Goal: Information Seeking & Learning: Learn about a topic

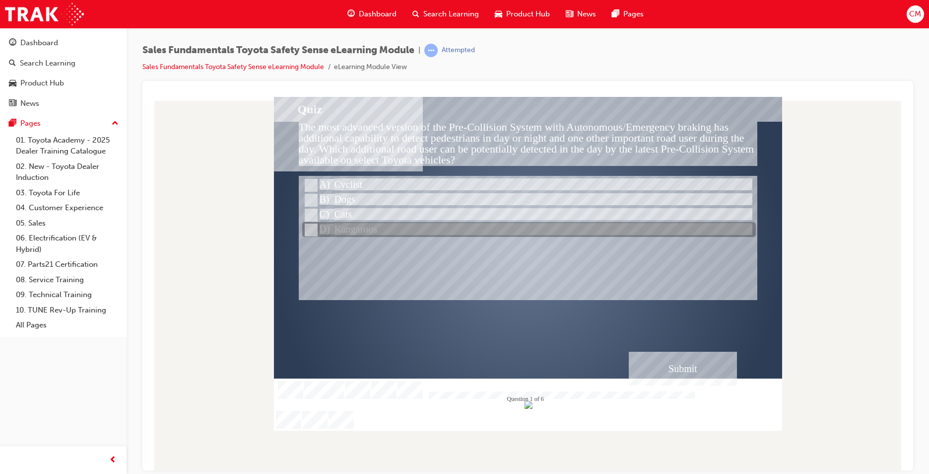
click at [311, 228] on input "Kangaroos" at bounding box center [310, 229] width 11 height 11
radio input "true"
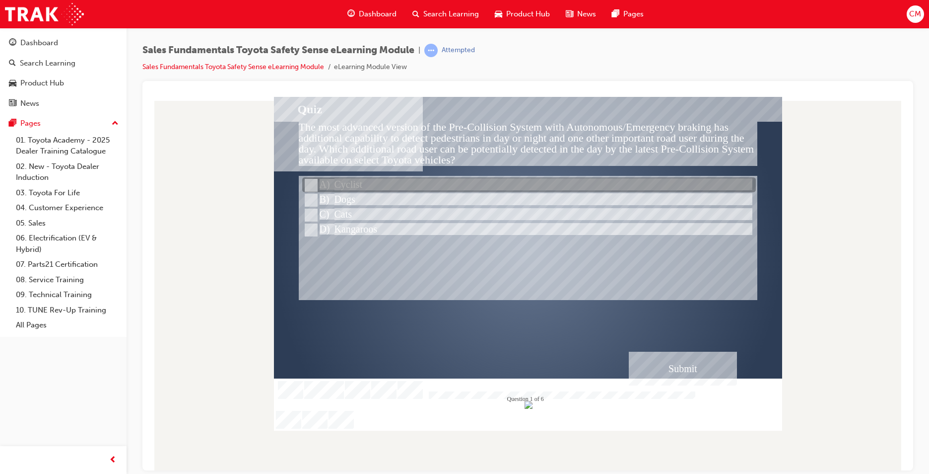
click at [311, 181] on input "Cyclist" at bounding box center [310, 185] width 11 height 11
radio input "true"
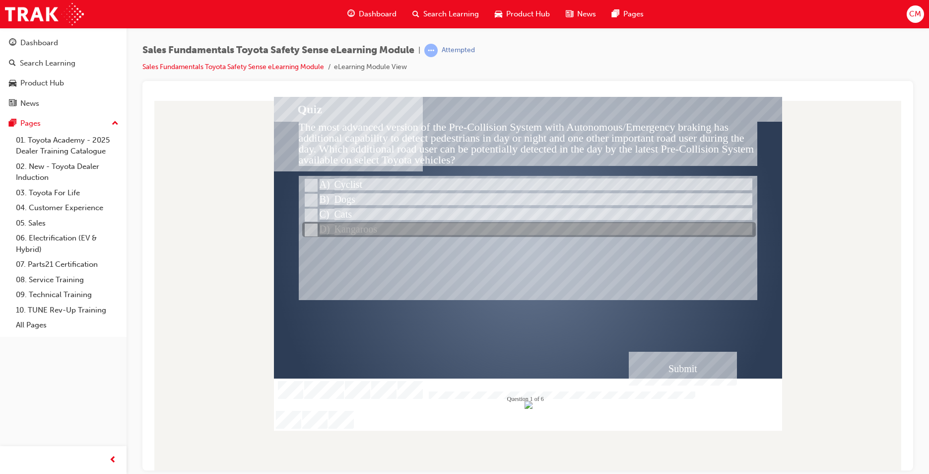
click at [309, 227] on input "Kangaroos" at bounding box center [310, 229] width 11 height 11
radio input "true"
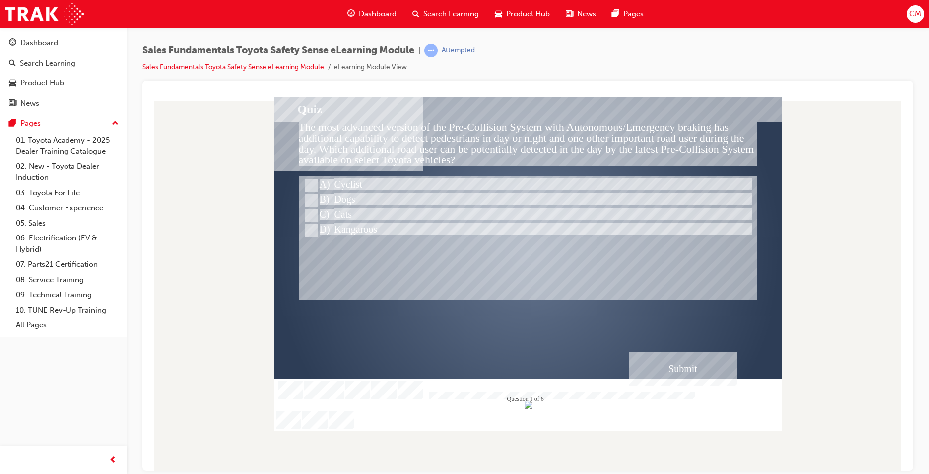
click at [694, 373] on div "Submit" at bounding box center [683, 368] width 108 height 34
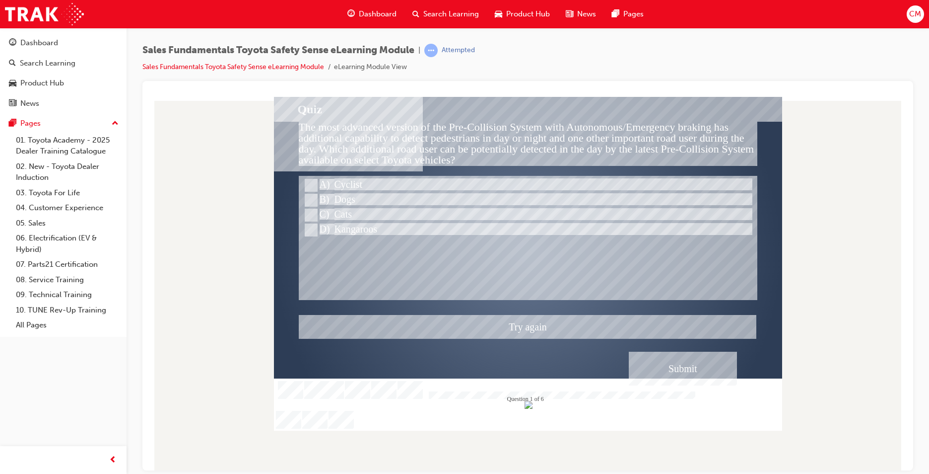
click at [311, 185] on div at bounding box center [528, 263] width 508 height 334
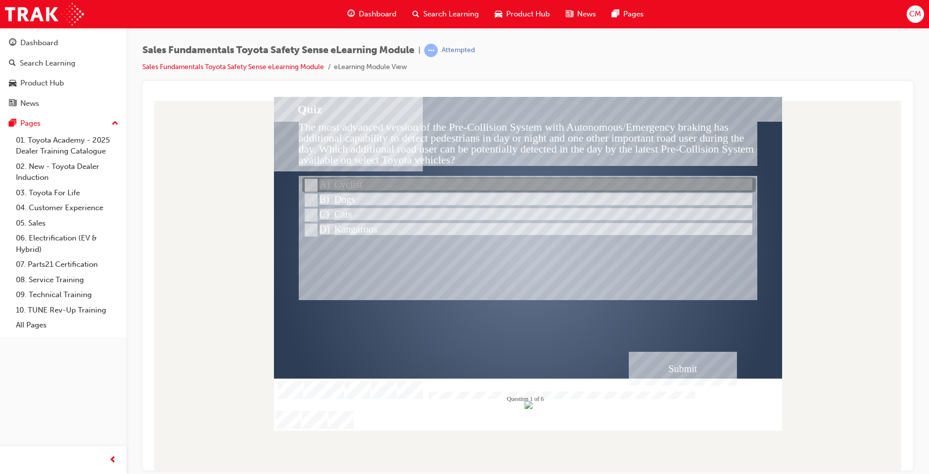
click at [308, 181] on input "Cyclist" at bounding box center [310, 185] width 11 height 11
radio input "true"
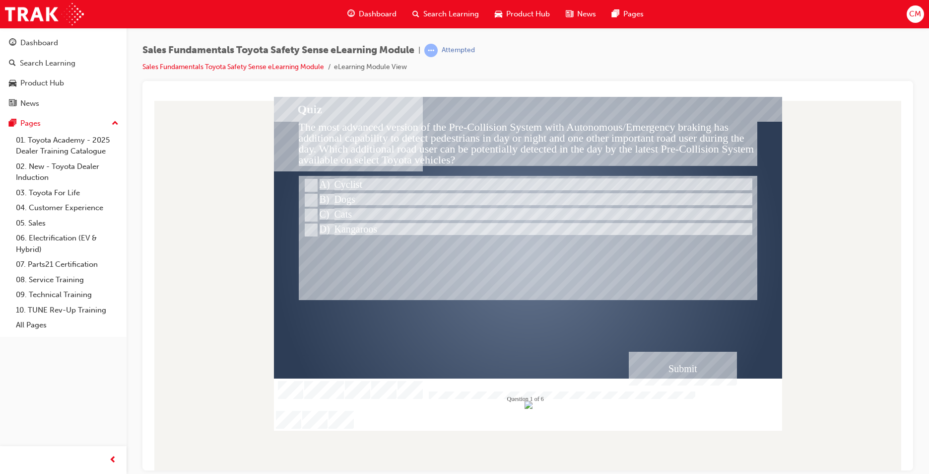
click at [677, 359] on div "Submit" at bounding box center [683, 368] width 108 height 34
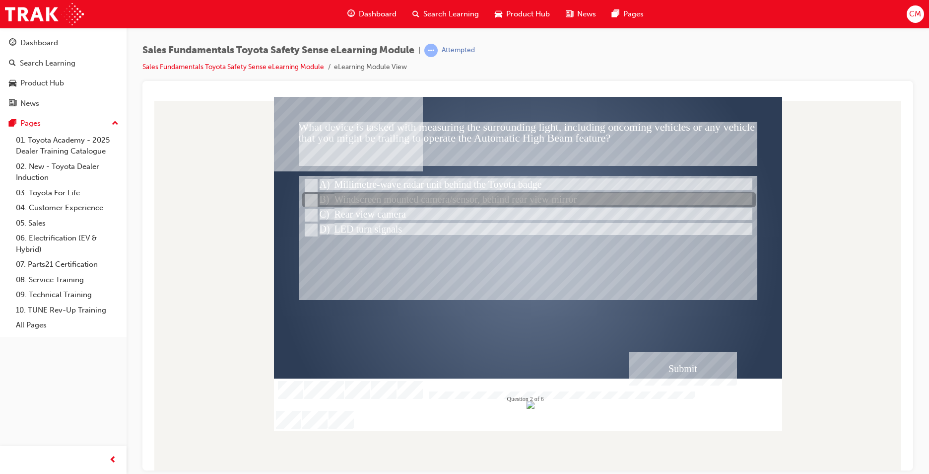
click at [310, 196] on input "Windscreen mounted camera/sensor, behind rear view mirror" at bounding box center [310, 200] width 11 height 11
radio input "true"
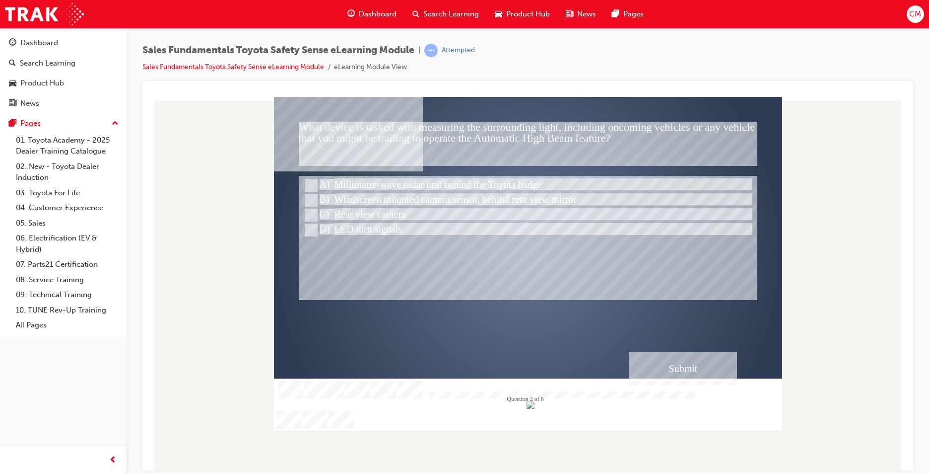
click at [688, 374] on div "Submit" at bounding box center [683, 368] width 108 height 34
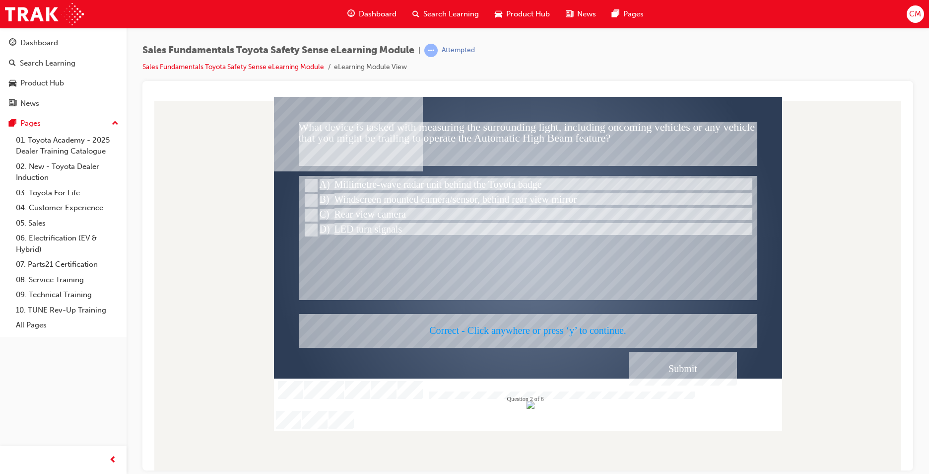
click at [542, 350] on div at bounding box center [528, 263] width 508 height 334
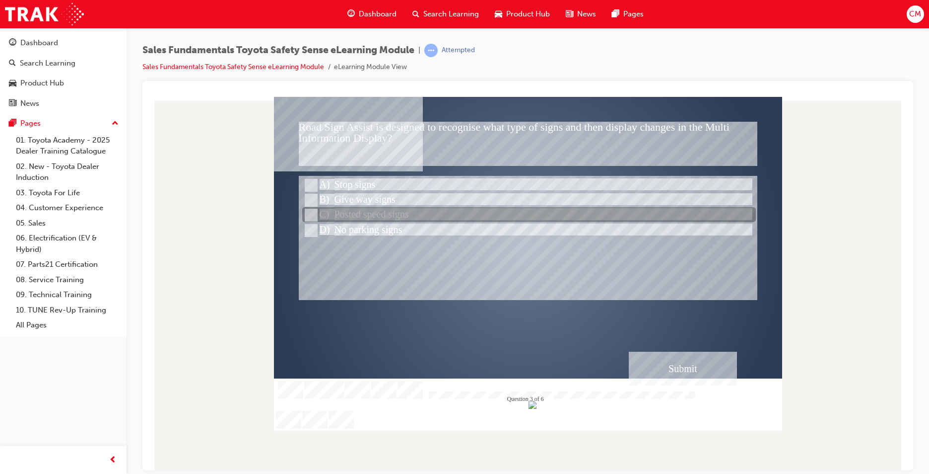
click at [313, 212] on input "Posted speed signs" at bounding box center [310, 214] width 11 height 11
radio input "true"
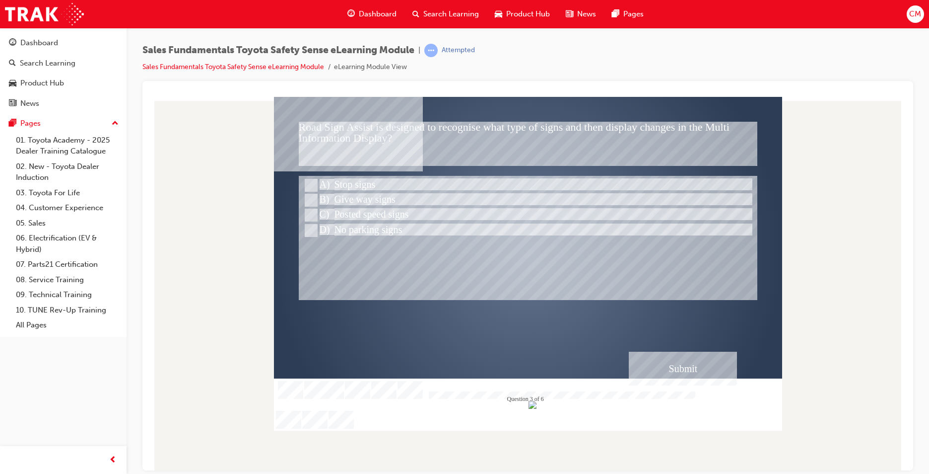
click at [714, 362] on div "Submit" at bounding box center [683, 368] width 108 height 34
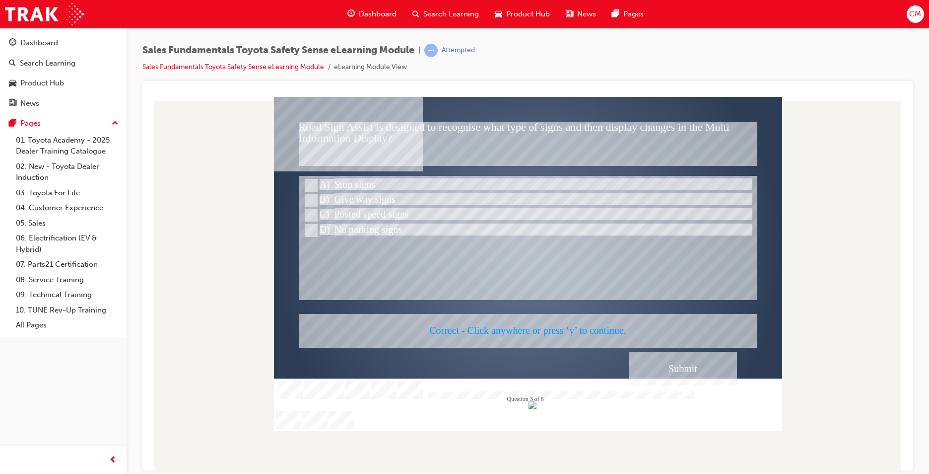
click at [421, 294] on div at bounding box center [528, 263] width 508 height 334
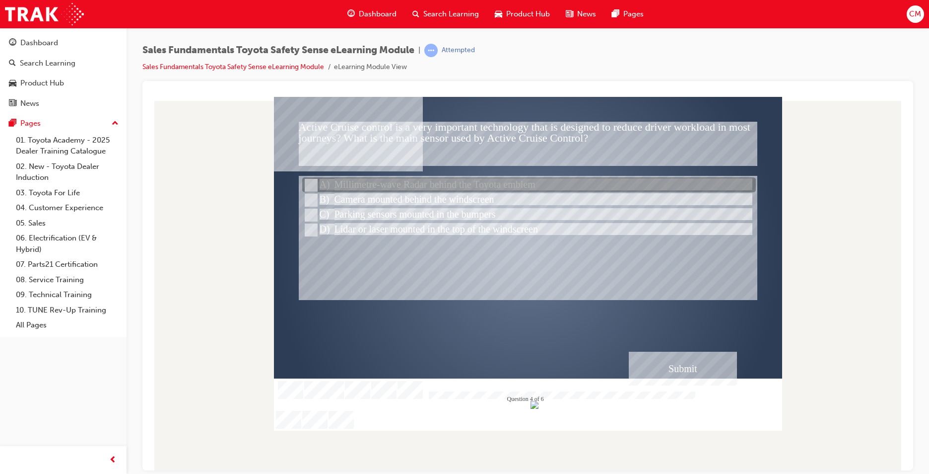
click at [317, 183] on div at bounding box center [529, 185] width 454 height 15
radio input "true"
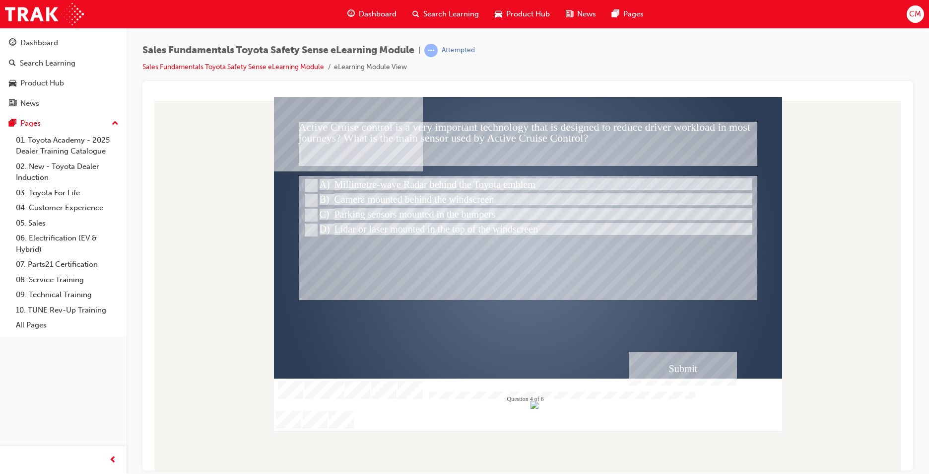
click at [680, 362] on div "Submit" at bounding box center [683, 368] width 108 height 34
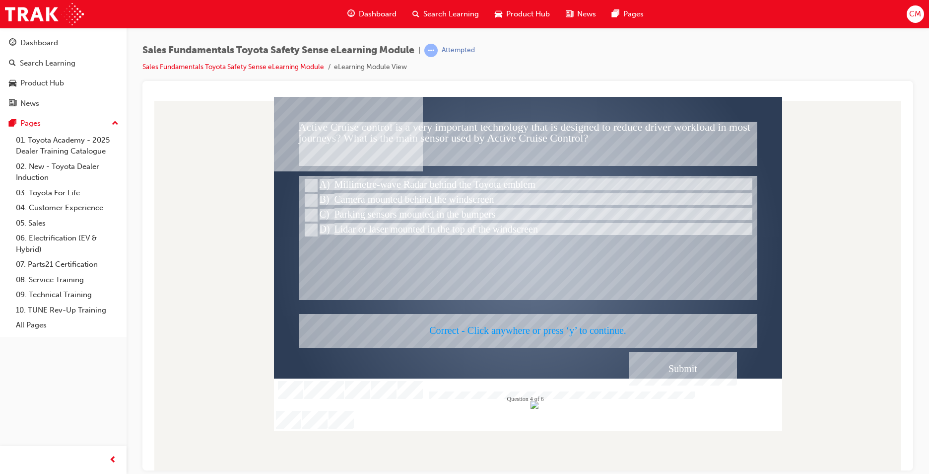
click at [525, 350] on div at bounding box center [528, 263] width 508 height 334
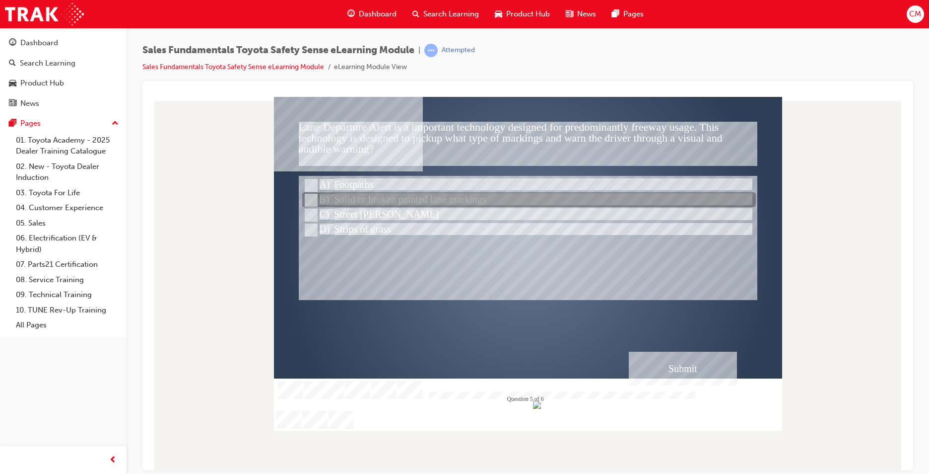
click at [312, 199] on input "Solid or broken painted lane markings" at bounding box center [310, 200] width 11 height 11
radio input "true"
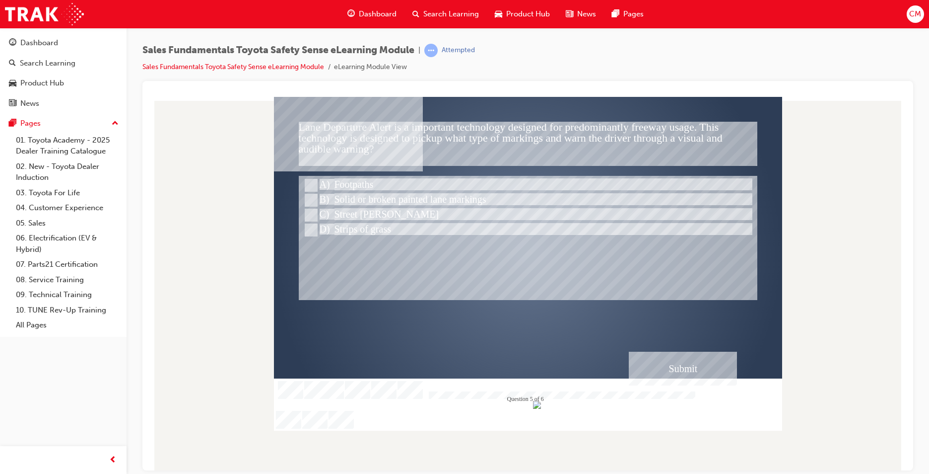
click at [680, 378] on div "Submit" at bounding box center [683, 368] width 108 height 34
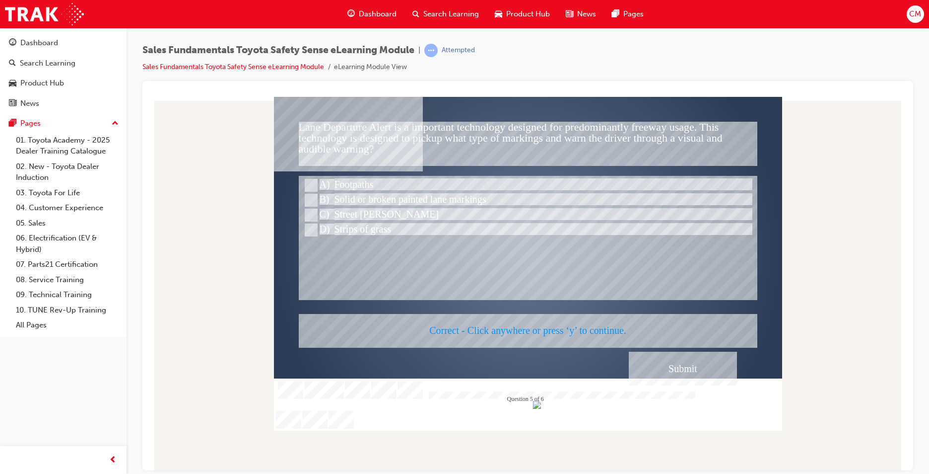
click at [475, 292] on div at bounding box center [528, 263] width 508 height 334
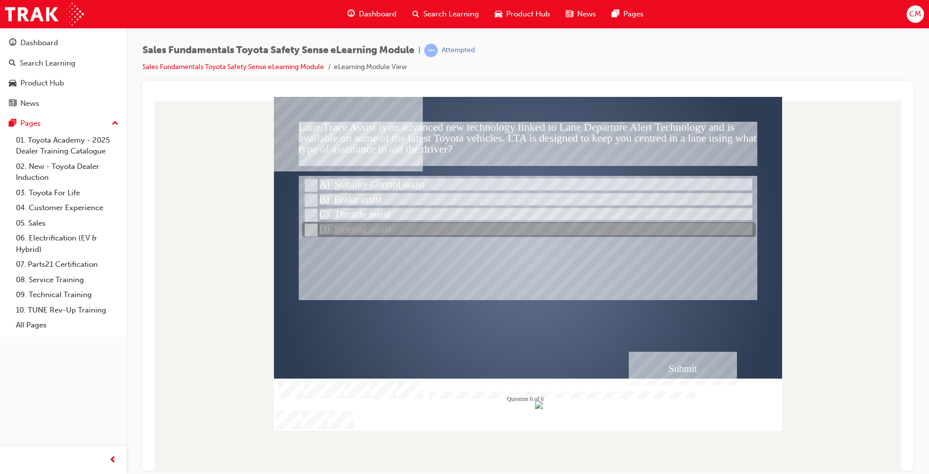
click at [306, 229] on input "Steering assist" at bounding box center [310, 229] width 11 height 11
radio input "true"
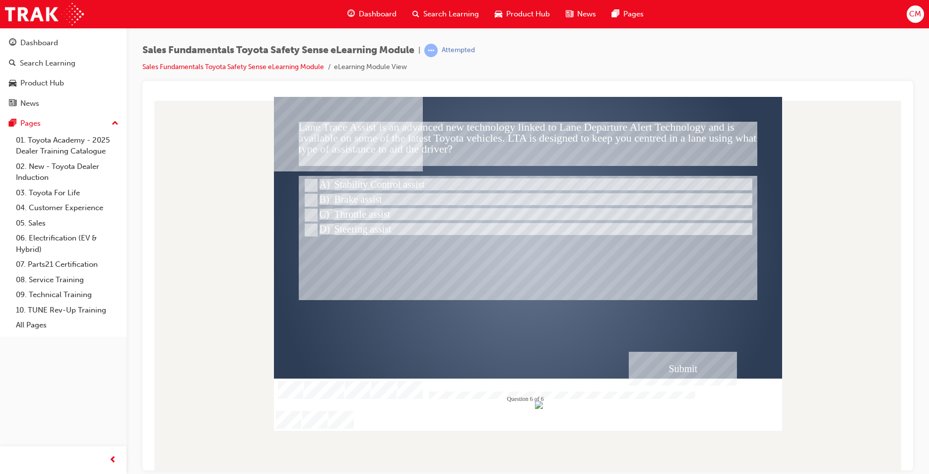
click at [670, 370] on div "Submit" at bounding box center [683, 368] width 108 height 34
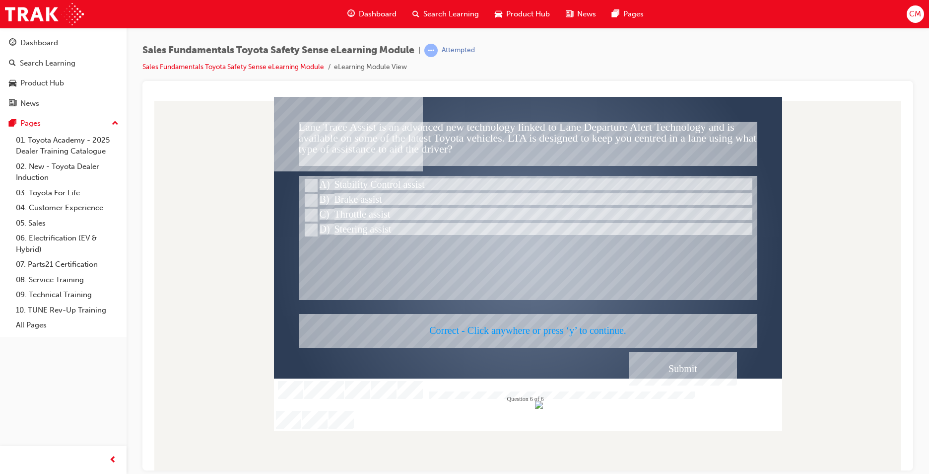
drag, startPoint x: 477, startPoint y: 240, endPoint x: 476, endPoint y: 233, distance: 7.6
click at [478, 240] on div at bounding box center [528, 263] width 508 height 334
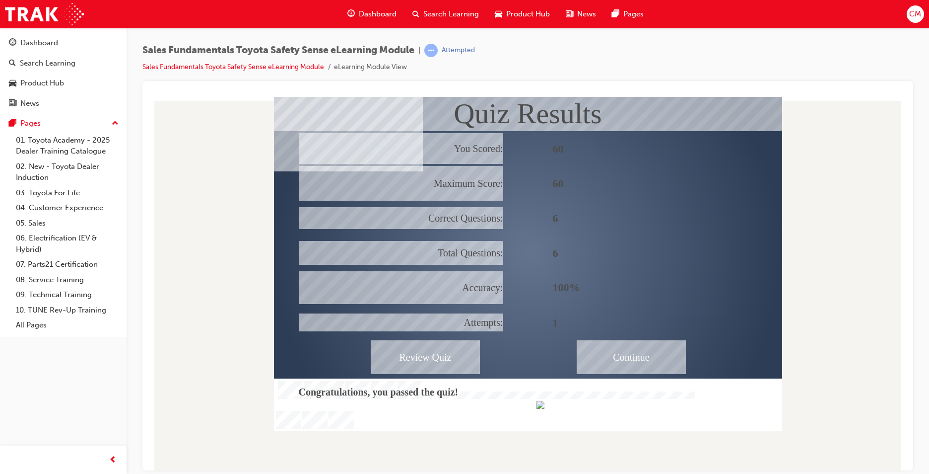
click at [648, 362] on div "Continue" at bounding box center [631, 356] width 109 height 34
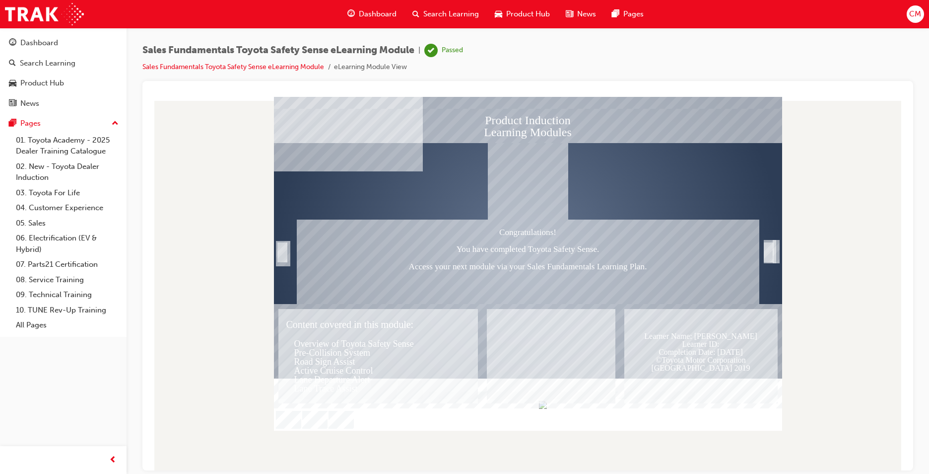
click at [765, 252] on div "Trigger this button to exit" at bounding box center [769, 262] width 10 height 21
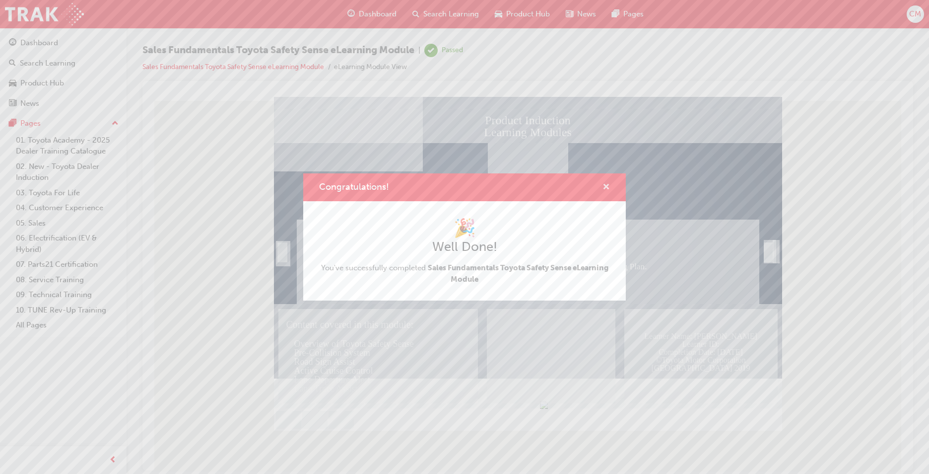
click at [607, 184] on span "cross-icon" at bounding box center [606, 187] width 7 height 9
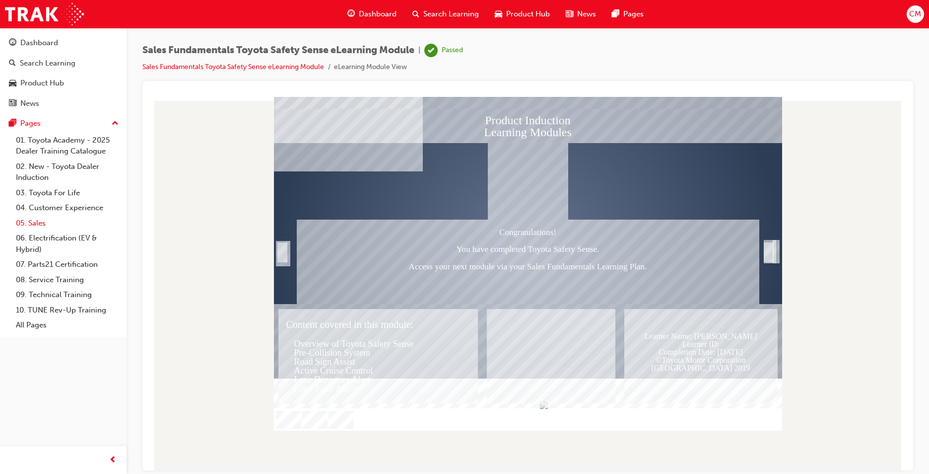
click at [36, 219] on link "05. Sales" at bounding box center [67, 222] width 111 height 15
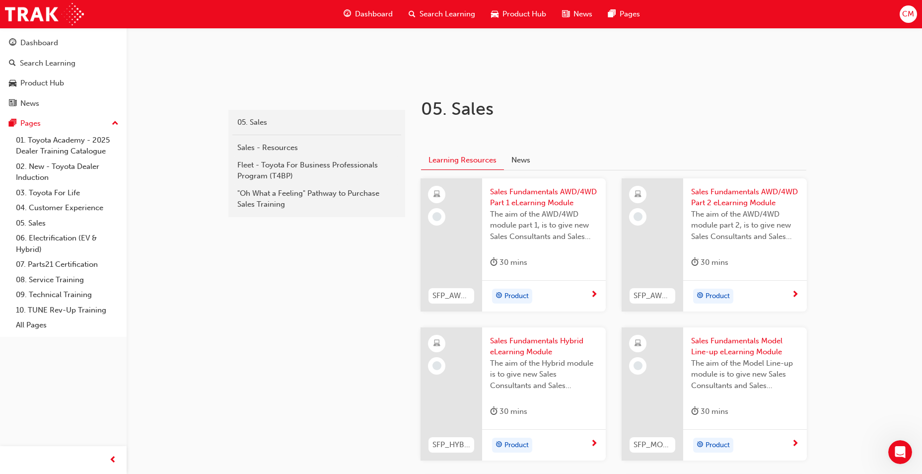
scroll to position [149, 0]
click at [549, 243] on div "The aim of the AWD/4WD module part 1, is to give new Sales Consultants and Sale…" at bounding box center [544, 228] width 108 height 40
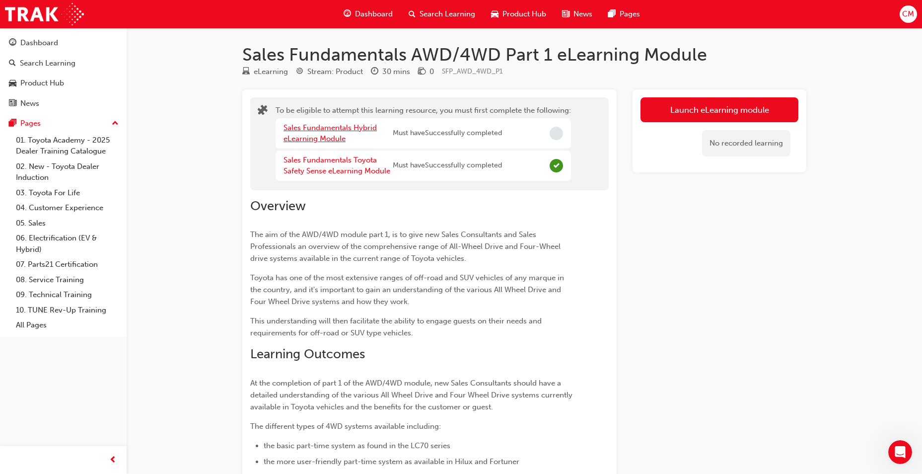
click at [312, 130] on link "Sales Fundamentals Hybrid eLearning Module" at bounding box center [329, 133] width 93 height 20
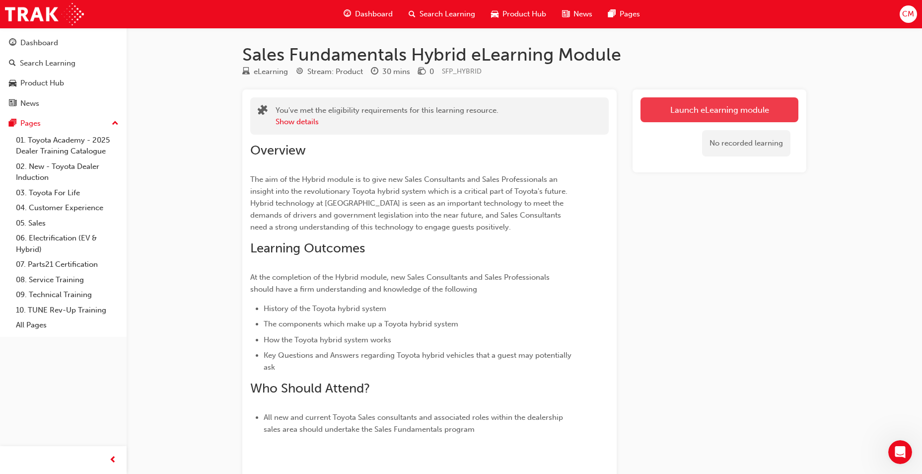
click at [758, 111] on link "Launch eLearning module" at bounding box center [719, 109] width 158 height 25
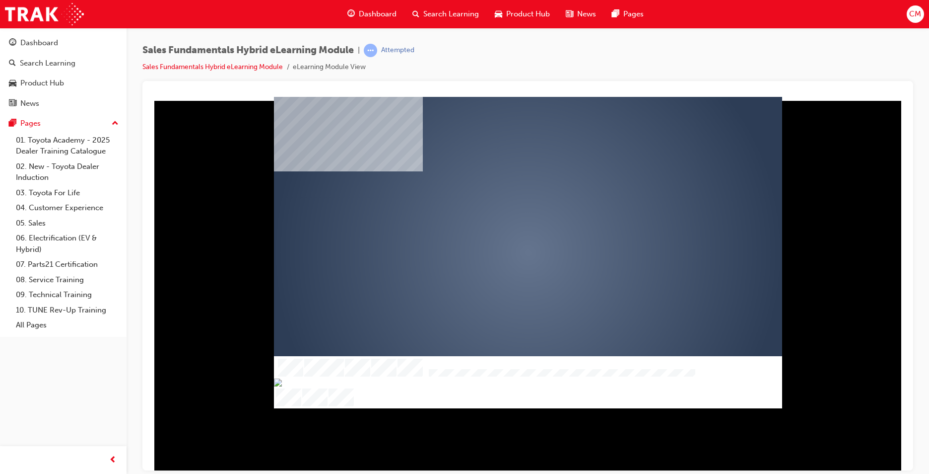
click at [499, 223] on div "play" at bounding box center [499, 223] width 0 height 0
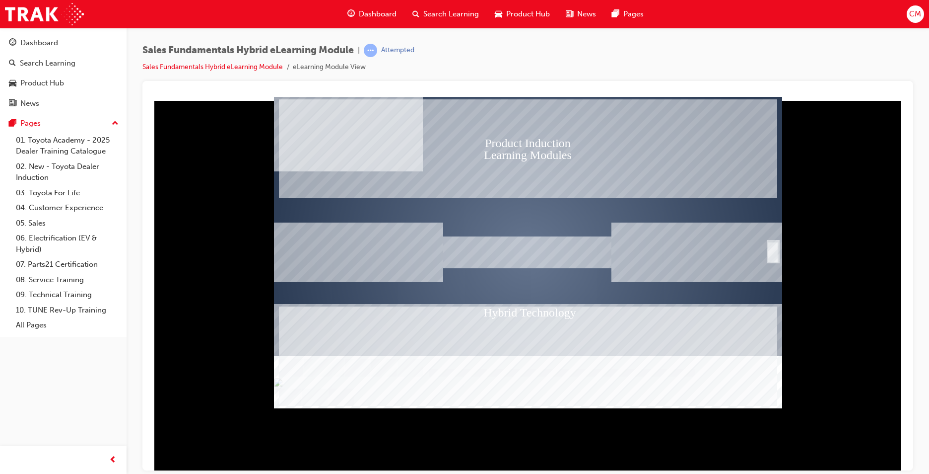
click at [769, 253] on div "SmartShape" at bounding box center [773, 252] width 10 height 20
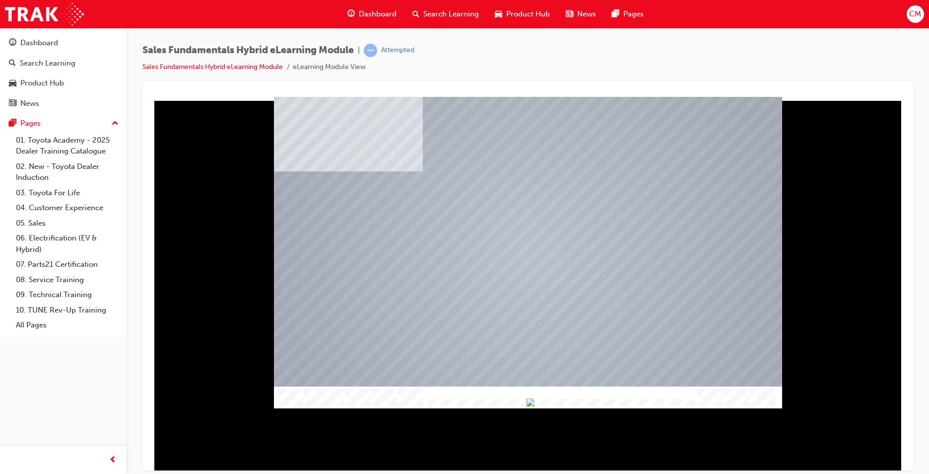
drag, startPoint x: 429, startPoint y: 402, endPoint x: 717, endPoint y: 407, distance: 288.4
click at [716, 406] on div at bounding box center [528, 397] width 508 height 22
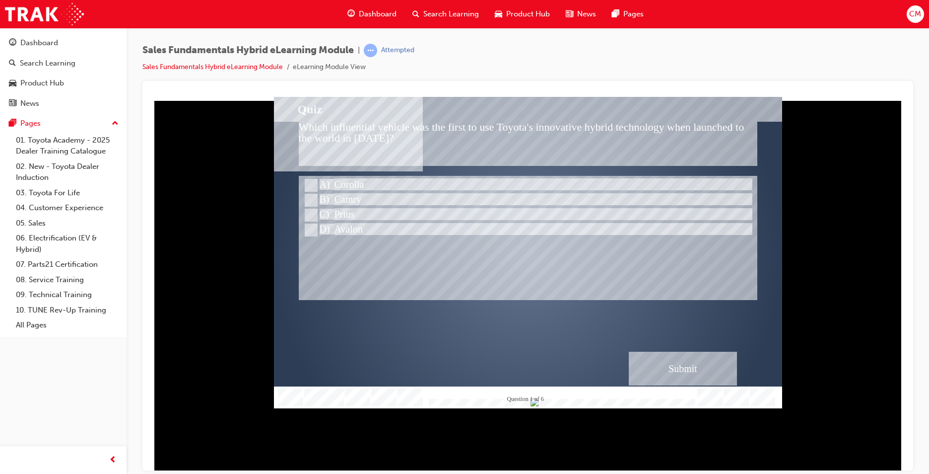
drag, startPoint x: 680, startPoint y: 400, endPoint x: 726, endPoint y: 398, distance: 45.2
click at [726, 398] on div at bounding box center [528, 397] width 508 height 22
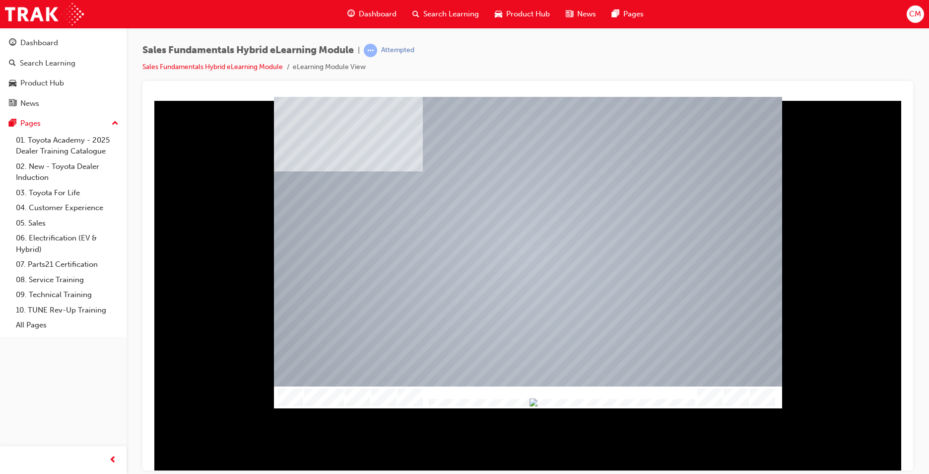
drag, startPoint x: 685, startPoint y: 401, endPoint x: 733, endPoint y: 406, distance: 47.9
click at [733, 406] on div at bounding box center [528, 397] width 508 height 22
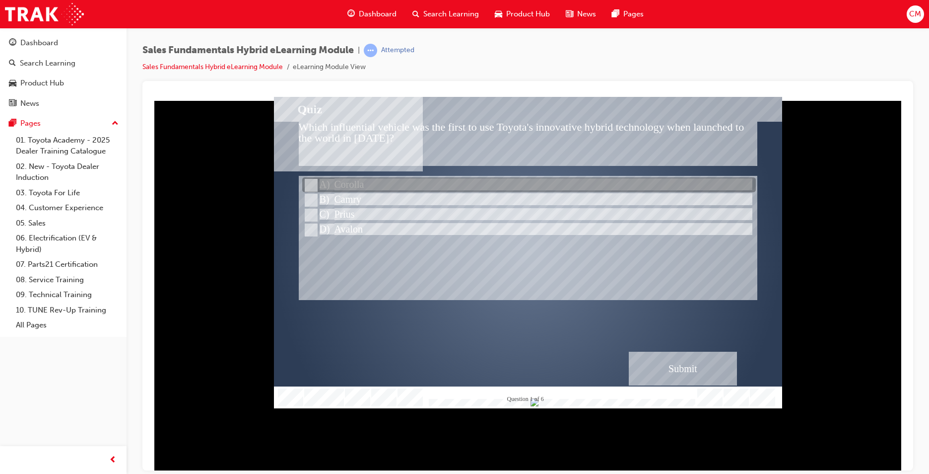
click at [310, 184] on input "Corolla" at bounding box center [310, 185] width 11 height 11
radio input "true"
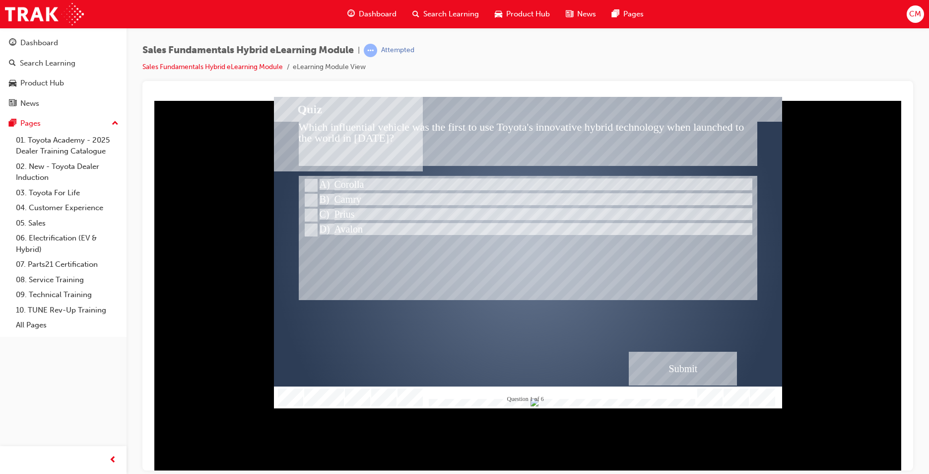
click at [681, 361] on div "Submit" at bounding box center [683, 368] width 108 height 34
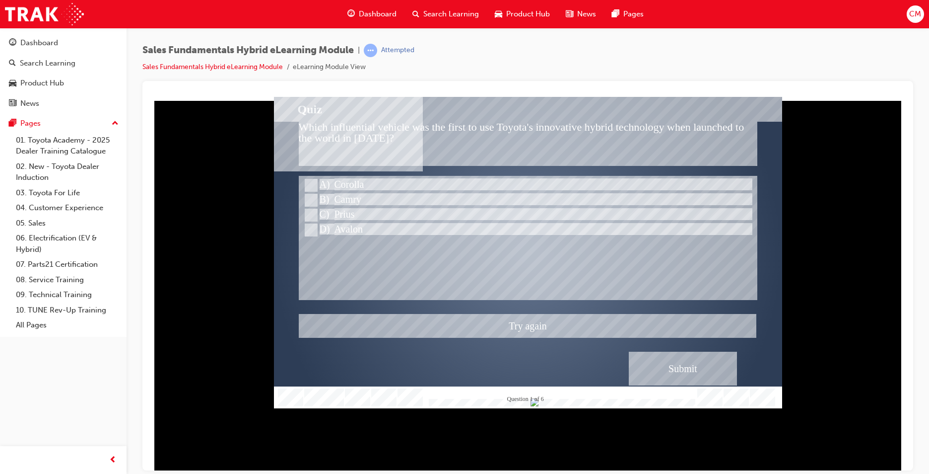
click at [308, 200] on div at bounding box center [528, 251] width 508 height 311
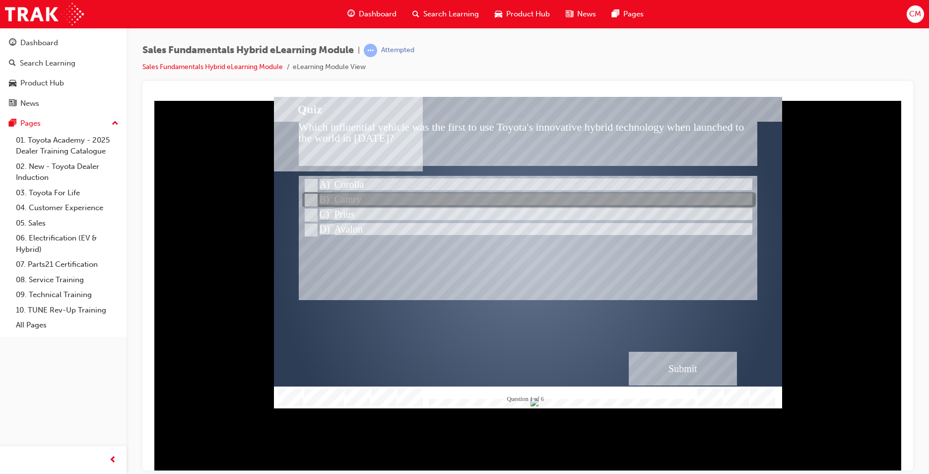
click at [311, 202] on input "Camry" at bounding box center [310, 200] width 11 height 11
radio input "true"
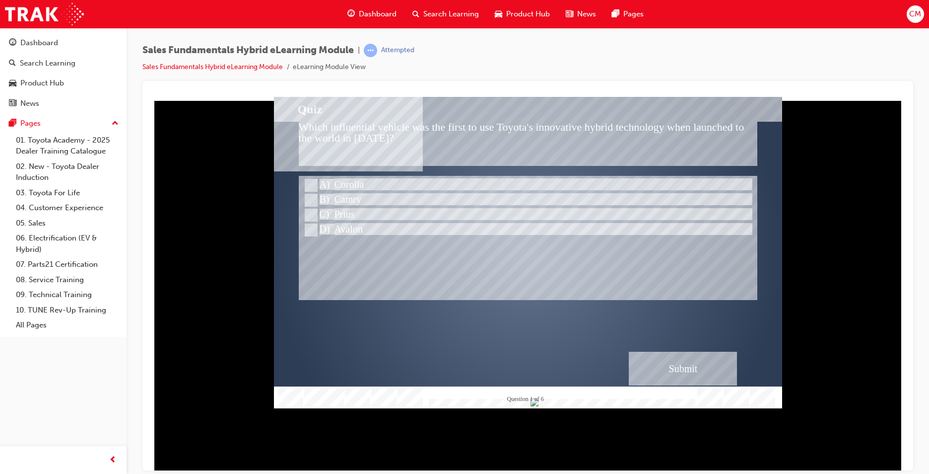
click at [677, 366] on div "Submit" at bounding box center [683, 368] width 108 height 34
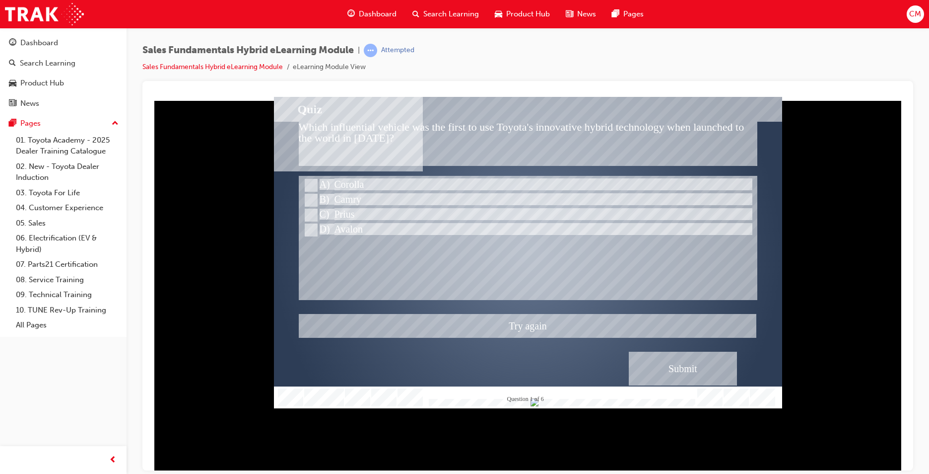
click at [311, 227] on div at bounding box center [528, 251] width 508 height 311
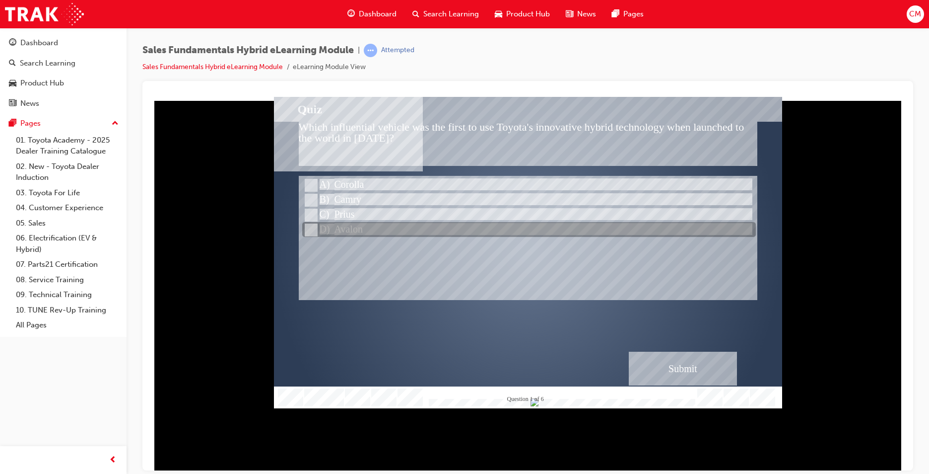
click at [312, 231] on input "Avalon" at bounding box center [310, 229] width 11 height 11
radio input "true"
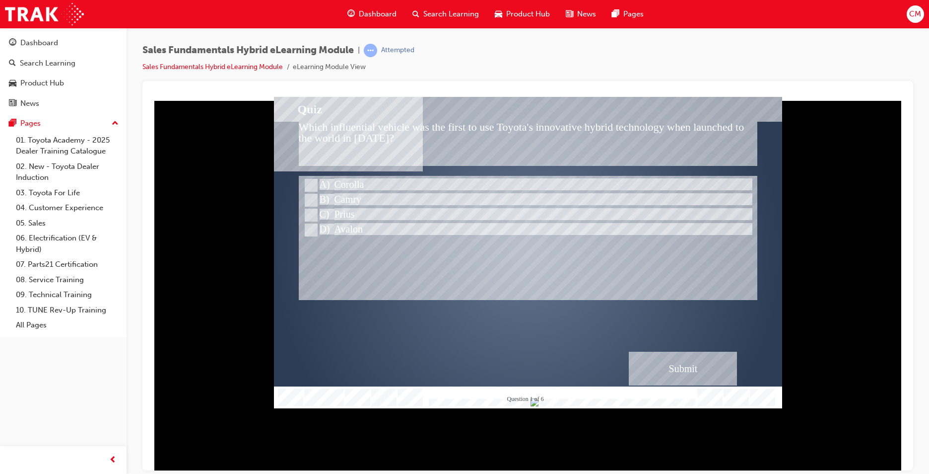
click at [691, 368] on div "Submit" at bounding box center [683, 368] width 108 height 34
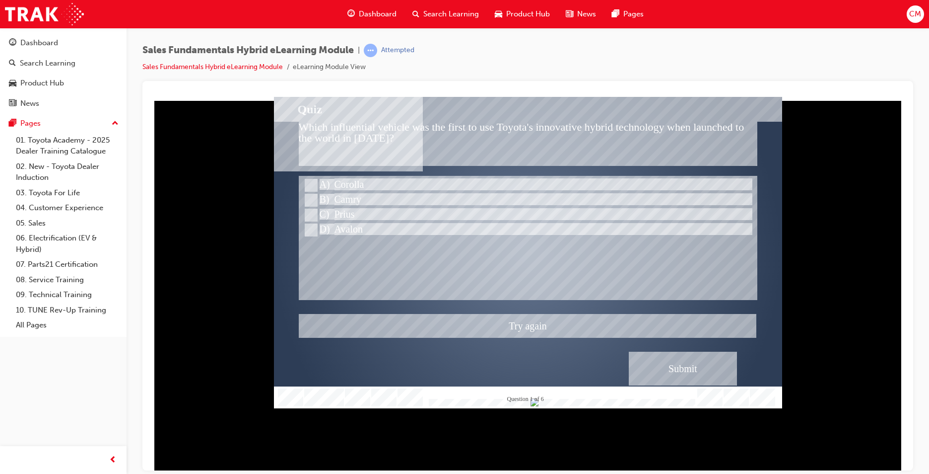
click at [310, 211] on div at bounding box center [528, 251] width 508 height 311
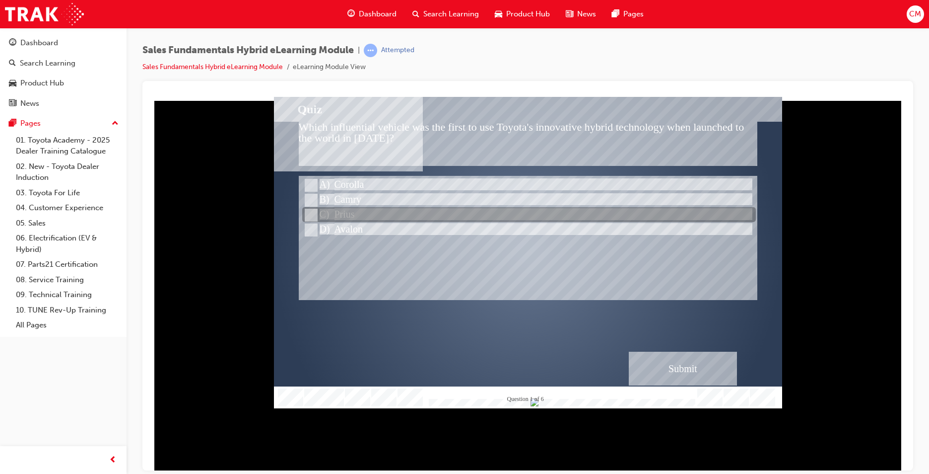
click at [310, 211] on input "Prius" at bounding box center [310, 214] width 11 height 11
radio input "true"
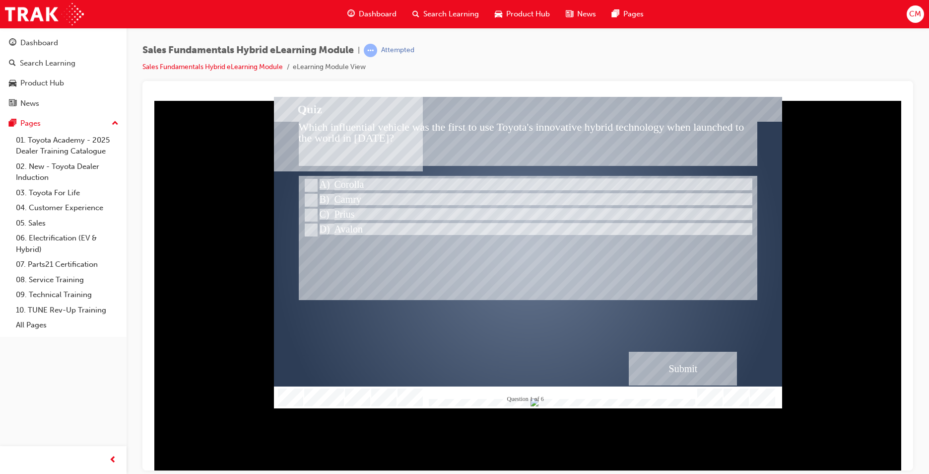
click at [678, 366] on div "Submit" at bounding box center [683, 368] width 108 height 34
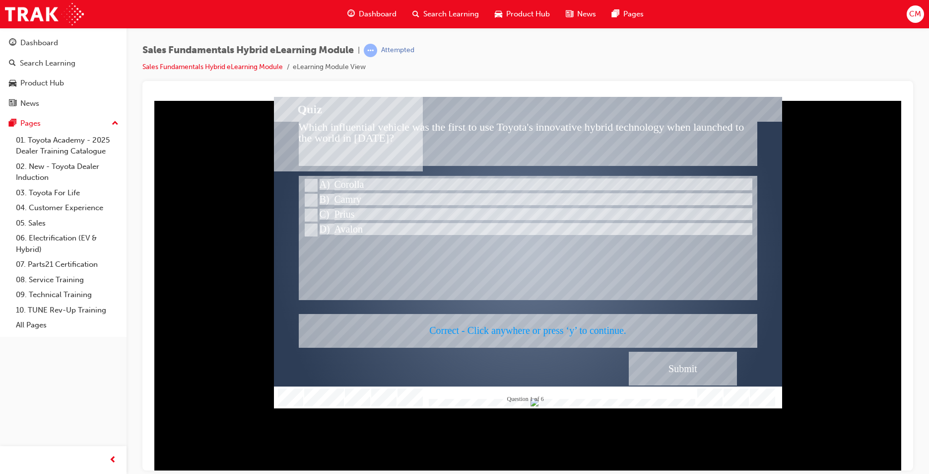
click at [414, 279] on div at bounding box center [528, 251] width 508 height 311
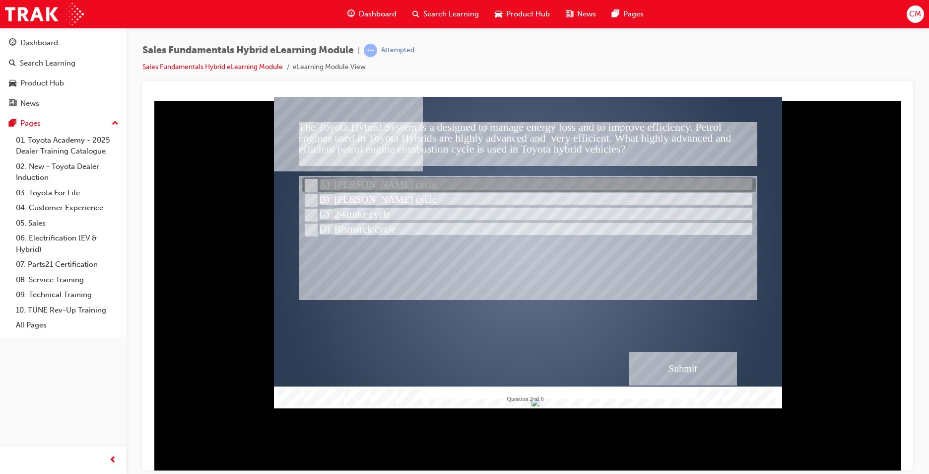
click at [306, 181] on input "Otto cycle" at bounding box center [310, 185] width 11 height 11
radio input "true"
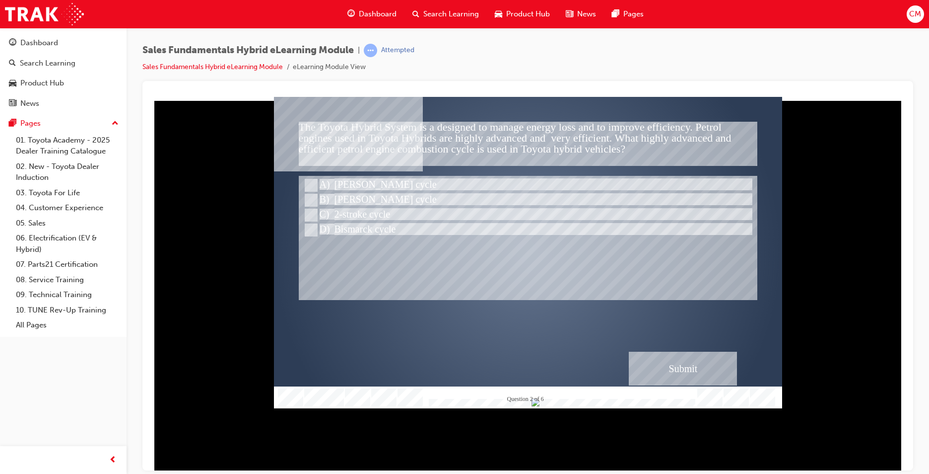
click at [667, 362] on div "Submit" at bounding box center [683, 368] width 108 height 34
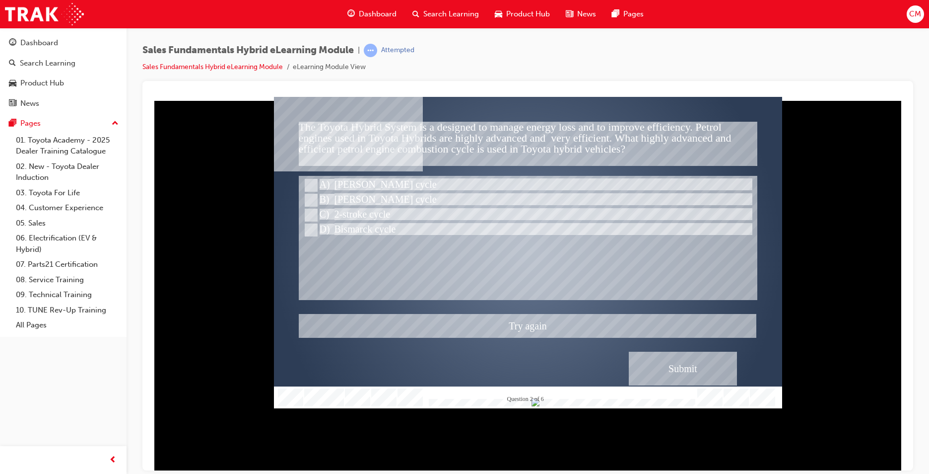
click at [306, 228] on div at bounding box center [528, 251] width 508 height 311
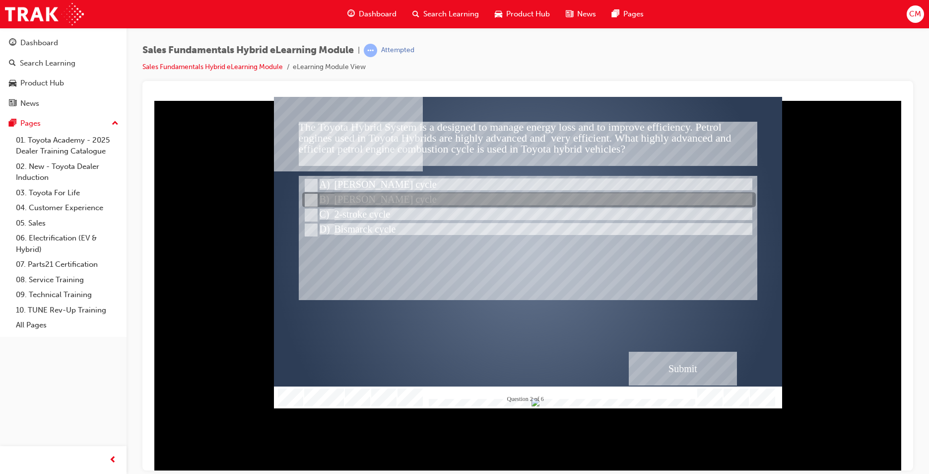
click at [310, 199] on input "Atkinson cycle" at bounding box center [310, 200] width 11 height 11
radio input "true"
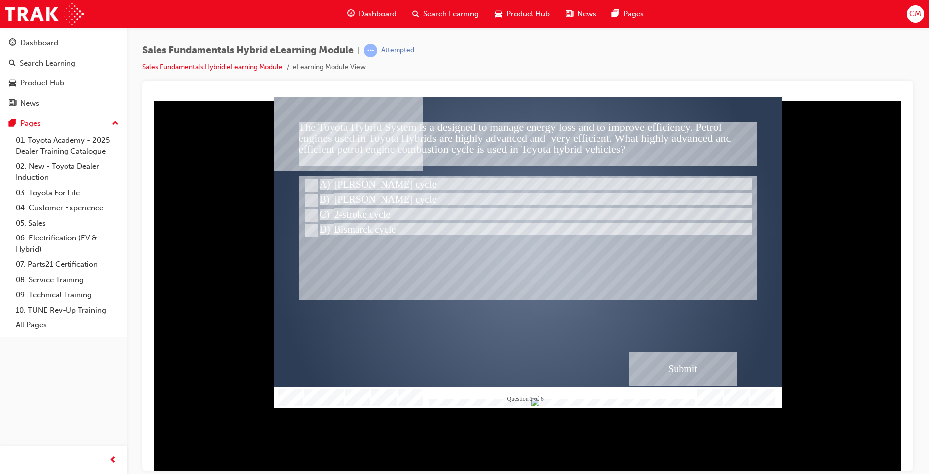
click at [487, 260] on div at bounding box center [528, 237] width 459 height 124
click at [482, 339] on div "Correct - Click anywhere or press ‘y’ to continue." at bounding box center [528, 329] width 458 height 33
click at [684, 362] on div "Submit" at bounding box center [683, 368] width 108 height 34
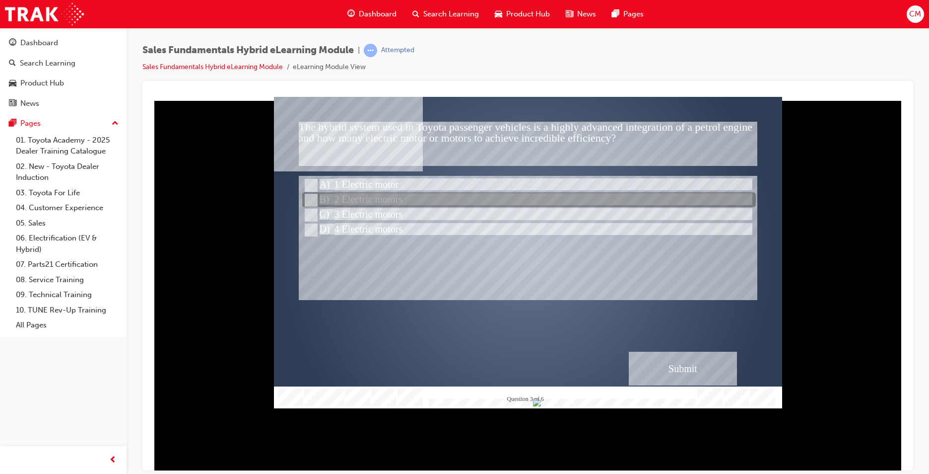
click at [312, 196] on input "2 Electric motors" at bounding box center [310, 200] width 11 height 11
radio input "true"
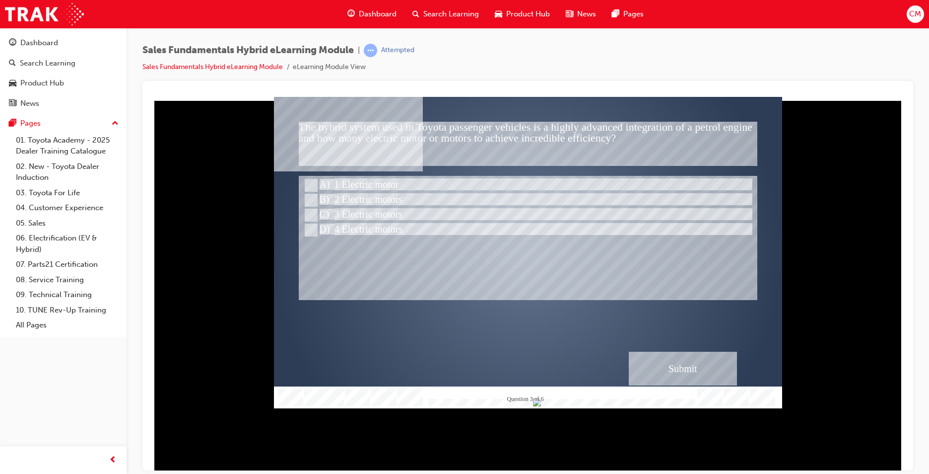
click at [637, 304] on div "" at bounding box center [528, 260] width 508 height 311
click at [682, 365] on div "Submit" at bounding box center [683, 368] width 108 height 34
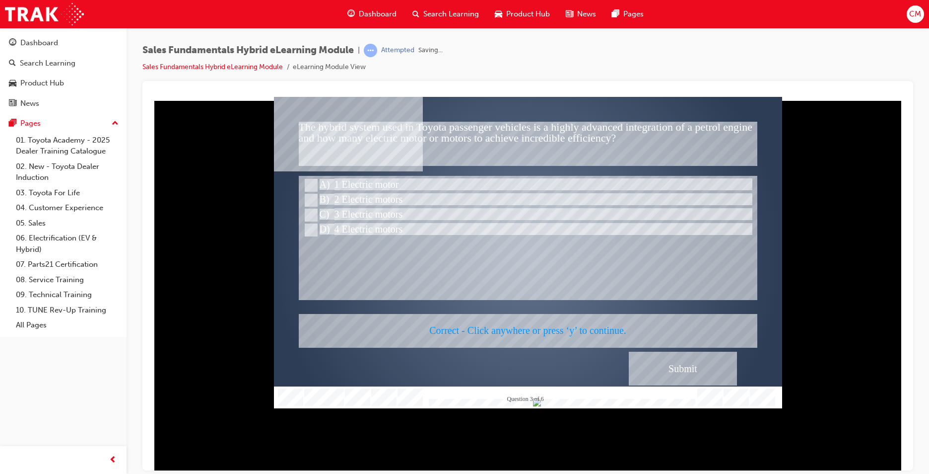
click at [525, 233] on div at bounding box center [528, 251] width 508 height 311
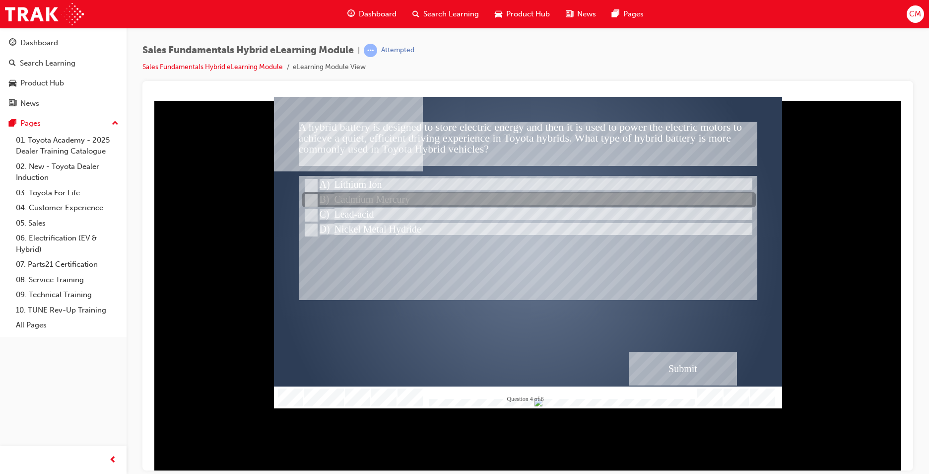
drag, startPoint x: 309, startPoint y: 199, endPoint x: 314, endPoint y: 206, distance: 8.9
click at [309, 198] on input "Cadmium Mercury" at bounding box center [310, 200] width 11 height 11
radio input "true"
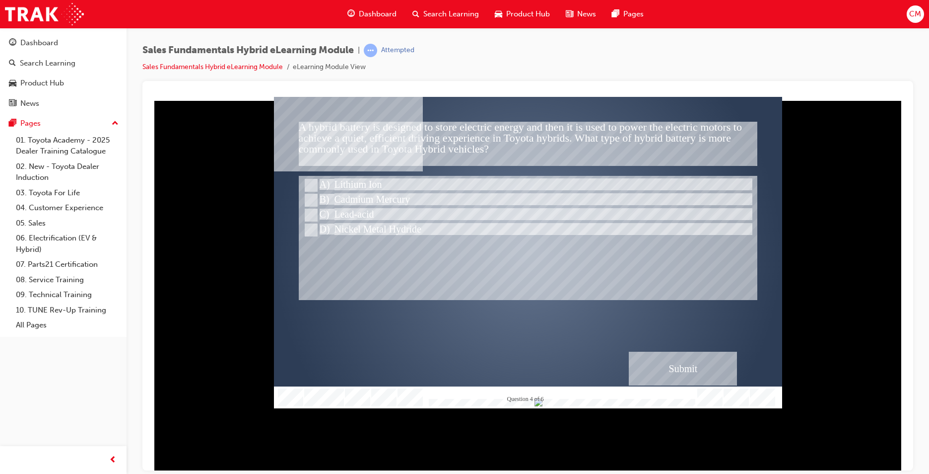
click at [664, 362] on div "Submit" at bounding box center [683, 368] width 108 height 34
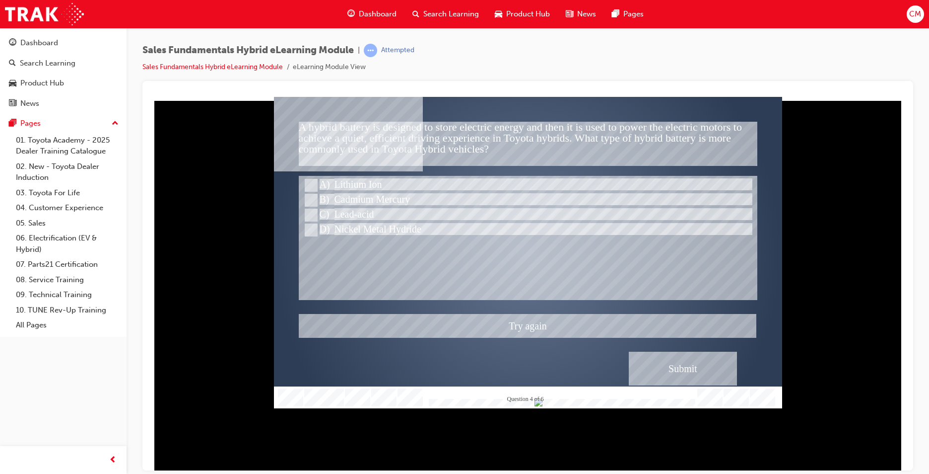
click at [310, 179] on div at bounding box center [528, 251] width 508 height 311
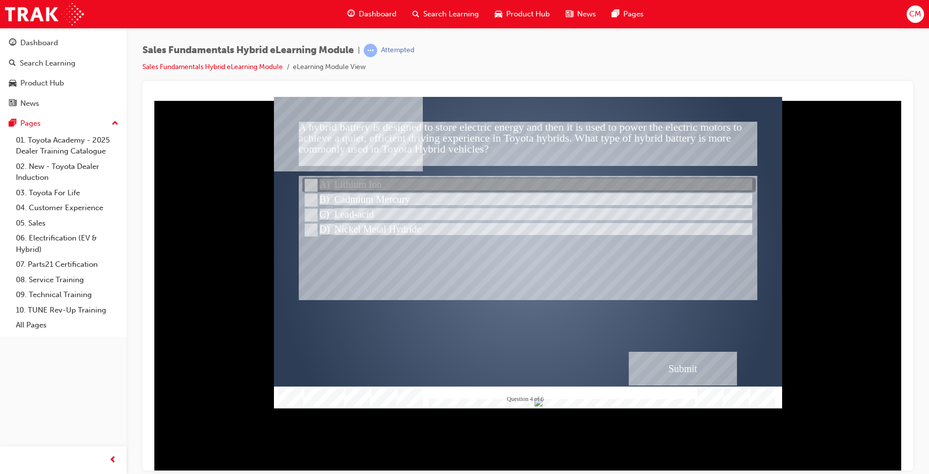
click at [312, 182] on input "Lithium Ion" at bounding box center [310, 185] width 11 height 11
radio input "true"
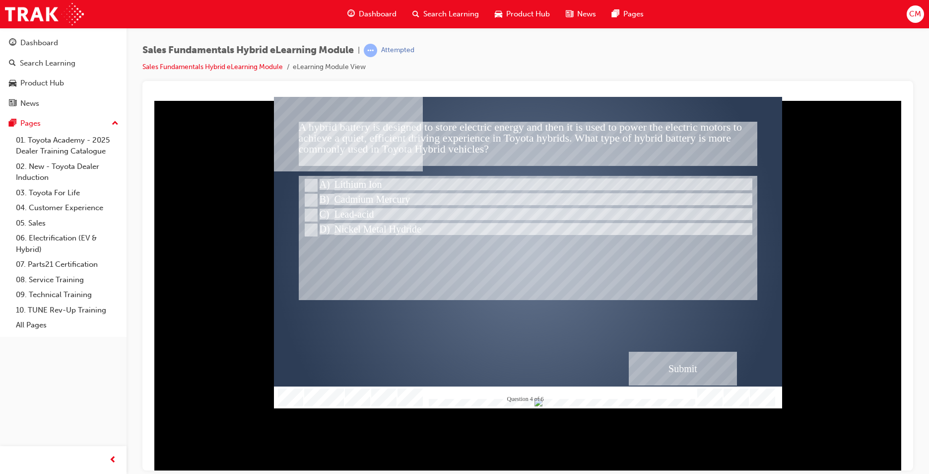
click at [535, 265] on div at bounding box center [528, 237] width 459 height 124
click at [713, 368] on div "Submit" at bounding box center [683, 368] width 108 height 34
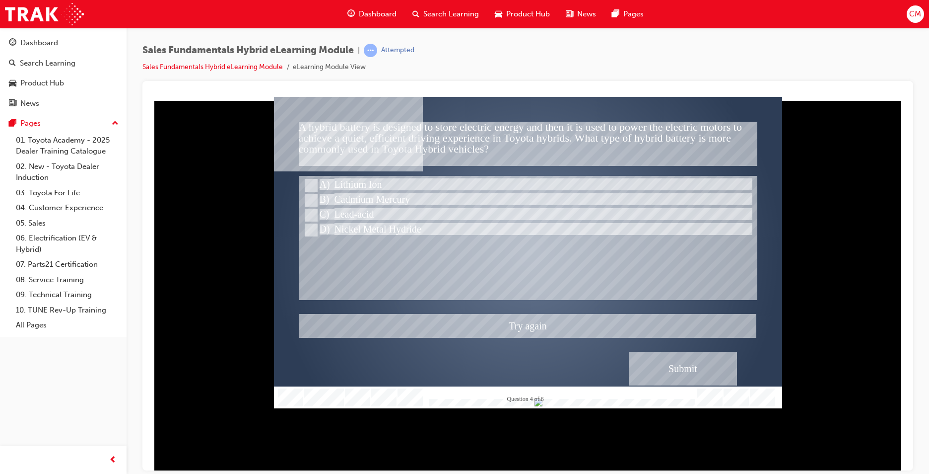
click at [312, 227] on div at bounding box center [528, 251] width 508 height 311
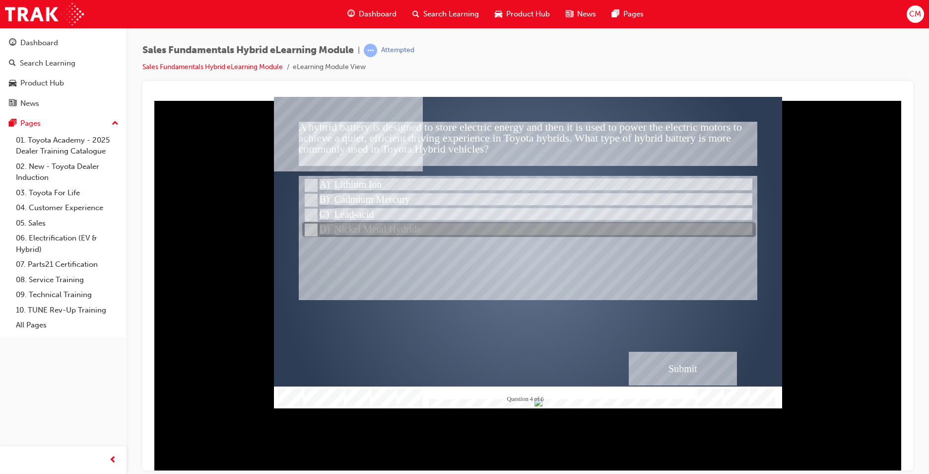
click at [315, 229] on input "Nickel Metal Hydride" at bounding box center [310, 229] width 11 height 11
radio input "true"
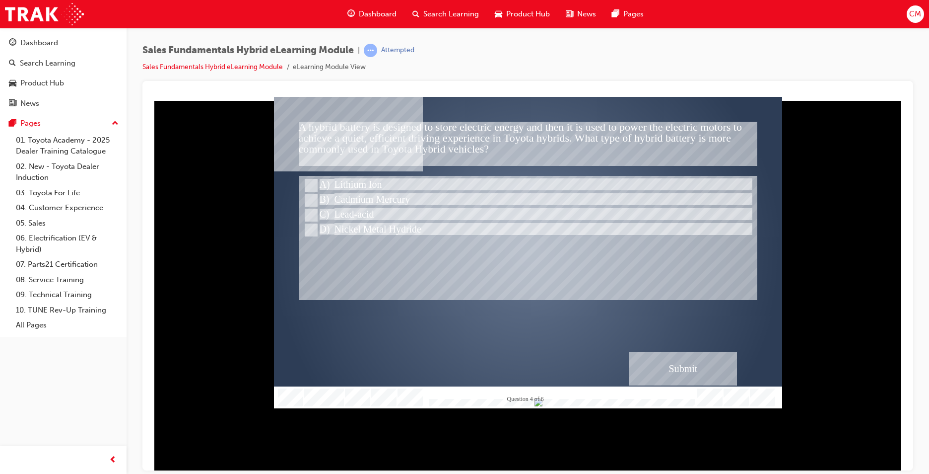
click at [676, 358] on div "Submit" at bounding box center [683, 368] width 108 height 34
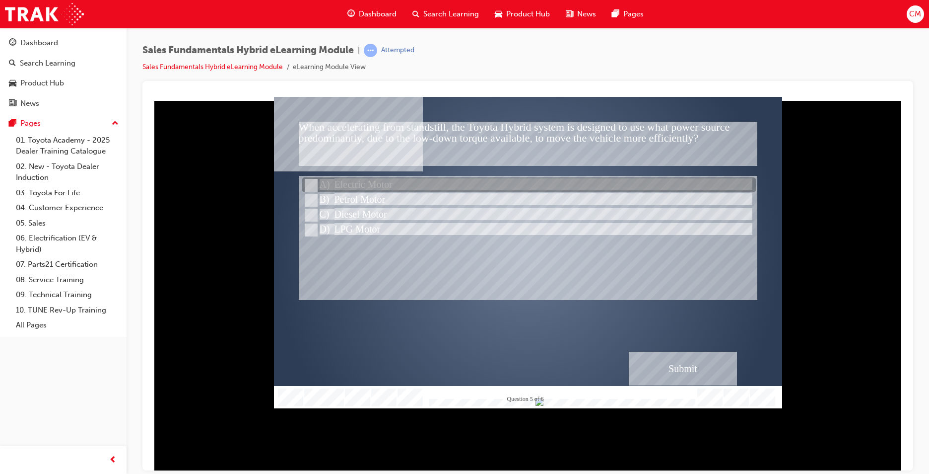
click at [311, 183] on input "Electric Motor" at bounding box center [310, 185] width 11 height 11
radio input "true"
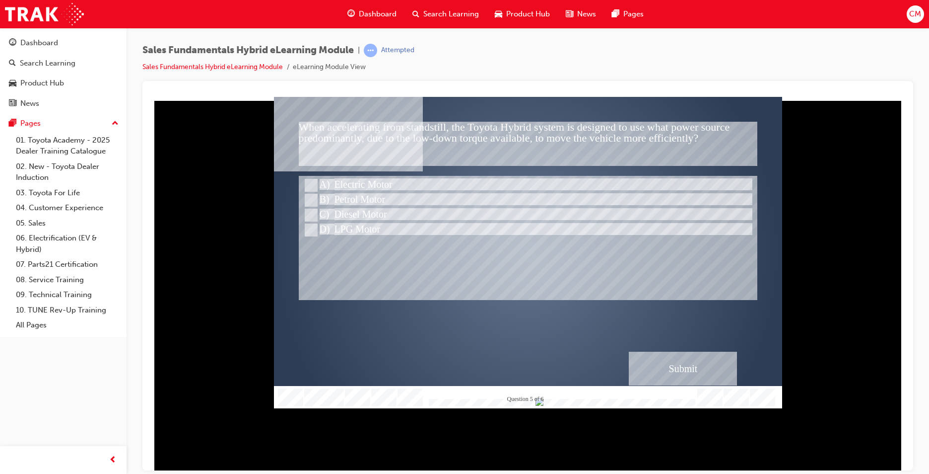
click at [672, 376] on div "Submit" at bounding box center [683, 368] width 108 height 34
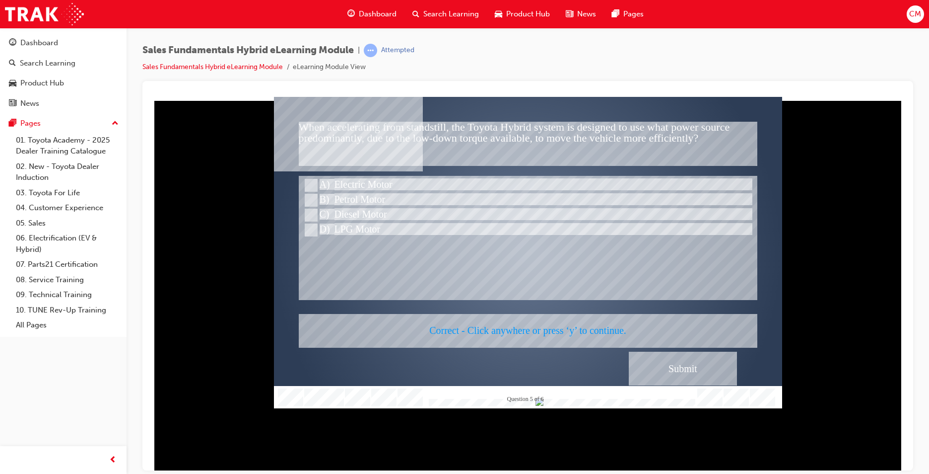
click at [482, 240] on div at bounding box center [528, 251] width 508 height 311
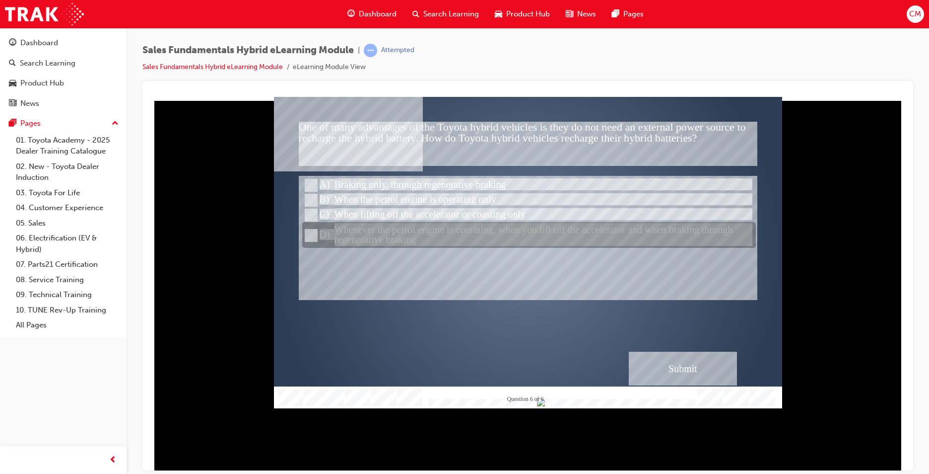
click at [309, 230] on input "Whenever the petrol engine is operating, when you lift off the accelerator and …" at bounding box center [310, 235] width 11 height 11
radio input "true"
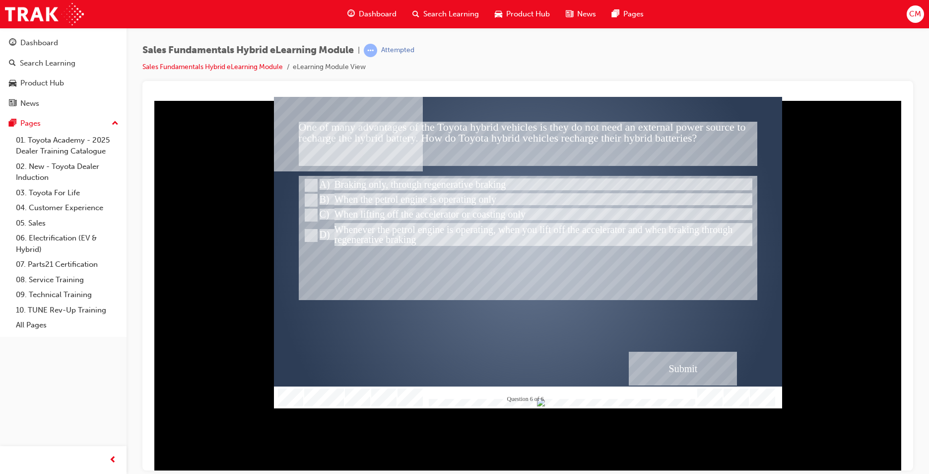
click at [672, 362] on div "Submit" at bounding box center [683, 368] width 108 height 34
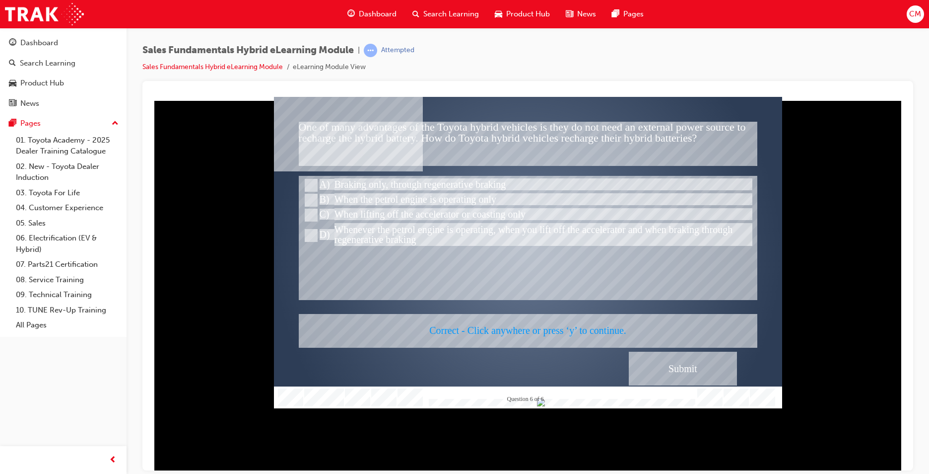
click at [482, 280] on div at bounding box center [528, 251] width 508 height 311
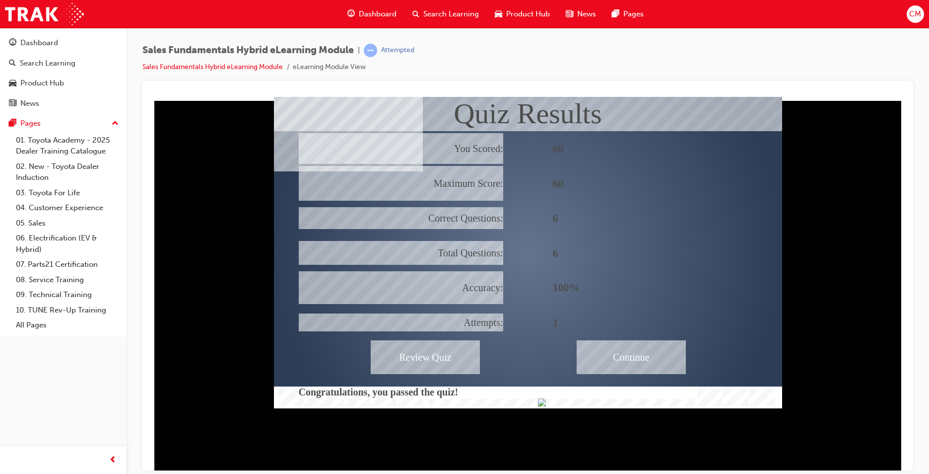
click at [630, 360] on div "Continue" at bounding box center [631, 356] width 109 height 34
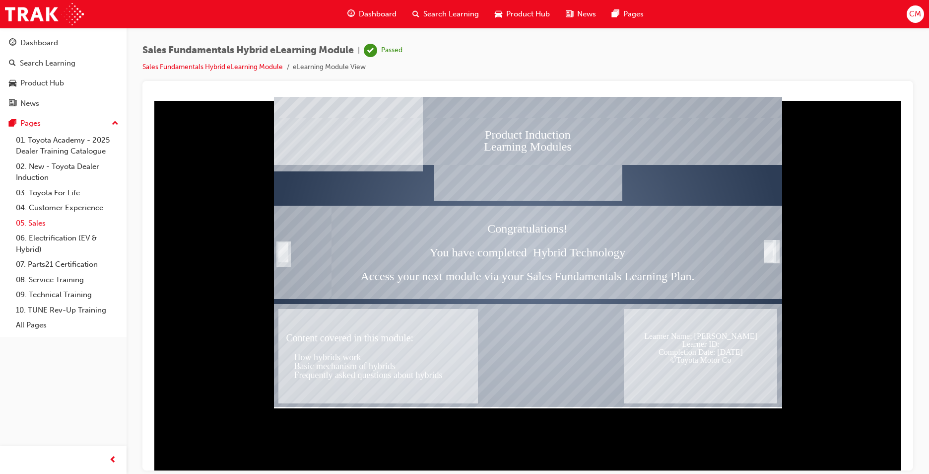
click at [36, 219] on link "05. Sales" at bounding box center [67, 222] width 111 height 15
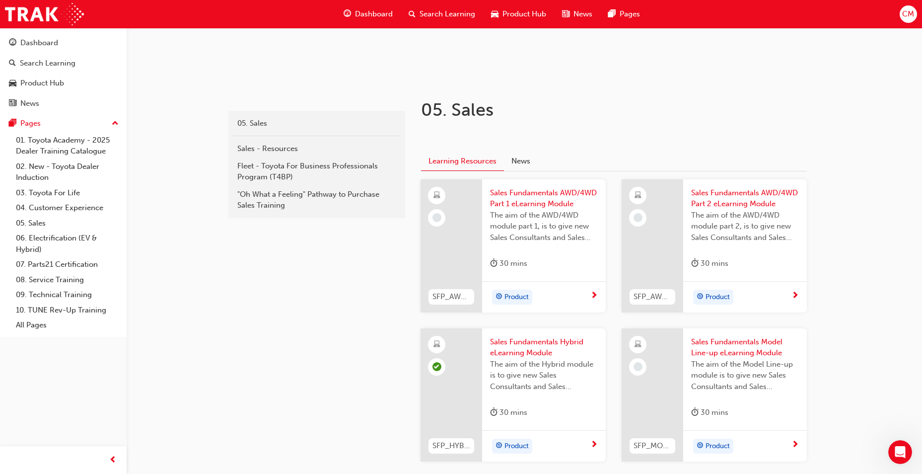
scroll to position [149, 0]
click at [46, 127] on div "Pages" at bounding box center [63, 123] width 109 height 12
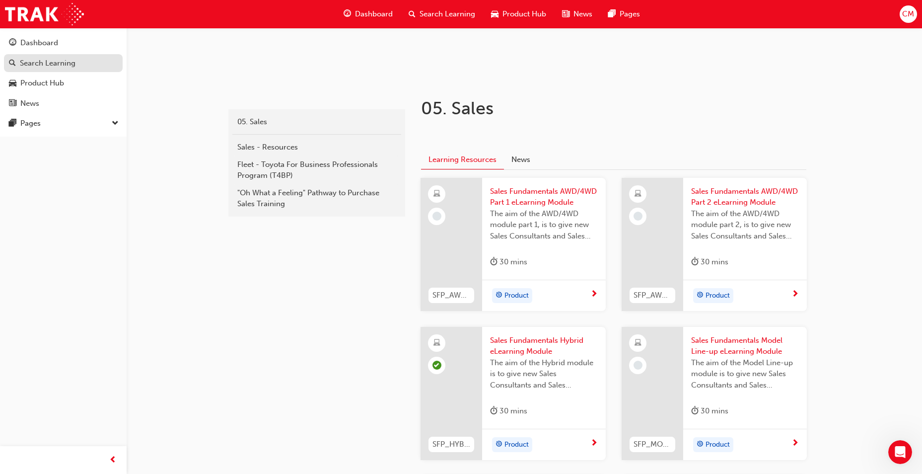
click at [32, 42] on div "Dashboard" at bounding box center [39, 42] width 38 height 11
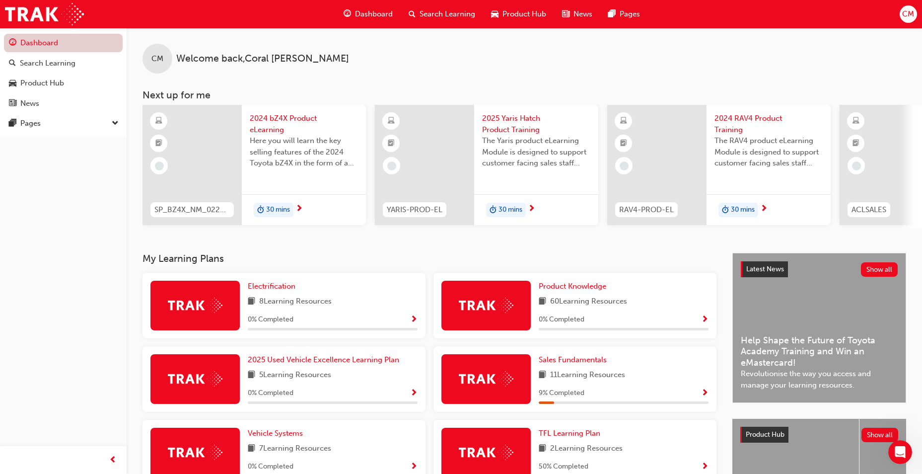
click at [33, 40] on link "Dashboard" at bounding box center [63, 43] width 119 height 18
click at [51, 61] on div "Search Learning" at bounding box center [48, 63] width 56 height 11
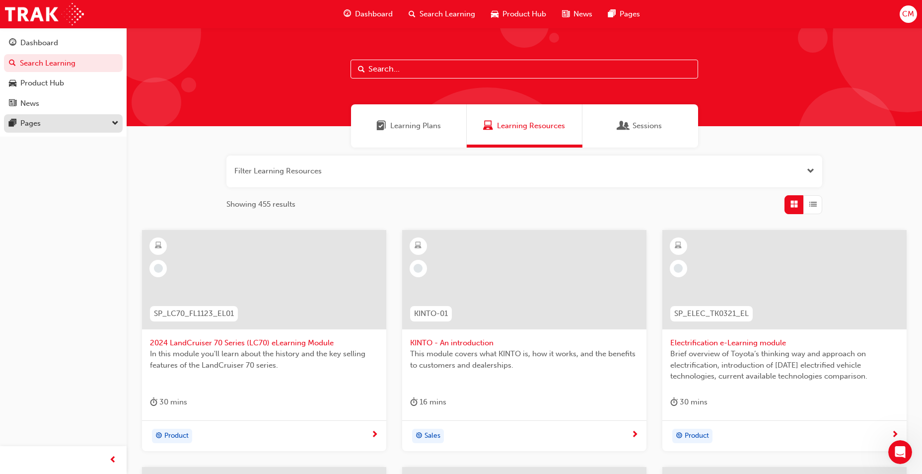
click at [38, 122] on div "Pages" at bounding box center [30, 123] width 20 height 11
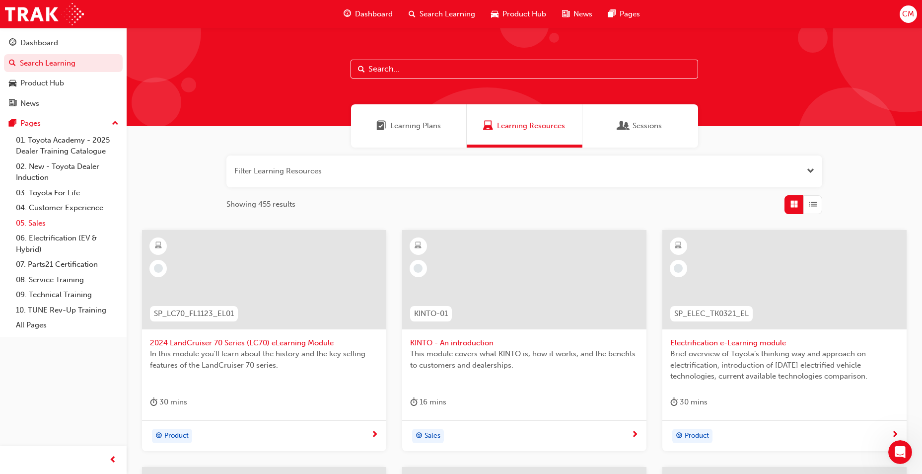
click at [40, 225] on link "05. Sales" at bounding box center [67, 222] width 111 height 15
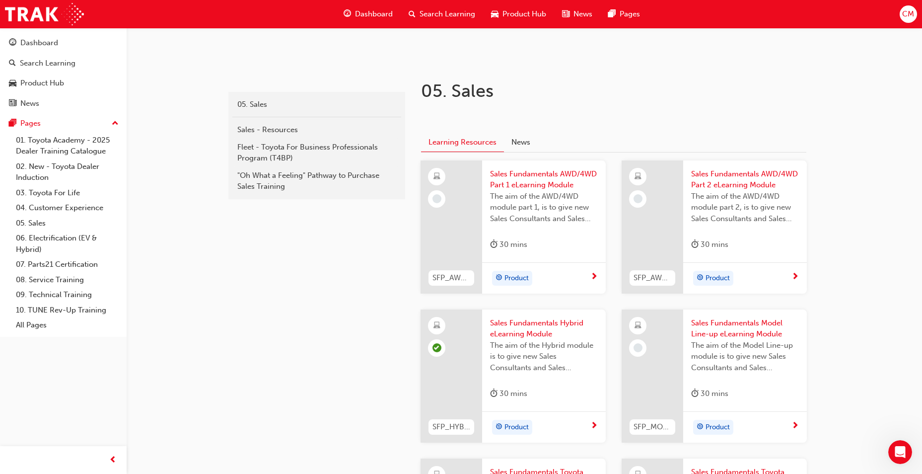
scroll to position [149, 0]
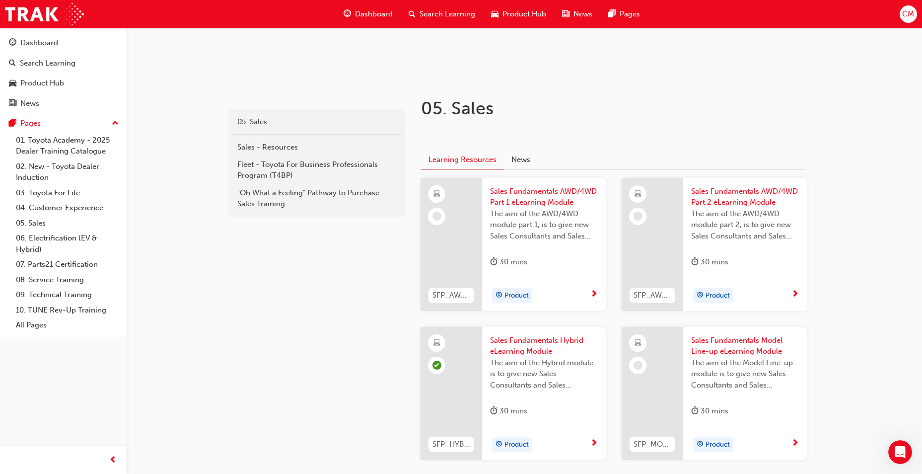
click at [528, 195] on span "Sales Fundamentals AWD/4WD Part 1 eLearning Module" at bounding box center [544, 197] width 108 height 22
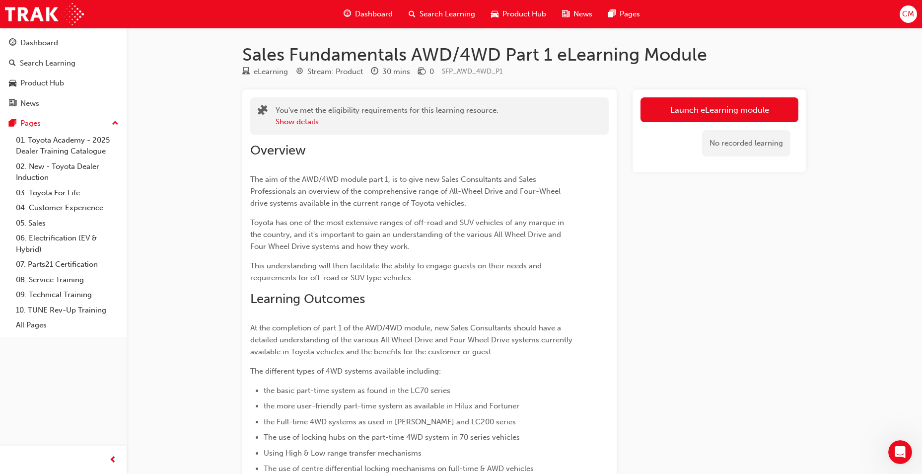
click at [721, 111] on link "Launch eLearning module" at bounding box center [719, 109] width 158 height 25
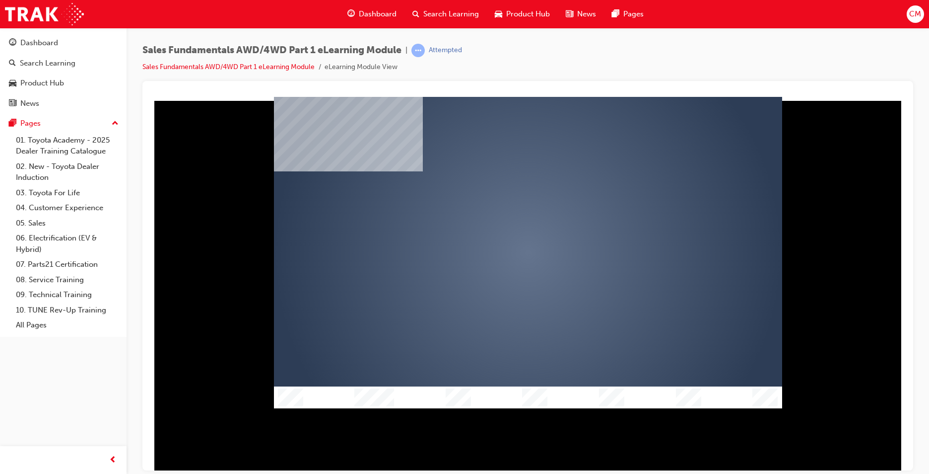
click at [499, 223] on div "play" at bounding box center [499, 223] width 0 height 0
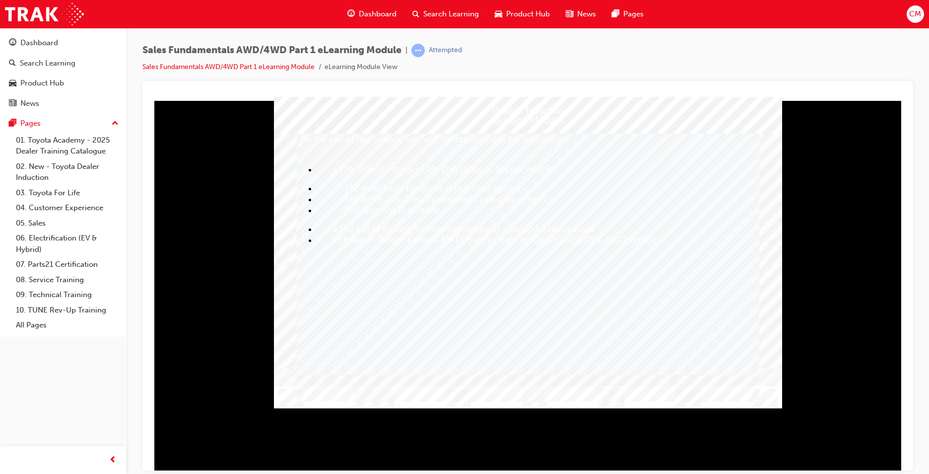
click at [774, 249] on div "Trigger this button to continue" at bounding box center [774, 251] width 10 height 20
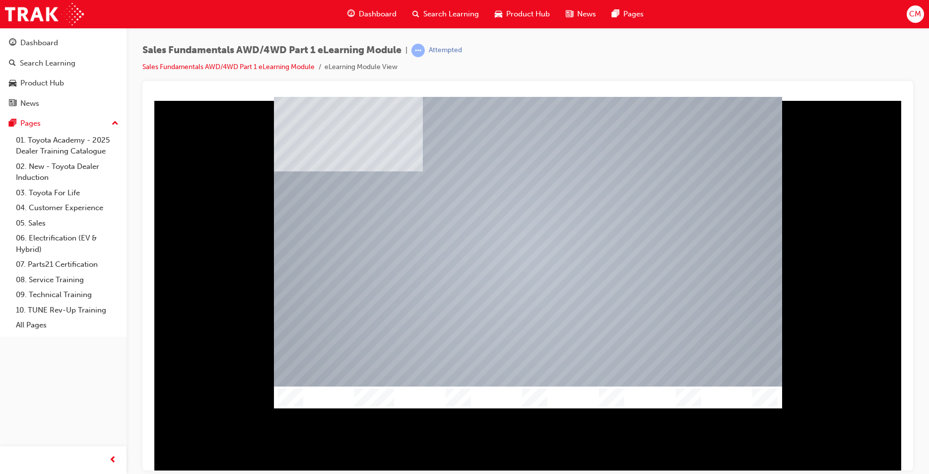
click at [524, 319] on div at bounding box center [528, 252] width 508 height 291
drag, startPoint x: 818, startPoint y: 148, endPoint x: 809, endPoint y: 155, distance: 11.3
click at [818, 148] on div at bounding box center [527, 282] width 755 height 373
click at [528, 346] on div at bounding box center [528, 252] width 508 height 291
click at [550, 434] on div at bounding box center [527, 282] width 755 height 373
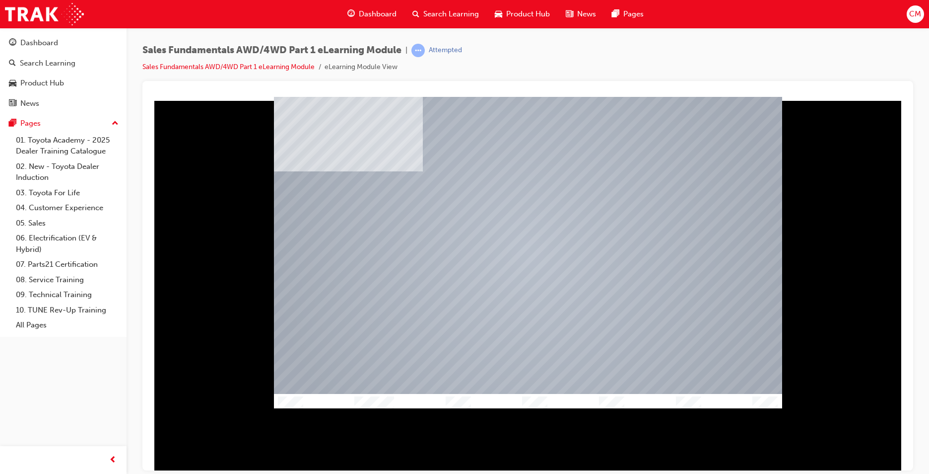
click at [535, 394] on div at bounding box center [528, 404] width 508 height 22
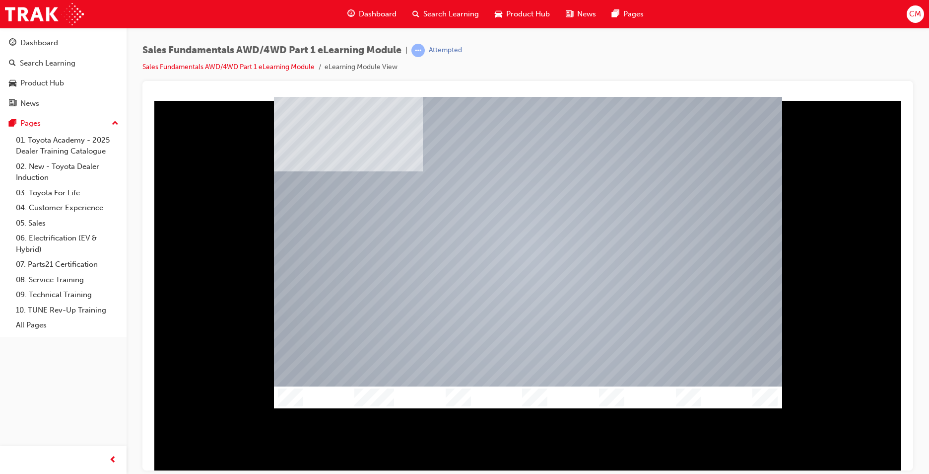
click at [441, 390] on div at bounding box center [528, 397] width 508 height 22
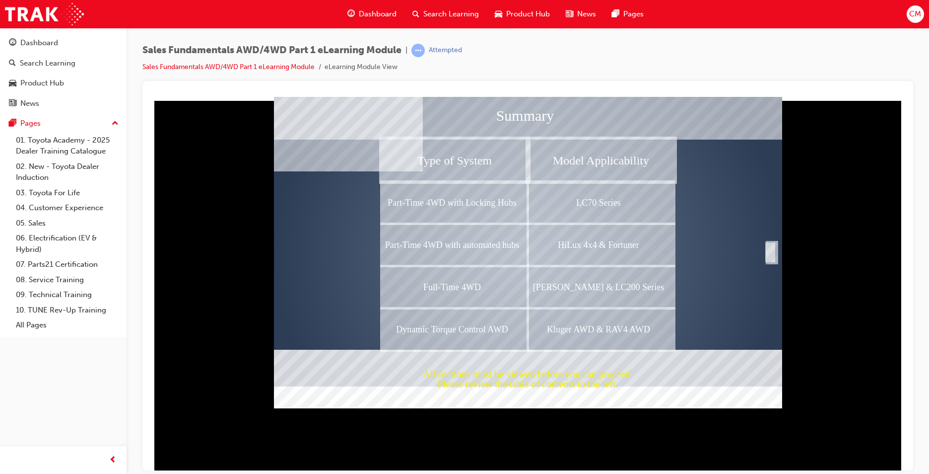
click at [770, 253] on div "Completion" at bounding box center [770, 252] width 10 height 20
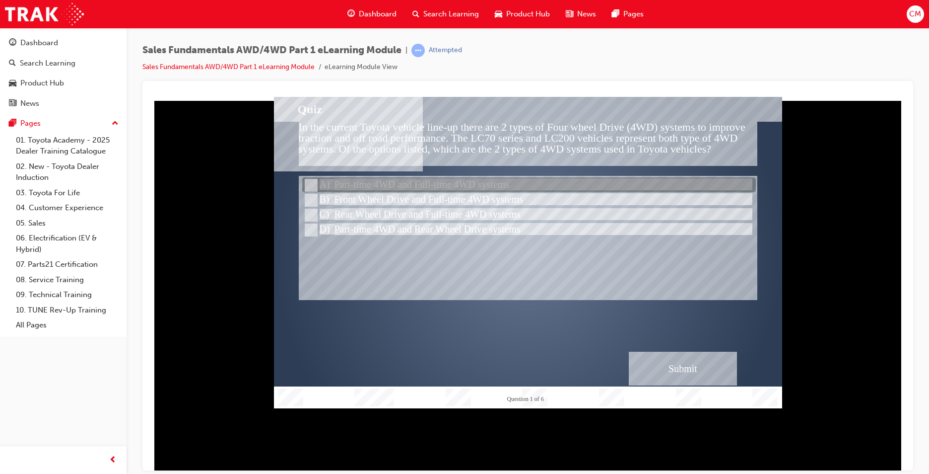
click at [313, 182] on input "Part-time 4WD and Full-time 4WD systems" at bounding box center [310, 185] width 11 height 11
radio input "true"
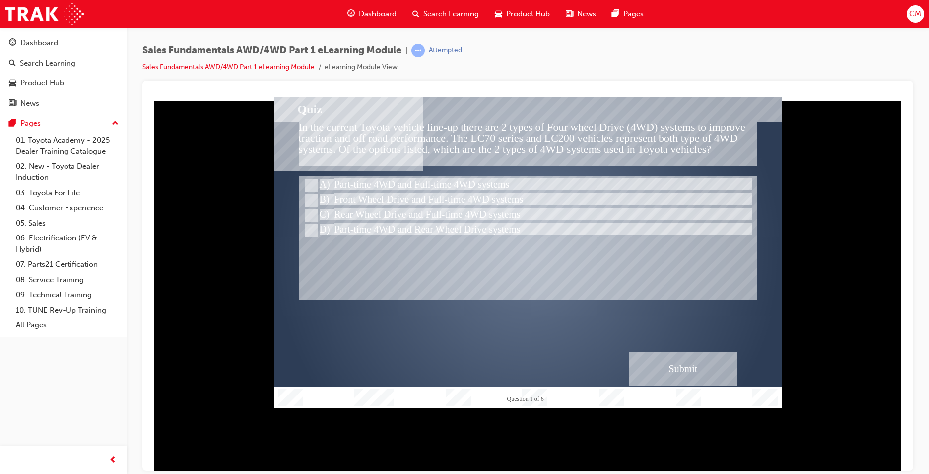
click at [708, 372] on div "Submit" at bounding box center [683, 368] width 108 height 34
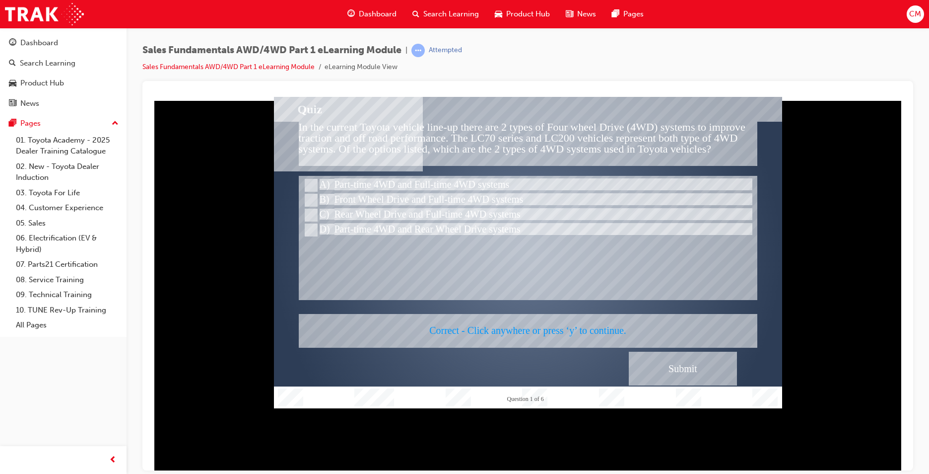
click at [512, 261] on div at bounding box center [528, 251] width 508 height 311
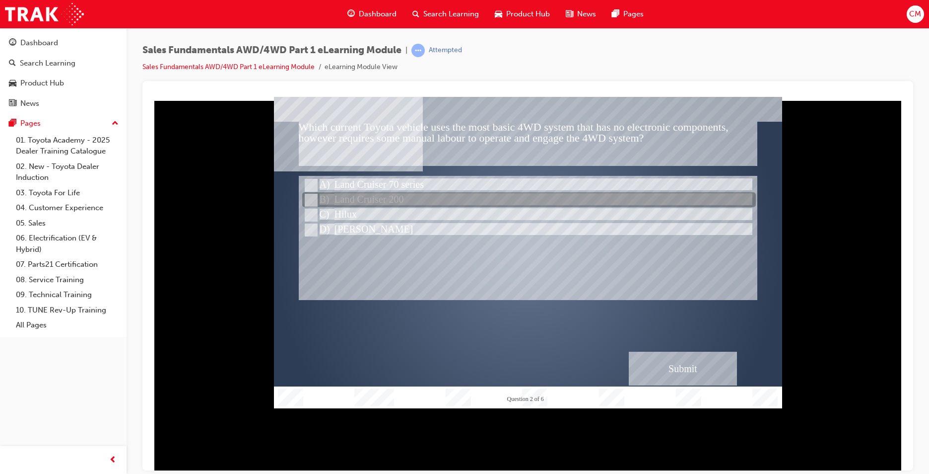
click at [309, 199] on input "Land Cruiser 200" at bounding box center [310, 200] width 11 height 11
radio input "true"
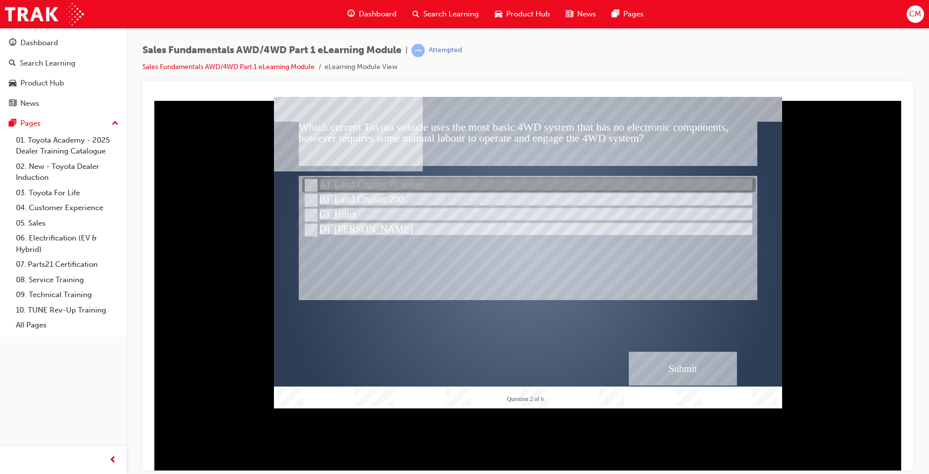
click at [312, 186] on input "Land Cruiser 70 series" at bounding box center [310, 185] width 11 height 11
radio input "true"
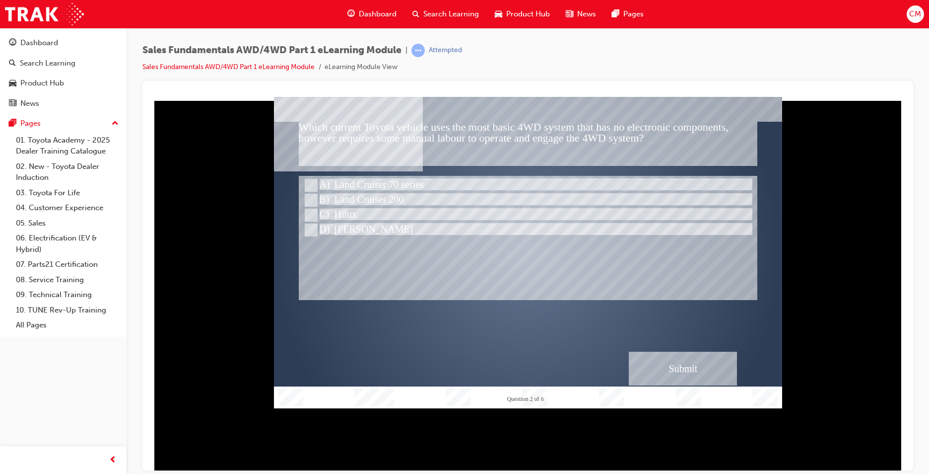
click at [683, 362] on div "Submit" at bounding box center [683, 368] width 108 height 34
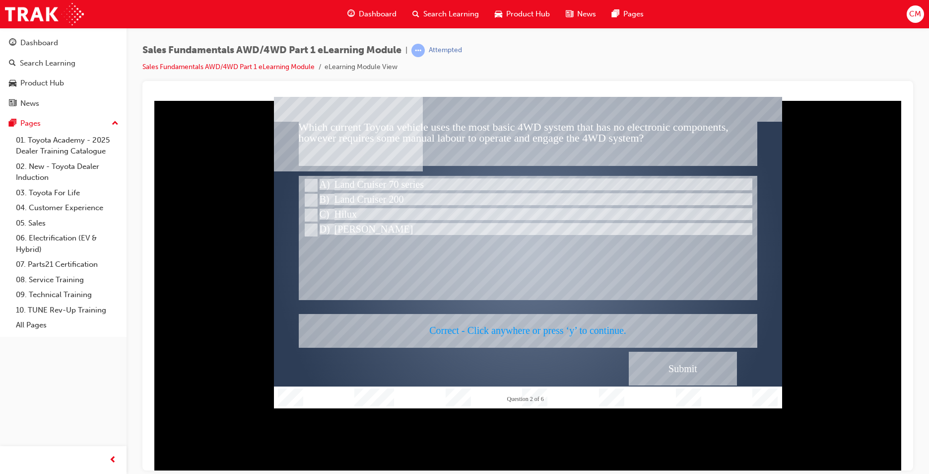
click at [554, 238] on div at bounding box center [528, 251] width 508 height 311
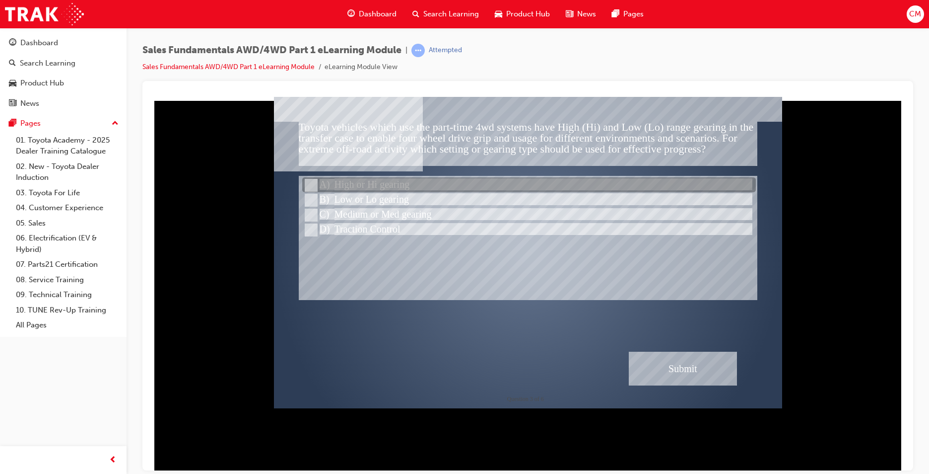
click at [312, 183] on input "High or Hi gearing" at bounding box center [310, 185] width 11 height 11
radio input "true"
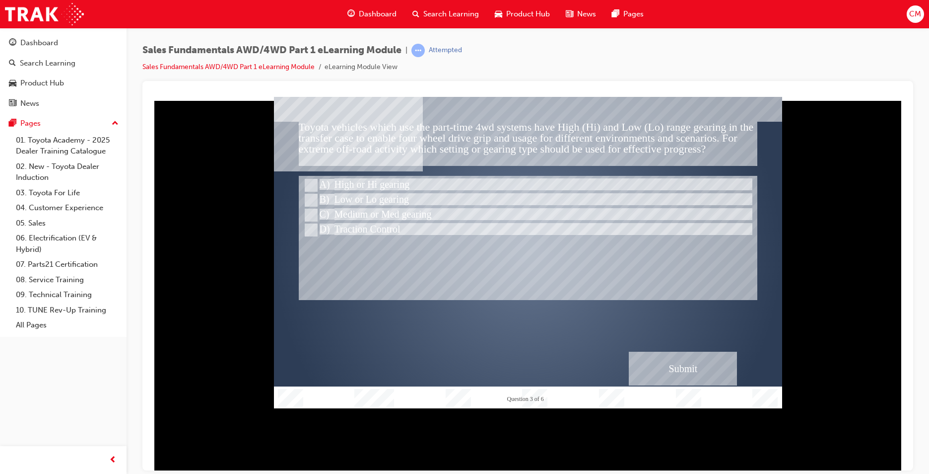
click at [686, 366] on div "Submit" at bounding box center [683, 368] width 108 height 34
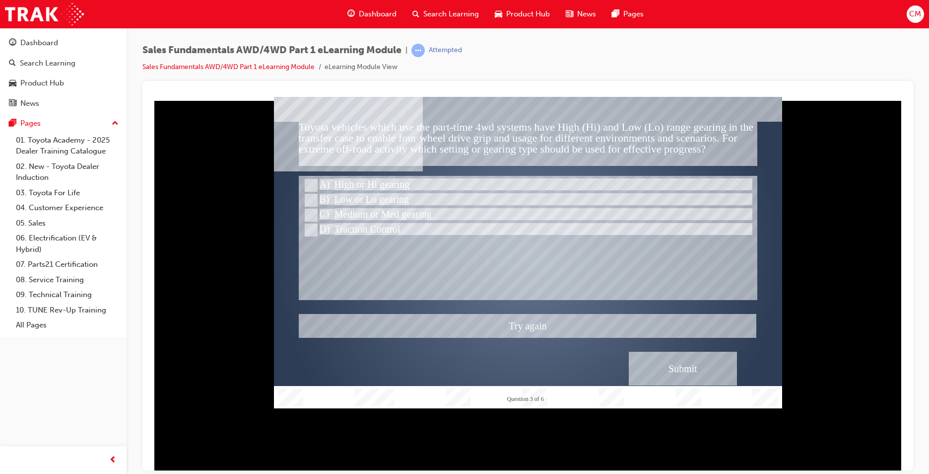
click at [527, 257] on div at bounding box center [528, 251] width 508 height 311
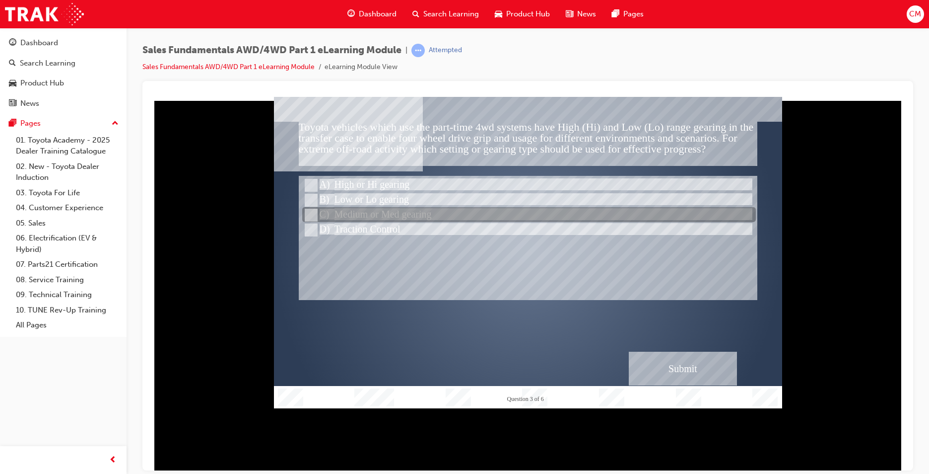
click at [305, 215] on input "Medium or Med gearing" at bounding box center [310, 214] width 11 height 11
radio input "true"
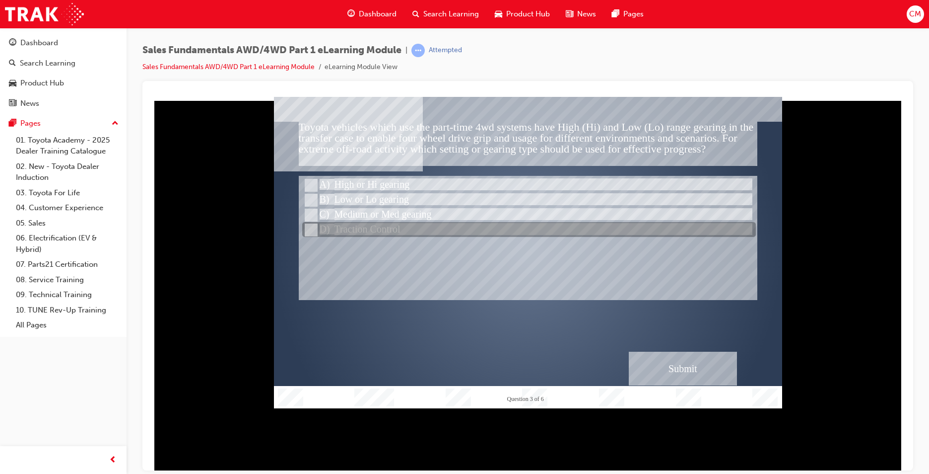
click at [518, 275] on div at bounding box center [528, 237] width 459 height 124
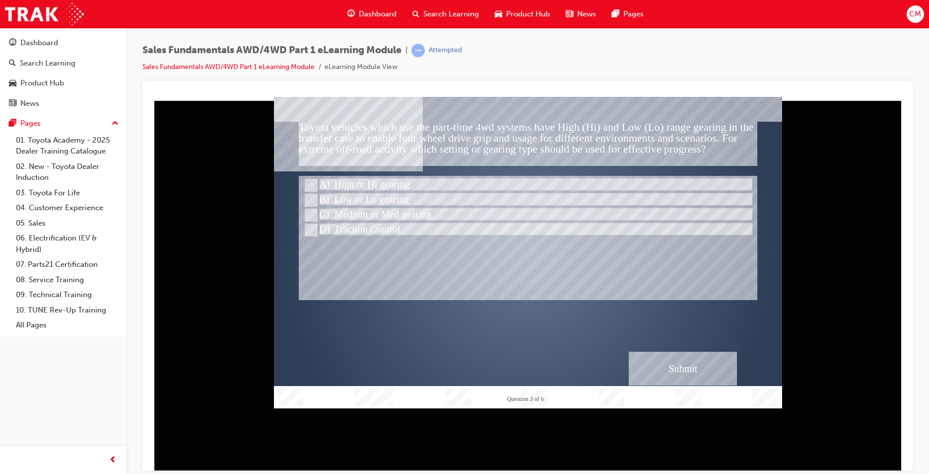
click at [702, 369] on div "Submit" at bounding box center [683, 368] width 108 height 34
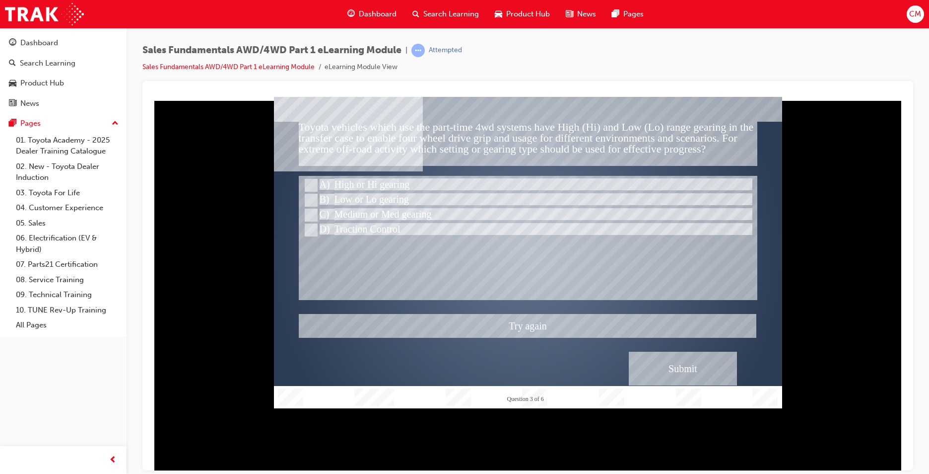
drag, startPoint x: 312, startPoint y: 194, endPoint x: 333, endPoint y: 208, distance: 25.2
click at [312, 194] on div at bounding box center [528, 251] width 508 height 311
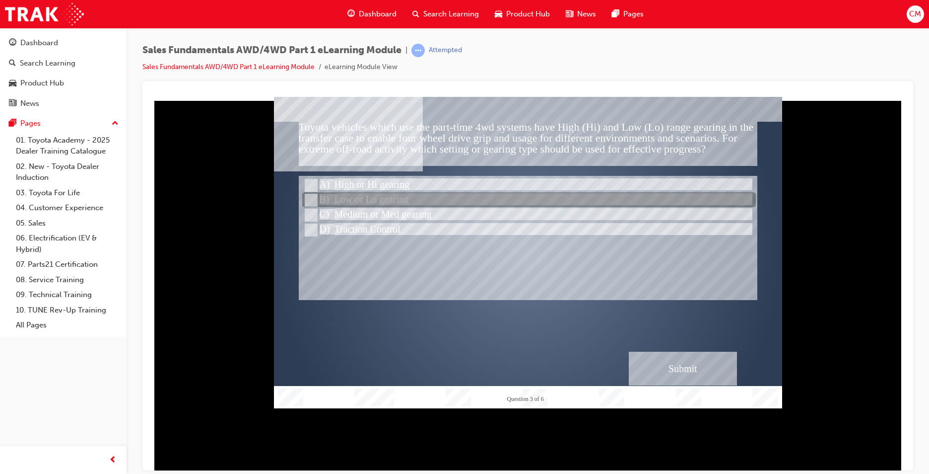
click at [307, 196] on input "Low or Lo gearing" at bounding box center [310, 200] width 11 height 11
radio input "true"
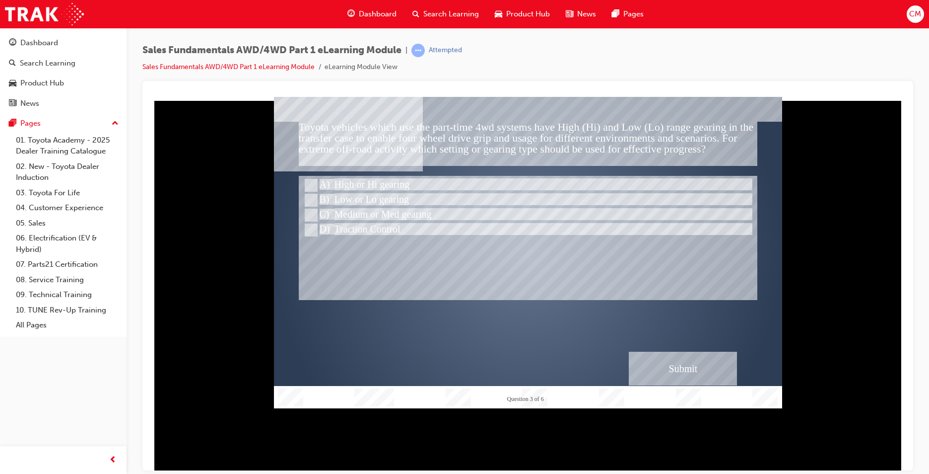
click at [670, 371] on div "Submit" at bounding box center [683, 368] width 108 height 34
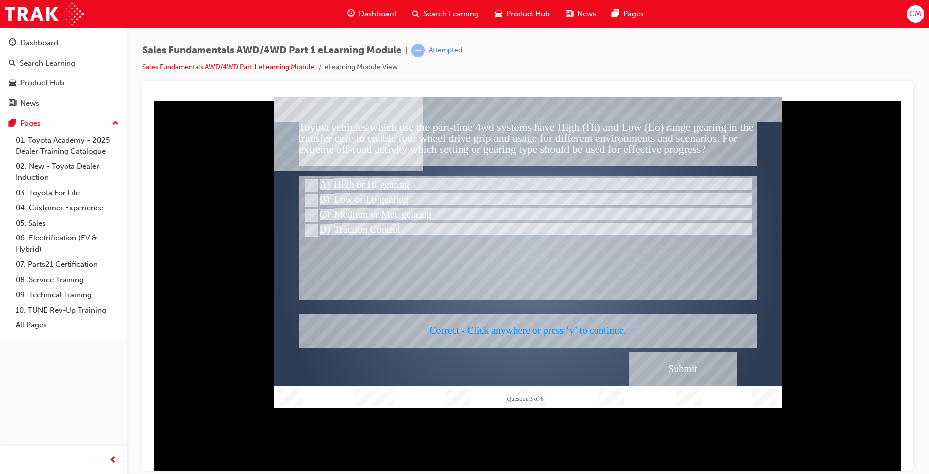
click at [596, 241] on div at bounding box center [528, 251] width 508 height 311
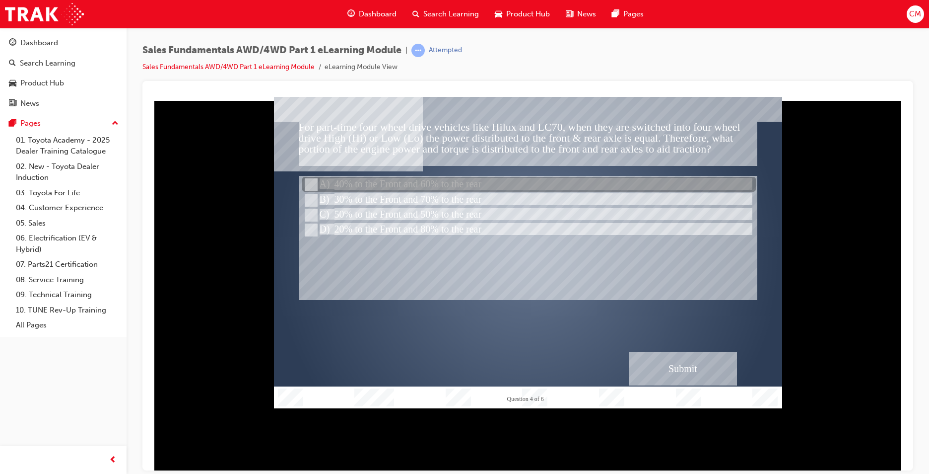
click at [311, 181] on input "40% to the Front and 60% to the rear" at bounding box center [310, 184] width 11 height 11
radio input "true"
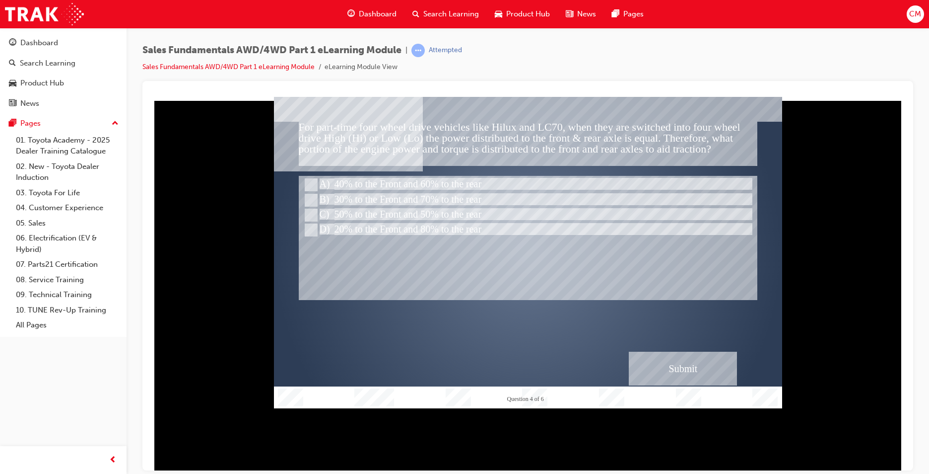
click at [673, 367] on div "Submit" at bounding box center [683, 368] width 108 height 34
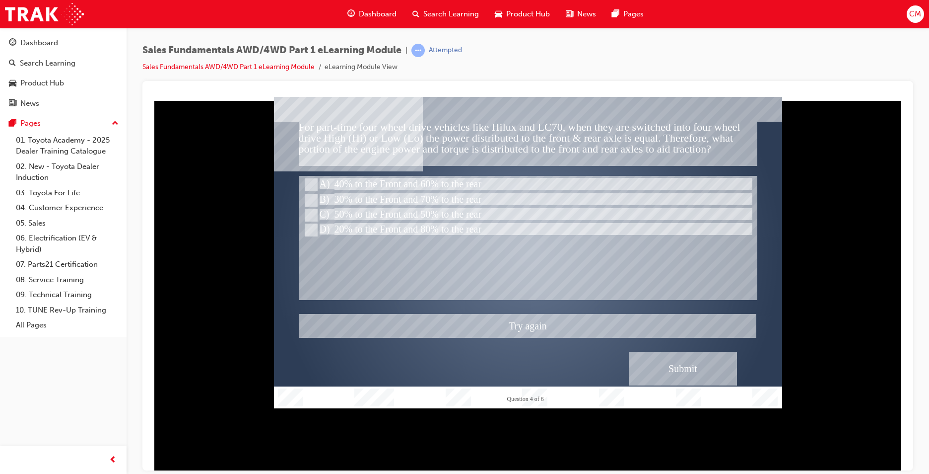
click at [310, 201] on div at bounding box center [528, 251] width 508 height 311
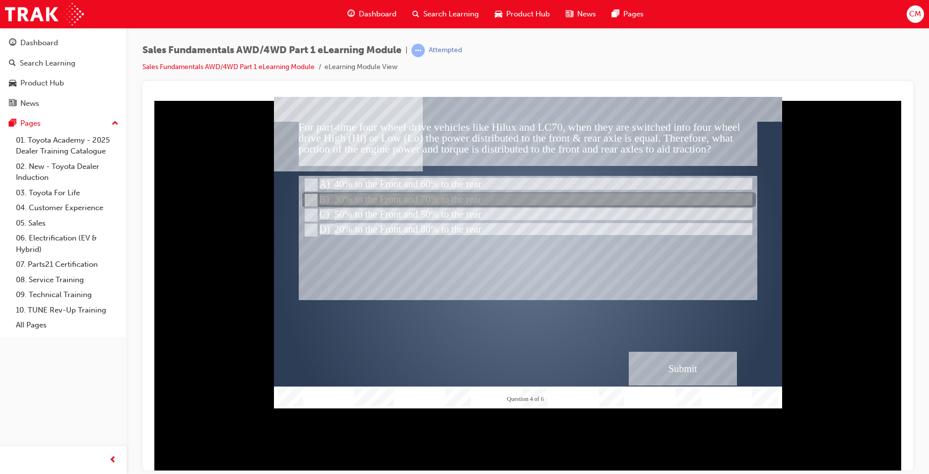
click at [309, 198] on input "30% to the Front and 70% to the rear" at bounding box center [310, 200] width 11 height 11
radio input "true"
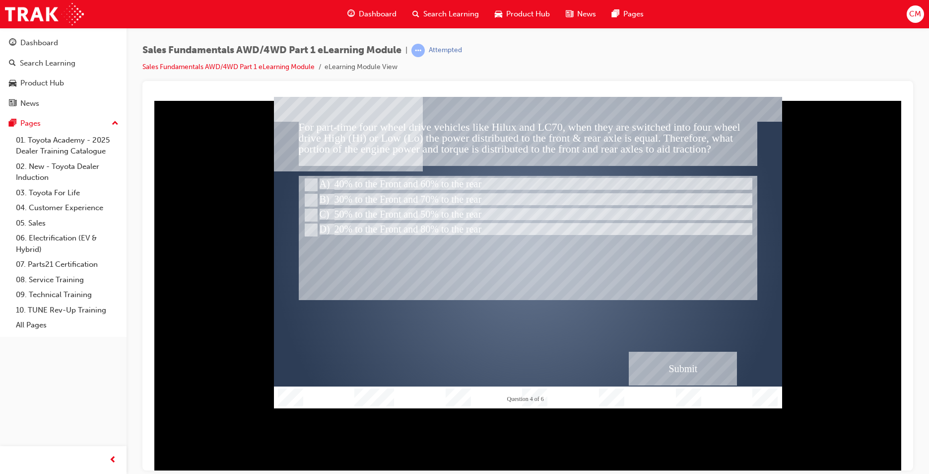
click at [663, 365] on div "Submit" at bounding box center [683, 368] width 108 height 34
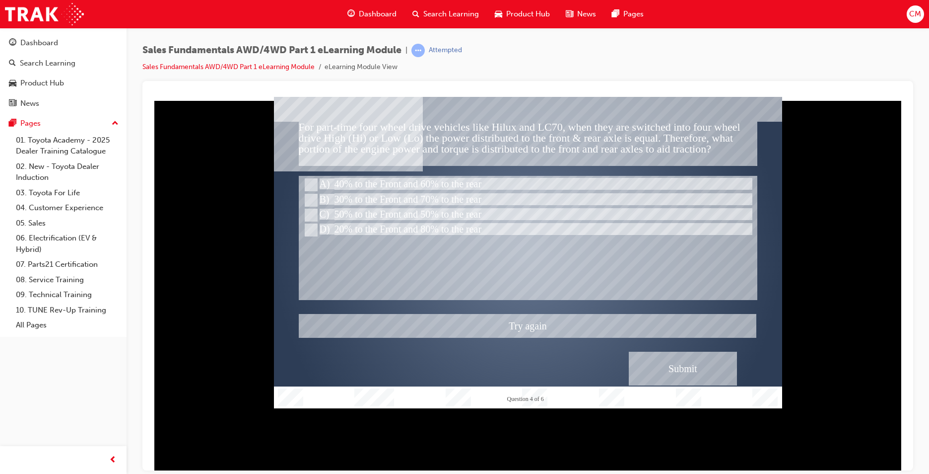
click at [315, 227] on div at bounding box center [528, 251] width 508 height 311
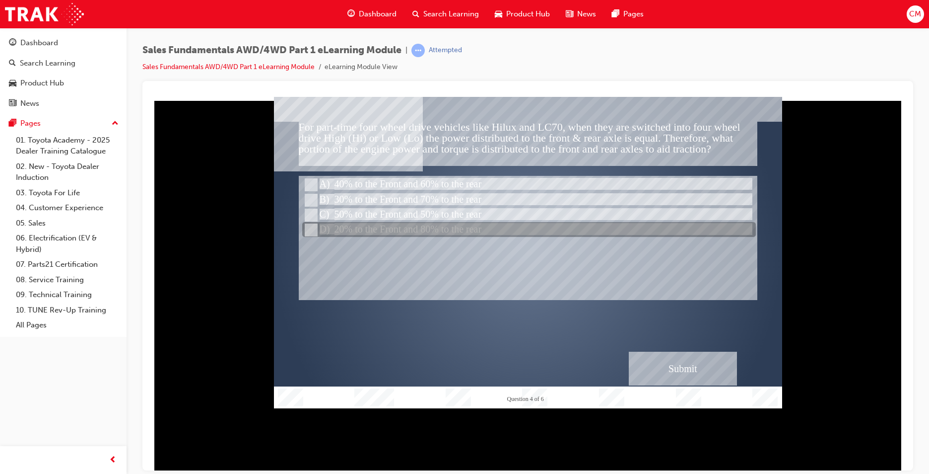
click at [313, 226] on input "20% to the Front and 80% to the rear" at bounding box center [310, 229] width 11 height 11
radio input "true"
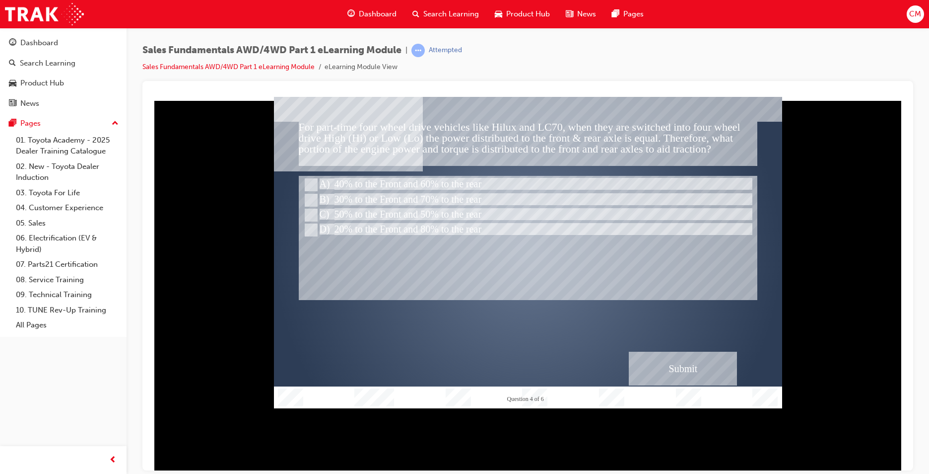
click at [675, 360] on div "Submit" at bounding box center [683, 368] width 108 height 34
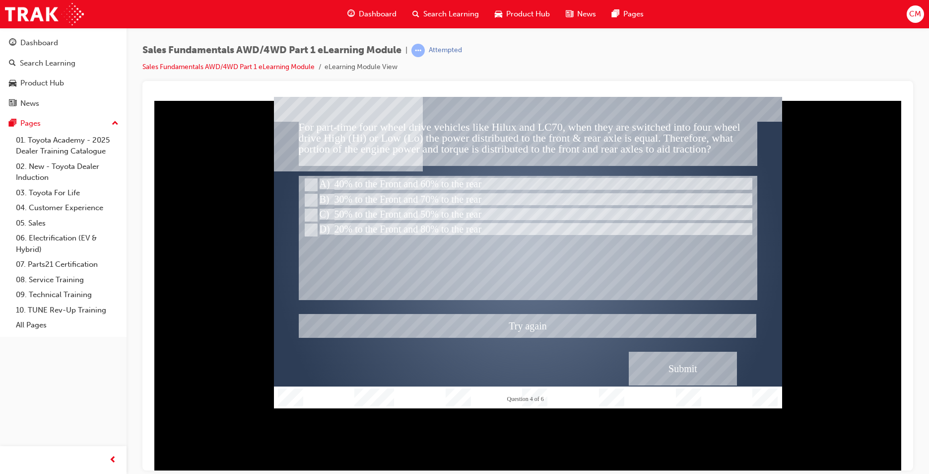
click at [321, 210] on div at bounding box center [528, 251] width 508 height 311
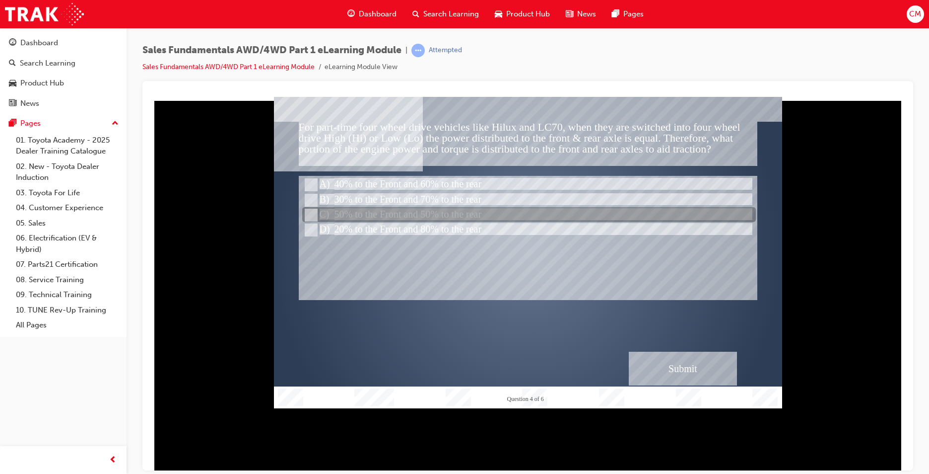
click at [311, 213] on input "50% to the Front and 50% to the rear" at bounding box center [310, 214] width 11 height 11
radio input "true"
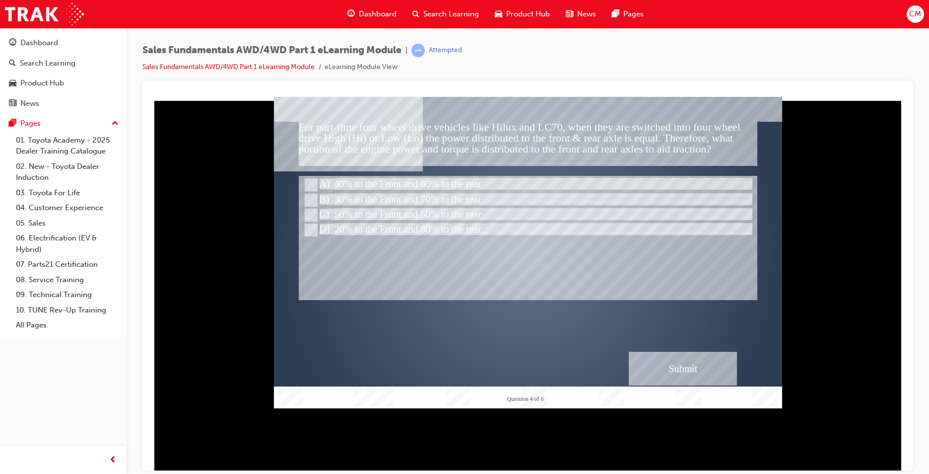
click at [678, 366] on div "Submit" at bounding box center [683, 368] width 108 height 34
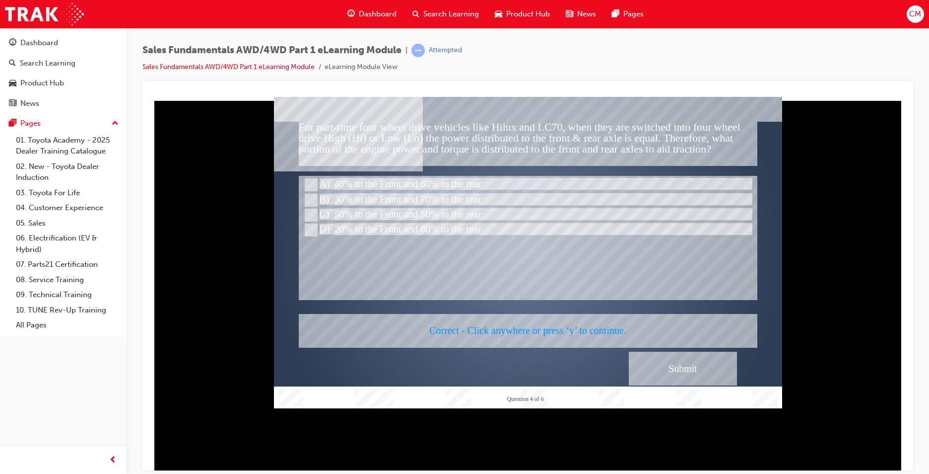
click at [607, 298] on div at bounding box center [528, 251] width 508 height 311
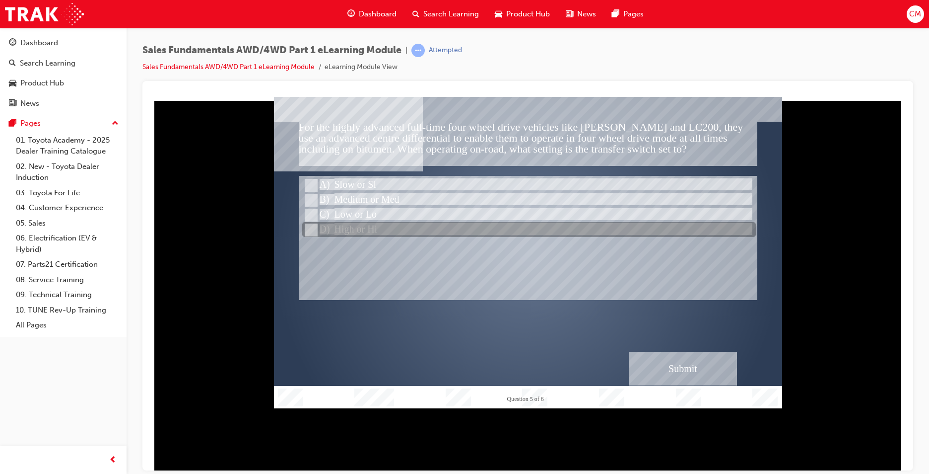
click at [309, 225] on input "High or Hi" at bounding box center [310, 229] width 11 height 11
radio input "true"
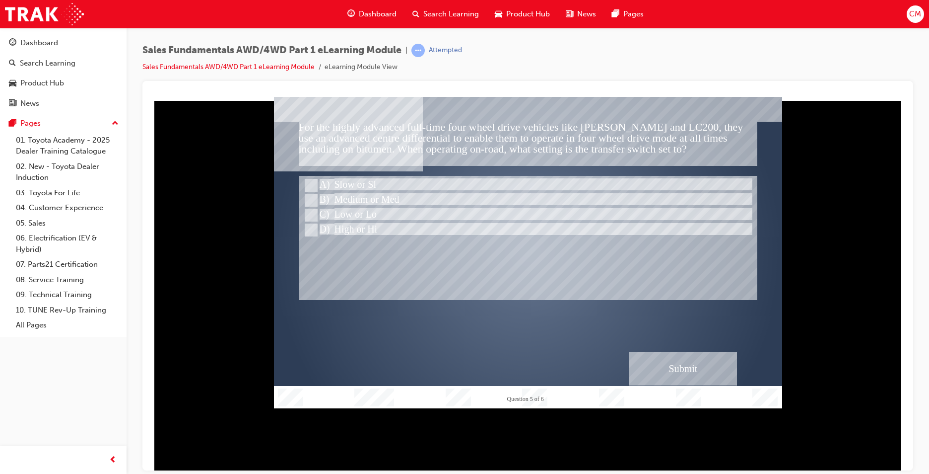
click at [706, 364] on div "Submit" at bounding box center [683, 368] width 108 height 34
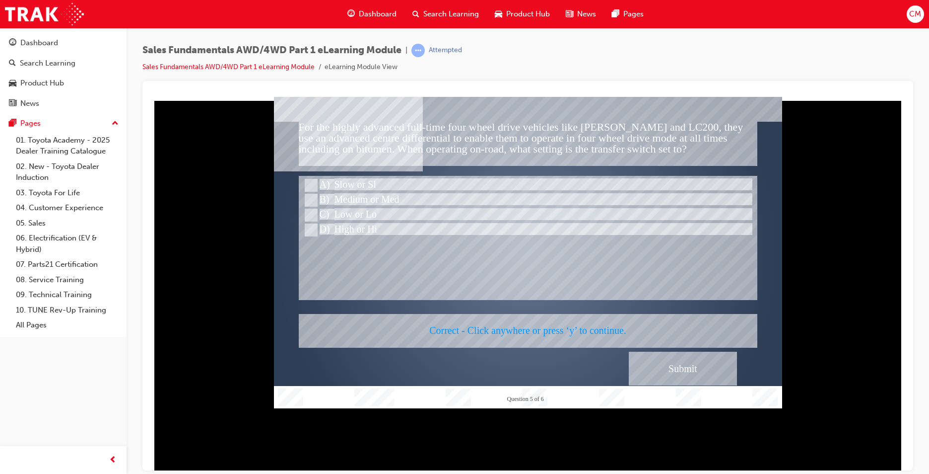
click at [512, 260] on div at bounding box center [528, 251] width 508 height 311
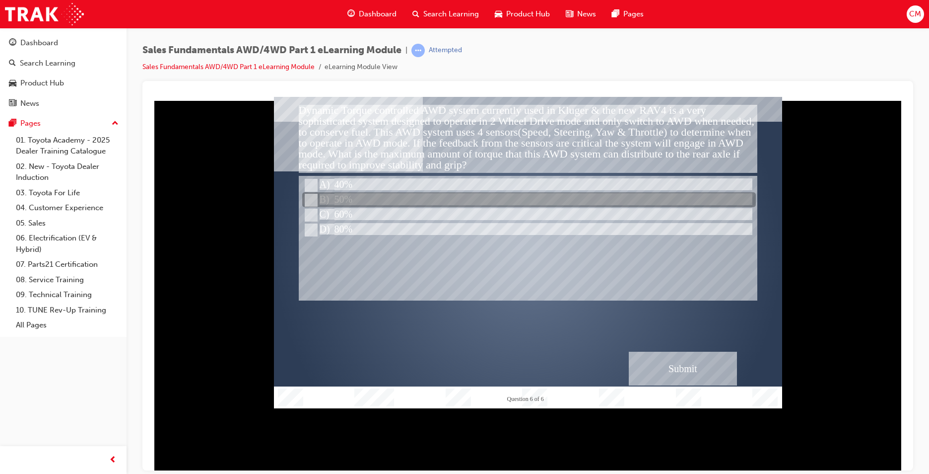
click at [312, 199] on input "50%" at bounding box center [310, 200] width 11 height 11
radio input "true"
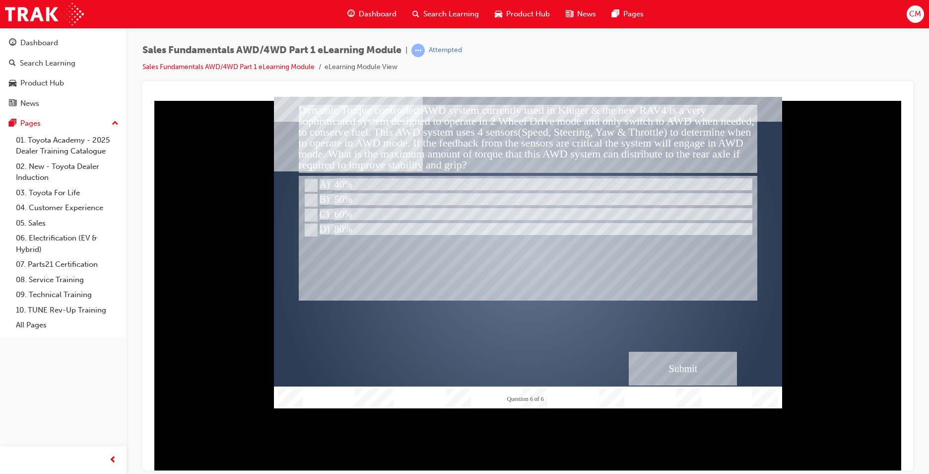
click at [693, 364] on div "Submit" at bounding box center [683, 368] width 108 height 34
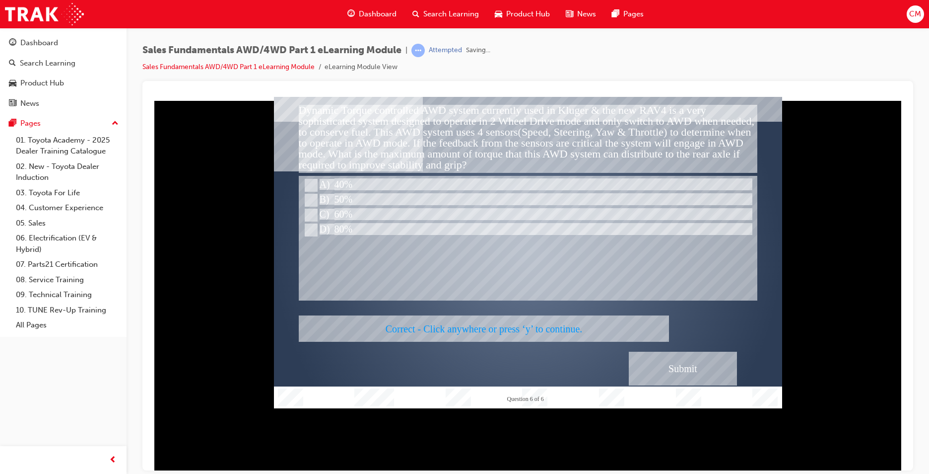
click at [531, 237] on div at bounding box center [528, 251] width 508 height 311
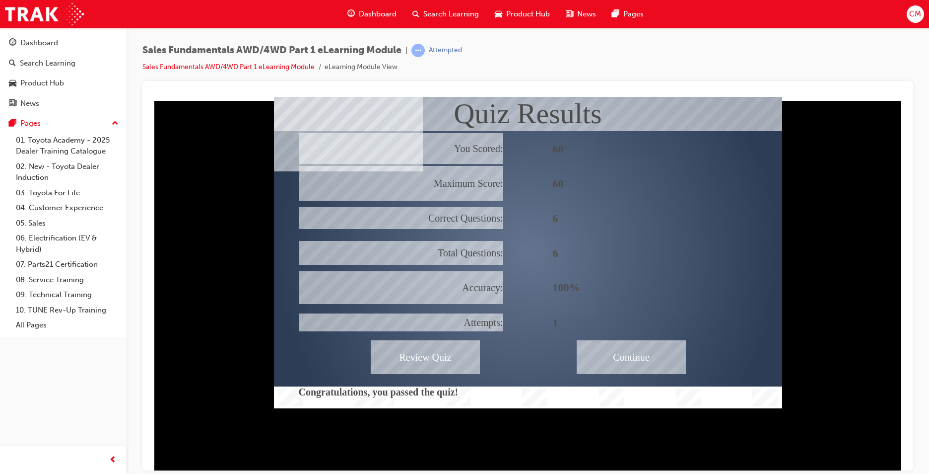
click at [639, 347] on div "Continue" at bounding box center [631, 356] width 109 height 34
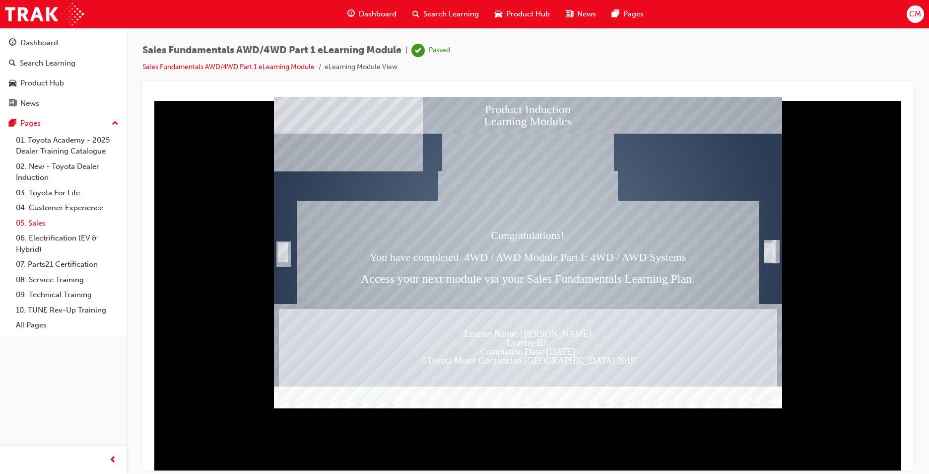
click at [34, 223] on link "05. Sales" at bounding box center [67, 222] width 111 height 15
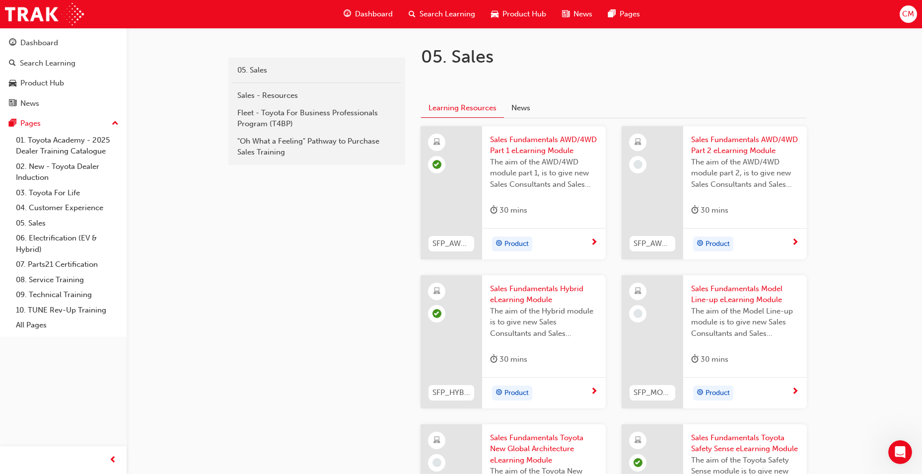
scroll to position [149, 0]
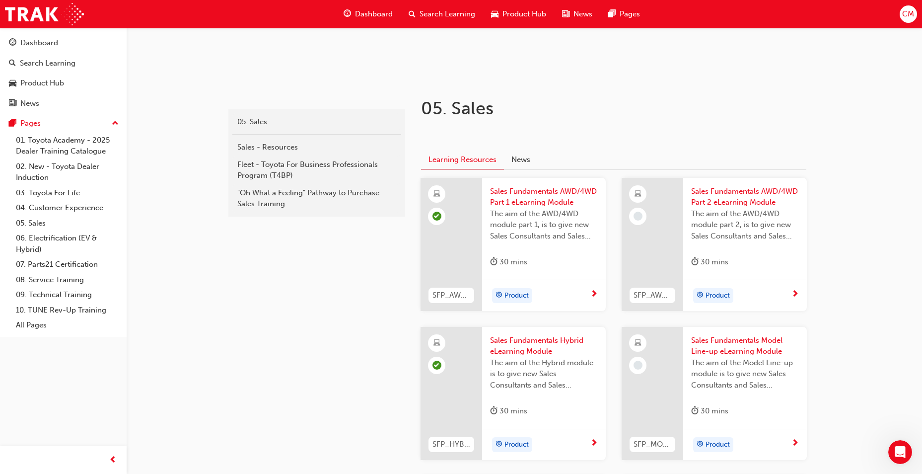
click at [732, 191] on span "Sales Fundamentals AWD/4WD Part 2 eLearning Module" at bounding box center [745, 197] width 108 height 22
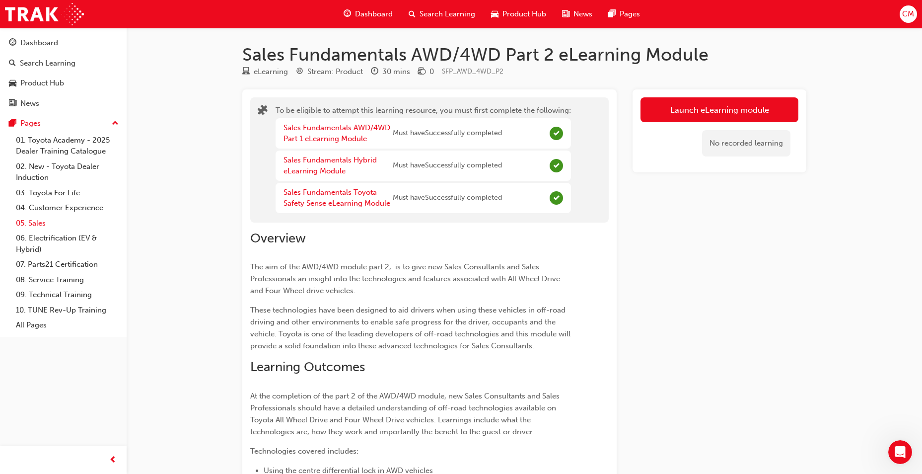
click at [33, 221] on link "05. Sales" at bounding box center [67, 222] width 111 height 15
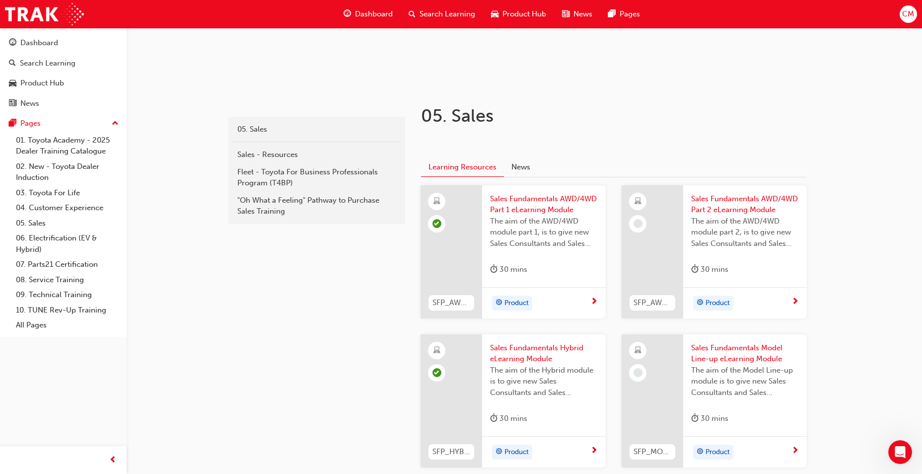
scroll to position [199, 0]
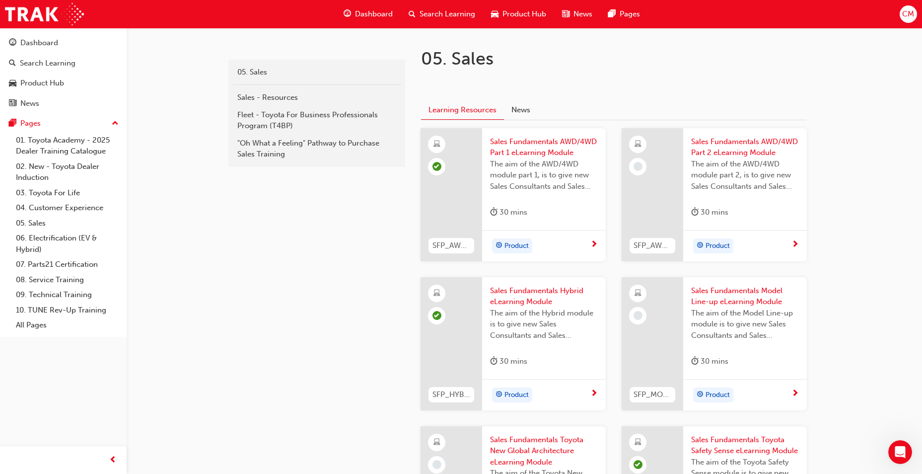
click at [747, 293] on span "Sales Fundamentals Model Line-up eLearning Module" at bounding box center [745, 296] width 108 height 22
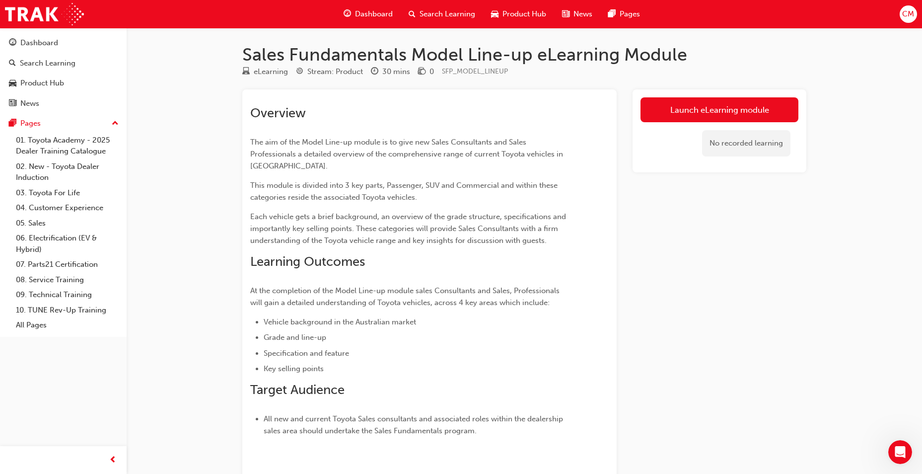
click at [675, 109] on link "Launch eLearning module" at bounding box center [719, 109] width 158 height 25
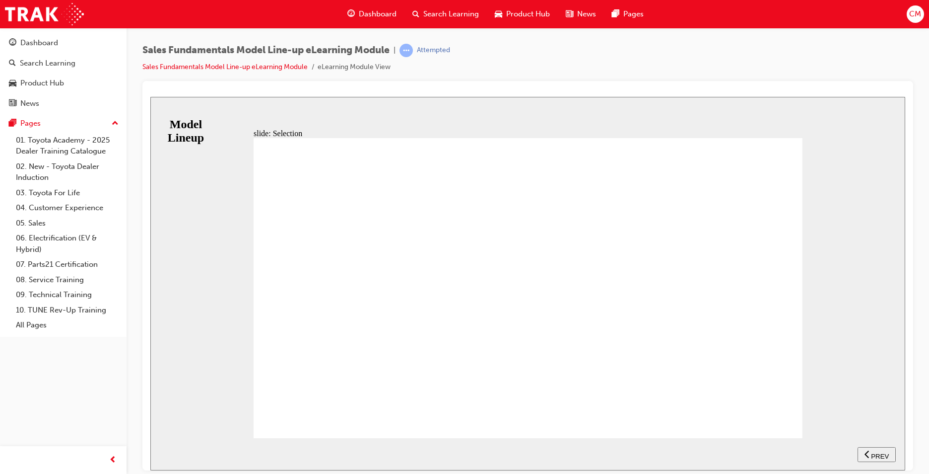
click at [884, 453] on icon "next" at bounding box center [886, 453] width 5 height 9
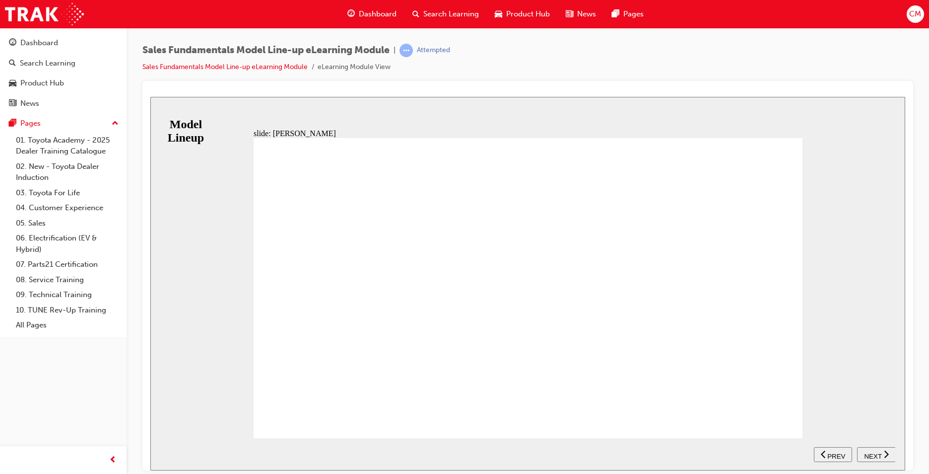
click at [833, 452] on span "PREV" at bounding box center [836, 455] width 18 height 7
click at [879, 193] on div "slide: Passenger Passenger Vehicles Toyota’s passenger vehicles are designed to…" at bounding box center [527, 282] width 755 height 373
click at [187, 352] on div "slide: Passenger Passenger Vehicles Toyota’s passenger vehicles are designed to…" at bounding box center [527, 282] width 755 height 373
click at [832, 452] on span "PREV" at bounding box center [836, 455] width 18 height 7
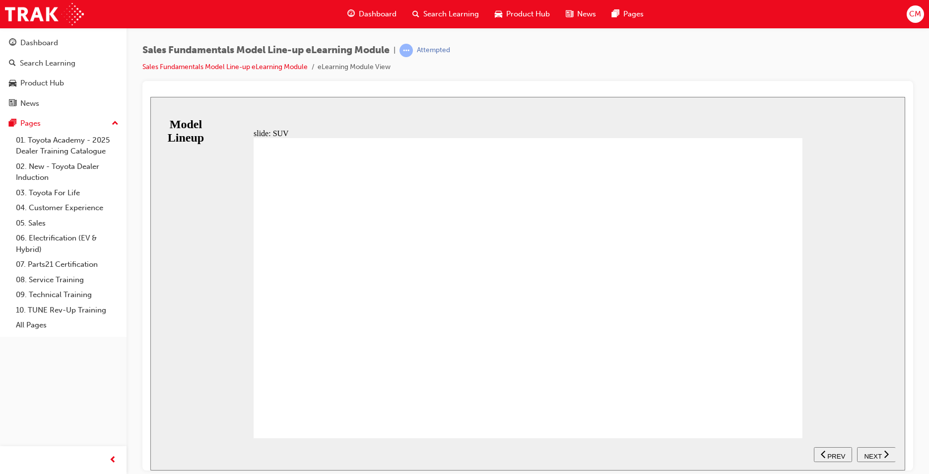
click at [876, 454] on span "NEXT" at bounding box center [872, 455] width 17 height 7
click at [874, 454] on nav "SUBMIT NEXT PREV" at bounding box center [854, 453] width 81 height 32
click at [841, 454] on span "PREV" at bounding box center [836, 455] width 18 height 7
click at [836, 452] on span "PREV" at bounding box center [836, 455] width 18 height 7
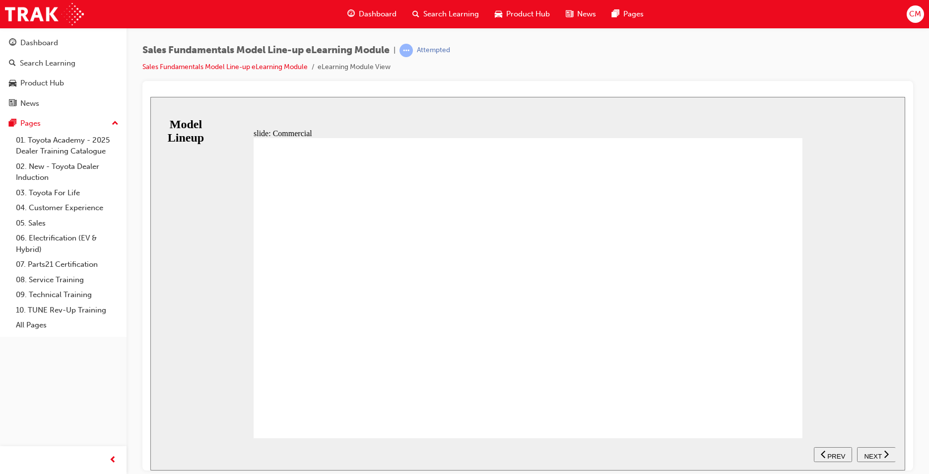
click at [829, 452] on span "PREV" at bounding box center [836, 455] width 18 height 7
click at [829, 454] on div "PREV" at bounding box center [833, 454] width 30 height 10
click at [531, 451] on section "SUBMIT NEXT PREV" at bounding box center [527, 453] width 755 height 32
click at [885, 452] on span "PREV" at bounding box center [880, 455] width 18 height 7
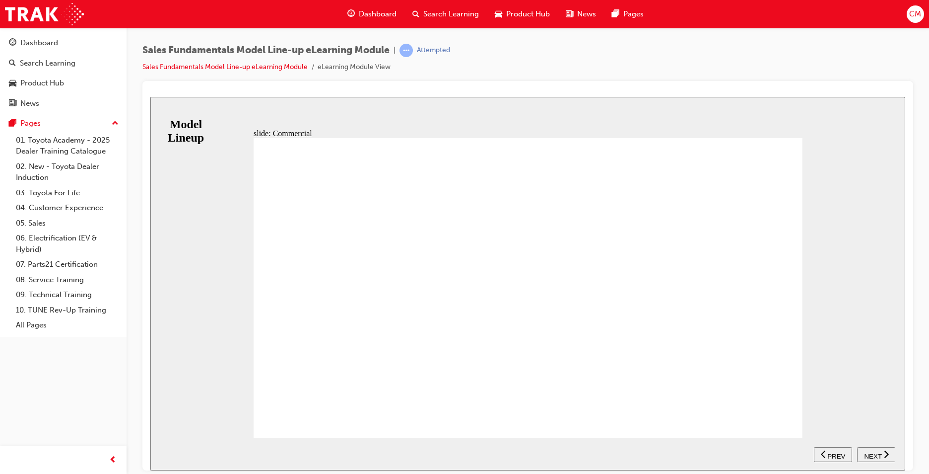
click at [827, 451] on div "PREV" at bounding box center [833, 454] width 30 height 10
click at [885, 452] on span "PREV" at bounding box center [880, 455] width 18 height 7
click at [834, 448] on button "PREV" at bounding box center [833, 453] width 38 height 15
click at [881, 459] on button "PREV" at bounding box center [877, 453] width 38 height 15
click at [178, 107] on div "slide: Commercial Commercial Range Toyota’s enviable market reputation and posi…" at bounding box center [527, 282] width 755 height 373
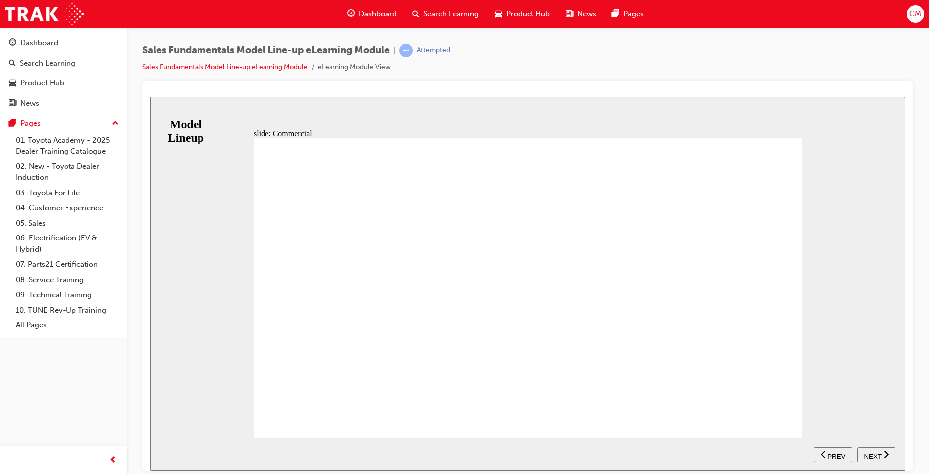
click at [433, 58] on div "Sales Fundamentals Model Line-up eLearning Module | Attempted Sales Fundamental…" at bounding box center [296, 58] width 308 height 29
drag, startPoint x: 434, startPoint y: 60, endPoint x: 488, endPoint y: 84, distance: 59.3
click at [488, 84] on div at bounding box center [527, 275] width 771 height 389
drag, startPoint x: 432, startPoint y: 59, endPoint x: 428, endPoint y: 64, distance: 6.1
click at [432, 59] on div "Sales Fundamentals Model Line-up eLearning Module | Attempted Sales Fundamental…" at bounding box center [296, 58] width 308 height 29
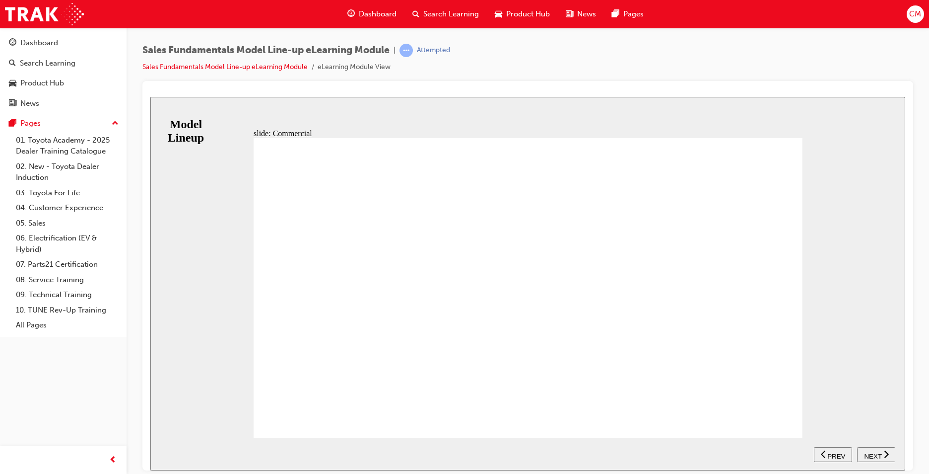
click at [355, 68] on li "eLearning Module View" at bounding box center [354, 67] width 73 height 11
click at [236, 58] on div "Sales Fundamentals Model Line-up eLearning Module | Attempted Sales Fundamental…" at bounding box center [296, 58] width 308 height 29
click at [234, 65] on link "Sales Fundamentals Model Line-up eLearning Module" at bounding box center [224, 67] width 165 height 8
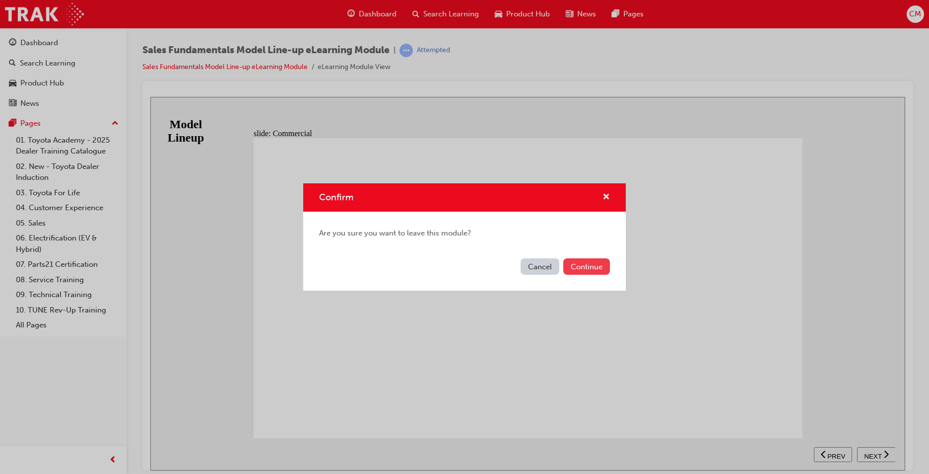
click at [579, 266] on button "Continue" at bounding box center [586, 266] width 47 height 16
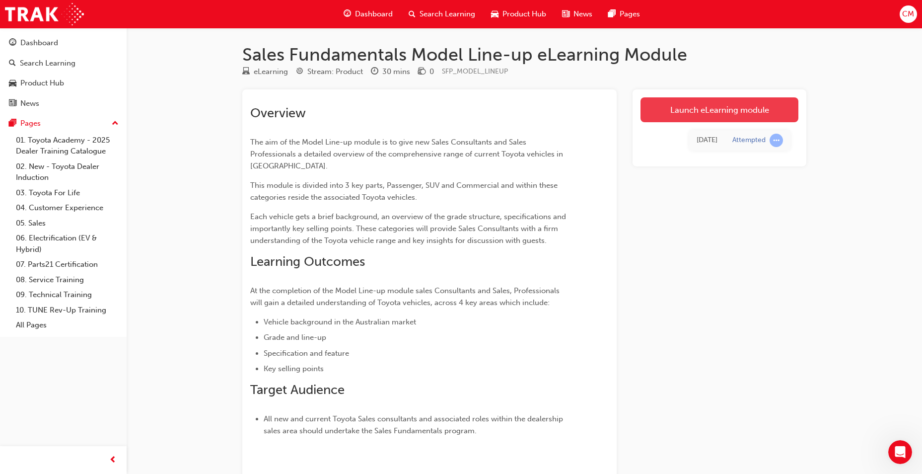
click at [716, 107] on link "Launch eLearning module" at bounding box center [719, 109] width 158 height 25
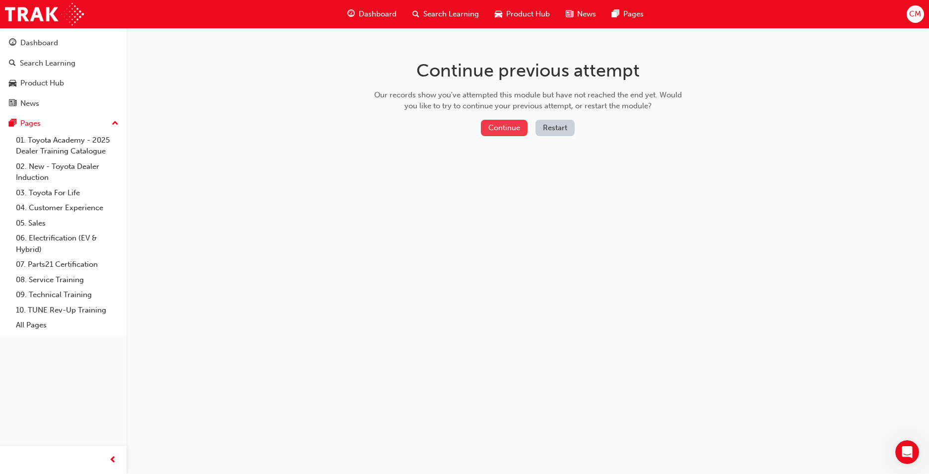
click at [500, 127] on button "Continue" at bounding box center [504, 128] width 47 height 16
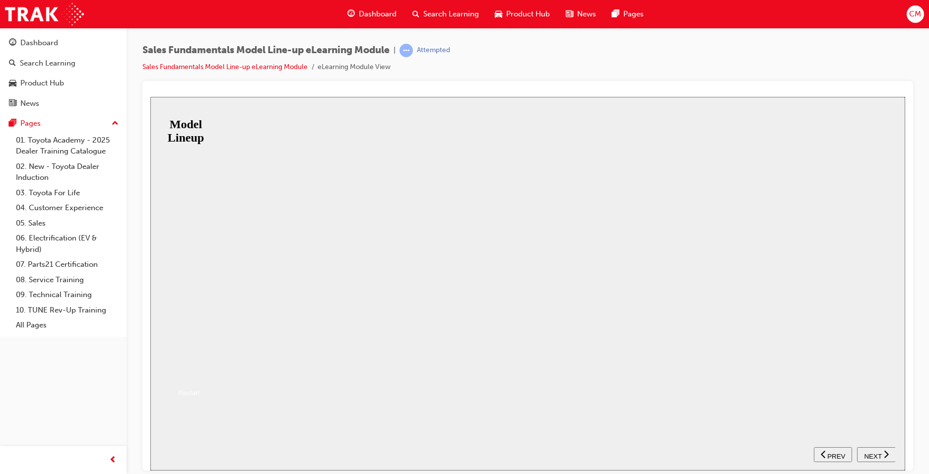
click at [183, 366] on button "Resume" at bounding box center [166, 371] width 33 height 10
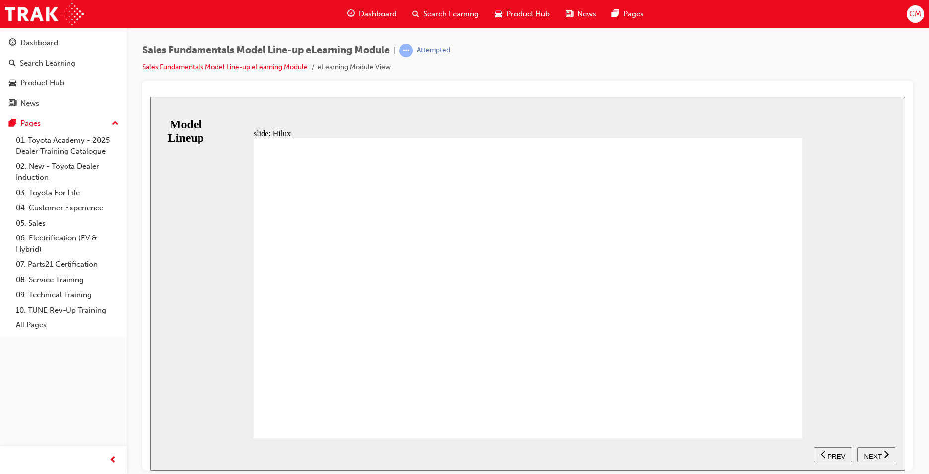
drag, startPoint x: 763, startPoint y: 359, endPoint x: 768, endPoint y: 469, distance: 109.8
click at [768, 469] on div "slide: Hilux RANGE SINGLE CAB EXTRA CAB DOUBLE CAB The HiLux range is the large…" at bounding box center [527, 282] width 755 height 373
drag, startPoint x: 780, startPoint y: 410, endPoint x: 634, endPoint y: 439, distance: 149.2
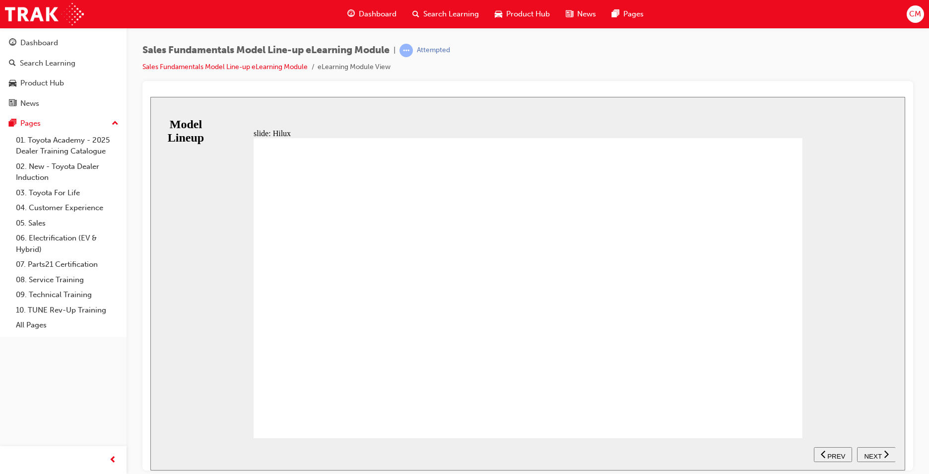
drag, startPoint x: 896, startPoint y: 214, endPoint x: 845, endPoint y: 345, distance: 140.4
click at [896, 217] on div "slide: Hilux Table with 2 columns and 21 rows HiLux RANGE 4x2 HiLux HiLux WorkM…" at bounding box center [527, 282] width 755 height 373
click at [871, 447] on button "NEXT" at bounding box center [876, 453] width 39 height 15
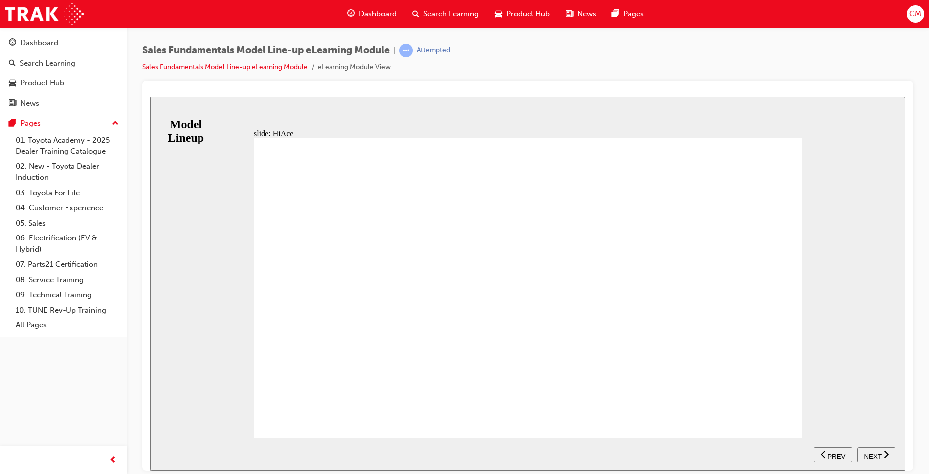
click at [875, 452] on span "NEXT" at bounding box center [872, 455] width 17 height 7
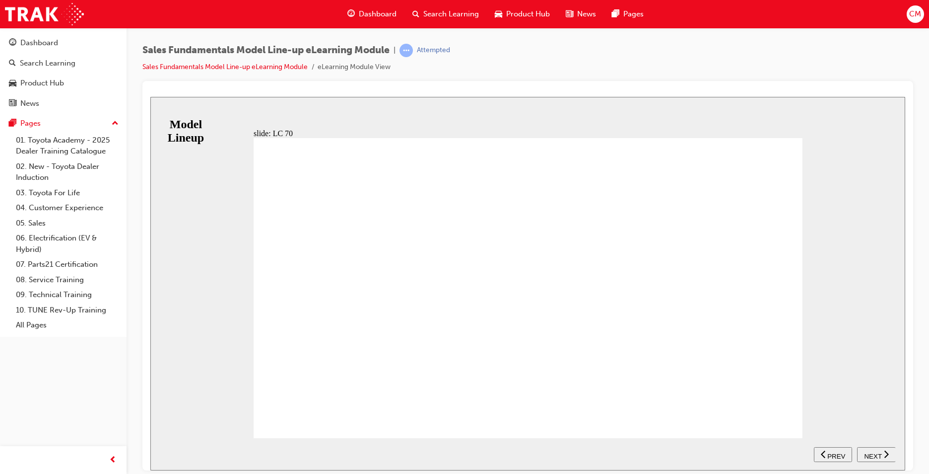
click at [880, 453] on span "NEXT" at bounding box center [872, 455] width 17 height 7
click at [884, 448] on button "PREV" at bounding box center [877, 453] width 38 height 15
click at [881, 451] on div "NEXT" at bounding box center [876, 454] width 31 height 10
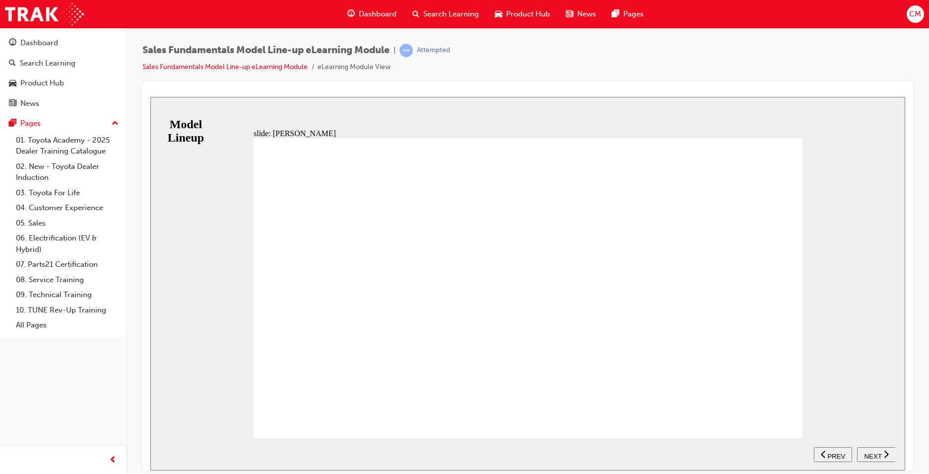
click at [874, 452] on span "NEXT" at bounding box center [872, 455] width 17 height 7
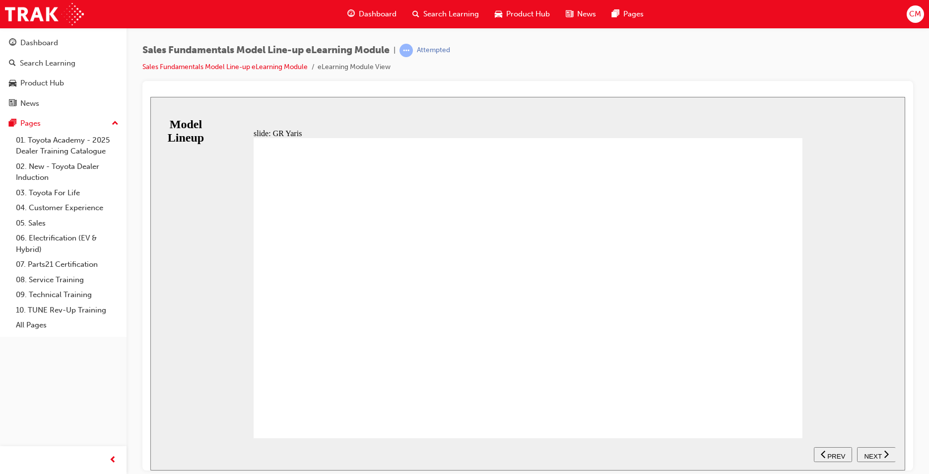
click at [863, 450] on div "NEXT" at bounding box center [876, 454] width 31 height 10
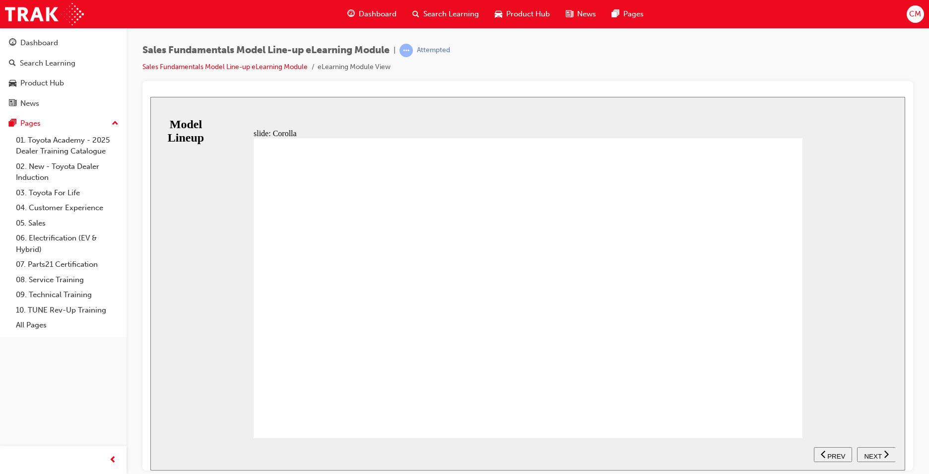
click at [873, 452] on span "NEXT" at bounding box center [872, 455] width 17 height 7
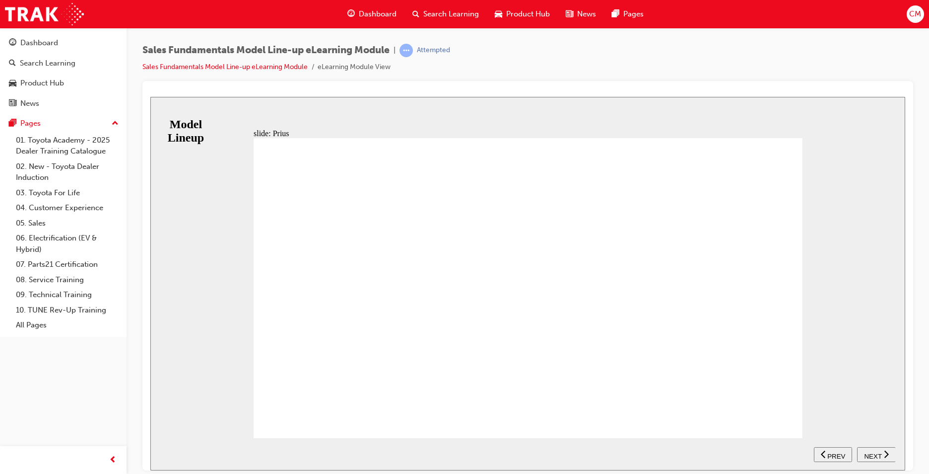
click at [880, 452] on span "NEXT" at bounding box center [872, 455] width 17 height 7
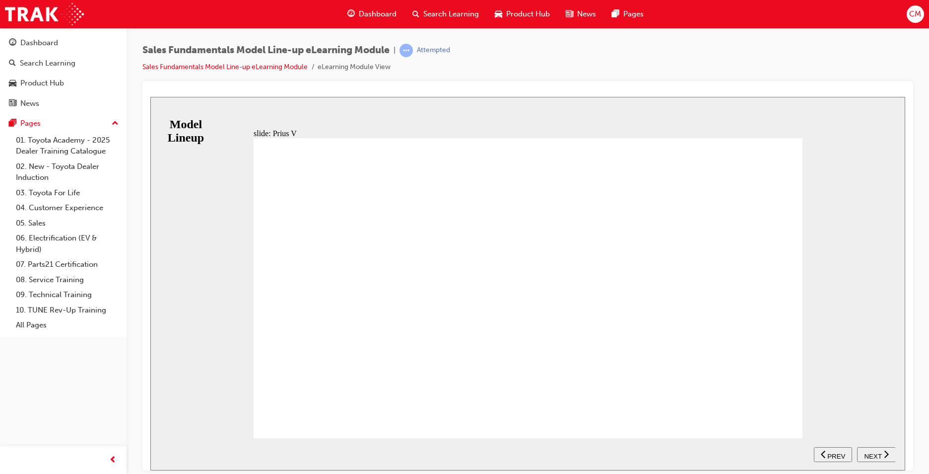
drag, startPoint x: 690, startPoint y: 398, endPoint x: 722, endPoint y: 402, distance: 32.0
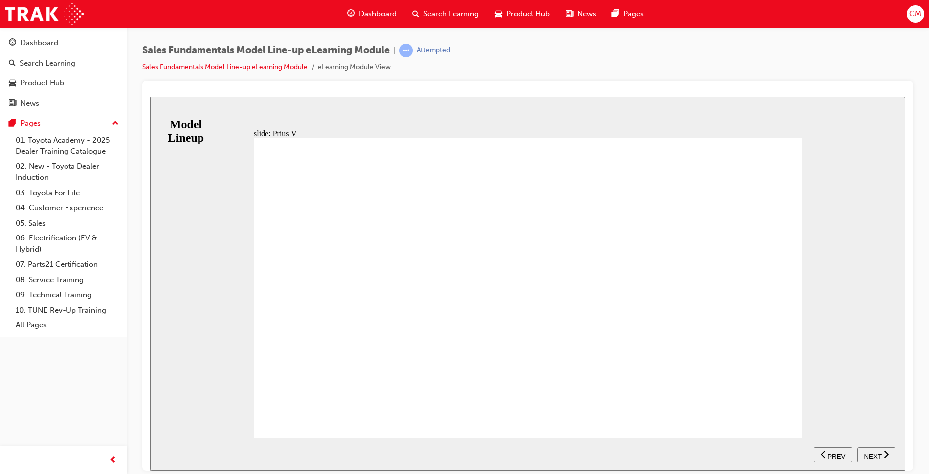
click at [883, 448] on button "NEXT" at bounding box center [876, 453] width 39 height 15
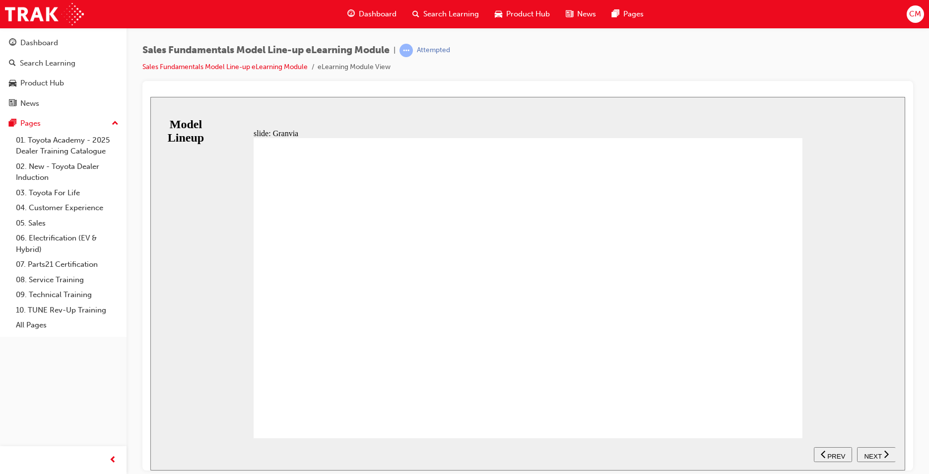
click at [869, 452] on span "NEXT" at bounding box center [872, 455] width 17 height 7
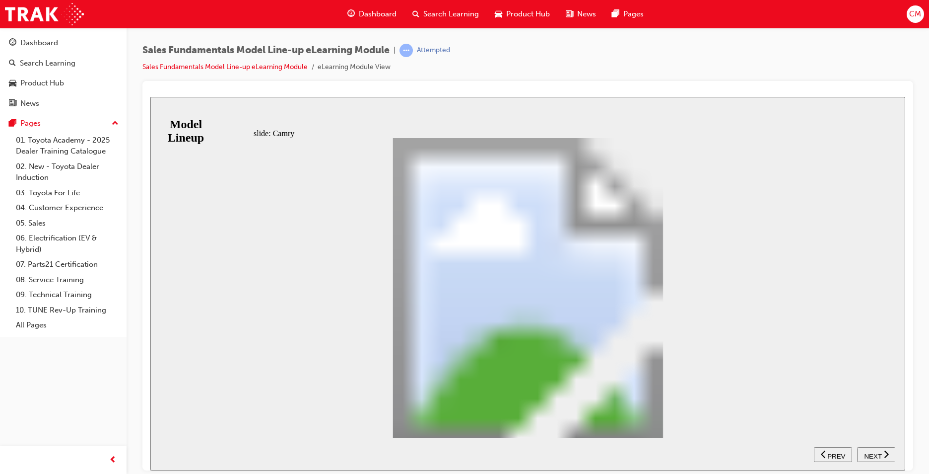
click at [880, 454] on span "NEXT" at bounding box center [872, 455] width 17 height 7
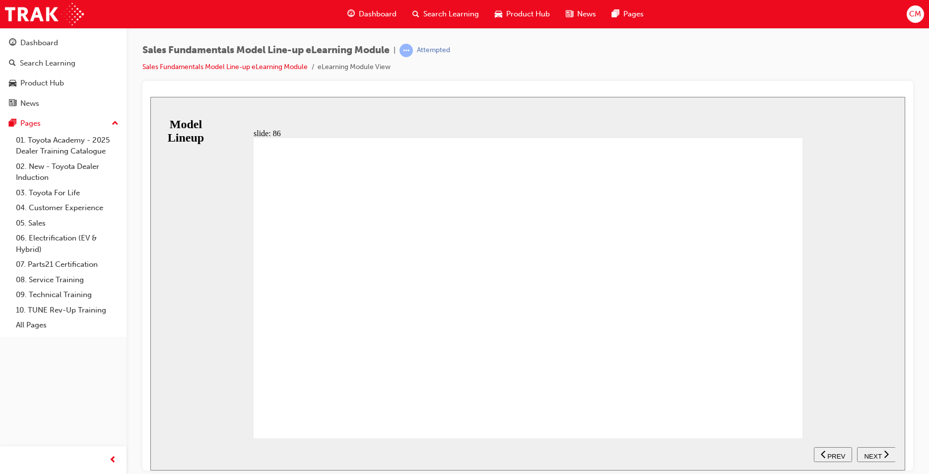
drag, startPoint x: 581, startPoint y: 261, endPoint x: 573, endPoint y: 312, distance: 51.7
drag, startPoint x: 550, startPoint y: 302, endPoint x: 659, endPoint y: 371, distance: 128.7
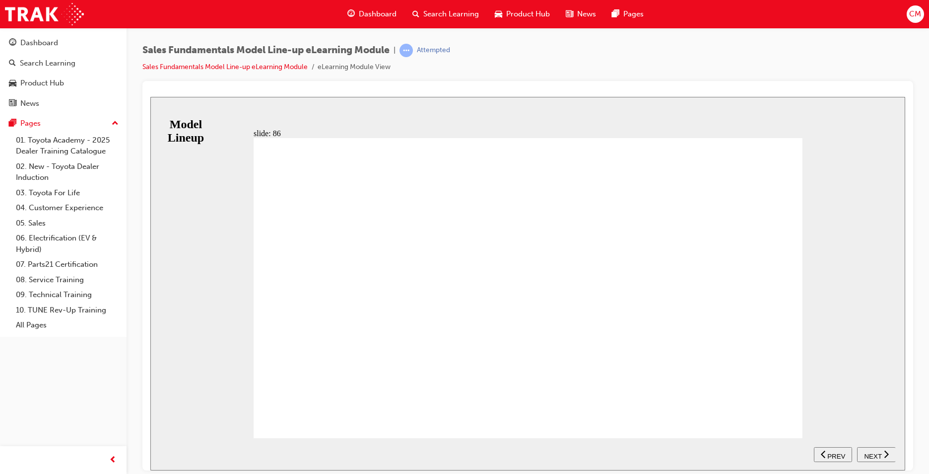
drag, startPoint x: 782, startPoint y: 411, endPoint x: 793, endPoint y: 410, distance: 10.4
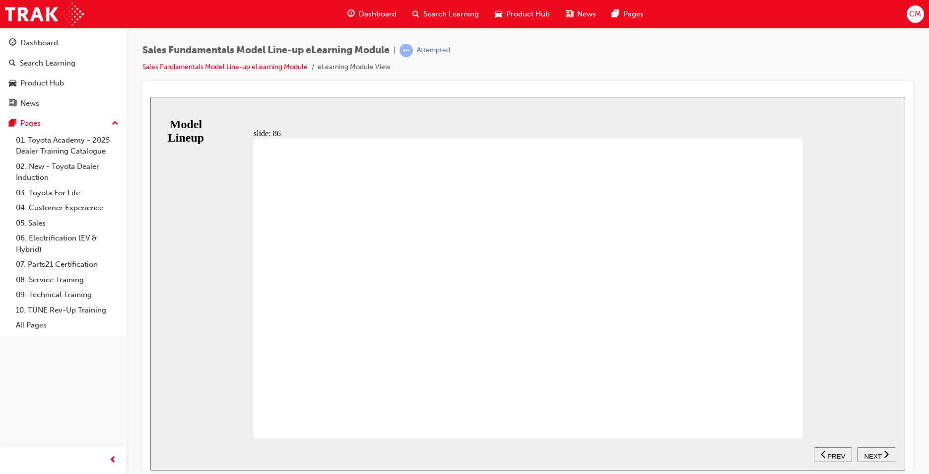
click at [782, 418] on div "PRODUCT INSIGHT The Toyota 86 has been designed for a single, obsessive purpose…" at bounding box center [528, 291] width 549 height 309
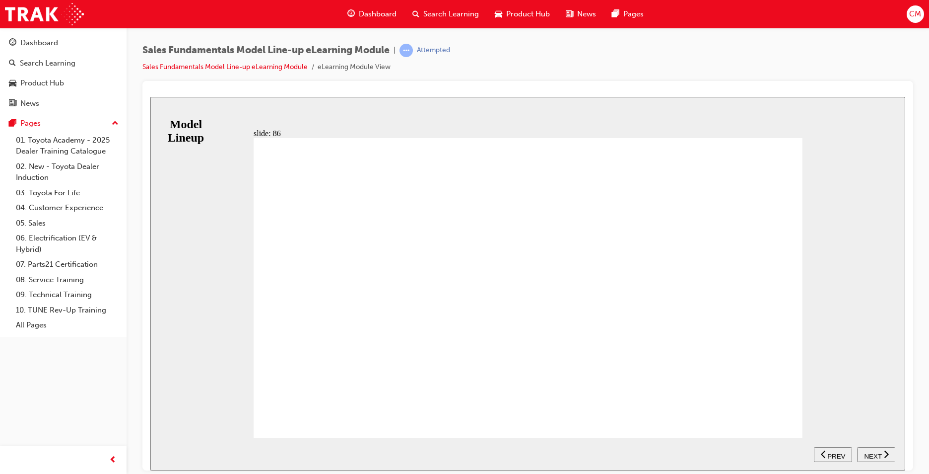
click at [878, 452] on span "NEXT" at bounding box center [872, 455] width 17 height 7
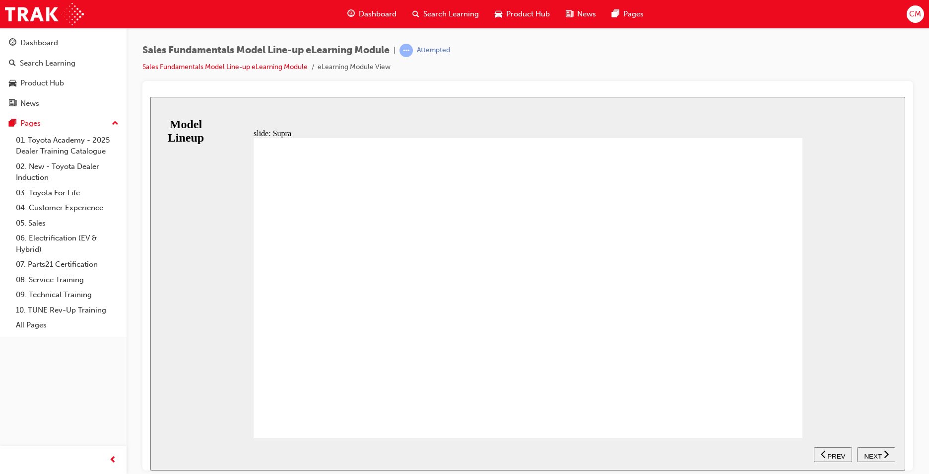
click at [872, 453] on span "NEXT" at bounding box center [872, 455] width 17 height 7
click at [881, 452] on span "PREV" at bounding box center [880, 455] width 18 height 7
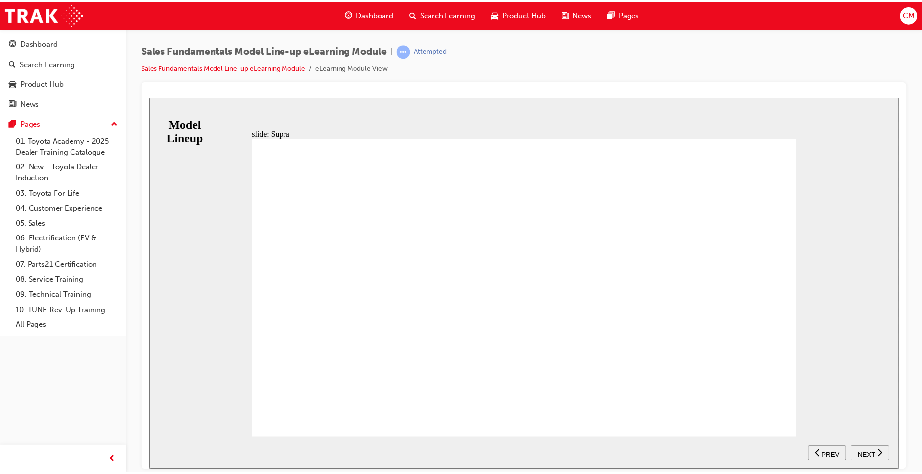
scroll to position [105, 0]
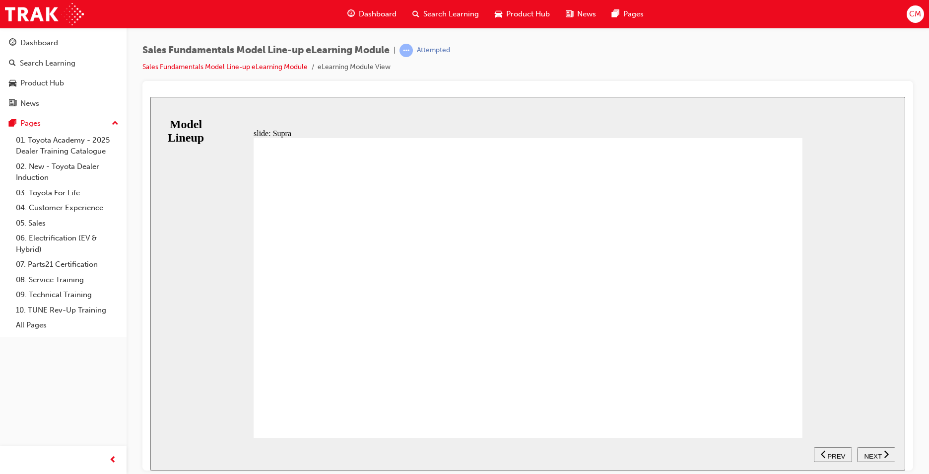
click at [878, 453] on span "NEXT" at bounding box center [872, 455] width 17 height 7
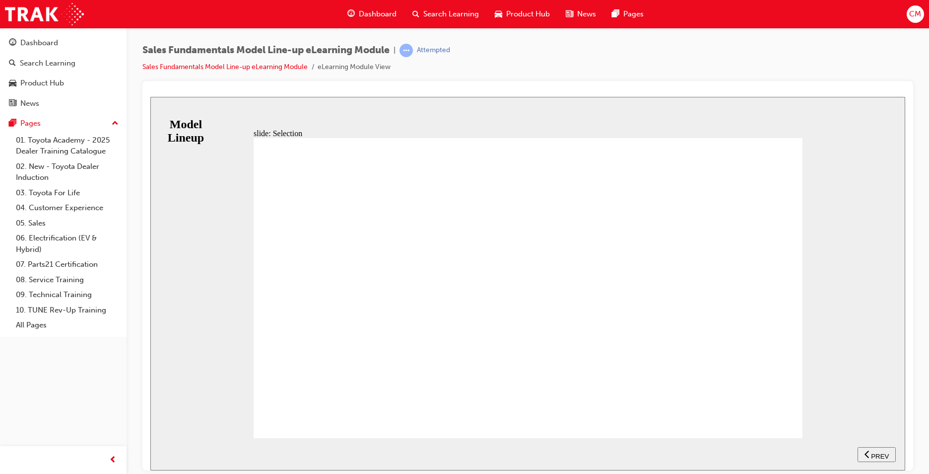
click at [880, 453] on span "PREV" at bounding box center [880, 455] width 18 height 7
click at [838, 454] on span "PREV" at bounding box center [836, 455] width 18 height 7
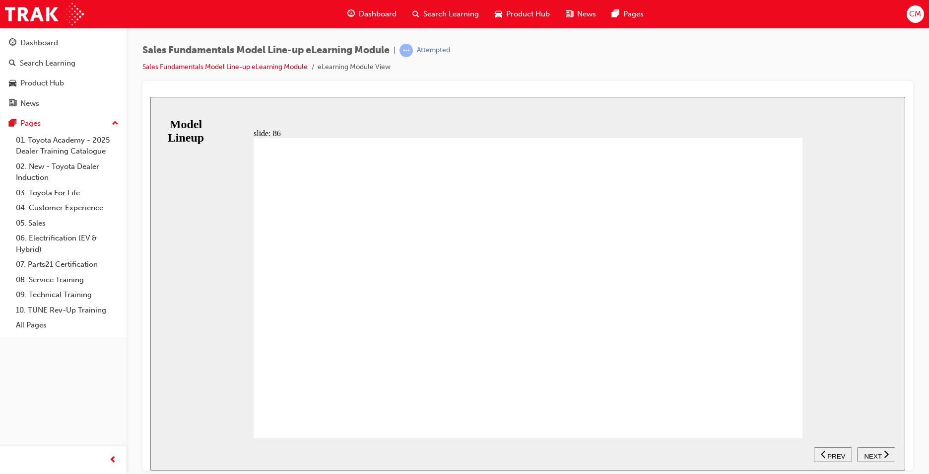
click at [878, 452] on span "NEXT" at bounding box center [872, 455] width 17 height 7
click at [879, 452] on span "NEXT" at bounding box center [872, 455] width 17 height 7
click at [42, 224] on link "05. Sales" at bounding box center [67, 222] width 111 height 15
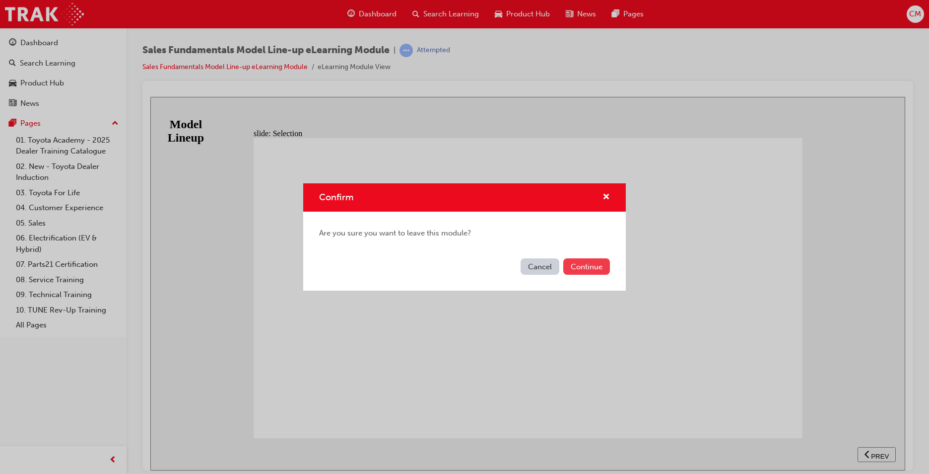
click at [587, 269] on button "Continue" at bounding box center [586, 266] width 47 height 16
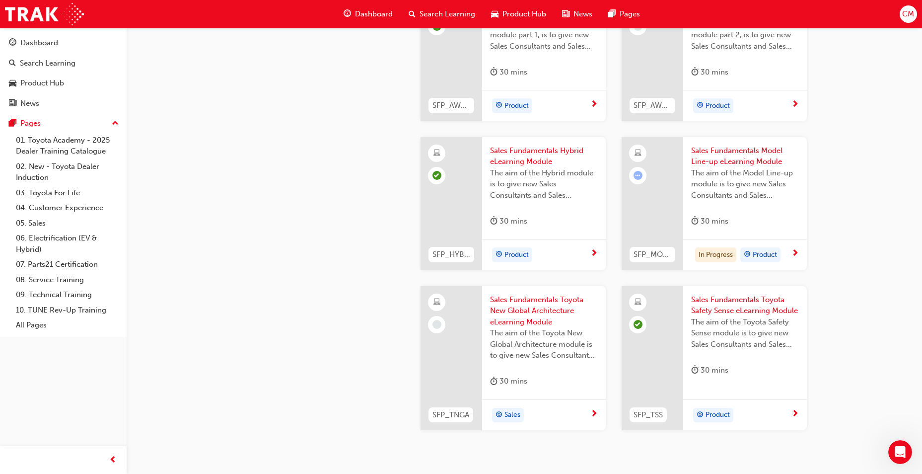
scroll to position [347, 0]
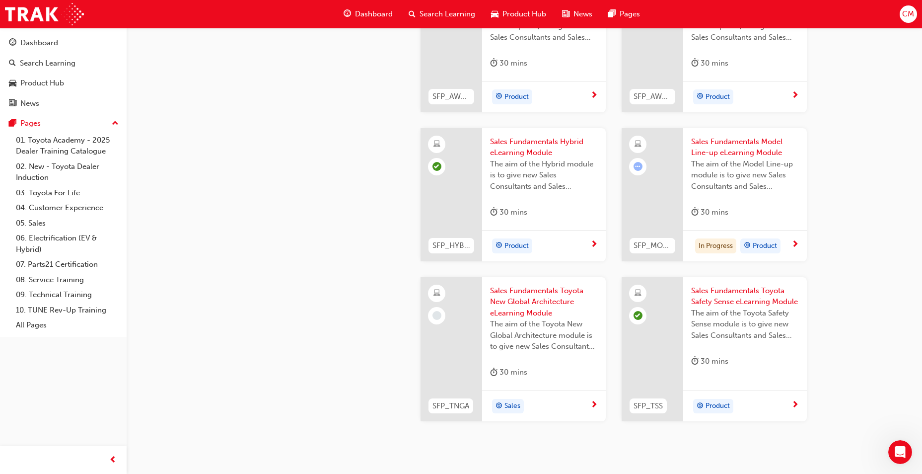
click at [522, 299] on span "Sales Fundamentals Toyota New Global Architecture eLearning Module" at bounding box center [544, 302] width 108 height 34
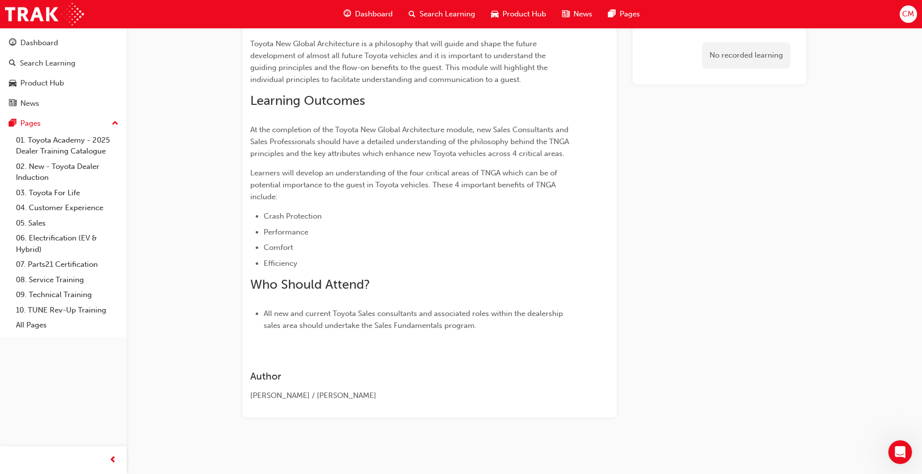
scroll to position [200, 0]
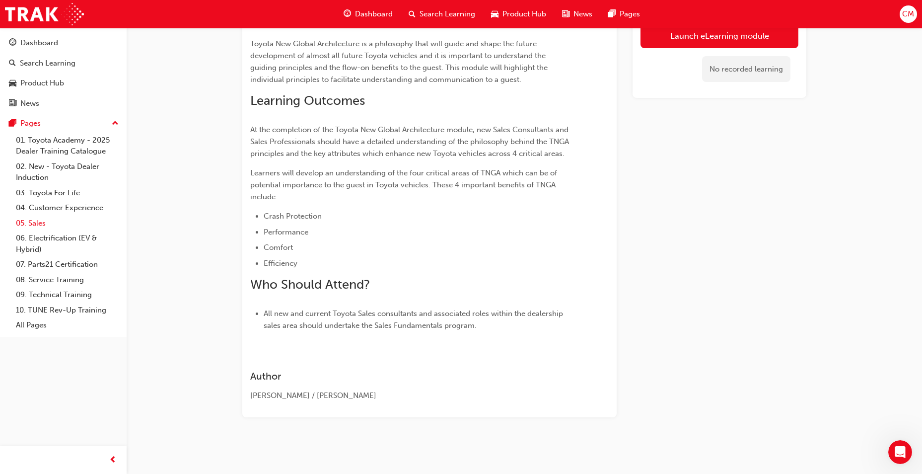
click at [37, 224] on link "05. Sales" at bounding box center [67, 222] width 111 height 15
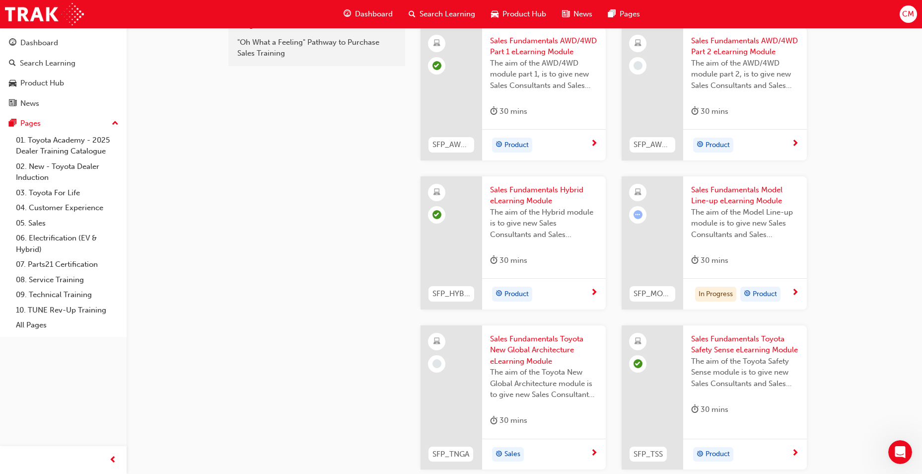
scroll to position [349, 0]
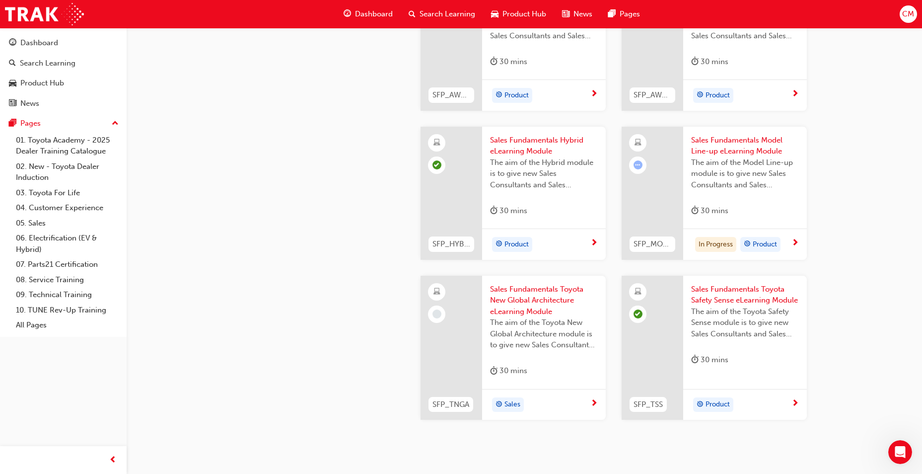
click at [499, 306] on span "Sales Fundamentals Toyota New Global Architecture eLearning Module" at bounding box center [544, 300] width 108 height 34
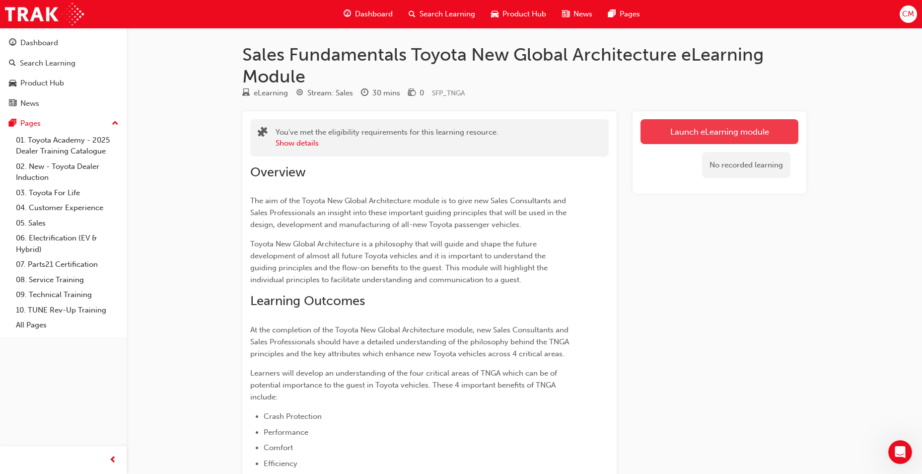
click at [678, 128] on link "Launch eLearning module" at bounding box center [719, 131] width 158 height 25
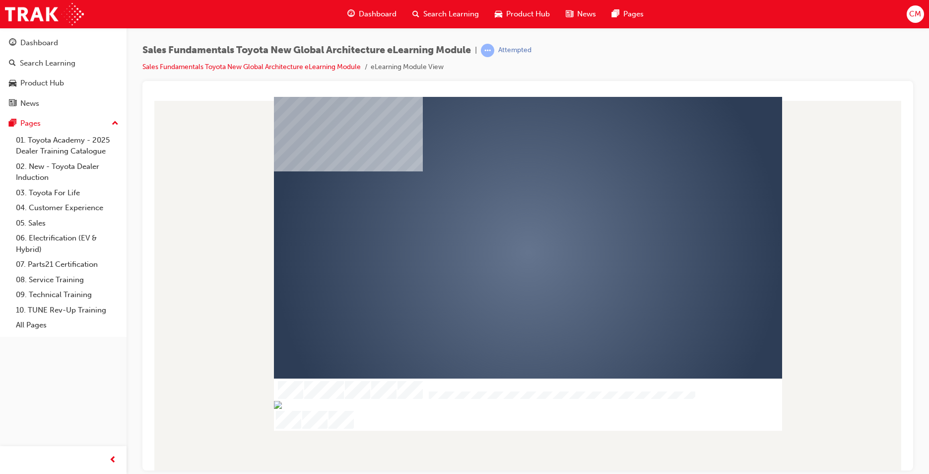
click at [499, 223] on div "play" at bounding box center [499, 223] width 0 height 0
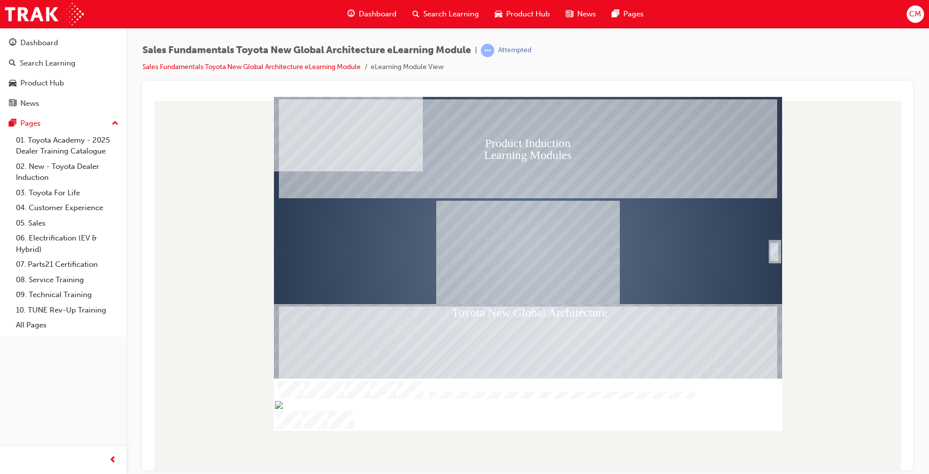
click at [774, 252] on div "SmartShape" at bounding box center [774, 262] width 10 height 21
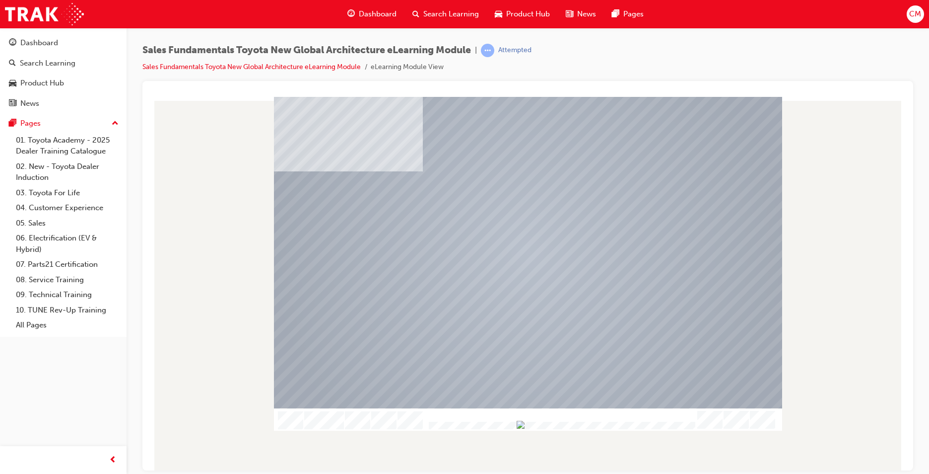
drag, startPoint x: 447, startPoint y: 425, endPoint x: 863, endPoint y: 434, distance: 416.0
click at [863, 434] on div "Summary Table Of Contents Exit Slide Title Welcome Video Intro Overview History…" at bounding box center [527, 282] width 755 height 373
click at [544, 243] on div at bounding box center [528, 252] width 508 height 286
click at [541, 233] on div at bounding box center [528, 252] width 508 height 286
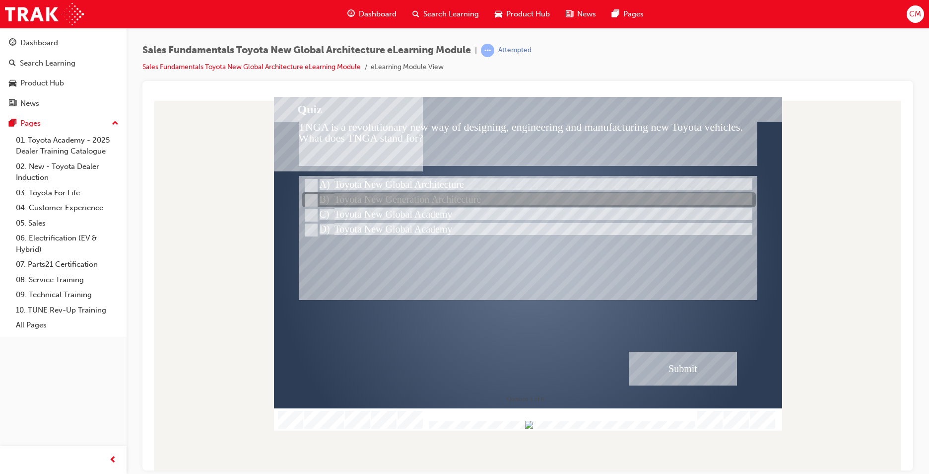
click at [312, 200] on input "Toyota New Generation Architecture" at bounding box center [310, 200] width 11 height 11
radio input "true"
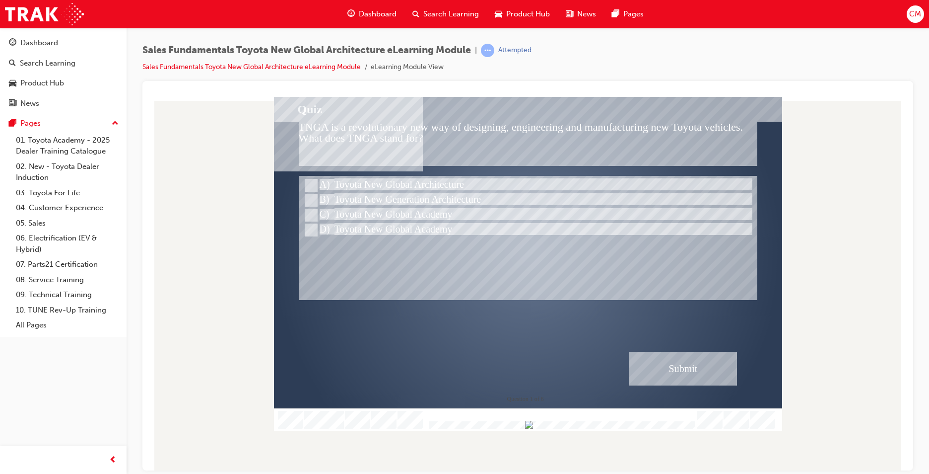
click at [676, 358] on div "Submit" at bounding box center [683, 368] width 108 height 34
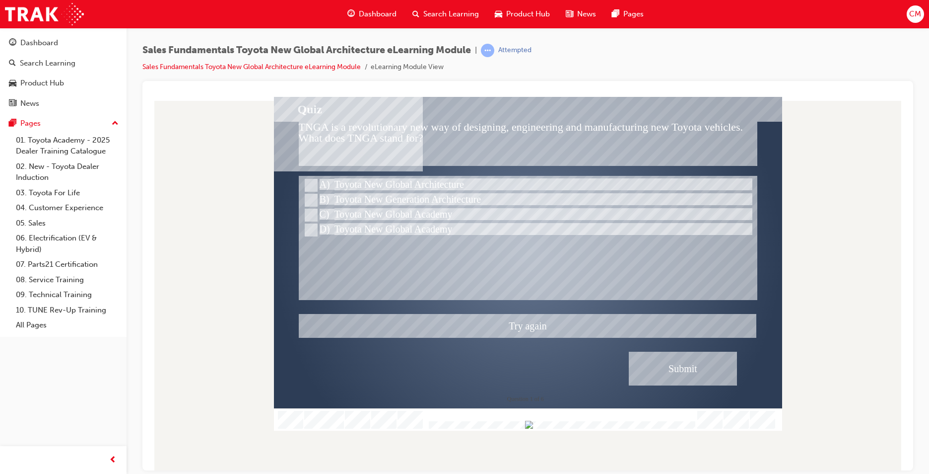
click at [658, 363] on div at bounding box center [528, 263] width 508 height 334
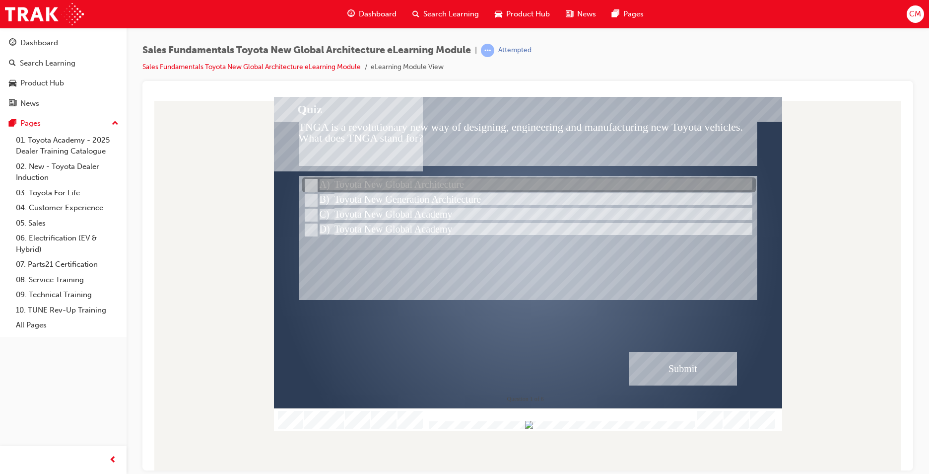
drag, startPoint x: 308, startPoint y: 182, endPoint x: 341, endPoint y: 191, distance: 34.4
click at [308, 182] on input "Toyota New Global Architecture" at bounding box center [310, 185] width 11 height 11
radio input "true"
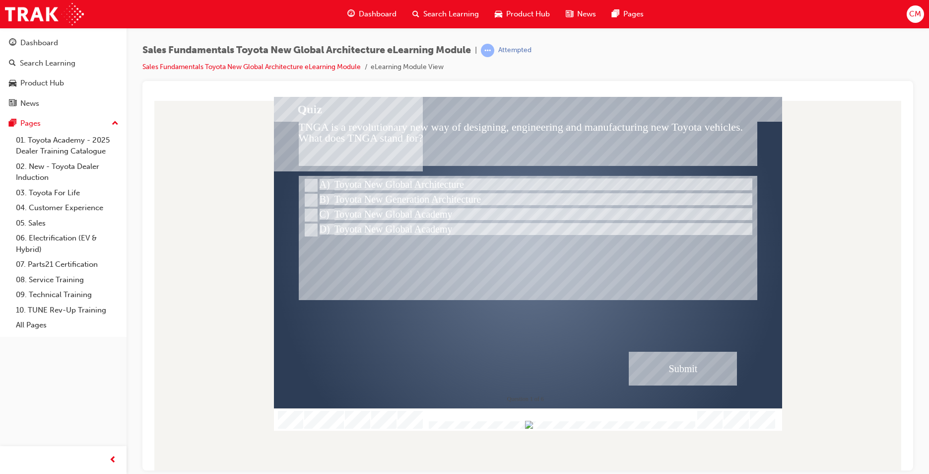
click at [702, 357] on div "Submit" at bounding box center [683, 368] width 108 height 34
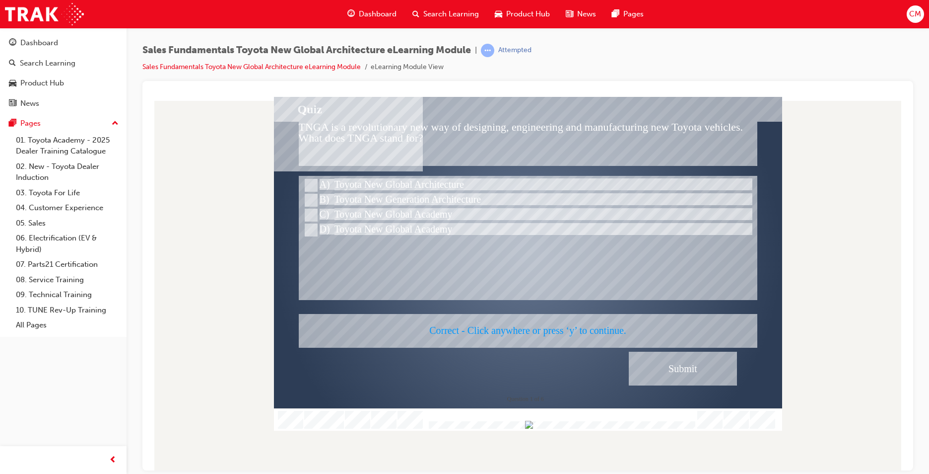
click at [678, 370] on div at bounding box center [528, 263] width 508 height 334
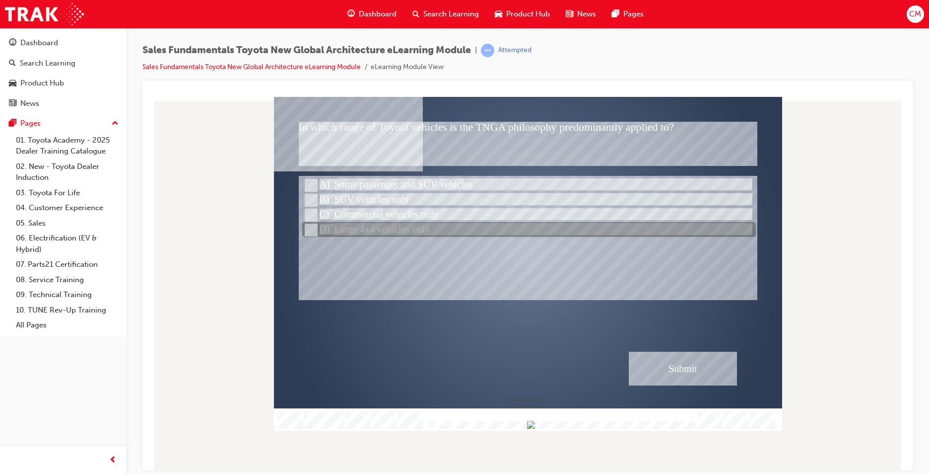
click at [311, 231] on input "Large 4x4 vehicles only" at bounding box center [310, 229] width 11 height 11
radio input "true"
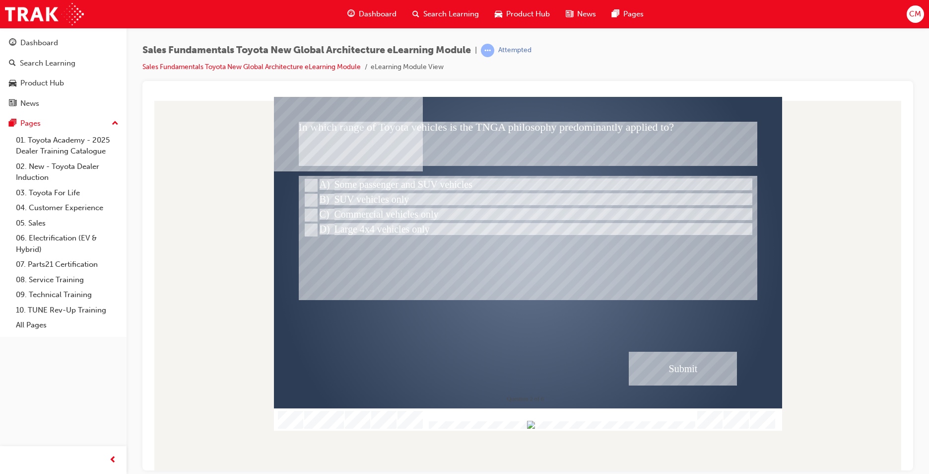
click at [700, 375] on div "Submit" at bounding box center [683, 368] width 108 height 34
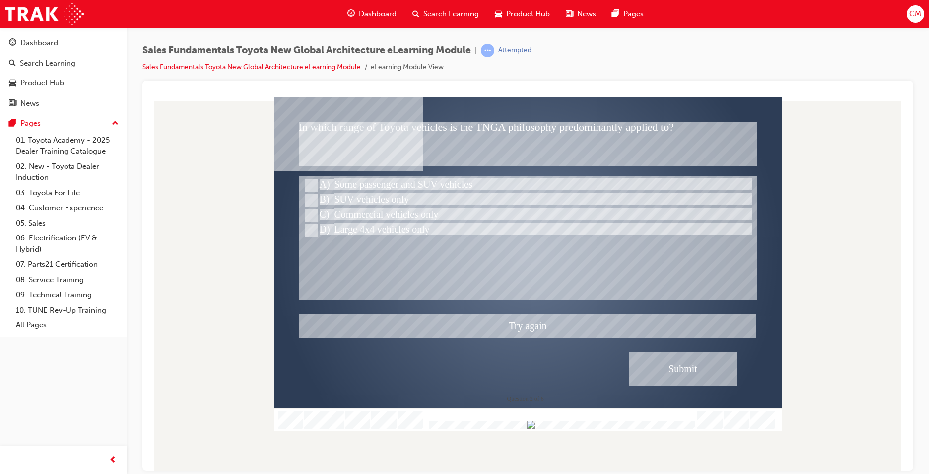
click at [312, 213] on div at bounding box center [528, 263] width 508 height 334
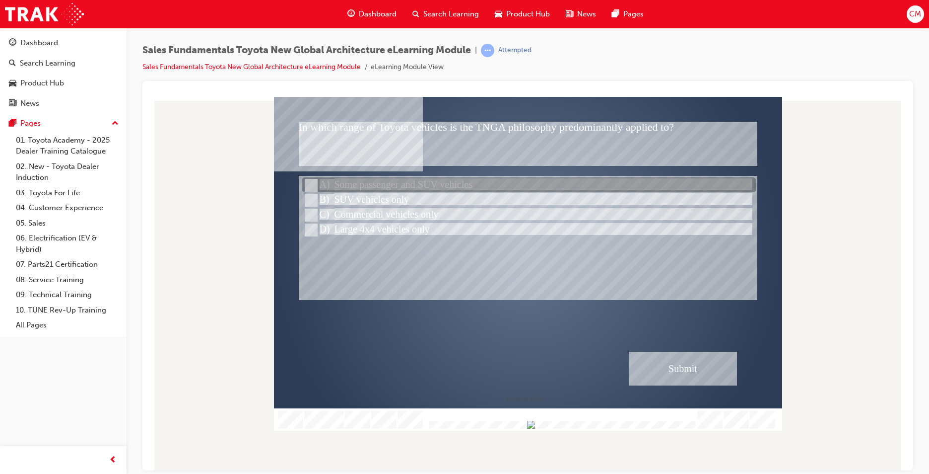
click at [309, 182] on input "Some passenger and SUV vehicles" at bounding box center [310, 185] width 11 height 11
radio input "true"
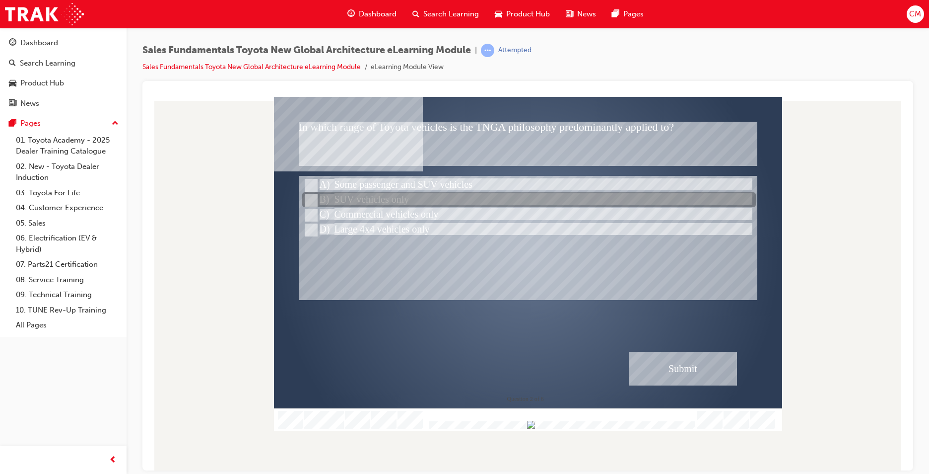
click at [308, 199] on input "SUV vehicles only" at bounding box center [310, 200] width 11 height 11
radio input "true"
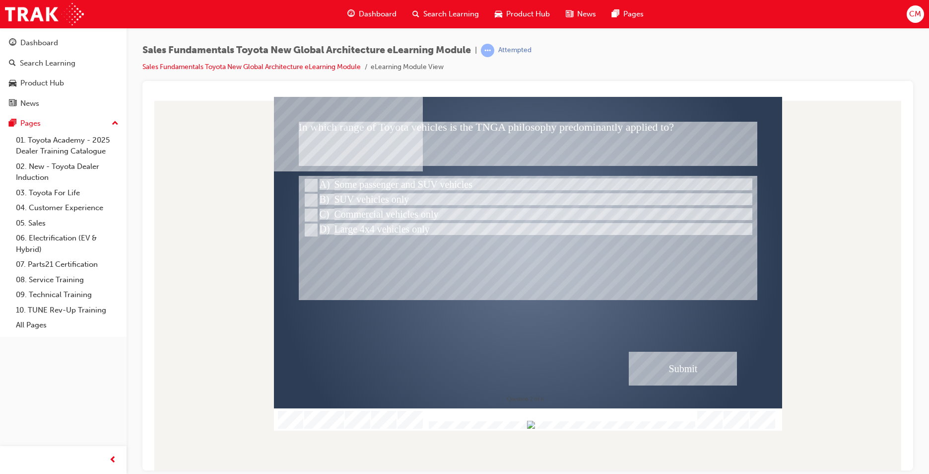
click at [697, 370] on div "Submit" at bounding box center [683, 368] width 108 height 34
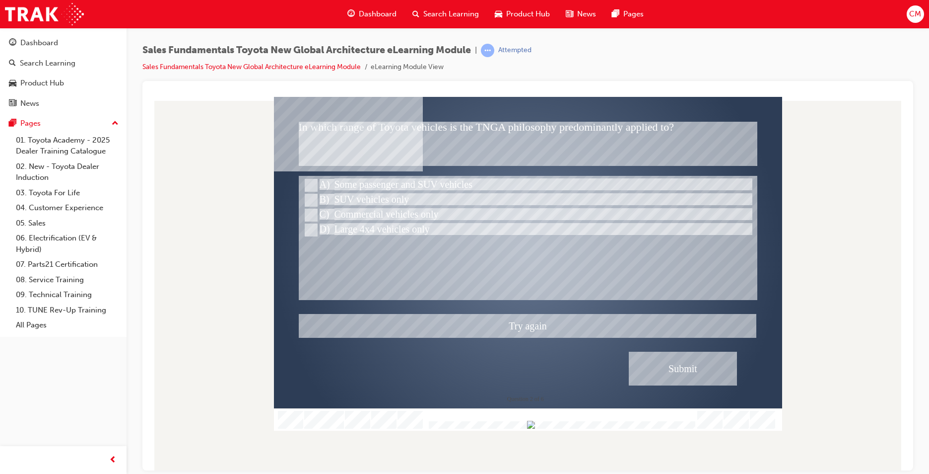
click at [305, 180] on div at bounding box center [528, 263] width 508 height 334
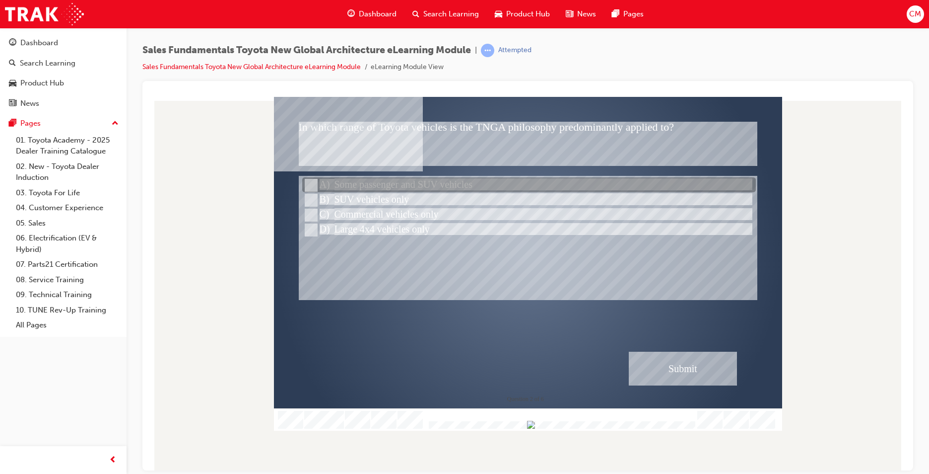
click at [313, 185] on input "Some passenger and SUV vehicles" at bounding box center [310, 185] width 11 height 11
radio input "true"
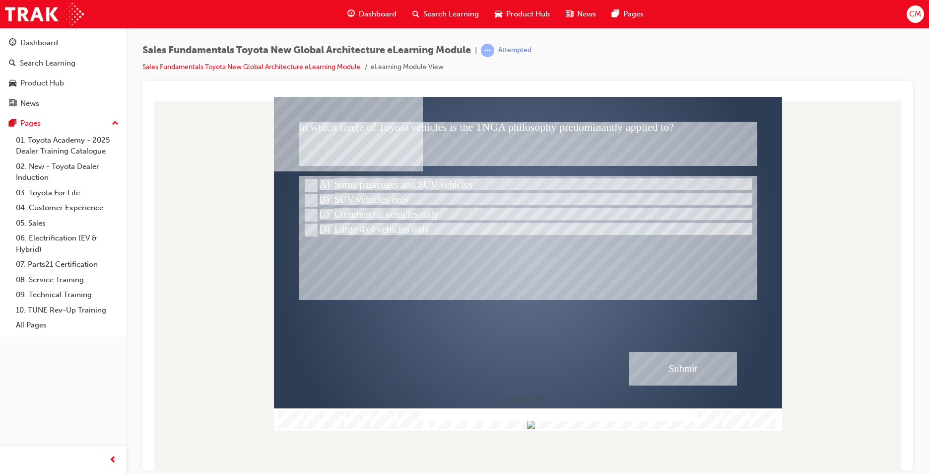
click at [669, 355] on div "Submit" at bounding box center [683, 368] width 108 height 34
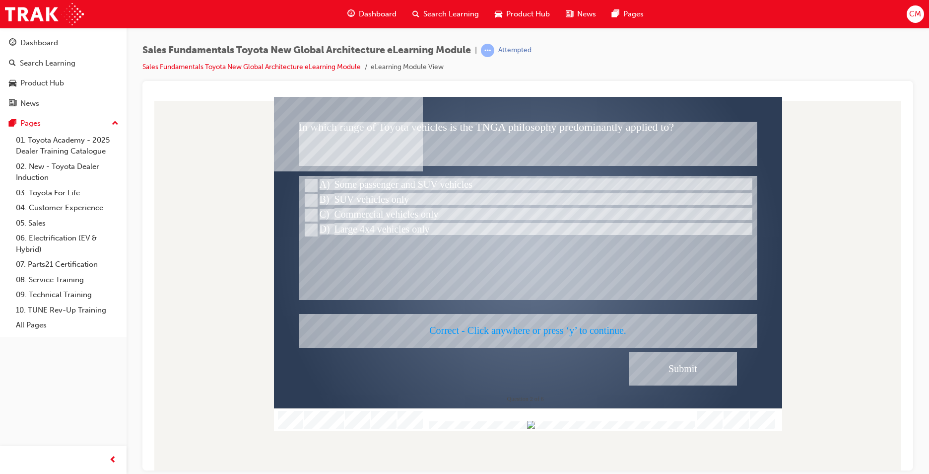
click at [516, 243] on div at bounding box center [528, 263] width 508 height 334
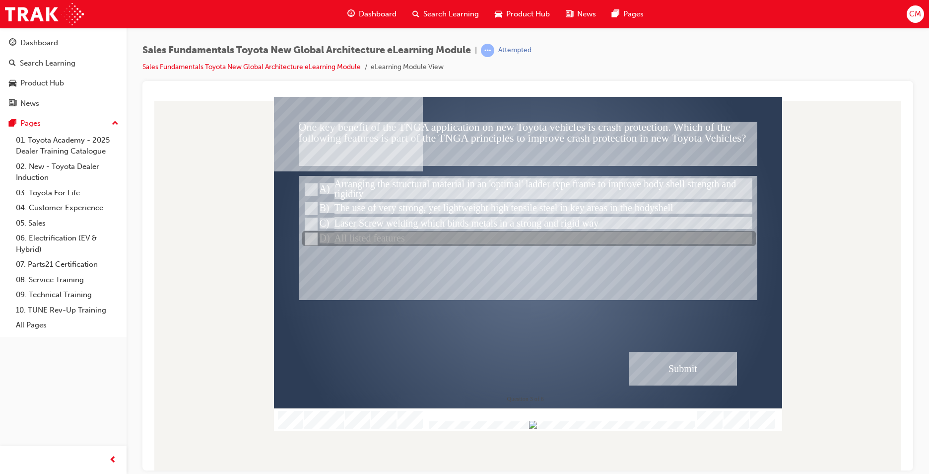
click at [305, 238] on input "All listed features" at bounding box center [310, 238] width 11 height 11
radio input "true"
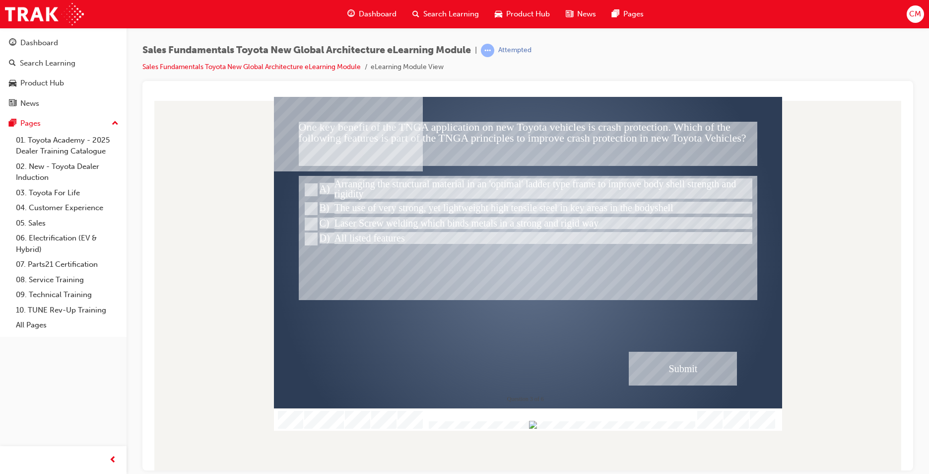
click at [665, 357] on div "Submit" at bounding box center [683, 368] width 108 height 34
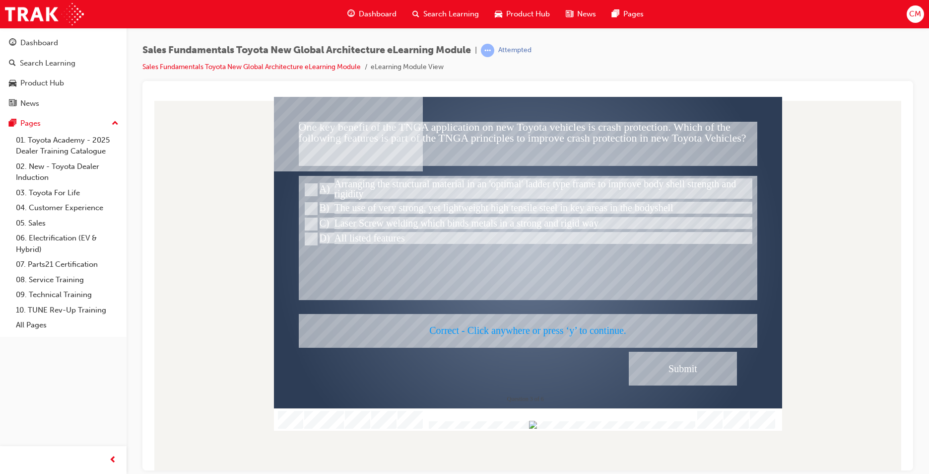
click at [588, 275] on div at bounding box center [528, 263] width 508 height 334
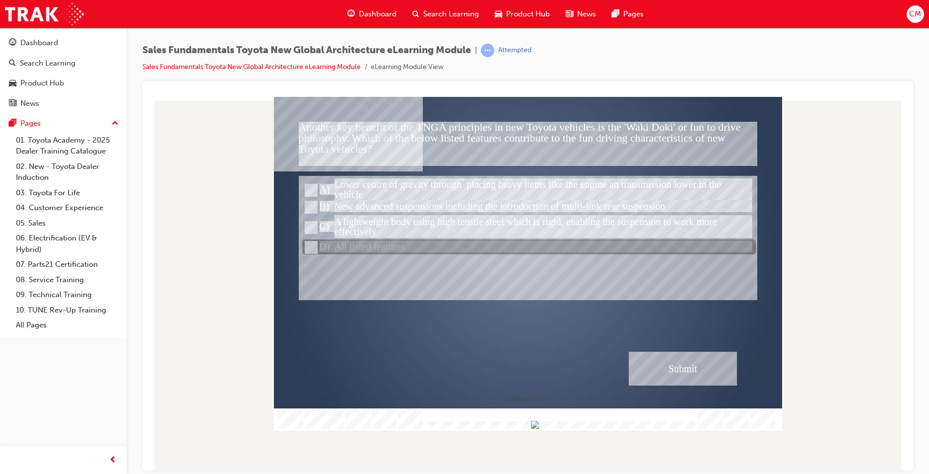
click at [311, 243] on input "All listed features" at bounding box center [310, 247] width 11 height 11
radio input "true"
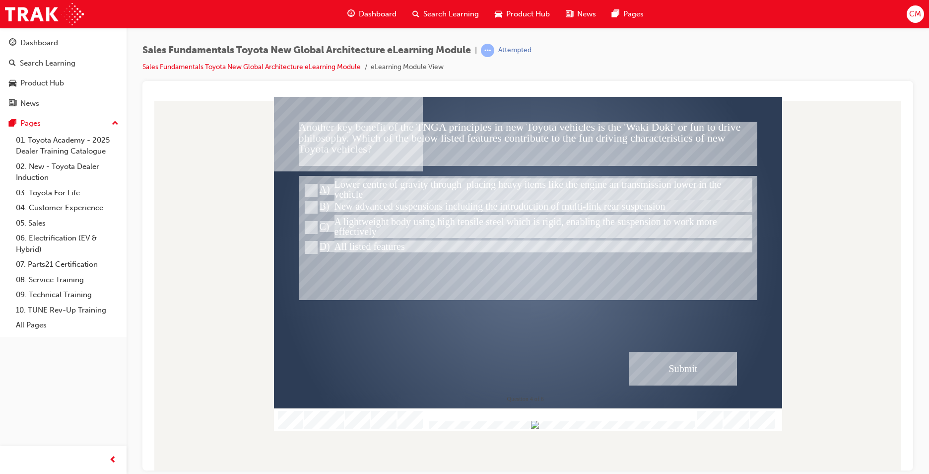
click at [681, 369] on div "Submit" at bounding box center [683, 368] width 108 height 34
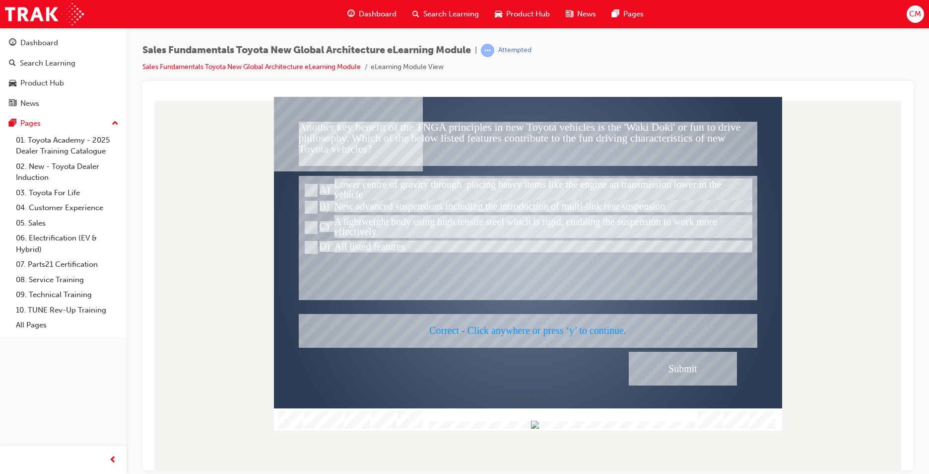
click at [520, 270] on div at bounding box center [528, 263] width 508 height 334
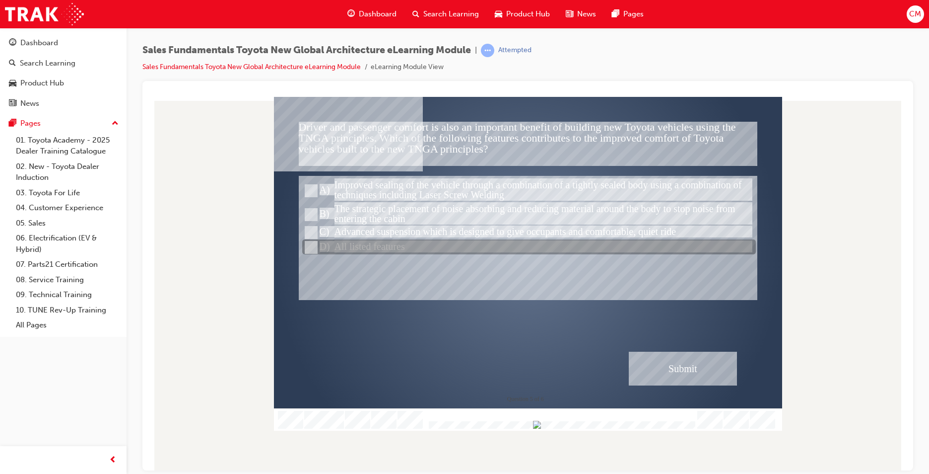
click at [309, 246] on input "All listed features" at bounding box center [310, 247] width 11 height 11
radio input "true"
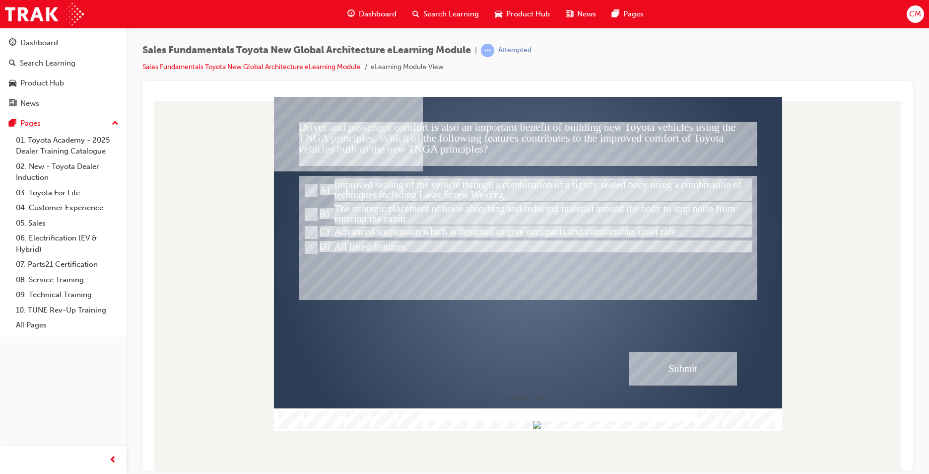
click at [677, 370] on div "Submit" at bounding box center [683, 368] width 108 height 34
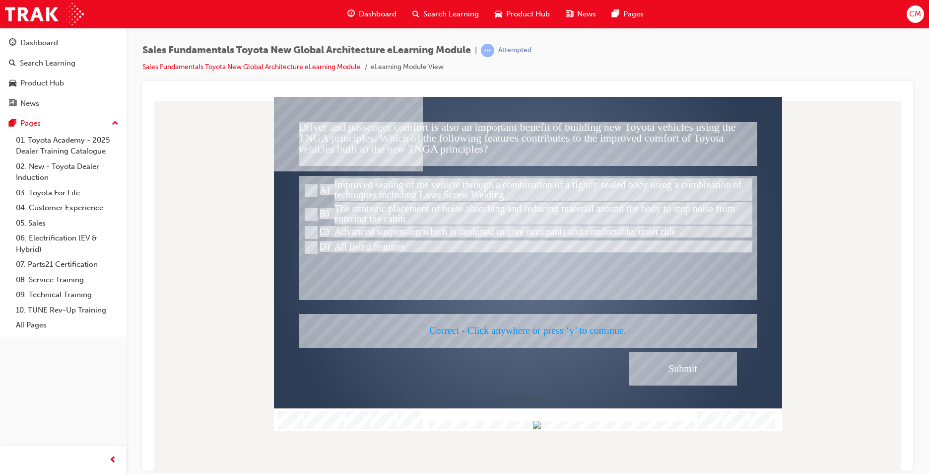
click at [491, 298] on div at bounding box center [528, 263] width 508 height 334
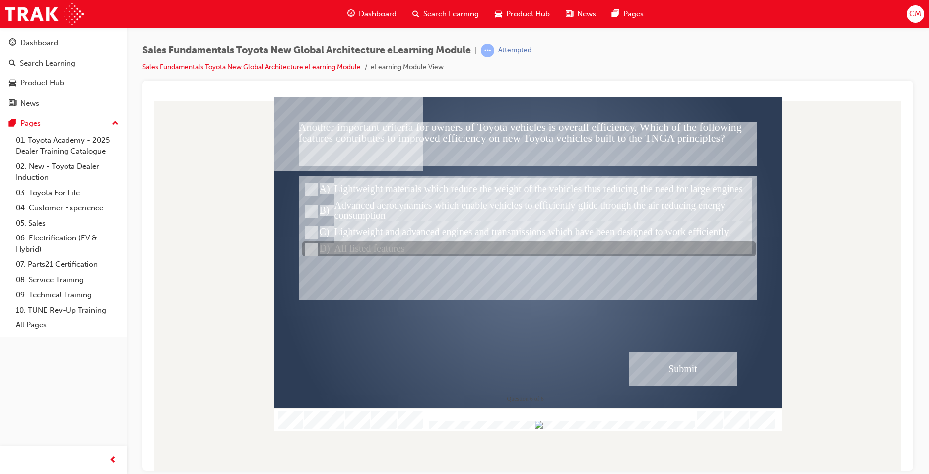
drag, startPoint x: 307, startPoint y: 246, endPoint x: 396, endPoint y: 272, distance: 92.7
click at [308, 246] on input "All listed features" at bounding box center [310, 249] width 11 height 11
radio input "true"
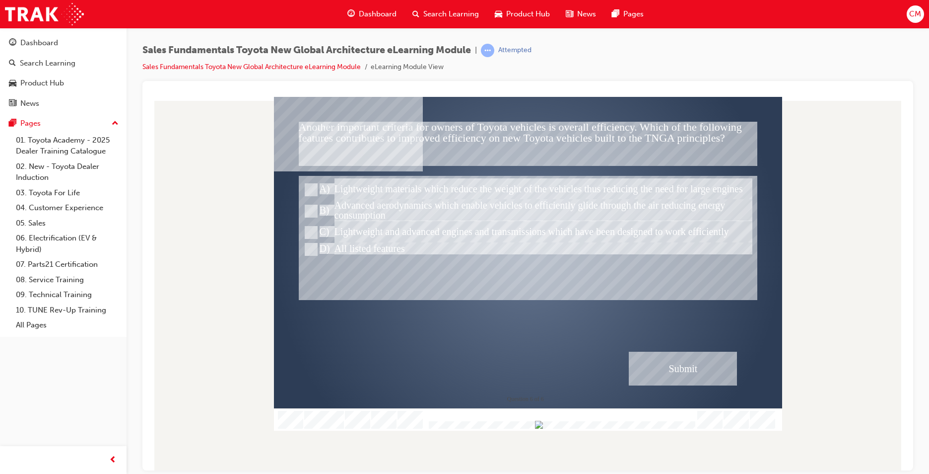
click at [690, 371] on div "Submit" at bounding box center [683, 368] width 108 height 34
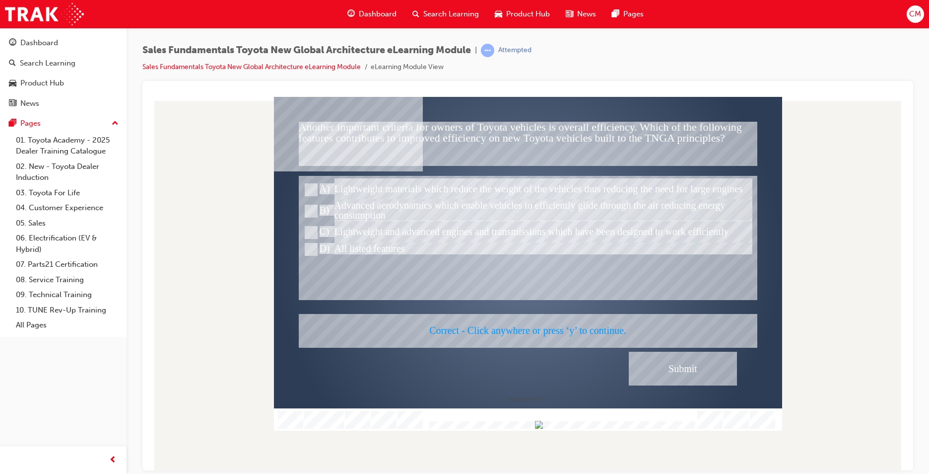
click at [605, 329] on div at bounding box center [528, 263] width 508 height 334
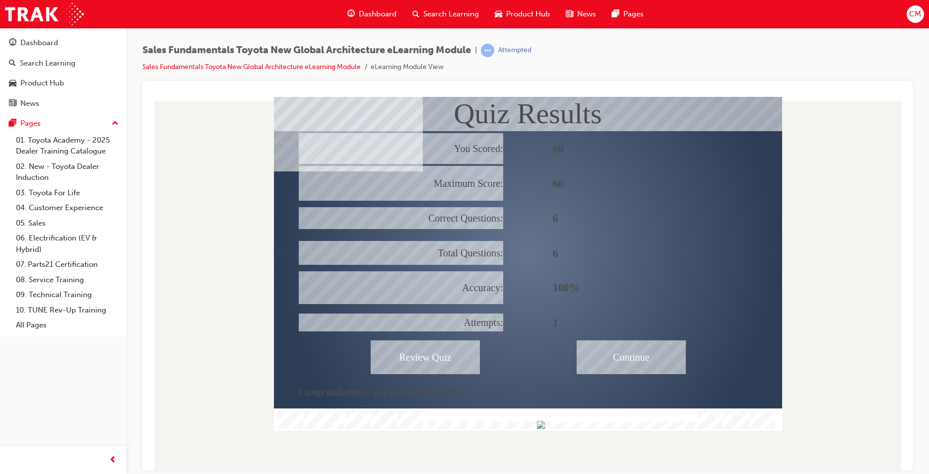
click at [644, 351] on div "Continue" at bounding box center [631, 356] width 109 height 34
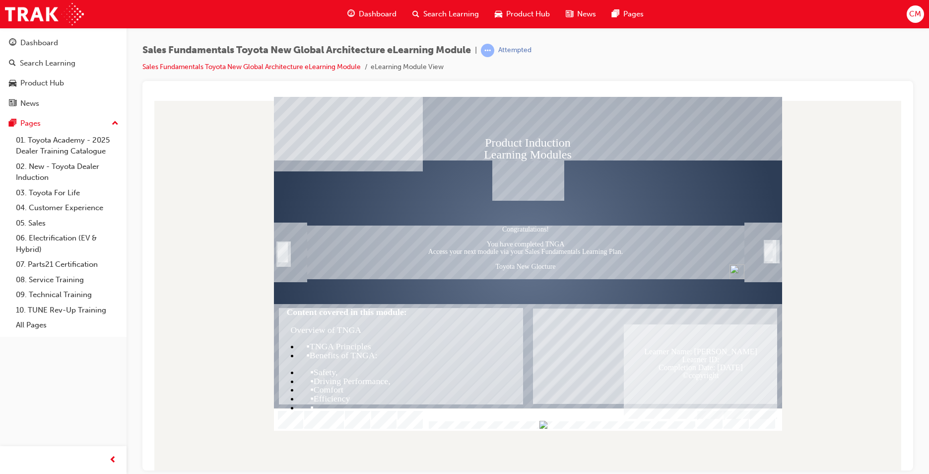
click at [769, 252] on div "Trigger this button to exit" at bounding box center [769, 262] width 10 height 21
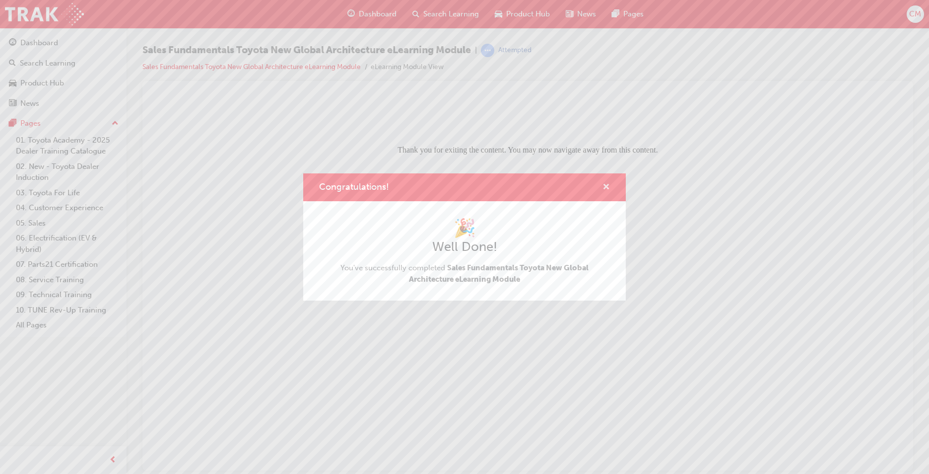
click at [606, 184] on span "cross-icon" at bounding box center [606, 187] width 7 height 9
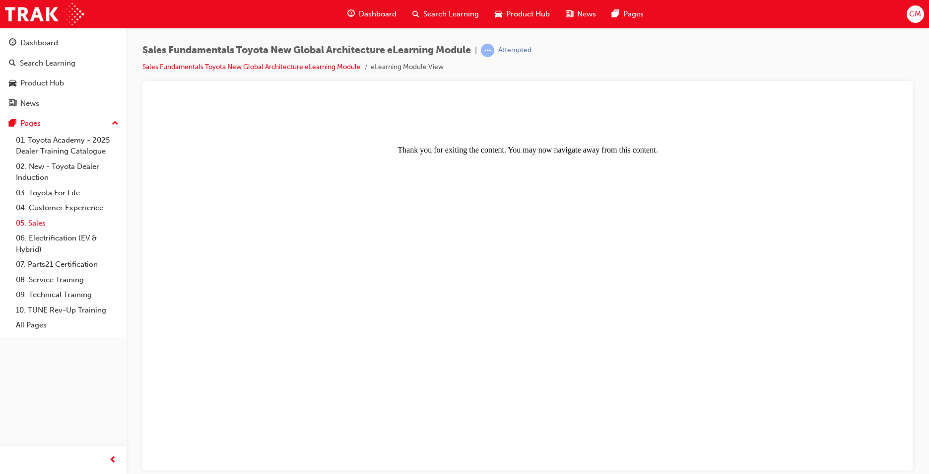
click at [38, 226] on link "05. Sales" at bounding box center [67, 222] width 111 height 15
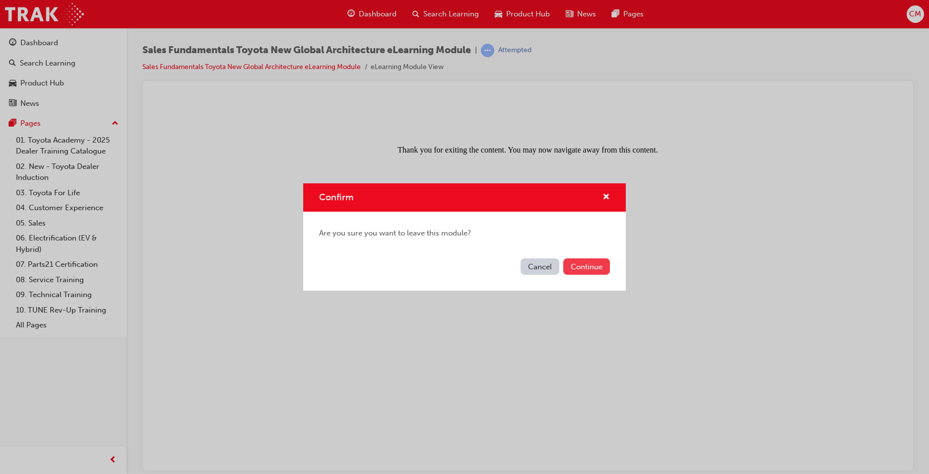
click at [598, 268] on button "Continue" at bounding box center [586, 266] width 47 height 16
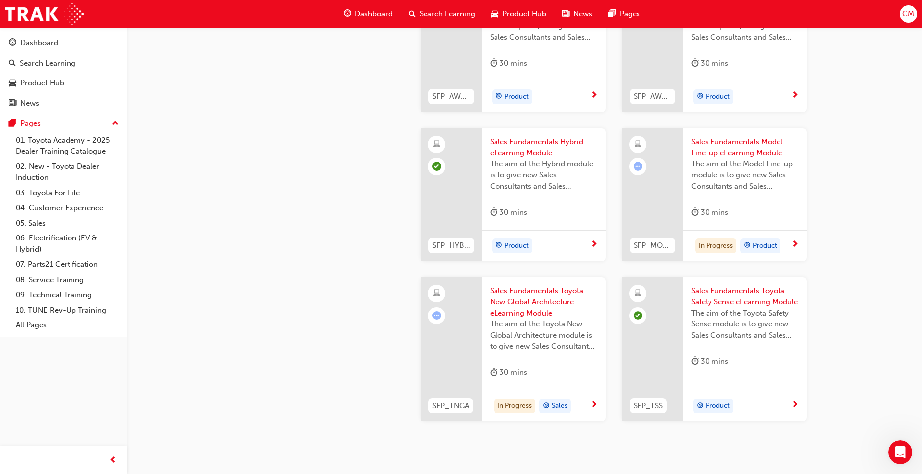
click at [514, 303] on span "Sales Fundamentals Toyota New Global Architecture eLearning Module" at bounding box center [544, 302] width 108 height 34
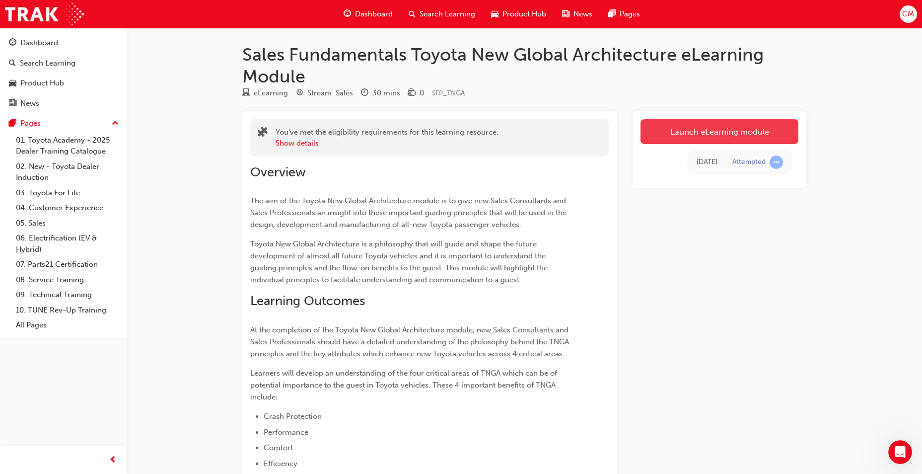
click at [704, 129] on link "Launch eLearning module" at bounding box center [719, 131] width 158 height 25
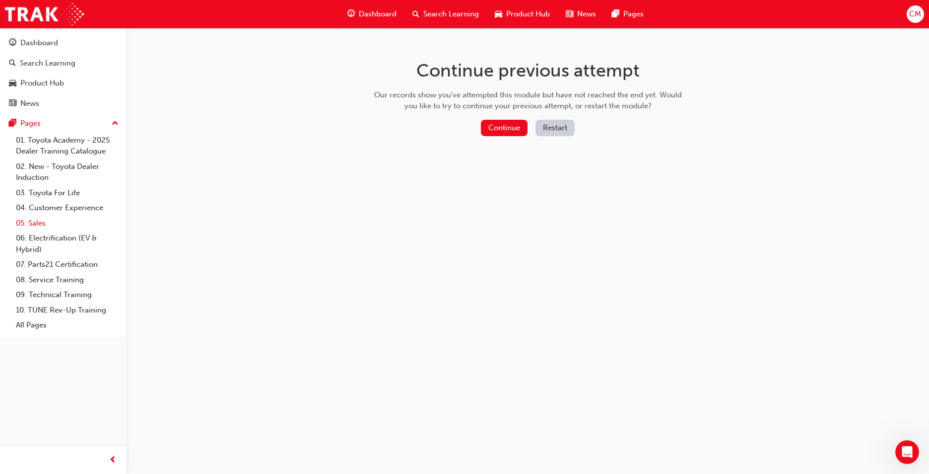
click at [36, 224] on link "05. Sales" at bounding box center [67, 222] width 111 height 15
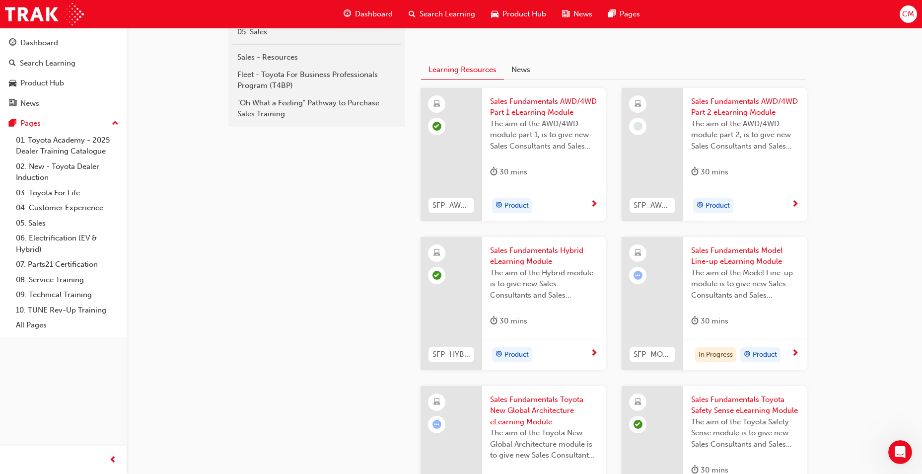
scroll to position [149, 0]
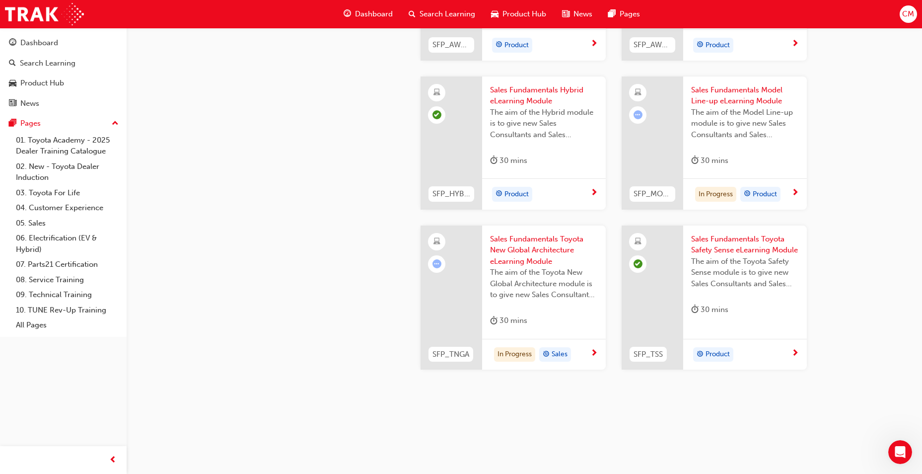
click at [509, 241] on span "Sales Fundamentals Toyota New Global Architecture eLearning Module" at bounding box center [544, 250] width 108 height 34
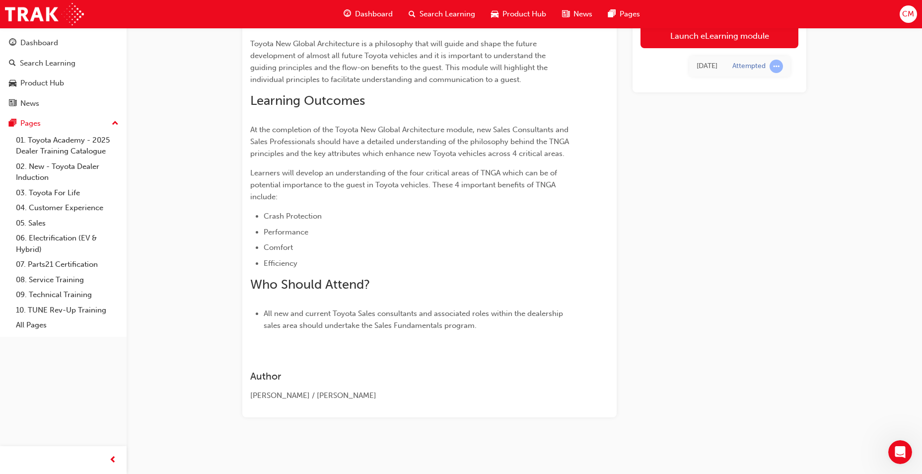
scroll to position [200, 0]
click at [724, 36] on link "Launch eLearning module" at bounding box center [719, 35] width 158 height 25
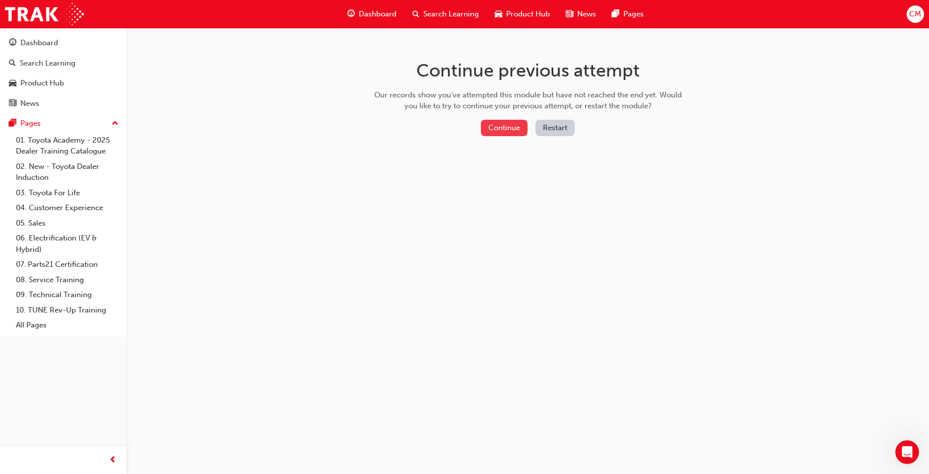
click at [508, 127] on button "Continue" at bounding box center [504, 128] width 47 height 16
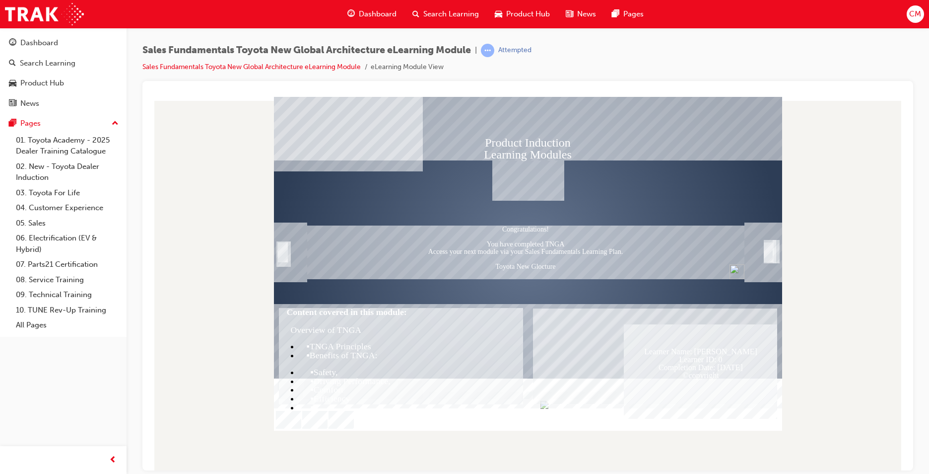
click at [772, 252] on div "Trigger this button to exit" at bounding box center [769, 262] width 10 height 21
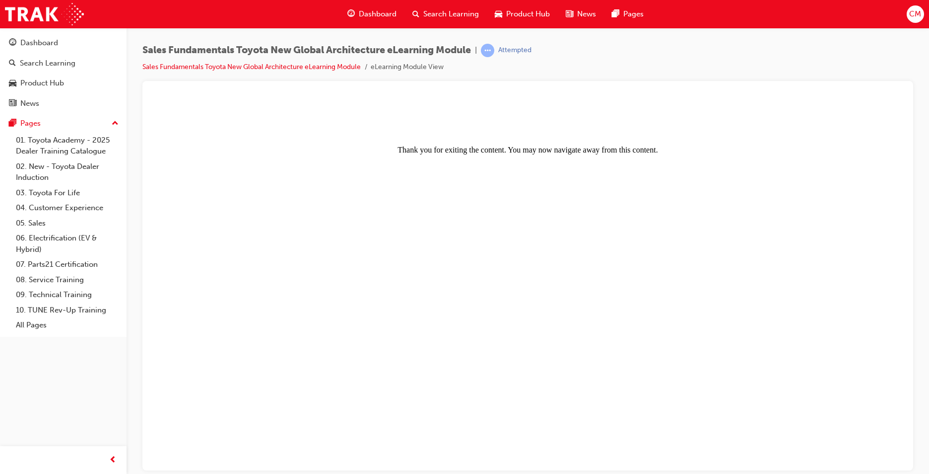
click at [517, 46] on div "Attempted" at bounding box center [514, 50] width 33 height 9
click at [484, 73] on div "Sales Fundamentals Toyota New Global Architecture eLearning Module | Attempted …" at bounding box center [527, 62] width 771 height 37
click at [35, 223] on link "05. Sales" at bounding box center [67, 222] width 111 height 15
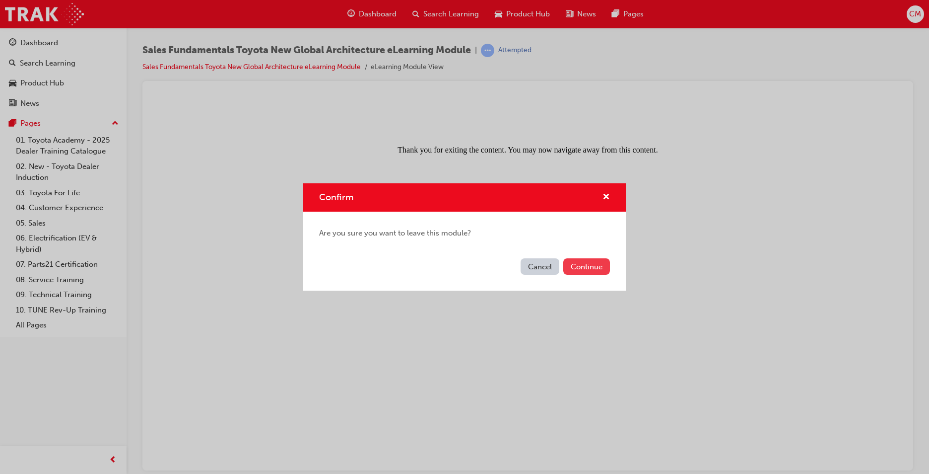
click at [590, 268] on button "Continue" at bounding box center [586, 266] width 47 height 16
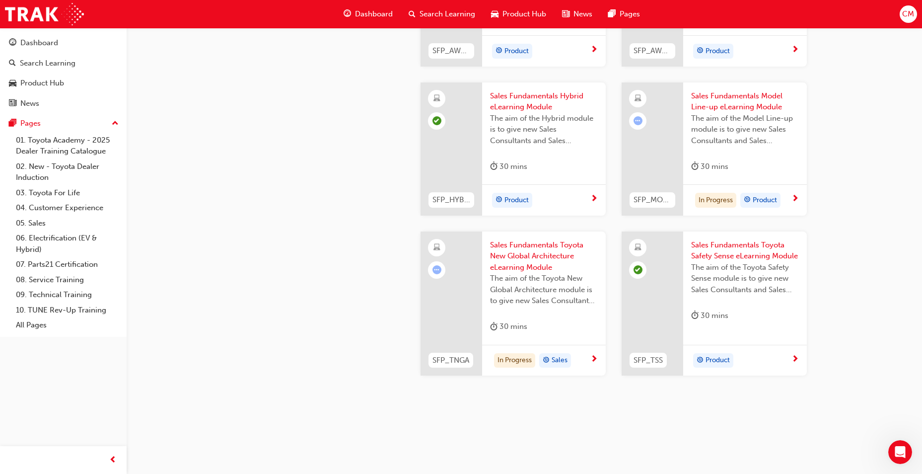
scroll to position [400, 0]
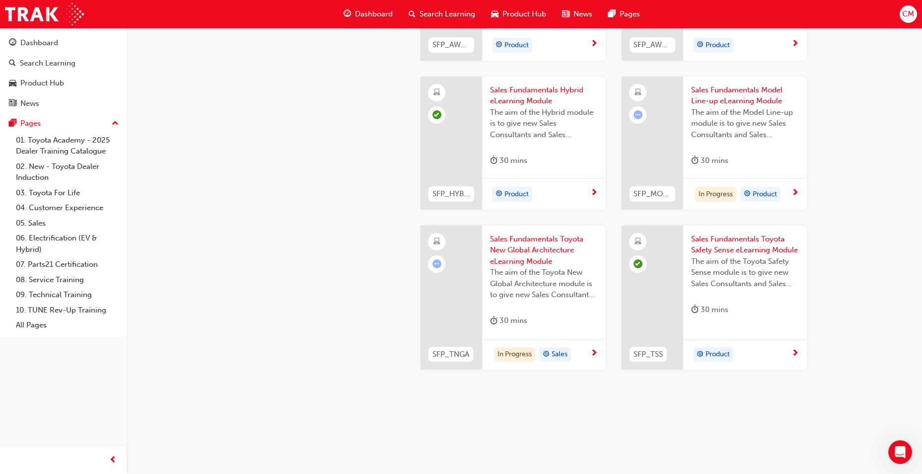
click at [520, 249] on span "Sales Fundamentals Toyota New Global Architecture eLearning Module" at bounding box center [544, 250] width 108 height 34
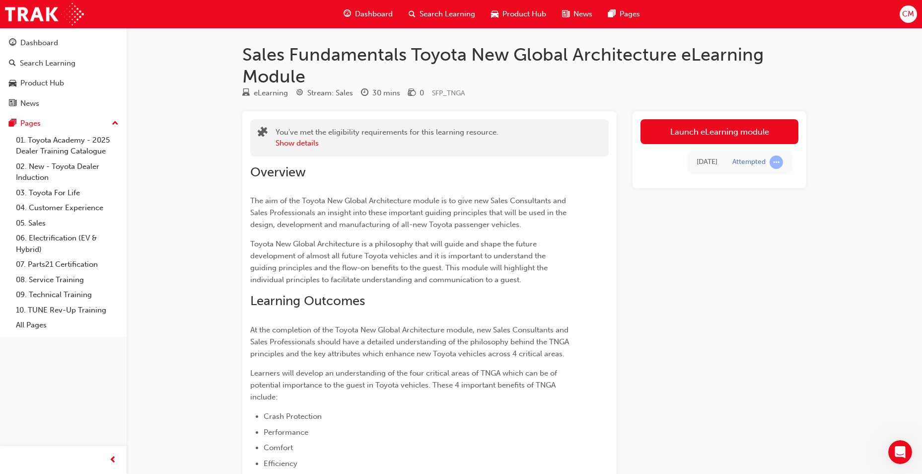
click at [732, 127] on link "Launch eLearning module" at bounding box center [719, 131] width 158 height 25
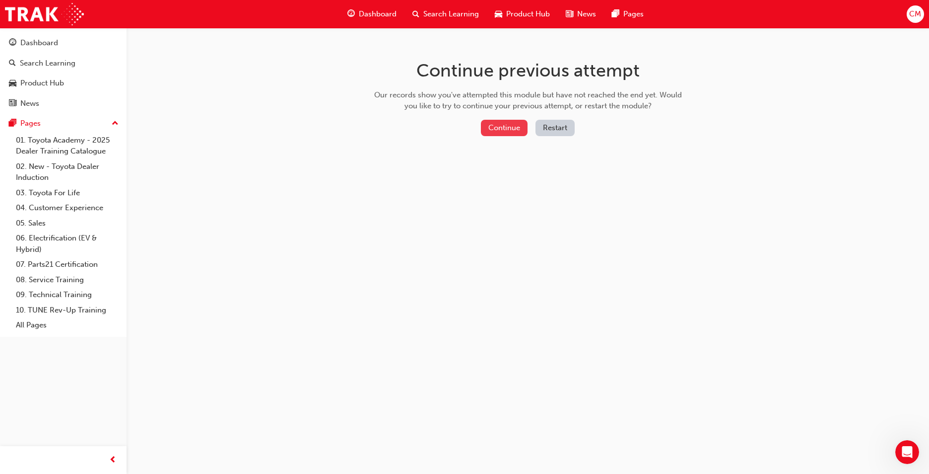
click at [511, 131] on button "Continue" at bounding box center [504, 128] width 47 height 16
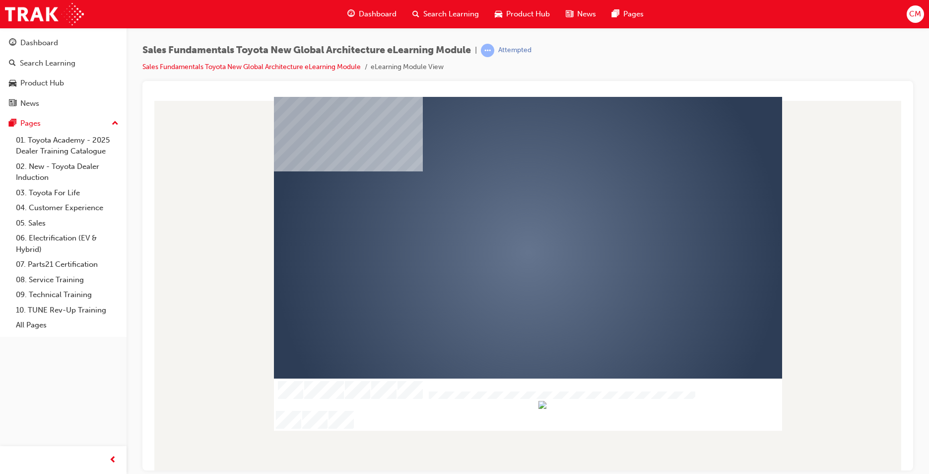
click at [499, 223] on div "play" at bounding box center [499, 223] width 0 height 0
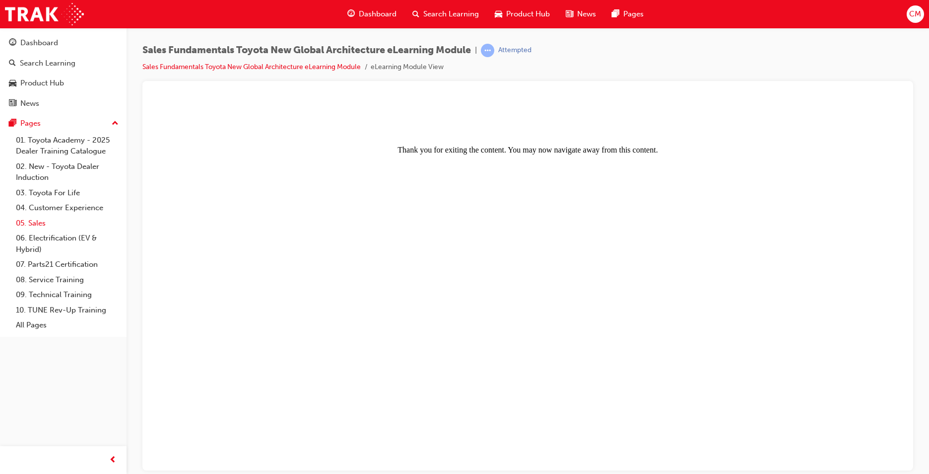
click at [44, 226] on link "05. Sales" at bounding box center [67, 222] width 111 height 15
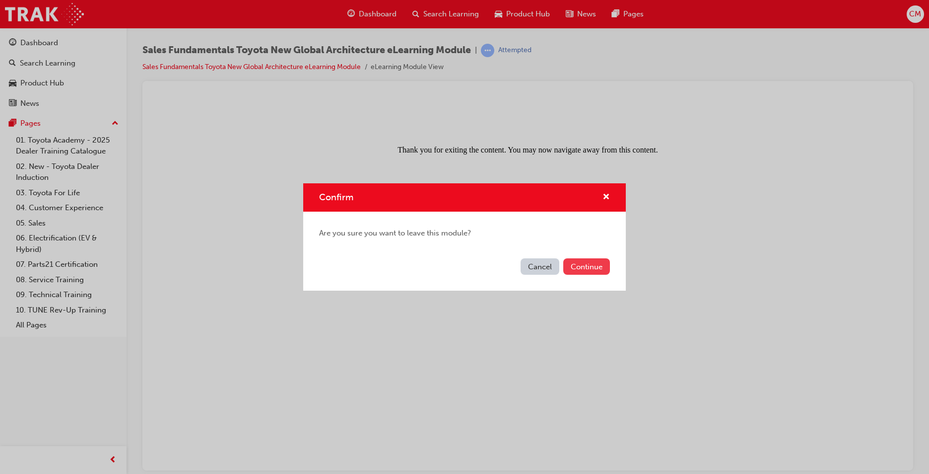
click at [580, 265] on button "Continue" at bounding box center [586, 266] width 47 height 16
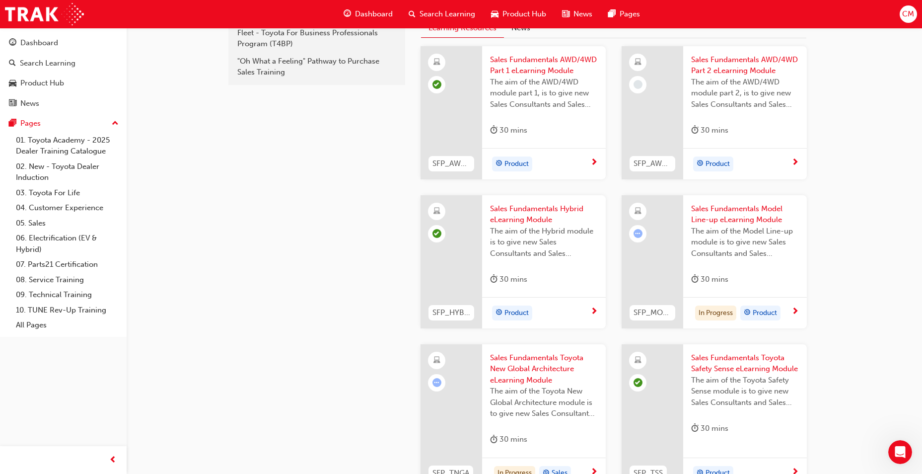
scroll to position [298, 0]
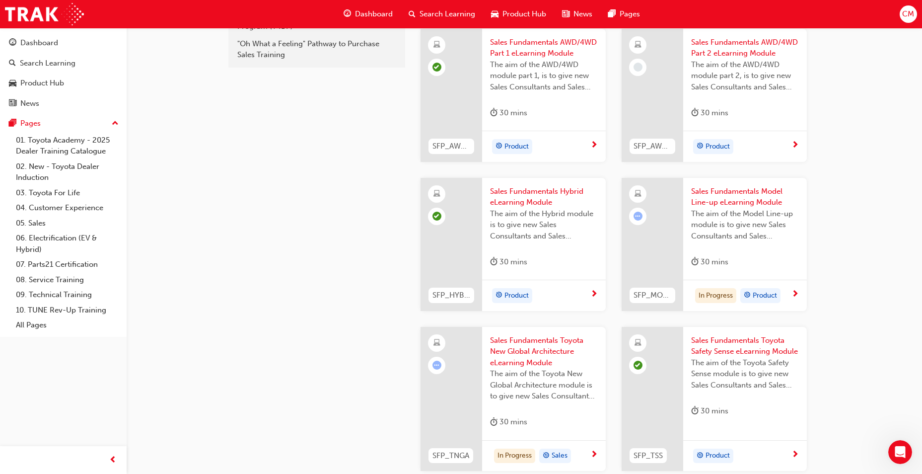
click at [525, 352] on span "Sales Fundamentals Toyota New Global Architecture eLearning Module" at bounding box center [544, 352] width 108 height 34
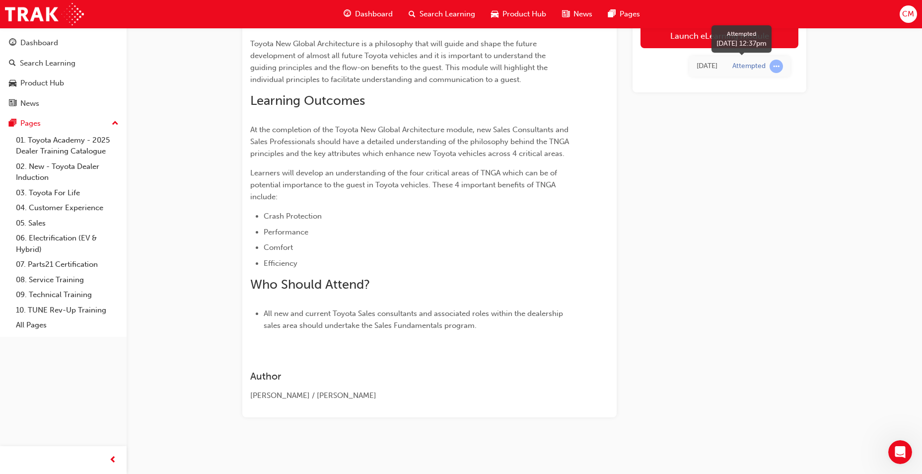
click at [776, 70] on span "learningRecordVerb_ATTEMPT-icon" at bounding box center [775, 65] width 13 height 13
click at [777, 66] on span "learningRecordVerb_ATTEMPT-icon" at bounding box center [775, 65] width 13 height 13
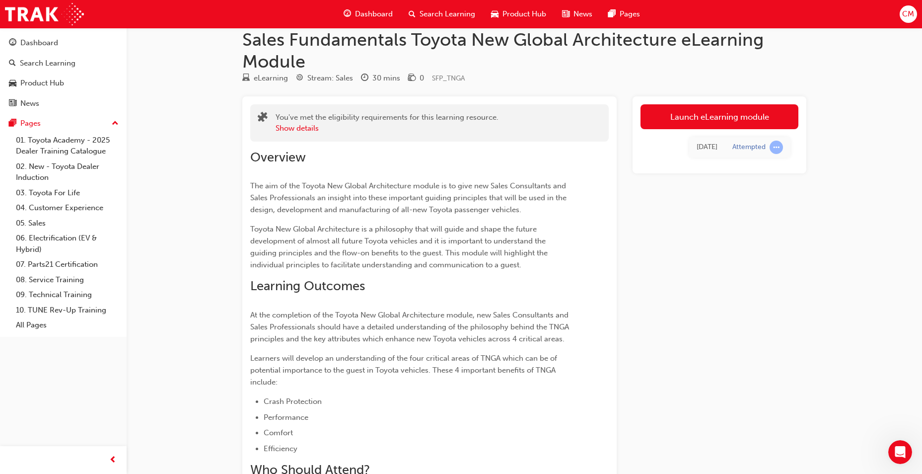
scroll to position [0, 0]
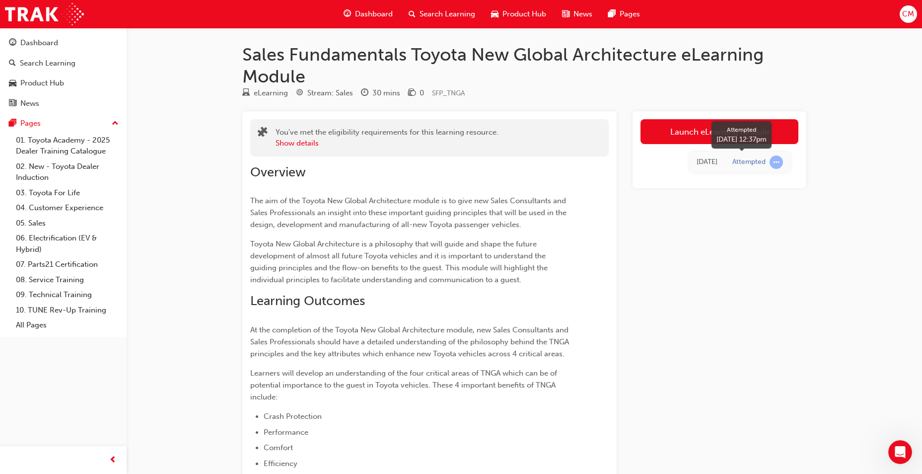
click at [776, 163] on span "learningRecordVerb_ATTEMPT-icon" at bounding box center [775, 161] width 13 height 13
click at [763, 220] on div "Launch eLearning module [DATE] Attempted" at bounding box center [719, 364] width 174 height 506
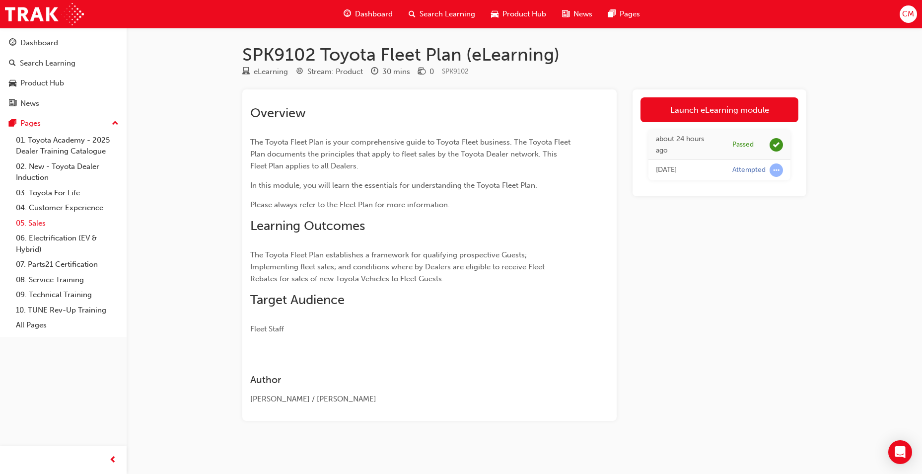
click at [42, 225] on link "05. Sales" at bounding box center [67, 222] width 111 height 15
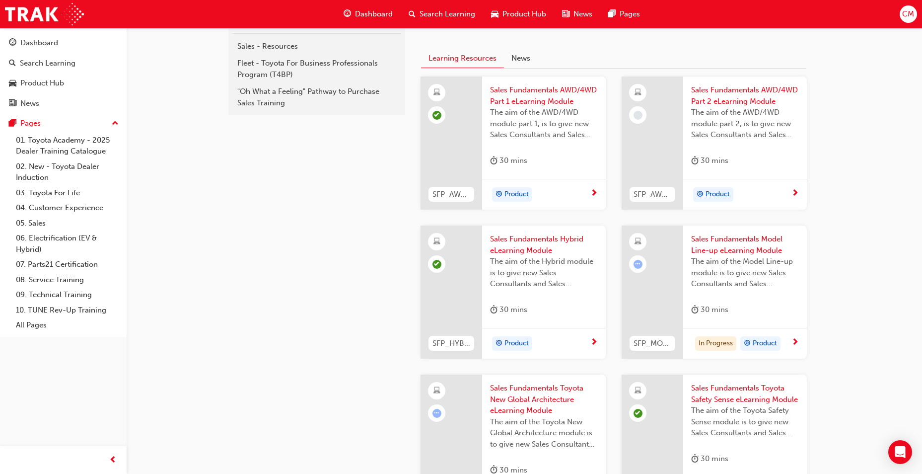
scroll to position [248, 0]
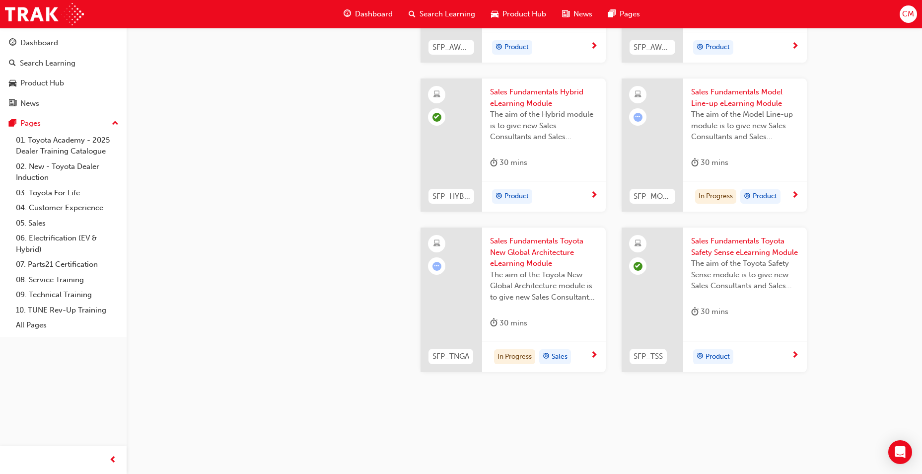
click at [514, 248] on span "Sales Fundamentals Toyota New Global Architecture eLearning Module" at bounding box center [544, 252] width 108 height 34
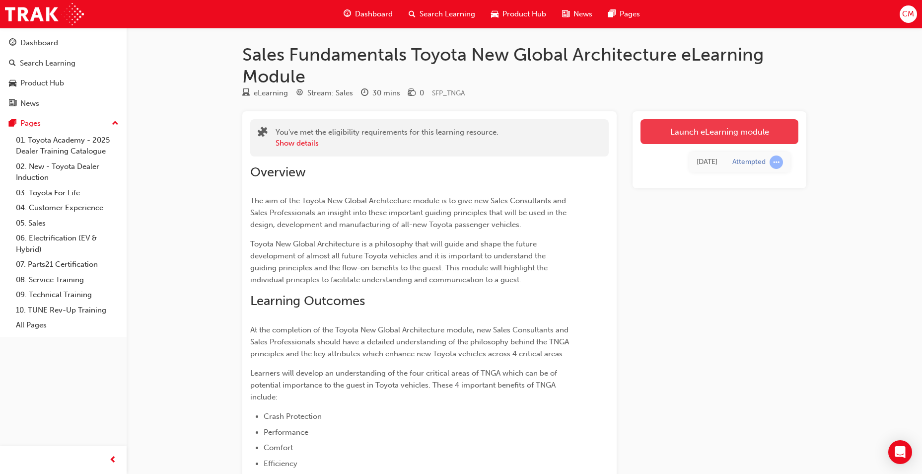
click at [702, 130] on link "Launch eLearning module" at bounding box center [719, 131] width 158 height 25
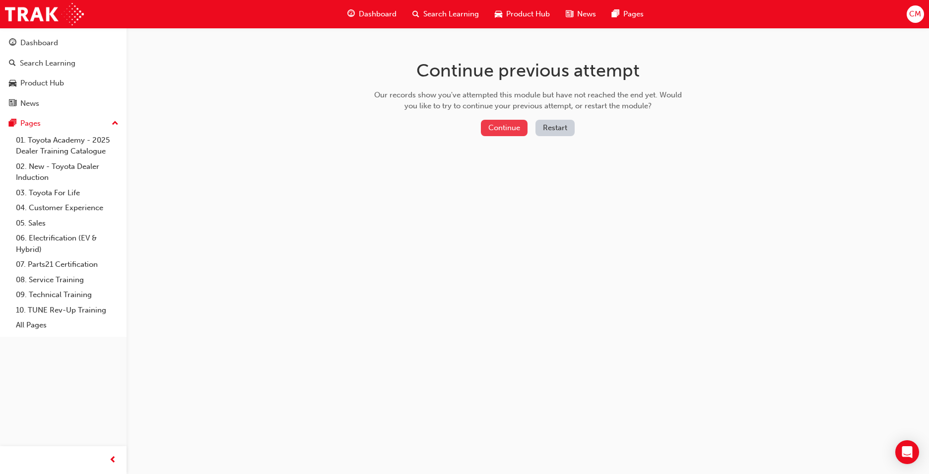
click at [506, 126] on button "Continue" at bounding box center [504, 128] width 47 height 16
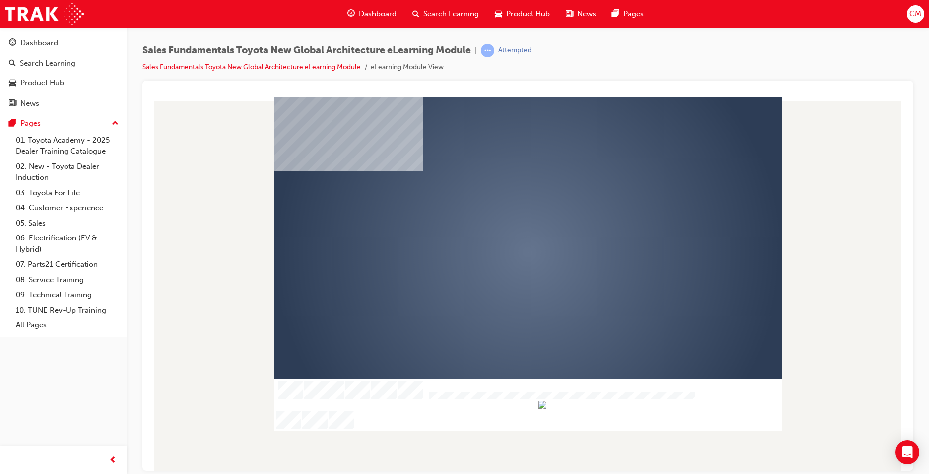
click at [499, 223] on div "play" at bounding box center [499, 223] width 0 height 0
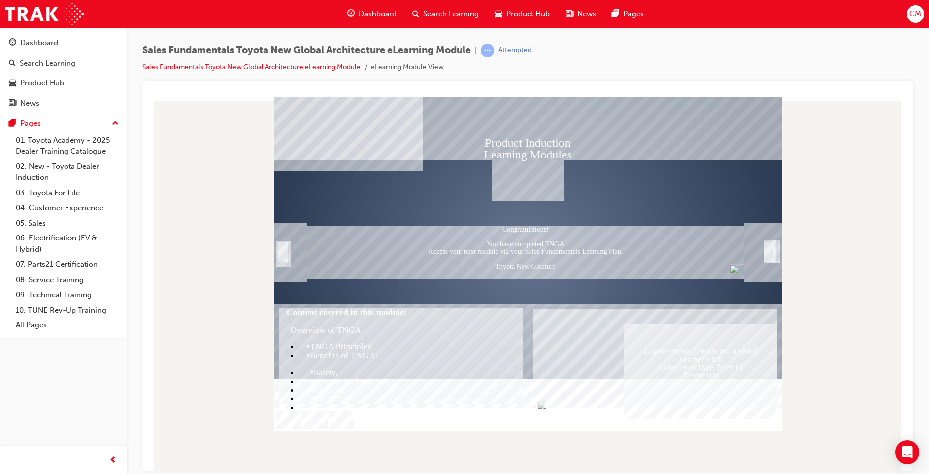
click at [535, 250] on div "Congratulations! You have completed TNGA Access your next module via your Sales…" at bounding box center [525, 252] width 437 height 54
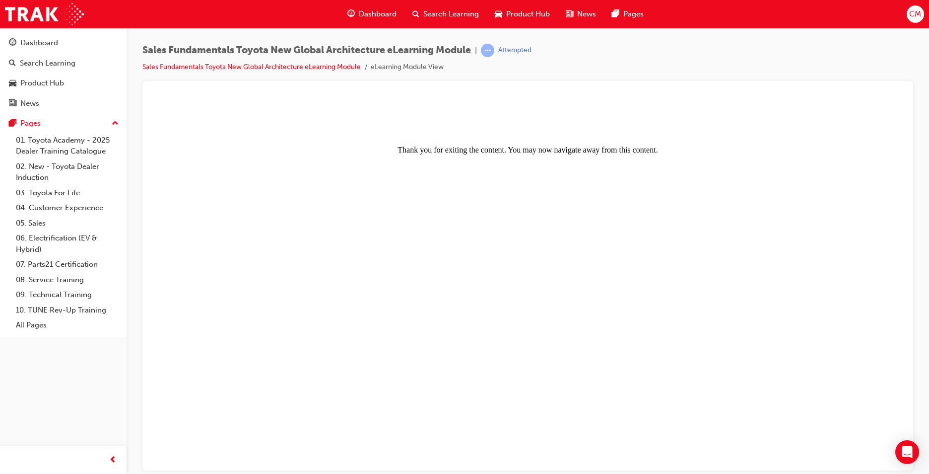
click at [766, 421] on body "Thank you for exiting the content. You may now navigate away from this content." at bounding box center [527, 282] width 747 height 365
click at [662, 344] on body "Thank you for exiting the content. You may now navigate away from this content." at bounding box center [527, 282] width 747 height 365
click at [38, 223] on link "05. Sales" at bounding box center [67, 222] width 111 height 15
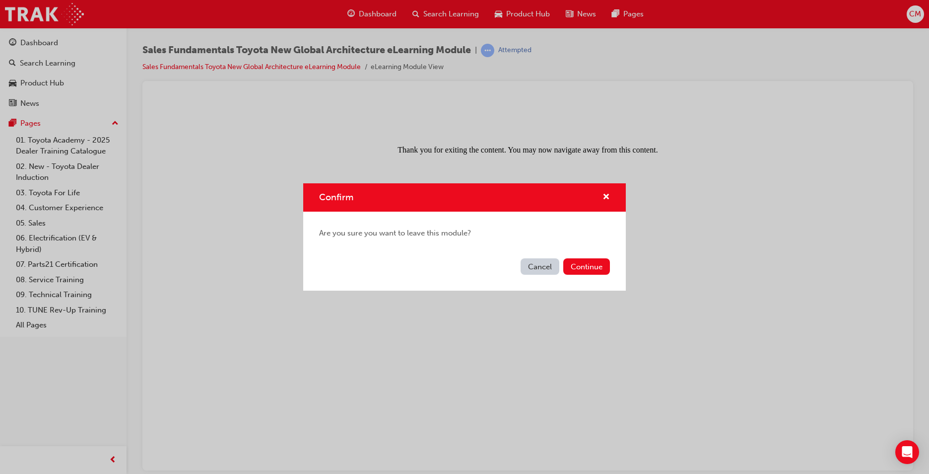
click at [542, 266] on button "Cancel" at bounding box center [540, 266] width 39 height 16
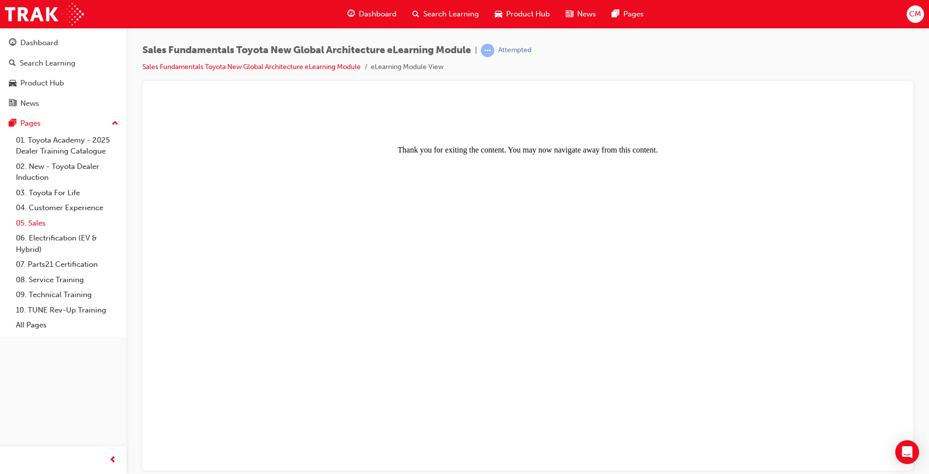
click at [38, 224] on link "05. Sales" at bounding box center [67, 222] width 111 height 15
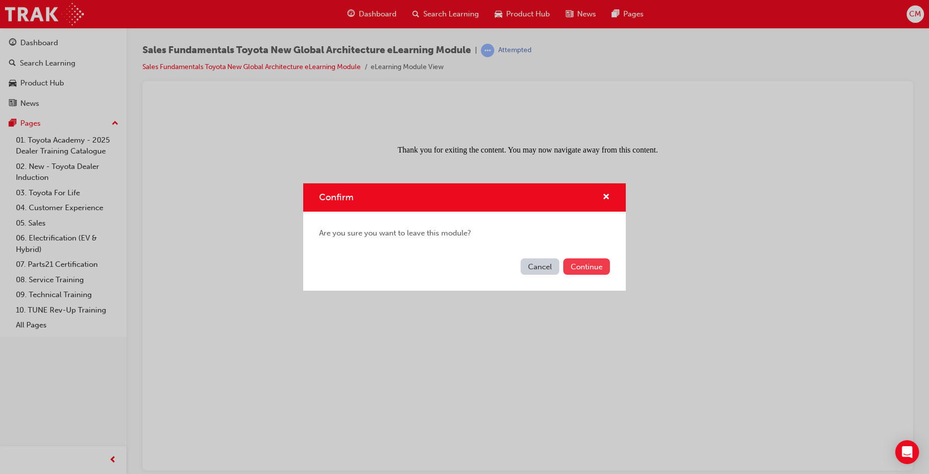
click at [586, 270] on button "Continue" at bounding box center [586, 266] width 47 height 16
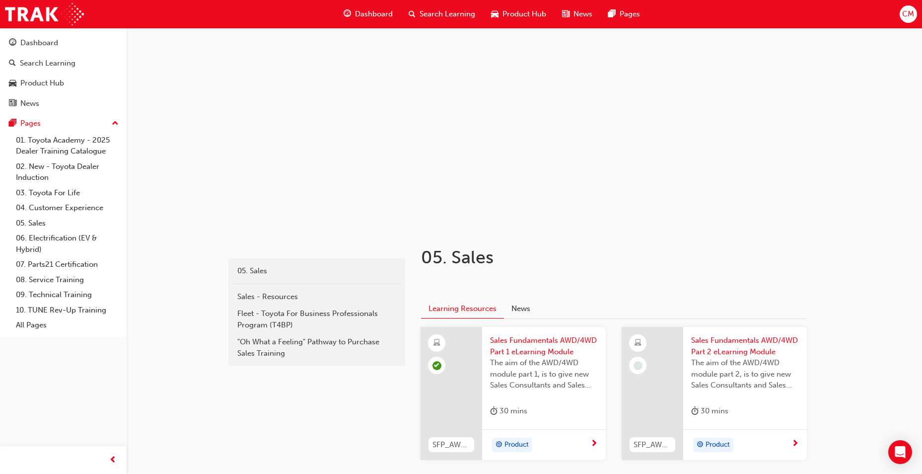
click at [747, 340] on span "Sales Fundamentals AWD/4WD Part 2 eLearning Module" at bounding box center [745, 346] width 108 height 22
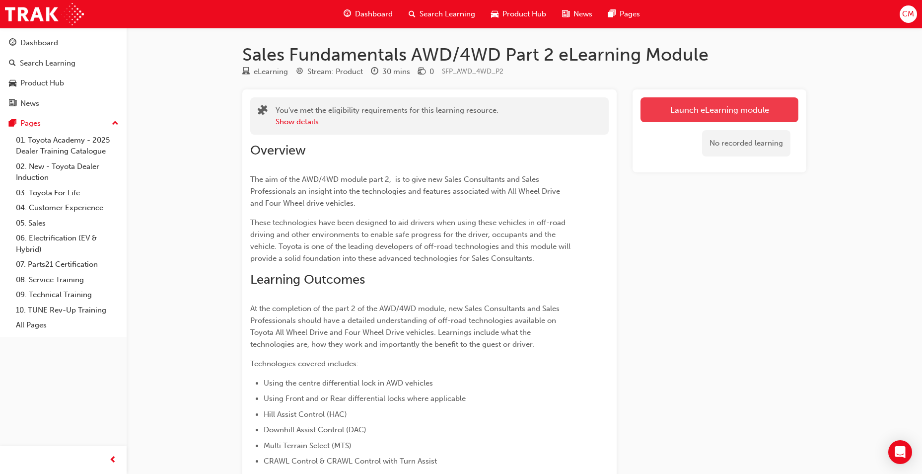
click at [683, 114] on link "Launch eLearning module" at bounding box center [719, 109] width 158 height 25
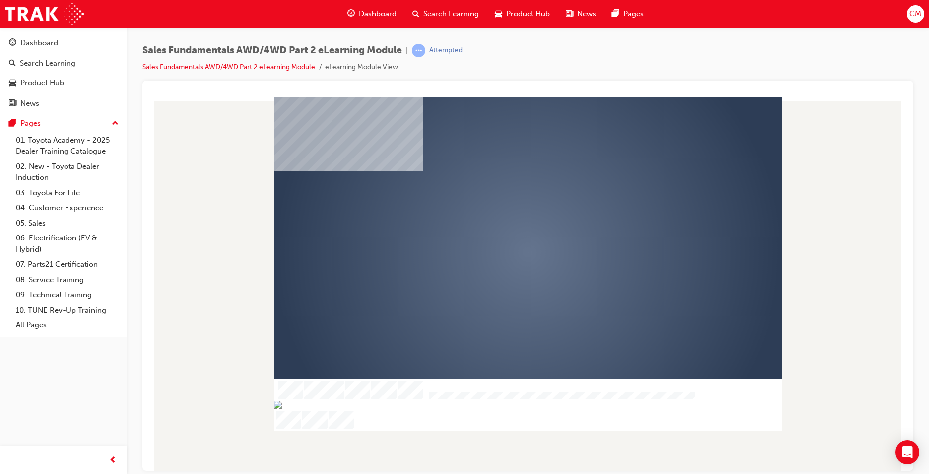
click at [499, 223] on div "play" at bounding box center [499, 223] width 0 height 0
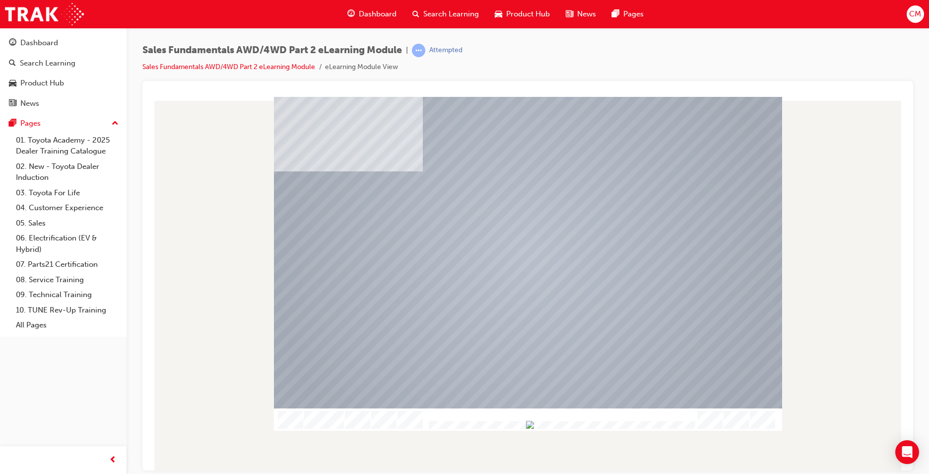
click at [716, 418] on div at bounding box center [528, 419] width 508 height 22
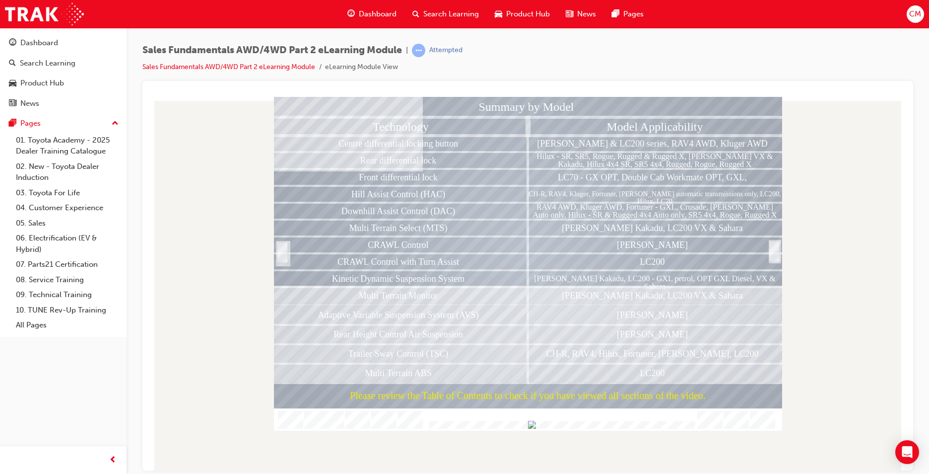
click at [775, 254] on div at bounding box center [774, 261] width 10 height 21
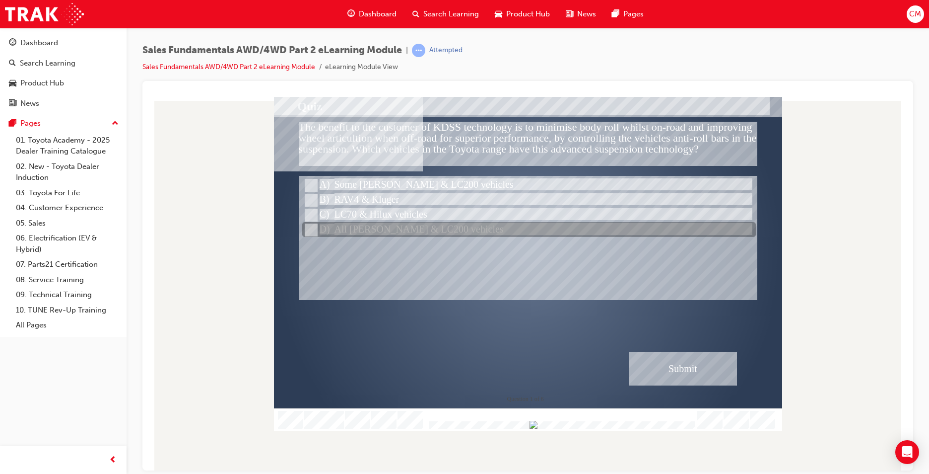
click at [312, 230] on input "All Prado & LC200 vehicles" at bounding box center [310, 229] width 11 height 11
radio input "true"
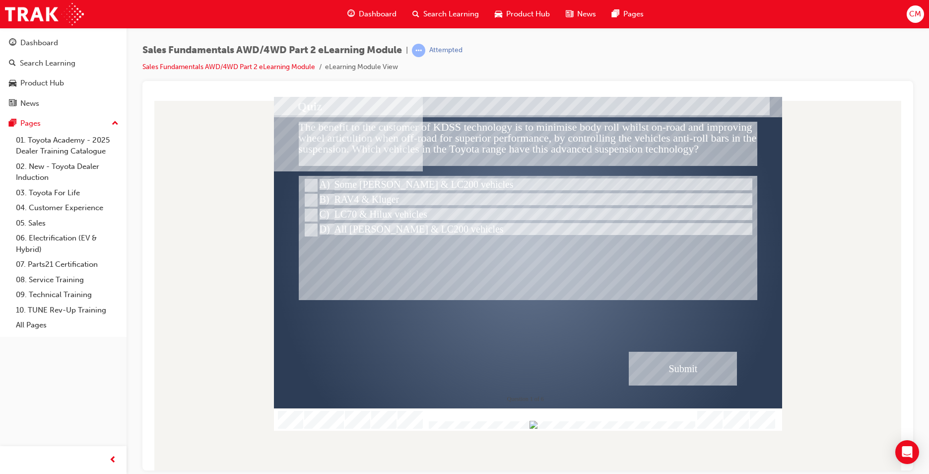
click at [688, 366] on div "Submit" at bounding box center [683, 368] width 108 height 34
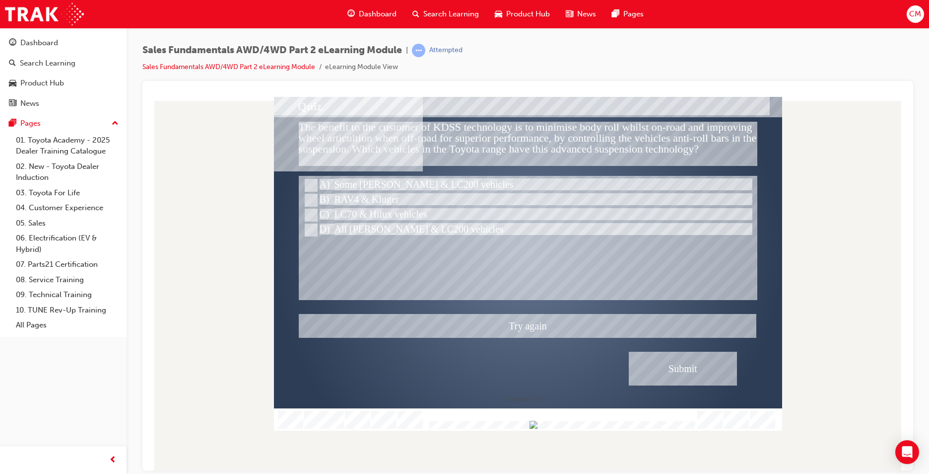
click at [306, 178] on div at bounding box center [528, 263] width 508 height 334
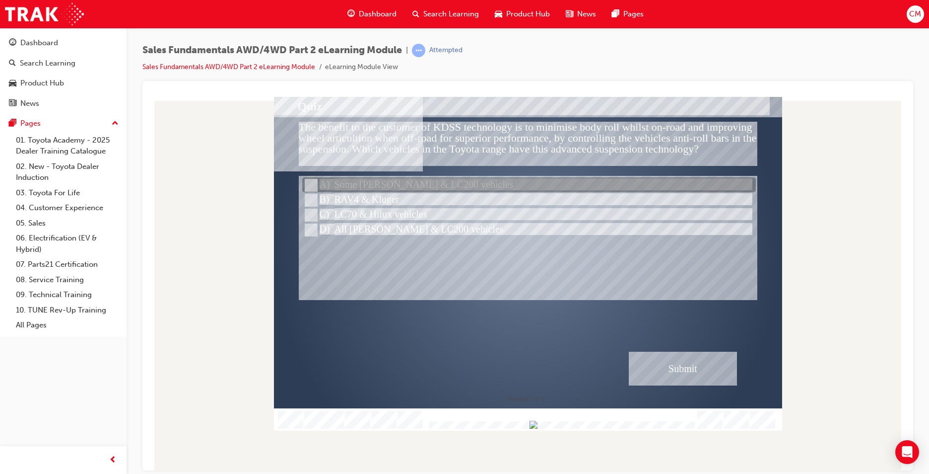
click at [311, 183] on input "Some Prado & LC200 vehicles" at bounding box center [310, 185] width 11 height 11
radio input "true"
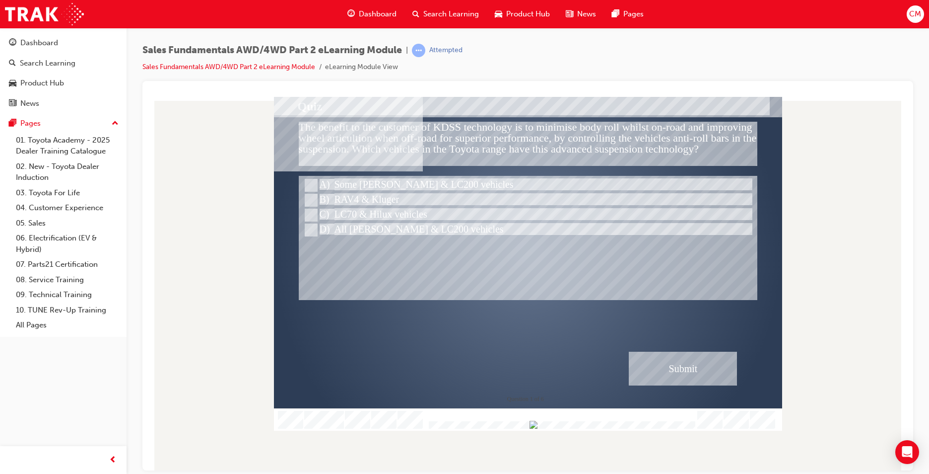
click at [667, 359] on div "Submit" at bounding box center [683, 368] width 108 height 34
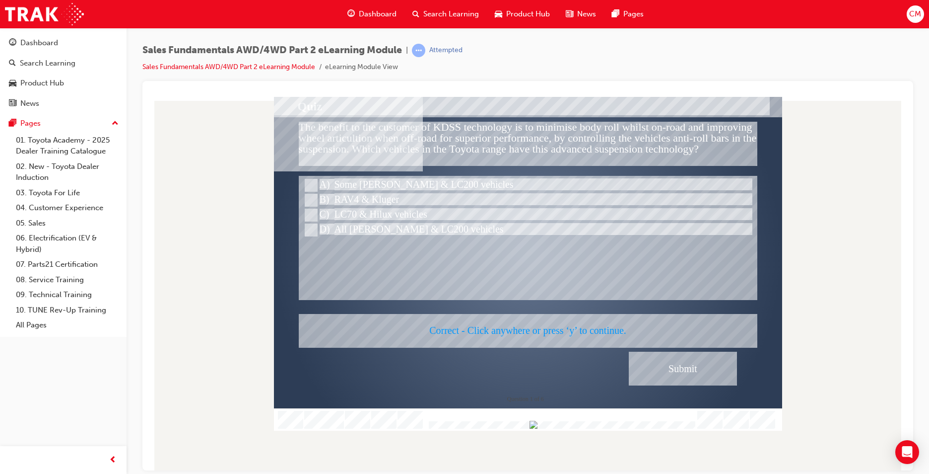
click at [479, 278] on div at bounding box center [528, 263] width 508 height 334
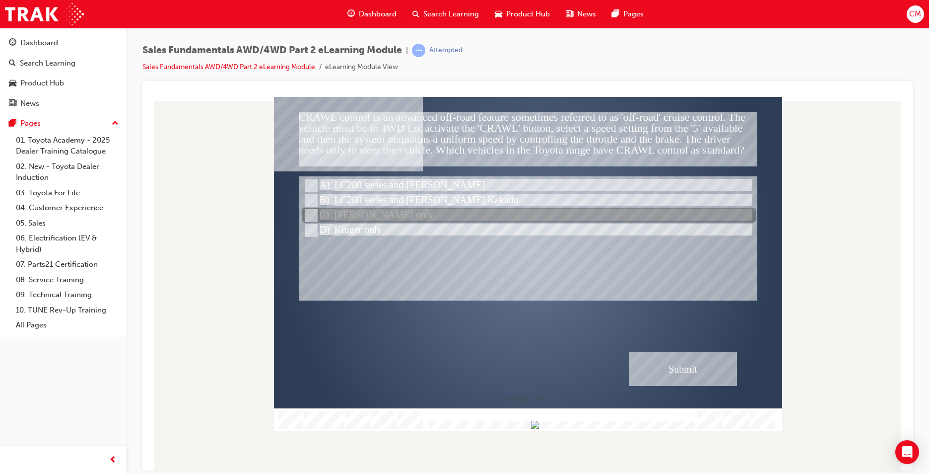
click at [311, 214] on input "Prado only" at bounding box center [310, 215] width 11 height 11
radio input "true"
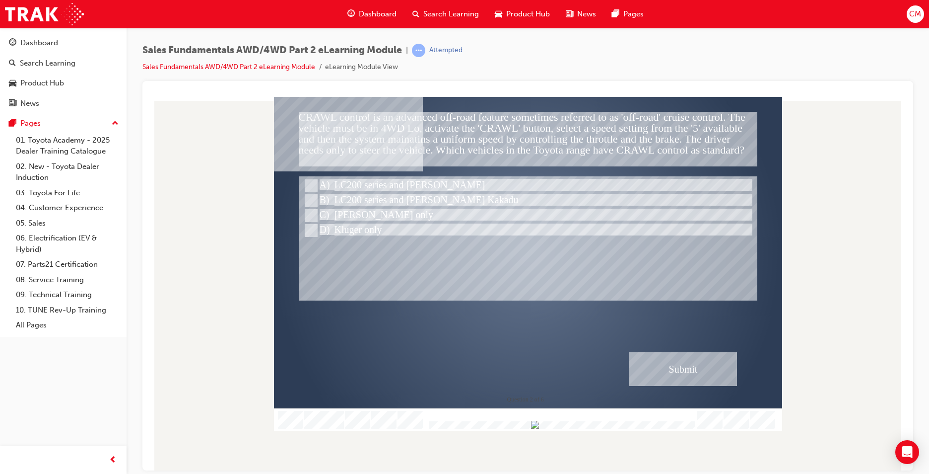
click at [673, 365] on div "Submit" at bounding box center [683, 368] width 108 height 34
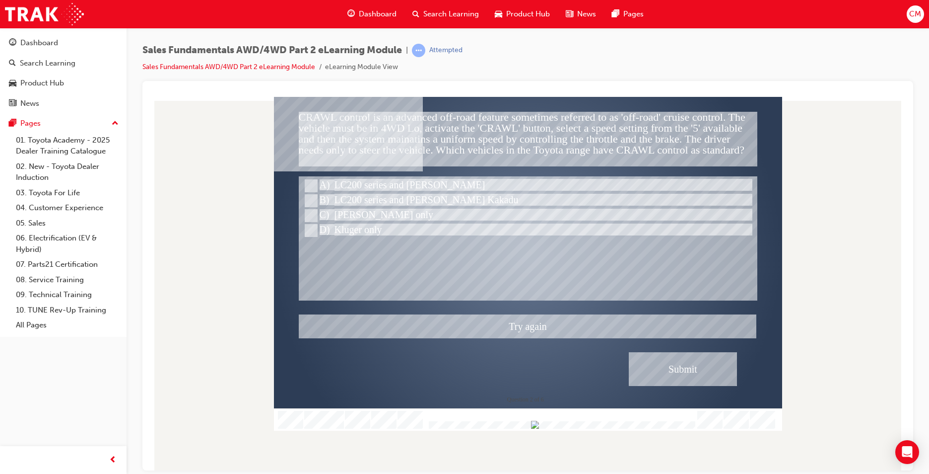
click at [306, 199] on div at bounding box center [528, 263] width 508 height 334
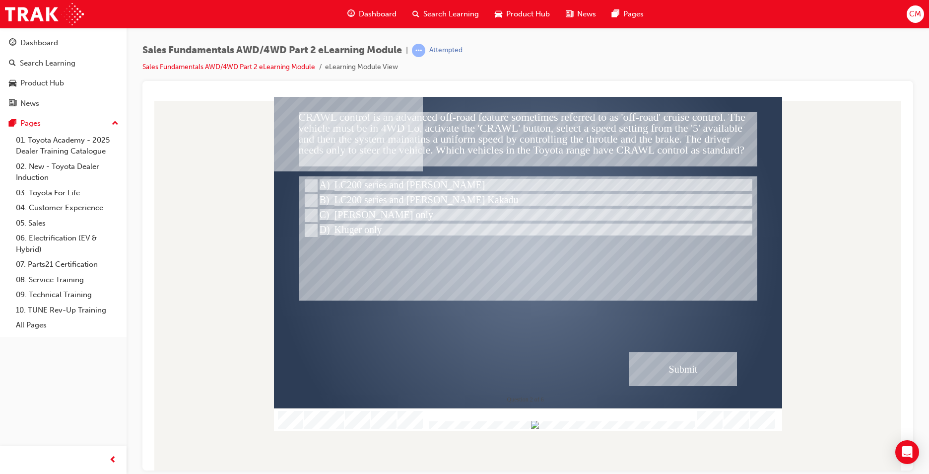
click at [648, 356] on div "Submit" at bounding box center [683, 368] width 108 height 34
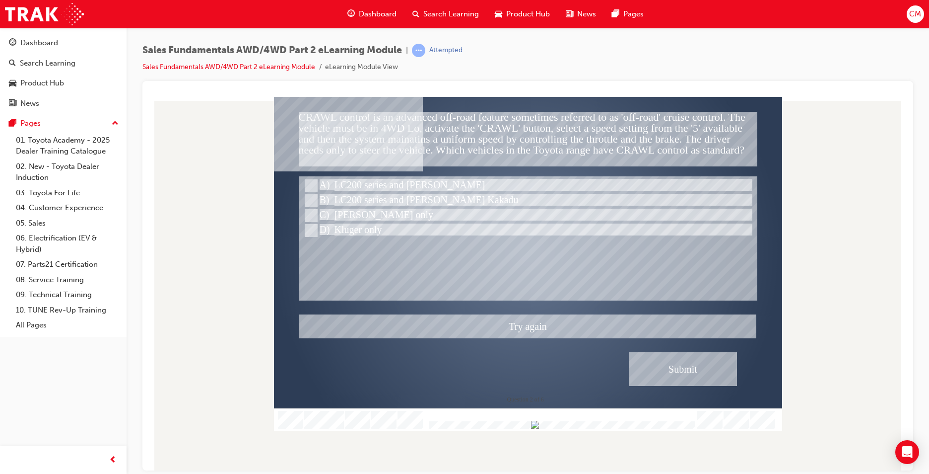
click at [311, 198] on div at bounding box center [528, 263] width 508 height 334
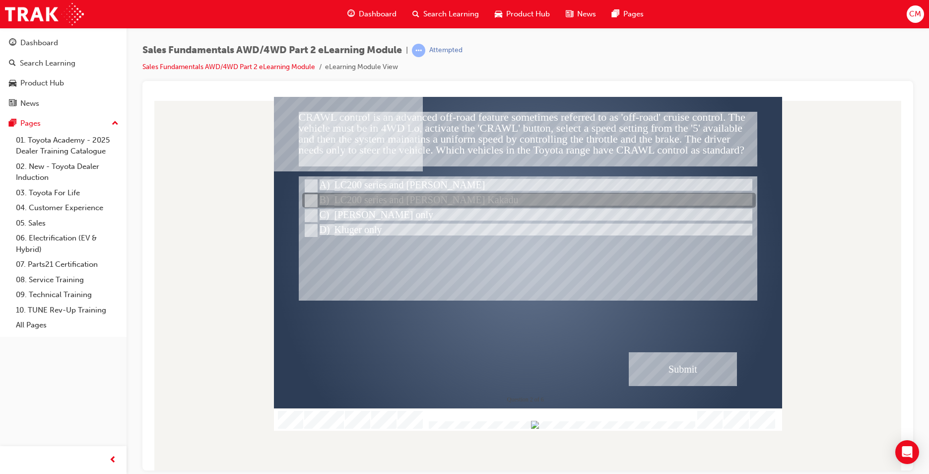
click at [312, 197] on input "LC200 series and Prado Kakadu" at bounding box center [310, 200] width 11 height 11
radio input "true"
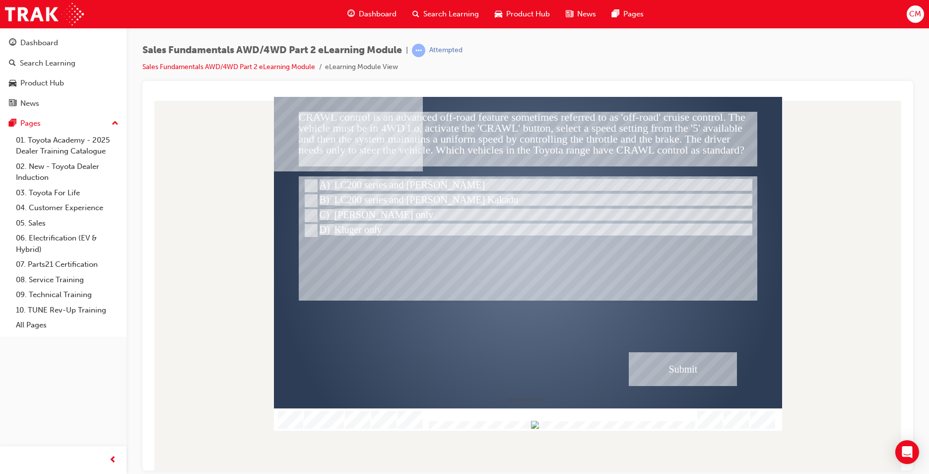
click at [676, 369] on div "Submit" at bounding box center [683, 368] width 108 height 34
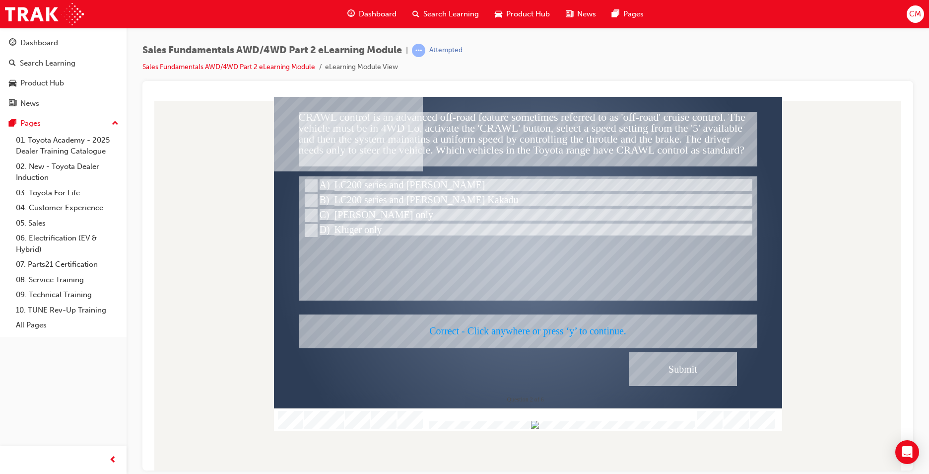
click at [514, 252] on div at bounding box center [528, 263] width 508 height 334
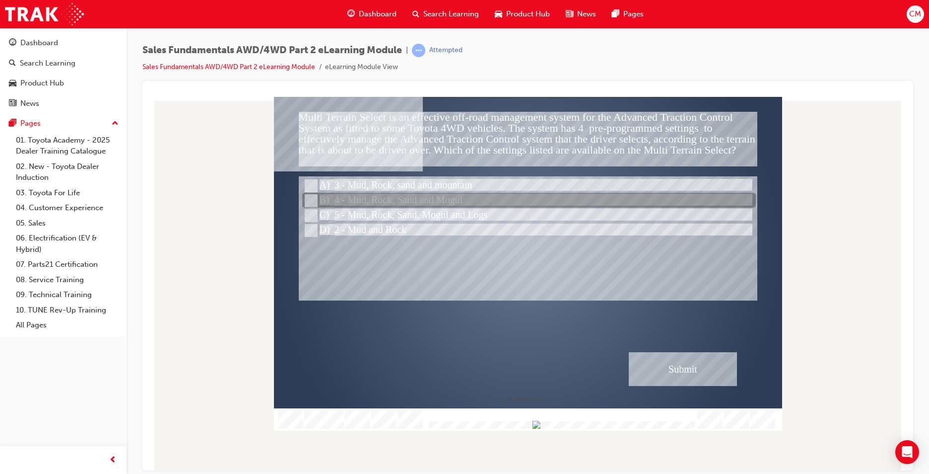
click at [306, 199] on input "4 - Mud, Rock, Sand and Mogul" at bounding box center [310, 200] width 11 height 11
radio input "true"
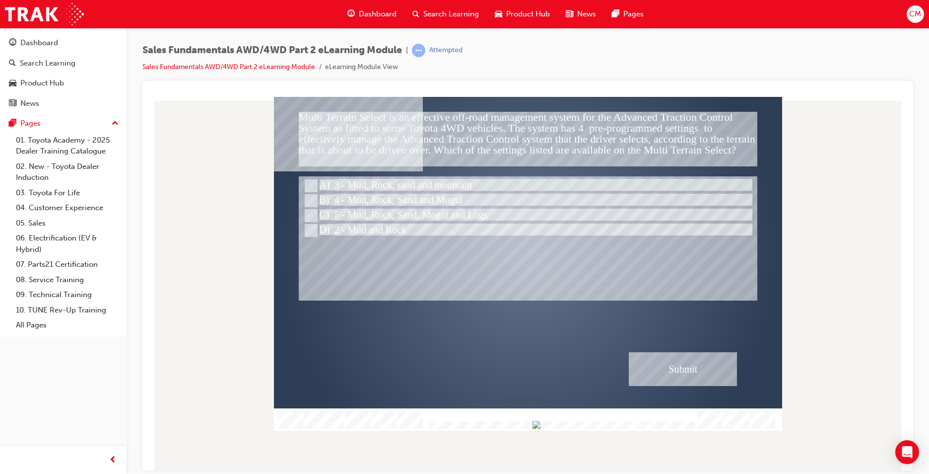
click at [673, 373] on div "Submit" at bounding box center [683, 368] width 108 height 34
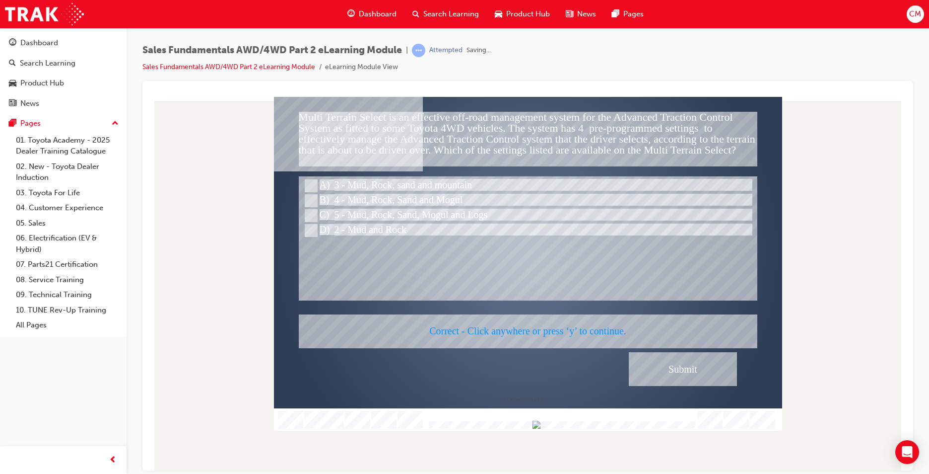
click at [582, 257] on div at bounding box center [528, 263] width 508 height 334
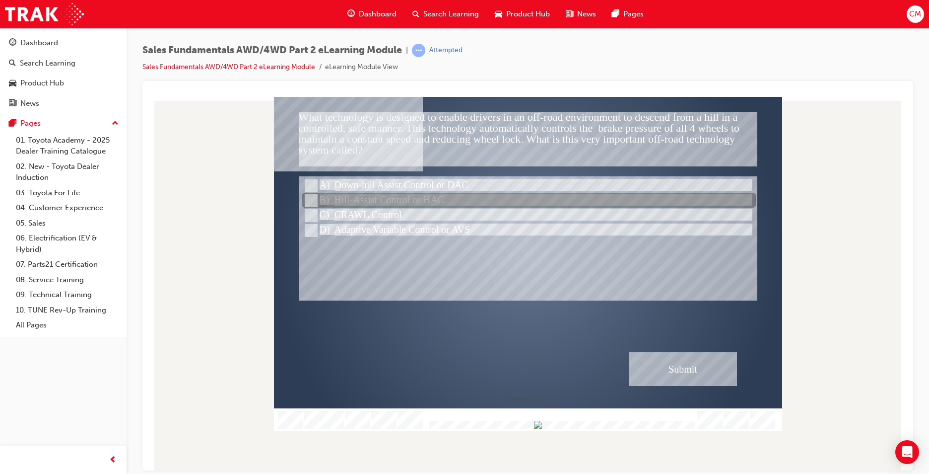
click at [308, 197] on input "Hill-Assist Control or HAC" at bounding box center [310, 200] width 11 height 11
radio input "true"
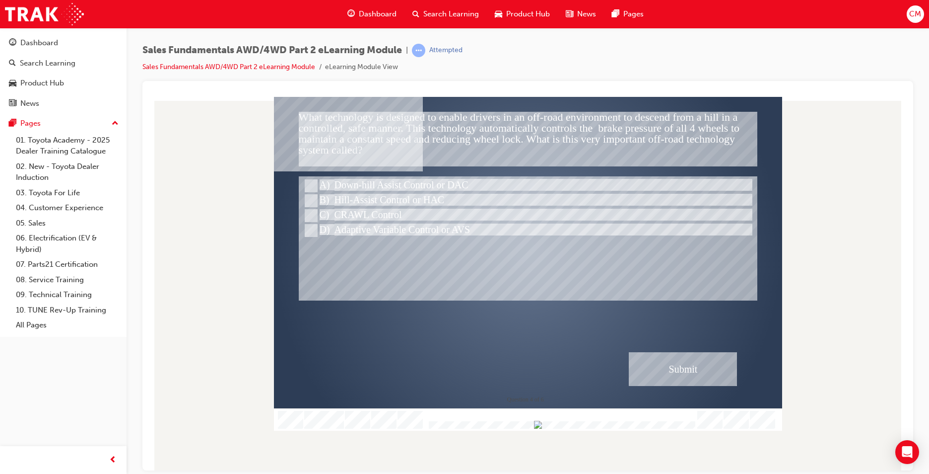
click at [696, 369] on div "Submit" at bounding box center [683, 368] width 108 height 34
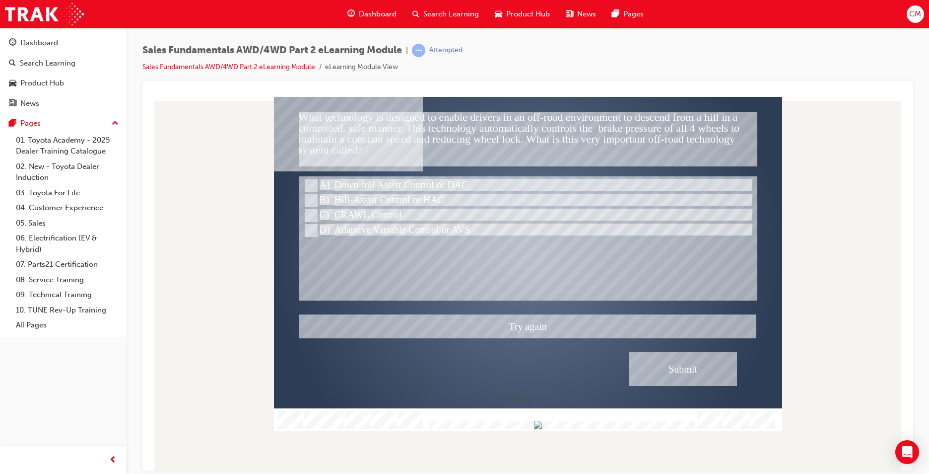
click at [307, 182] on div at bounding box center [528, 263] width 508 height 334
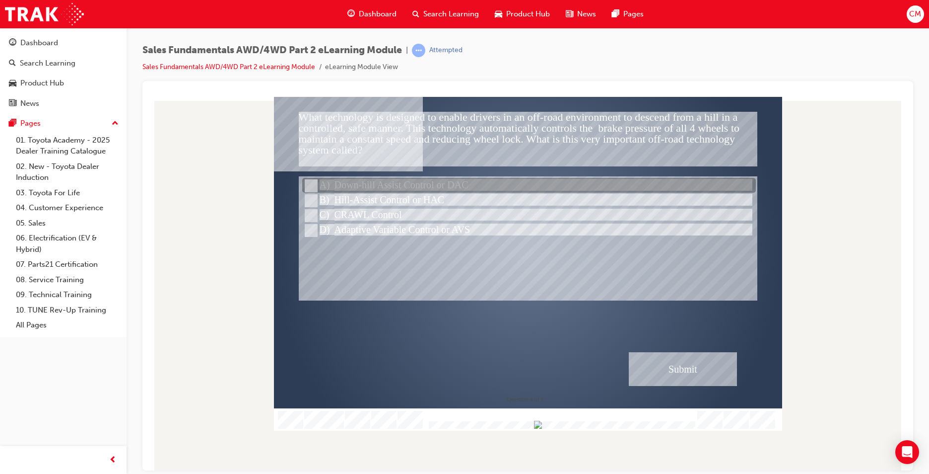
click at [312, 184] on input "Down-hill Assist Control or DAC" at bounding box center [310, 185] width 11 height 11
radio input "true"
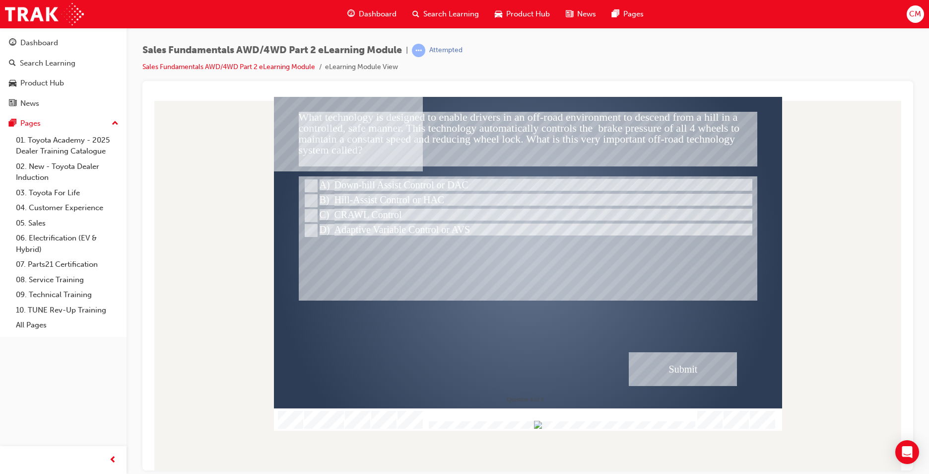
click at [695, 368] on div "Submit" at bounding box center [683, 368] width 108 height 34
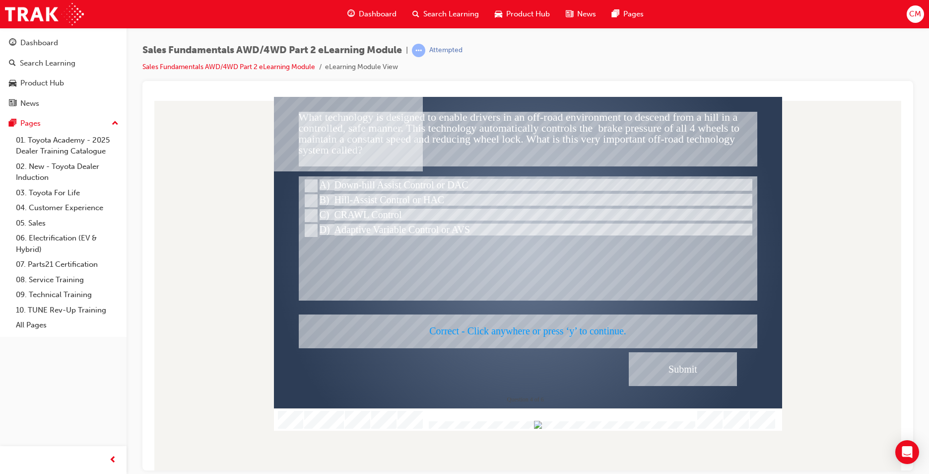
click at [565, 256] on div at bounding box center [528, 263] width 508 height 334
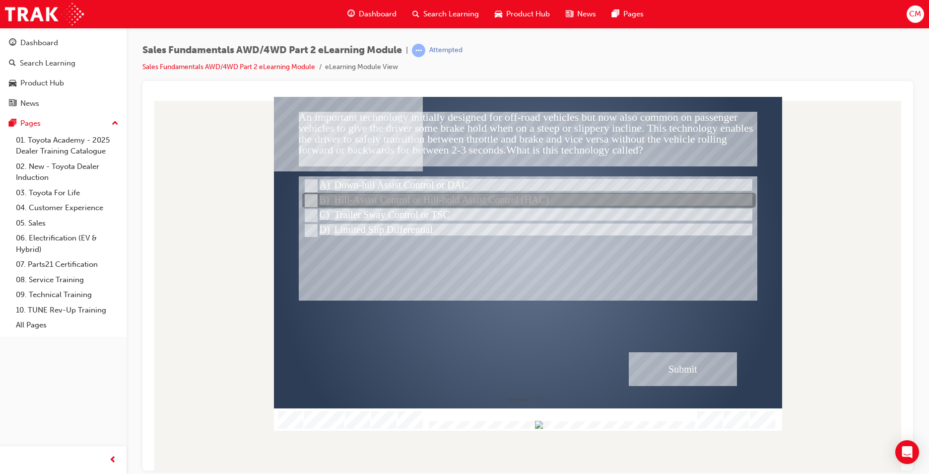
click at [311, 198] on input "Hill-Assist Control or Hill-hold Assist Control (HAC)" at bounding box center [310, 200] width 11 height 11
radio input "true"
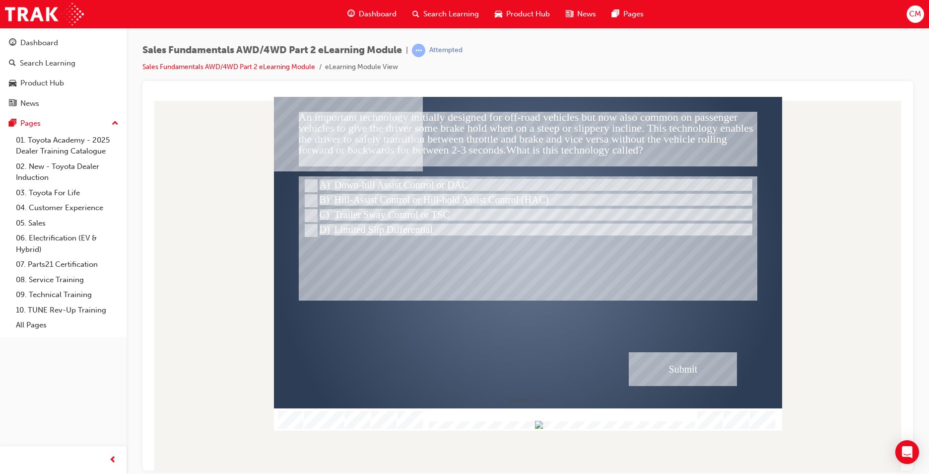
click at [696, 359] on div "Submit" at bounding box center [683, 368] width 108 height 34
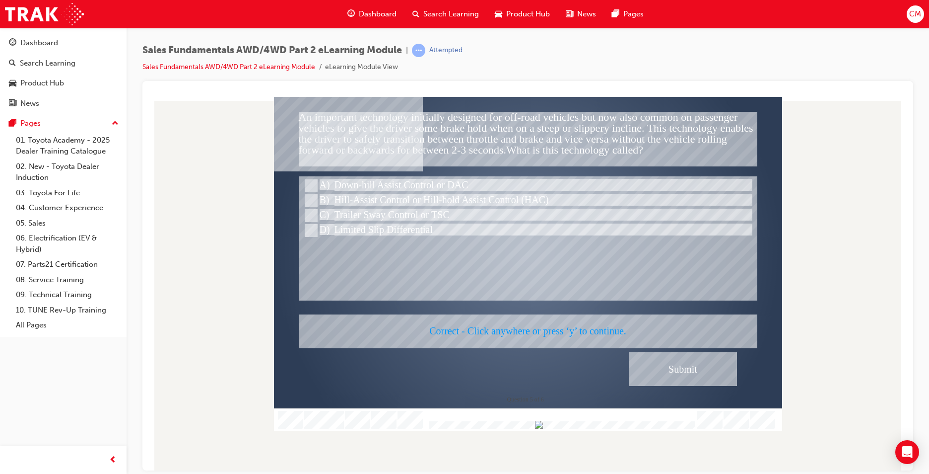
click at [518, 277] on div at bounding box center [528, 263] width 508 height 334
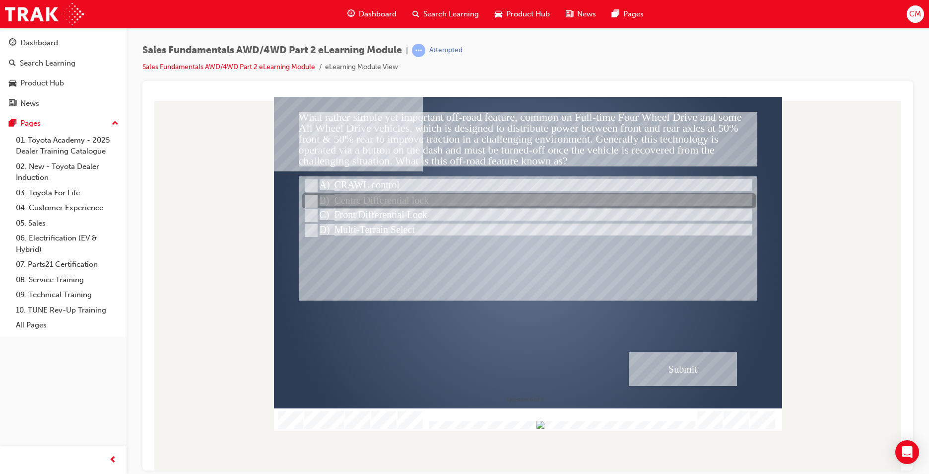
click at [313, 199] on input "Centre Differential lock" at bounding box center [310, 201] width 11 height 11
radio input "true"
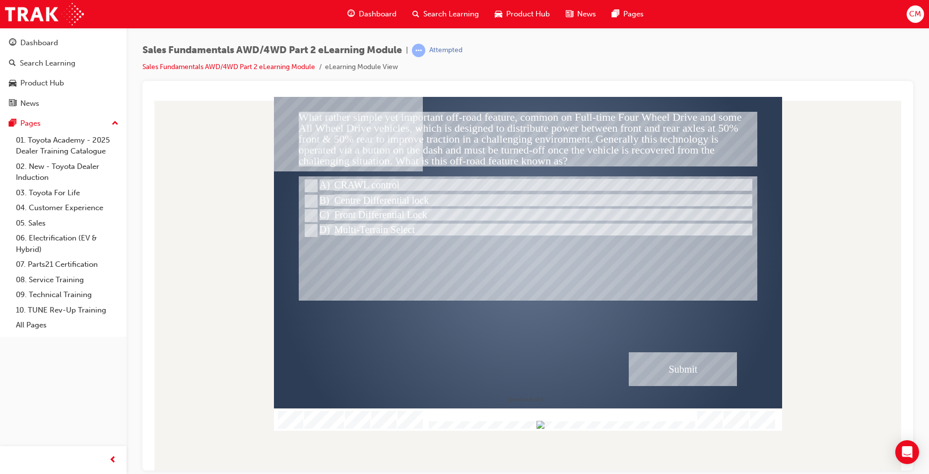
click at [674, 366] on div "Submit" at bounding box center [683, 368] width 108 height 34
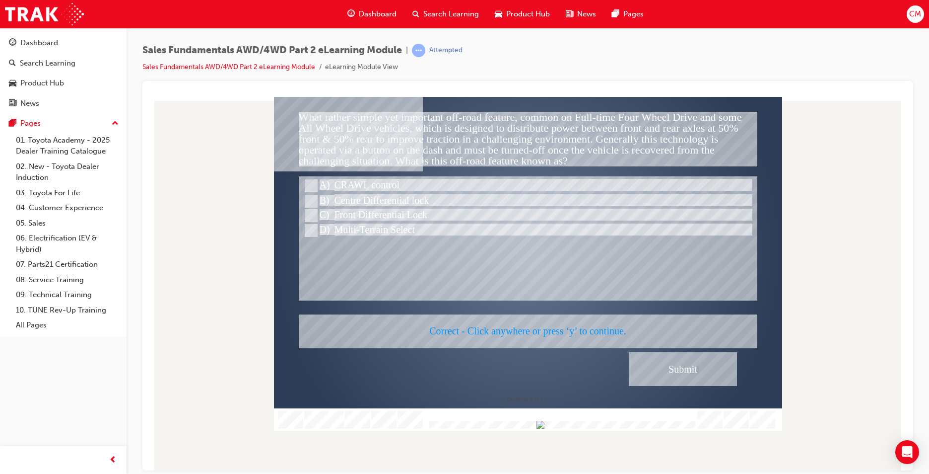
click at [523, 256] on div at bounding box center [528, 263] width 508 height 334
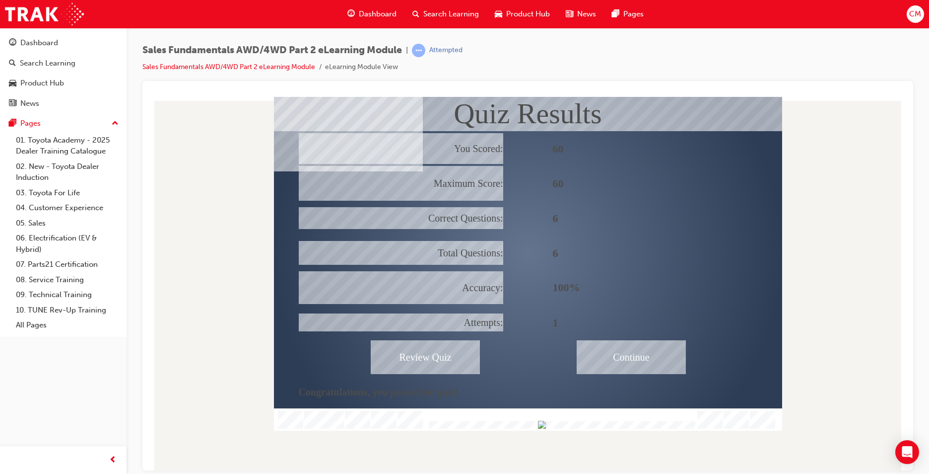
click at [644, 352] on div "Continue" at bounding box center [631, 356] width 109 height 34
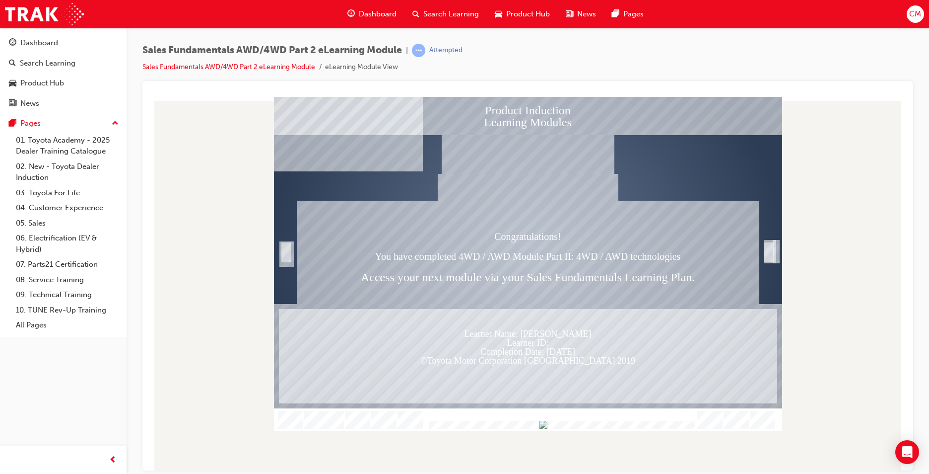
click at [768, 409] on div at bounding box center [528, 419] width 508 height 22
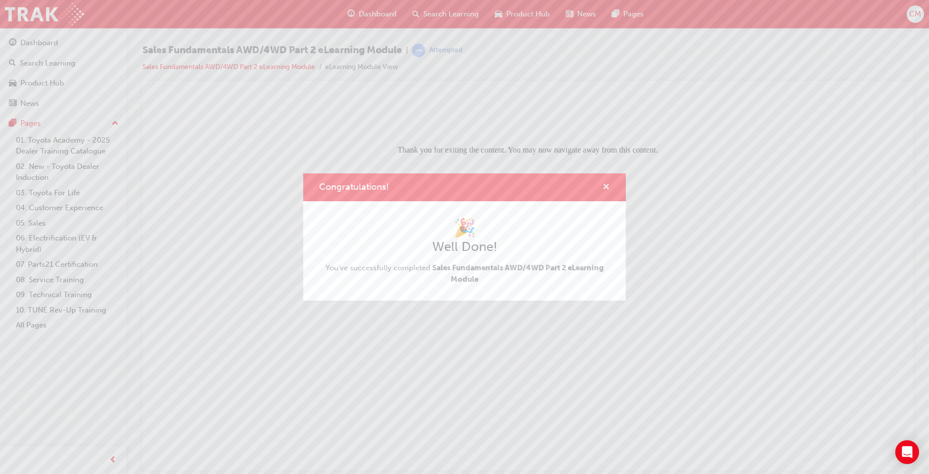
click at [604, 185] on span "cross-icon" at bounding box center [606, 187] width 7 height 9
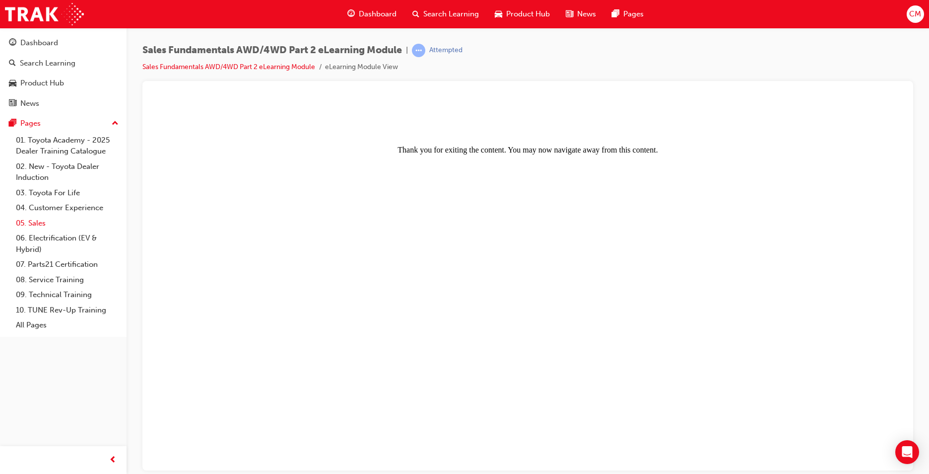
click at [36, 217] on link "05. Sales" at bounding box center [67, 222] width 111 height 15
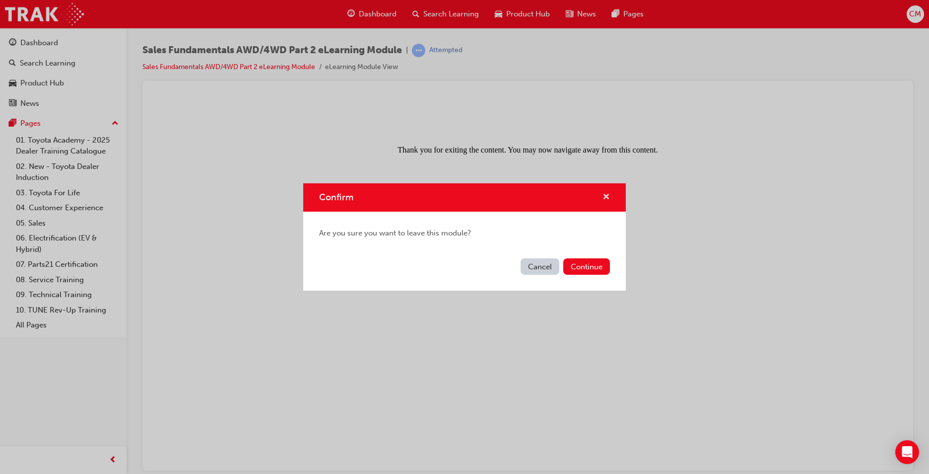
click at [604, 194] on span "cross-icon" at bounding box center [606, 197] width 7 height 9
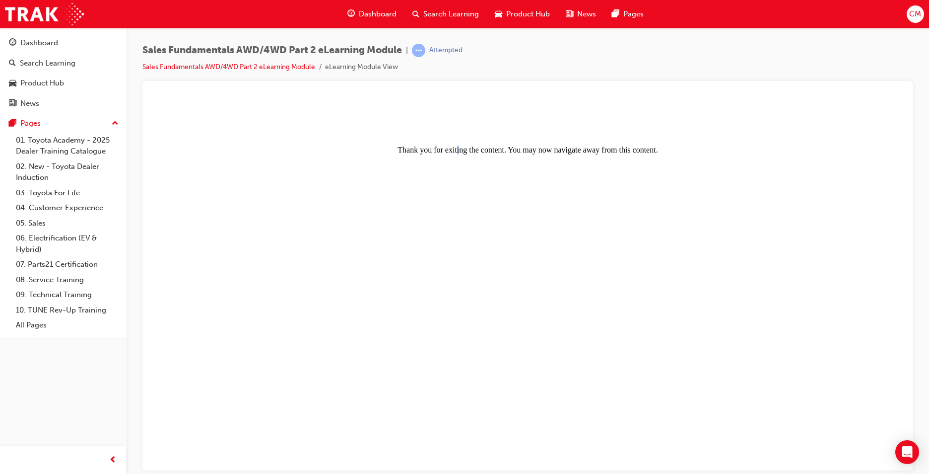
click at [457, 176] on body "Thank you for exiting the content. You may now navigate away from this content." at bounding box center [527, 282] width 747 height 365
click at [8, 250] on div "01. Toyota Academy - 2025 Dealer Training Catalogue 02. New - Toyota Dealer Ind…" at bounding box center [63, 233] width 119 height 200
click at [36, 222] on link "05. Sales" at bounding box center [67, 222] width 111 height 15
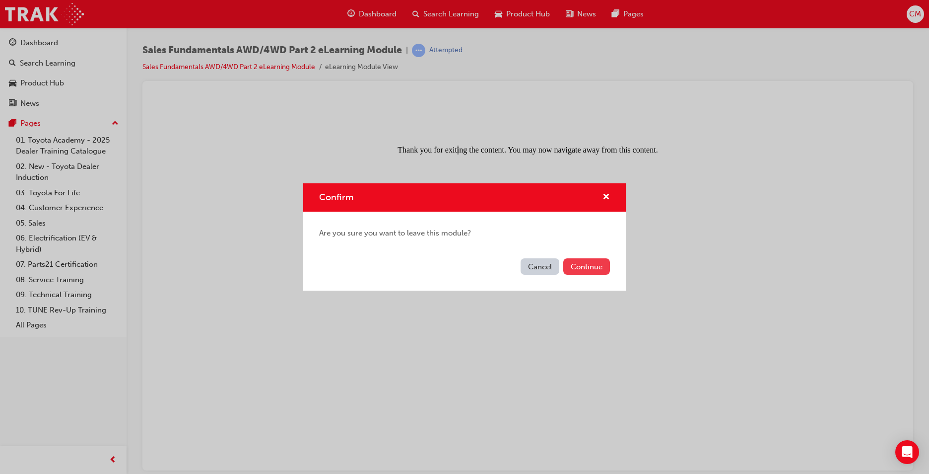
click at [592, 266] on button "Continue" at bounding box center [586, 266] width 47 height 16
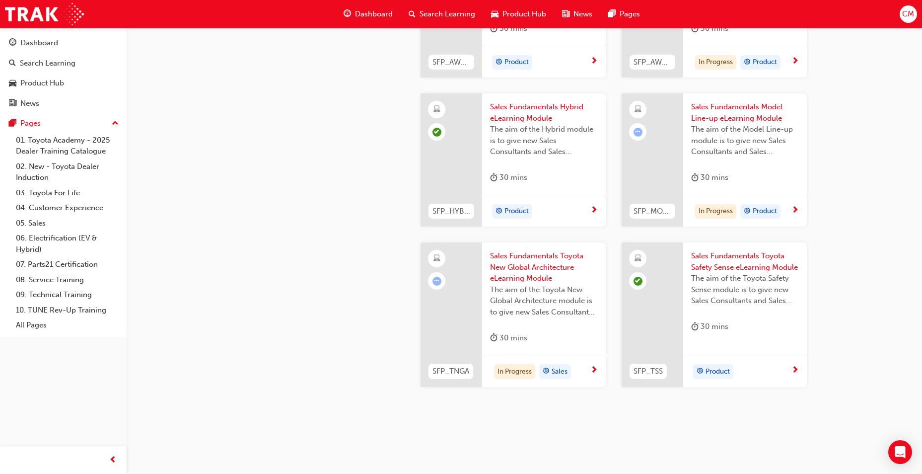
scroll to position [400, 0]
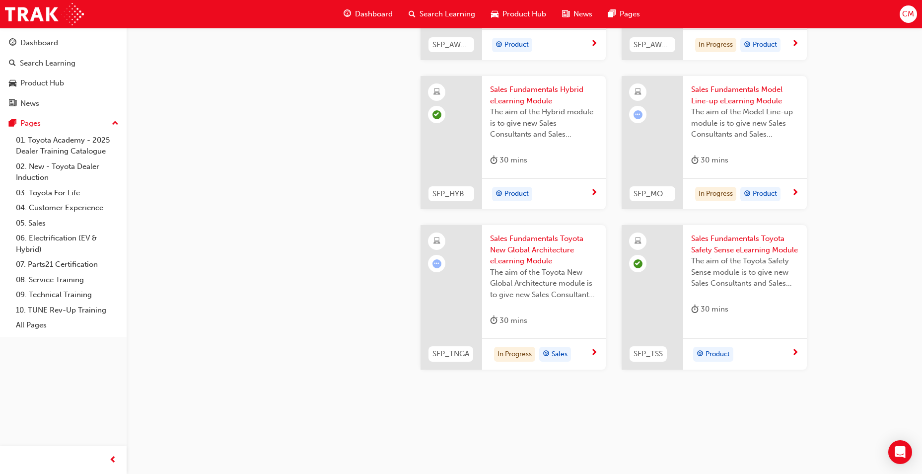
click at [436, 260] on span "learningRecordVerb_ATTEMPT-icon" at bounding box center [436, 263] width 9 height 9
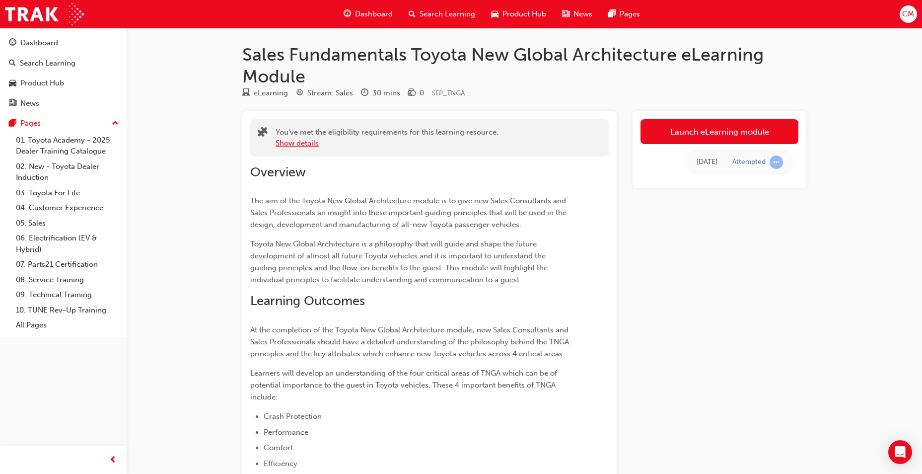
click at [306, 141] on button "Show details" at bounding box center [296, 142] width 43 height 11
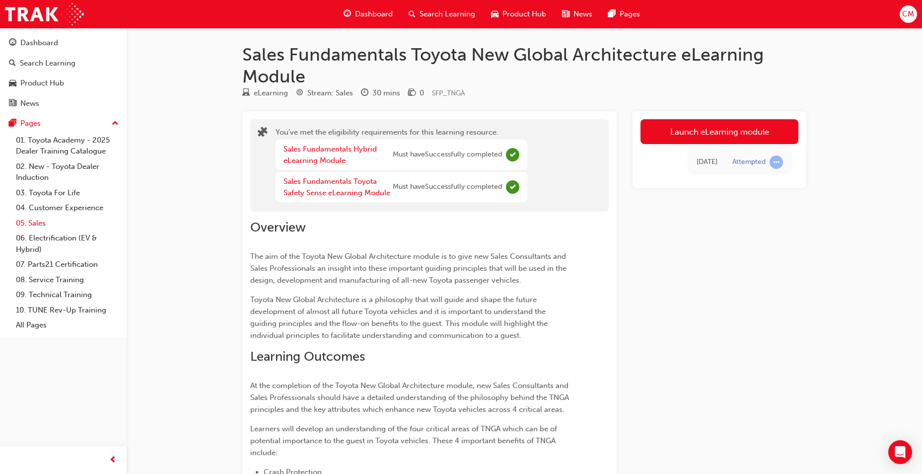
click at [31, 220] on link "05. Sales" at bounding box center [67, 222] width 111 height 15
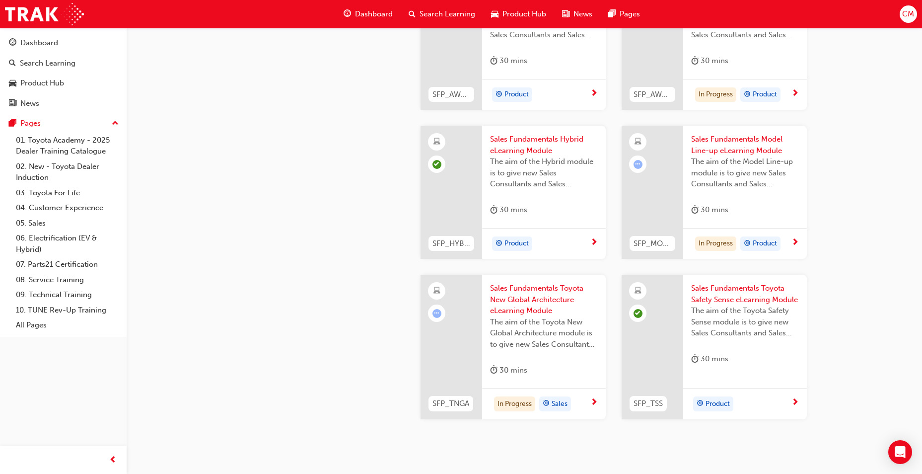
click at [434, 310] on span "learningRecordVerb_ATTEMPT-icon" at bounding box center [436, 313] width 9 height 9
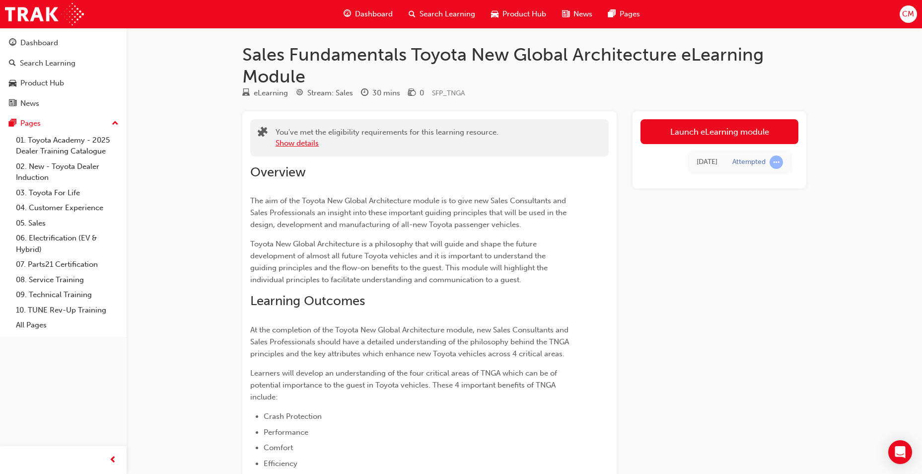
click at [292, 143] on button "Show details" at bounding box center [296, 142] width 43 height 11
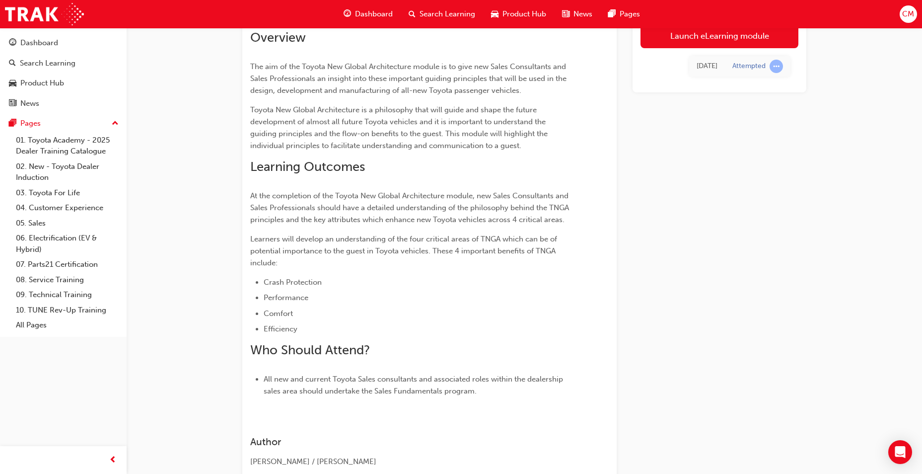
scroll to position [255, 0]
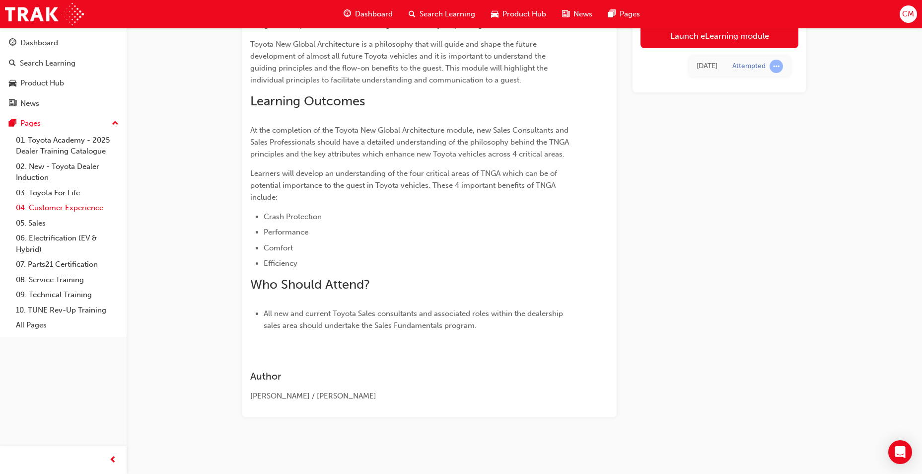
drag, startPoint x: 43, startPoint y: 222, endPoint x: 31, endPoint y: 207, distance: 18.7
click at [43, 222] on link "05. Sales" at bounding box center [67, 222] width 111 height 15
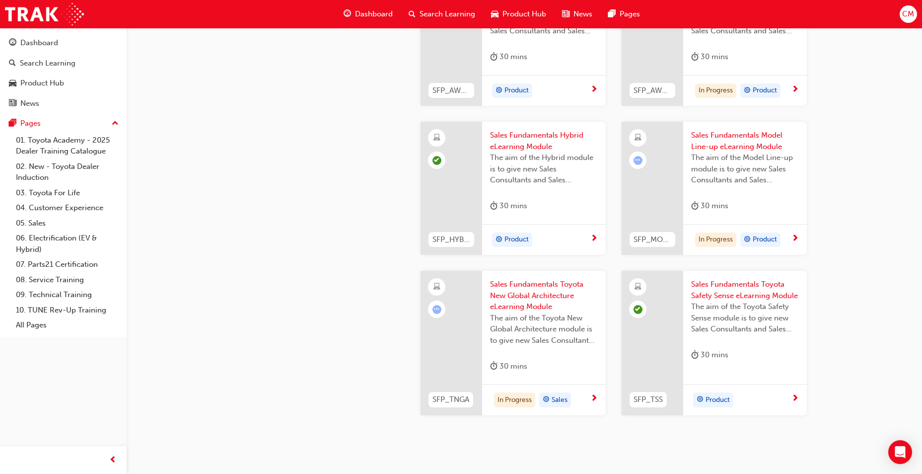
scroll to position [354, 0]
click at [732, 144] on span "Sales Fundamentals Model Line-up eLearning Module" at bounding box center [745, 140] width 108 height 22
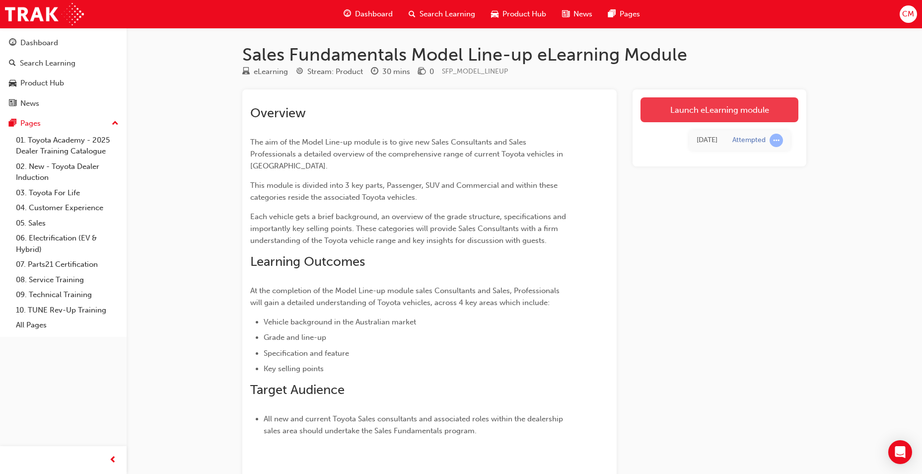
click at [675, 111] on link "Launch eLearning module" at bounding box center [719, 109] width 158 height 25
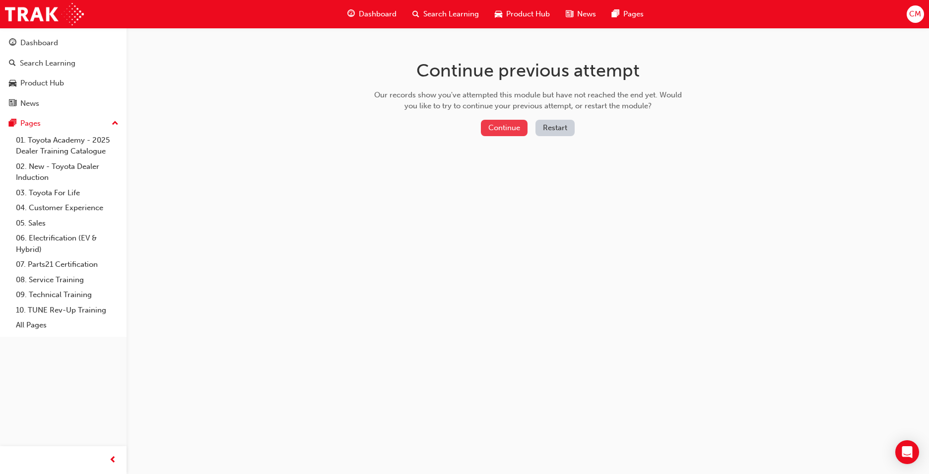
click at [504, 126] on button "Continue" at bounding box center [504, 128] width 47 height 16
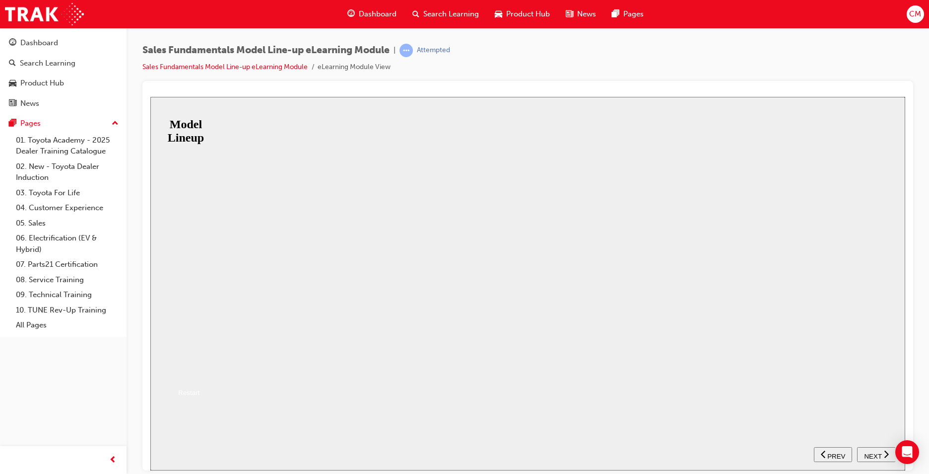
click at [183, 366] on button "Resume" at bounding box center [166, 371] width 33 height 10
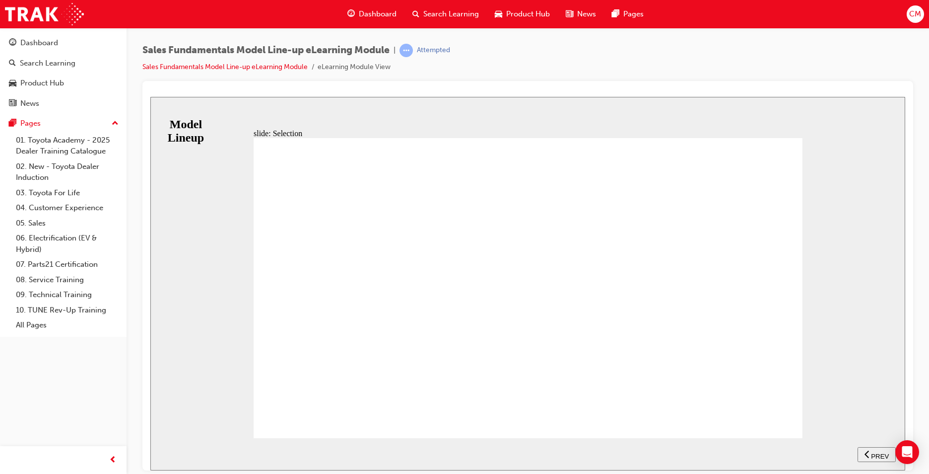
click at [875, 455] on span "PREV" at bounding box center [880, 455] width 18 height 7
click at [739, 88] on div at bounding box center [527, 275] width 771 height 389
click at [36, 222] on link "05. Sales" at bounding box center [67, 222] width 111 height 15
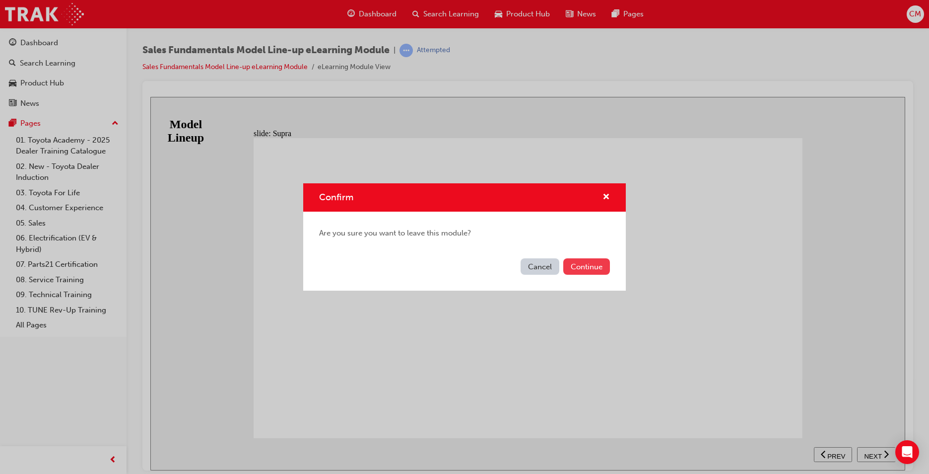
click at [582, 264] on button "Continue" at bounding box center [586, 266] width 47 height 16
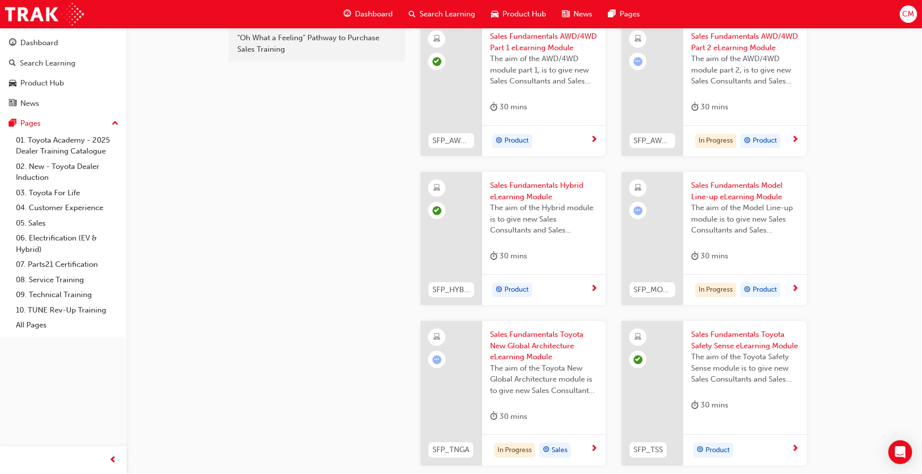
scroll to position [400, 0]
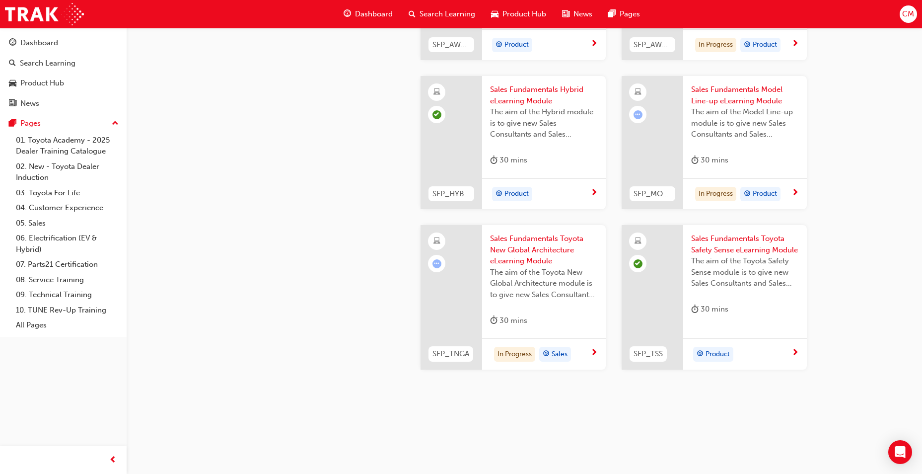
click at [382, 460] on div "sales 05. Sales Sales - Resources Fleet - Toyota For Business Professionals Pro…" at bounding box center [461, 36] width 922 height 873
drag, startPoint x: 362, startPoint y: 419, endPoint x: 324, endPoint y: 341, distance: 86.1
click at [361, 414] on div "sales 05. Sales Sales - Resources Fleet - Toyota For Business Professionals Pro…" at bounding box center [524, 138] width 596 height 622
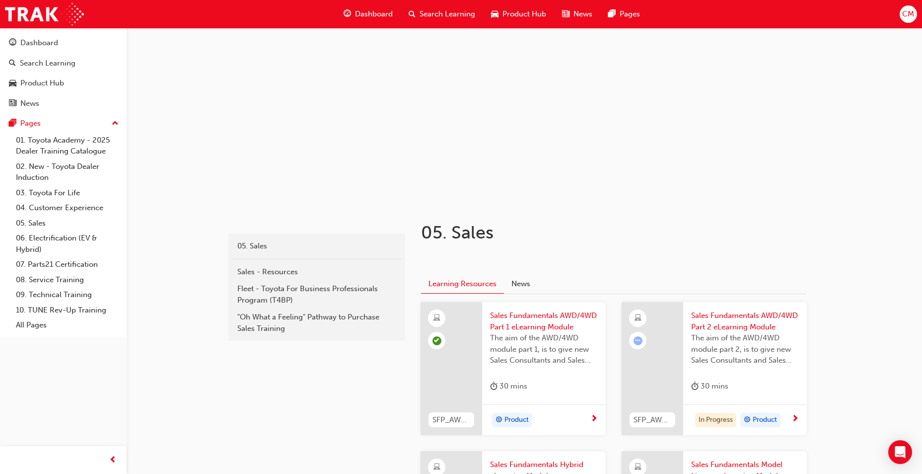
scroll to position [0, 0]
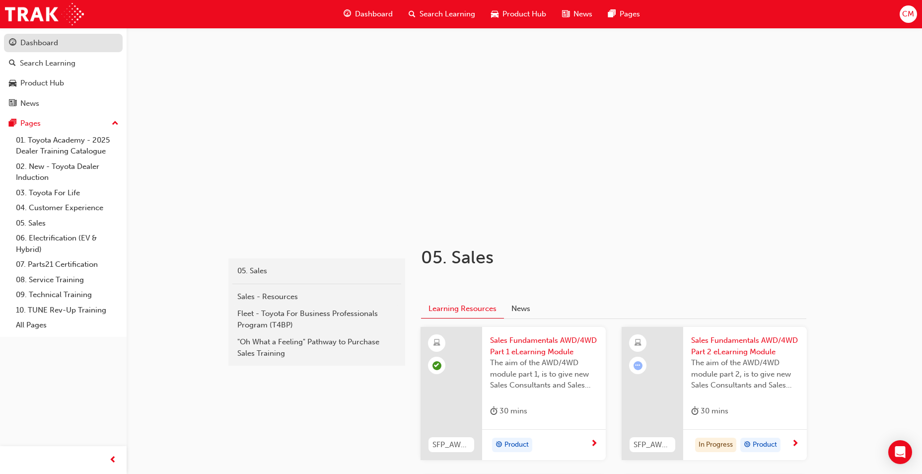
click at [37, 41] on div "Dashboard" at bounding box center [39, 42] width 38 height 11
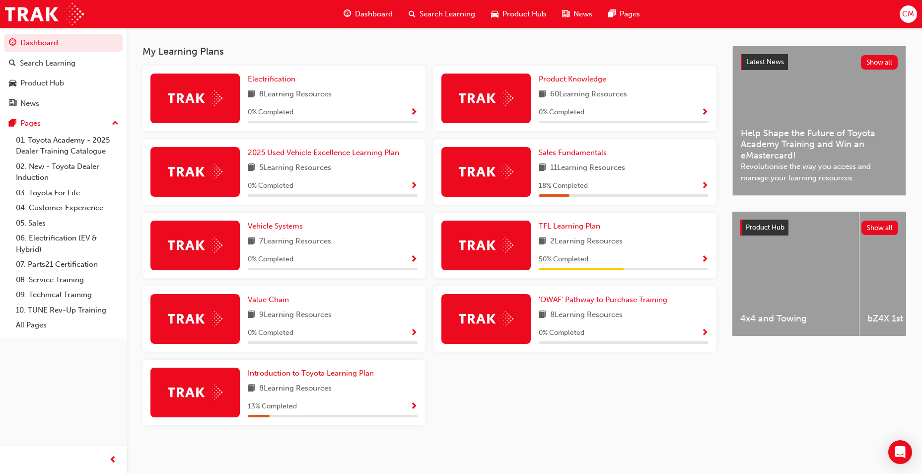
scroll to position [211, 0]
click at [578, 177] on div "Sales Fundamentals 11 Learning Resources 18 % Completed" at bounding box center [624, 172] width 170 height 50
click at [515, 166] on div at bounding box center [485, 172] width 89 height 50
click at [706, 182] on span "Show Progress" at bounding box center [704, 186] width 7 height 9
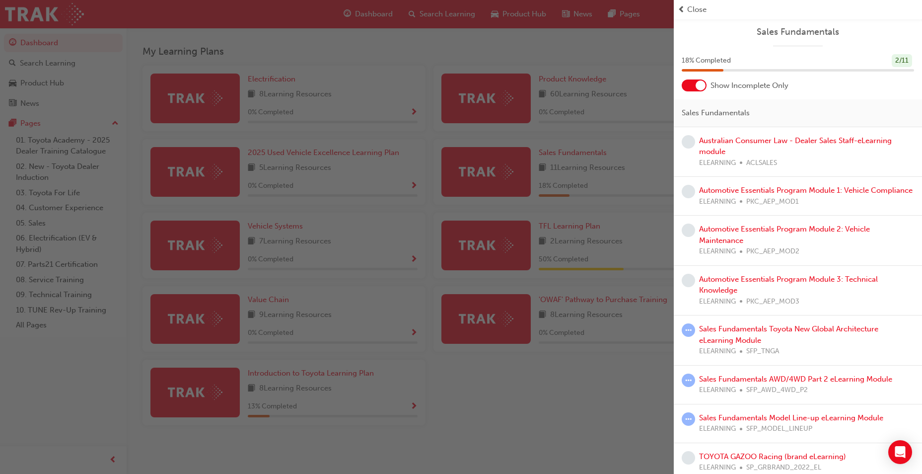
scroll to position [0, 0]
click at [744, 141] on link "Australian Consumer Law - Dealer Sales Staff-eLearning module" at bounding box center [795, 146] width 193 height 20
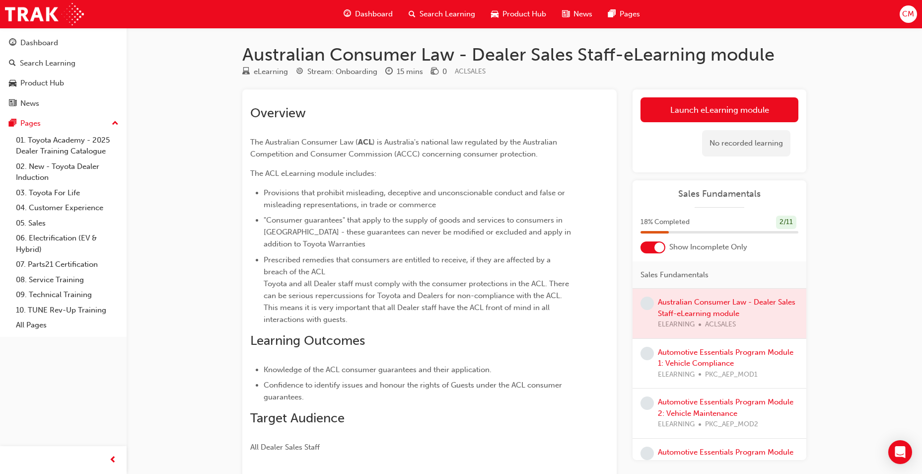
click at [675, 111] on link "Launch eLearning module" at bounding box center [719, 109] width 158 height 25
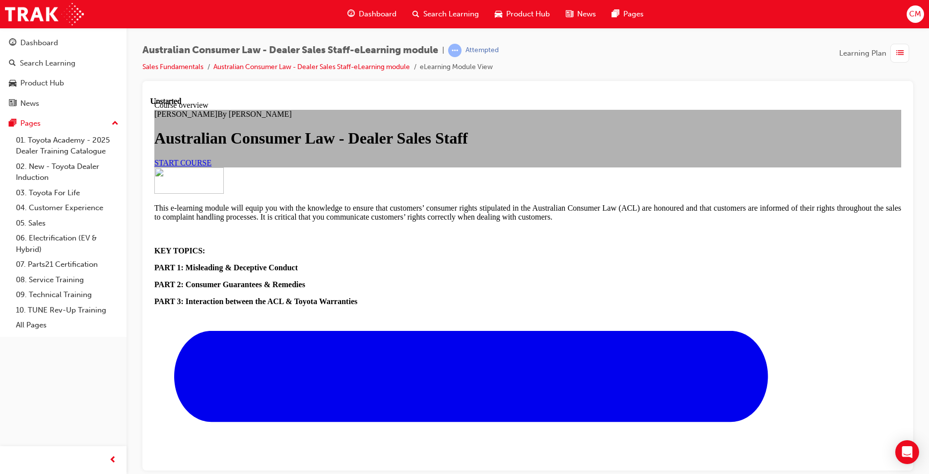
scroll to position [342, 0]
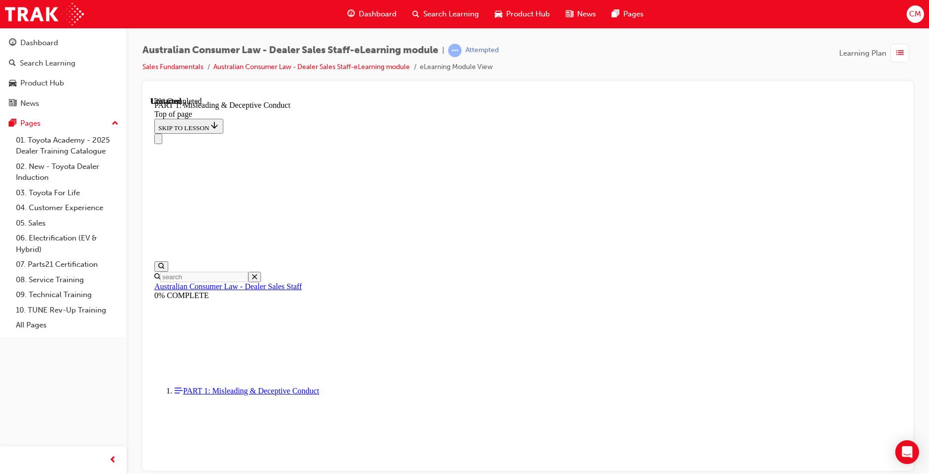
scroll to position [721, 0]
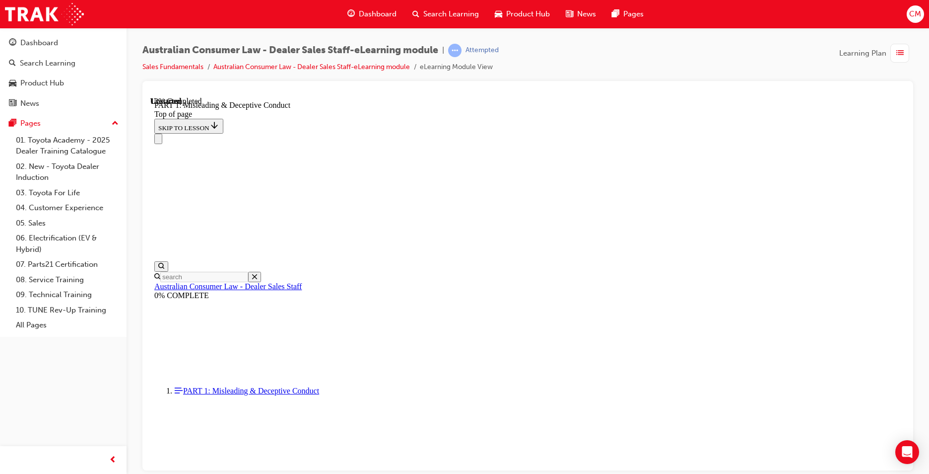
scroll to position [644, 0]
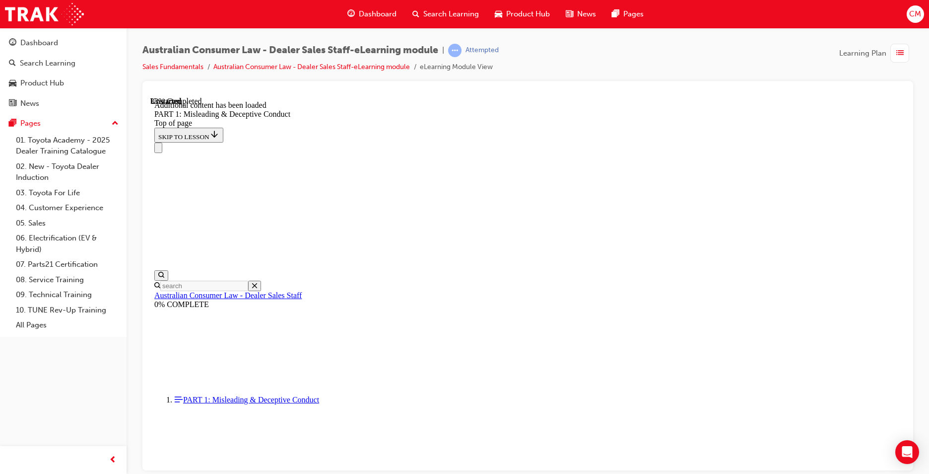
scroll to position [1171, 0]
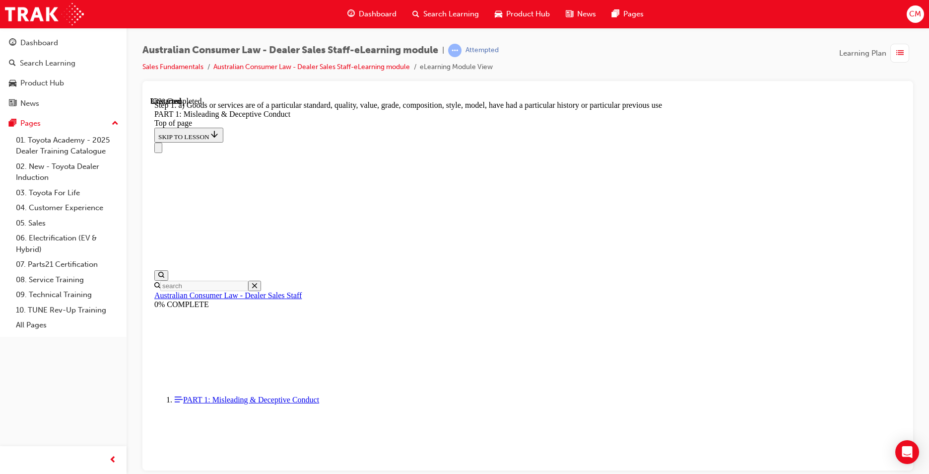
scroll to position [1142, 0]
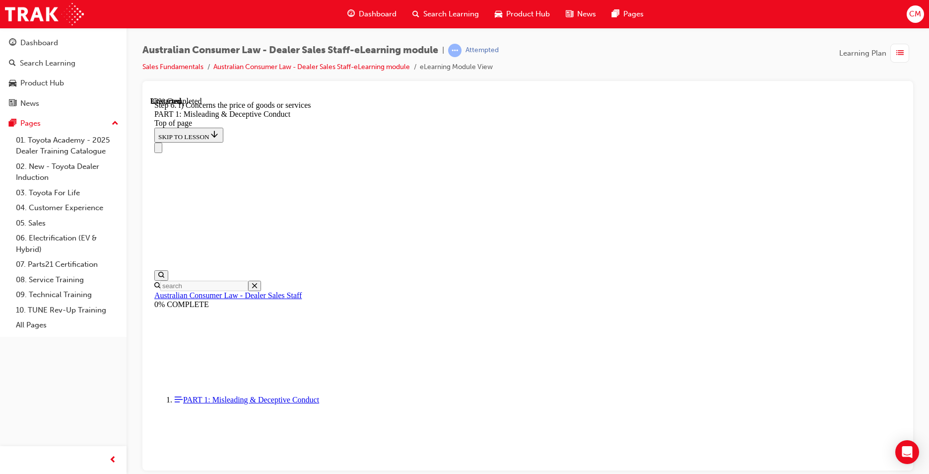
scroll to position [1143, 0]
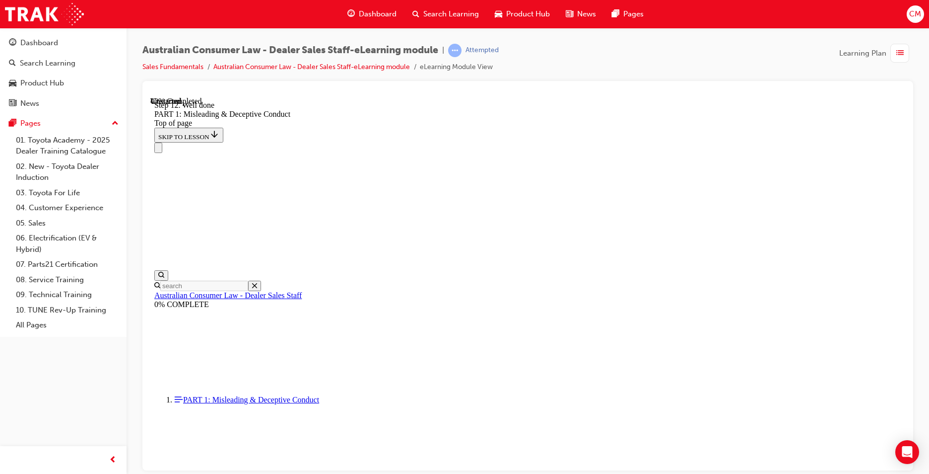
drag, startPoint x: 459, startPoint y: 355, endPoint x: 491, endPoint y: 367, distance: 34.2
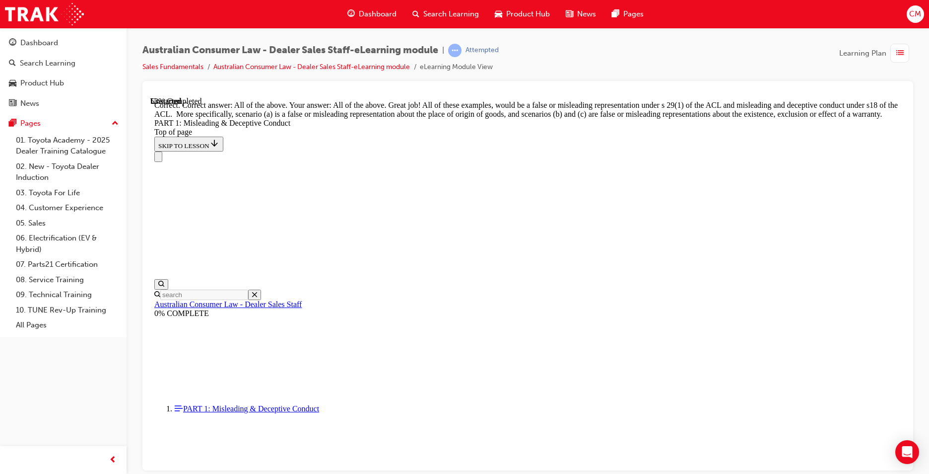
scroll to position [1608, 0]
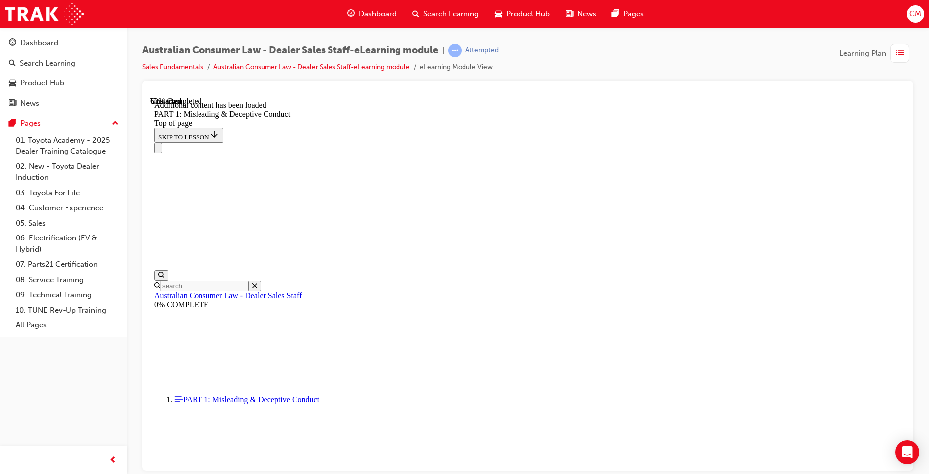
scroll to position [1975, 0]
drag, startPoint x: 458, startPoint y: 283, endPoint x: 567, endPoint y: 353, distance: 129.7
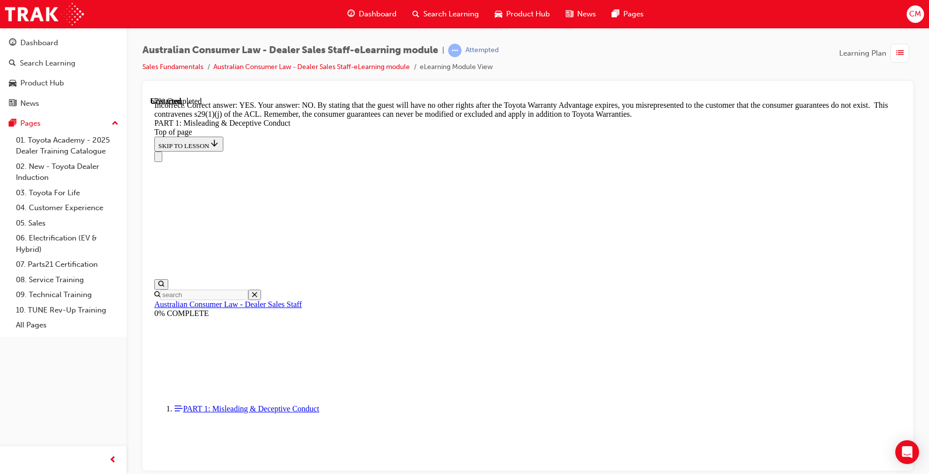
scroll to position [2169, 0]
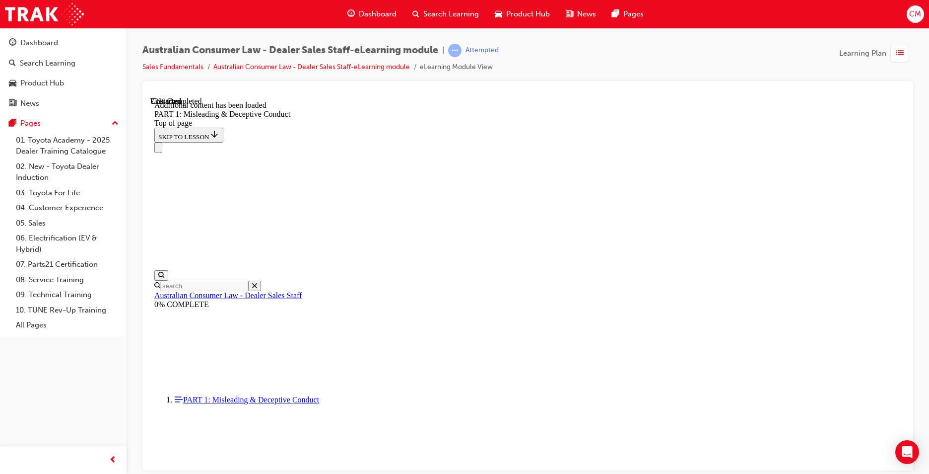
scroll to position [2425, 0]
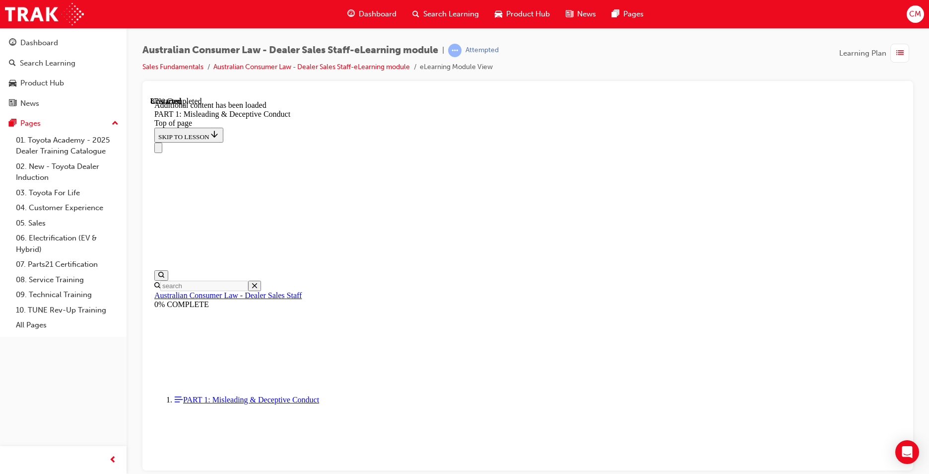
scroll to position [2693, 0]
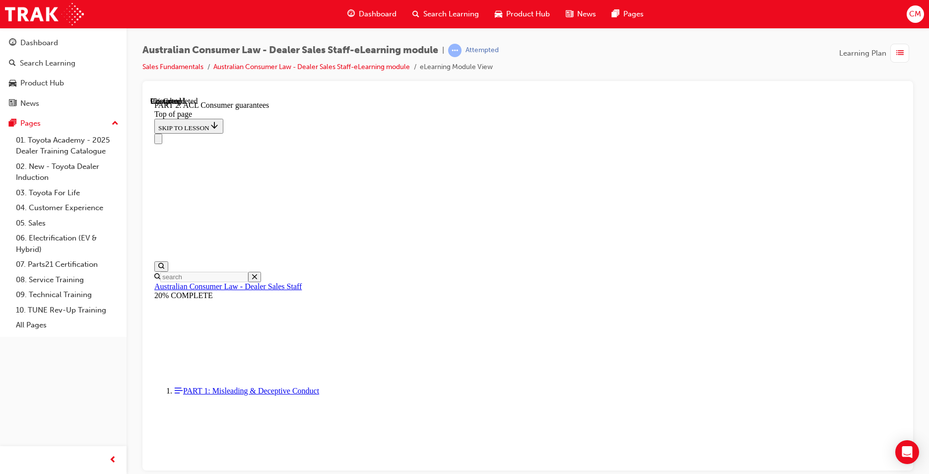
scroll to position [1617, 0]
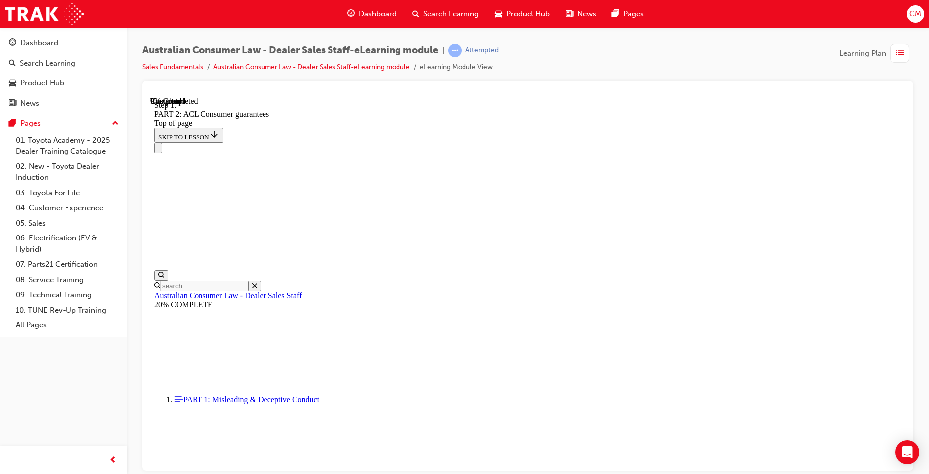
scroll to position [1609, 0]
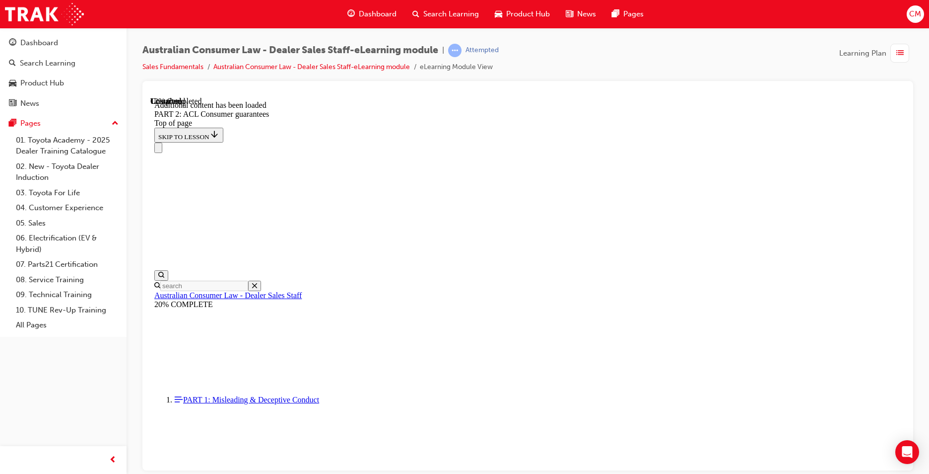
scroll to position [1877, 0]
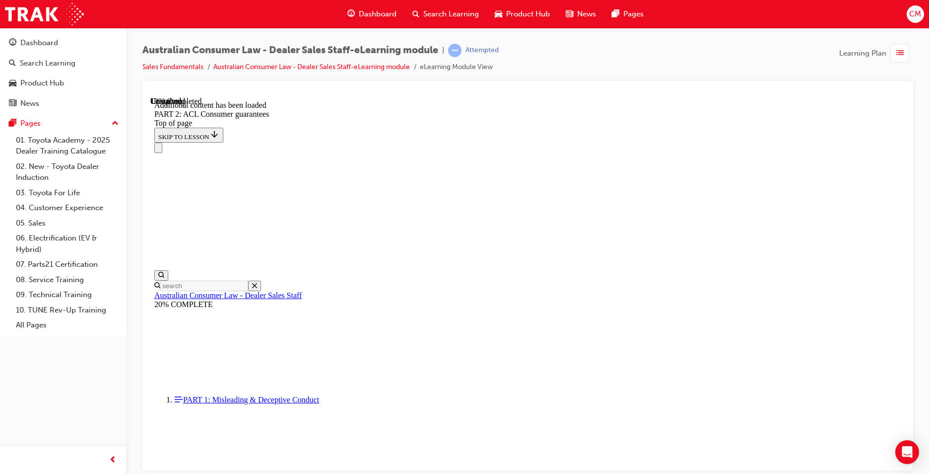
scroll to position [2488, 0]
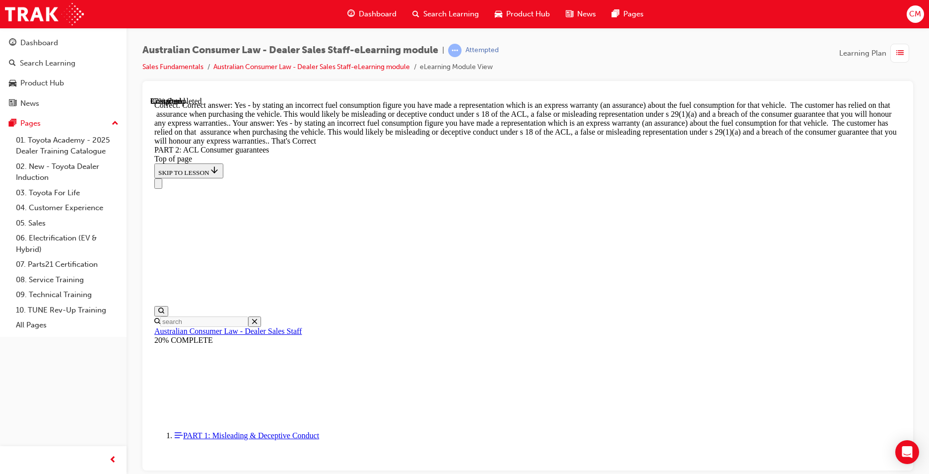
scroll to position [4513, 0]
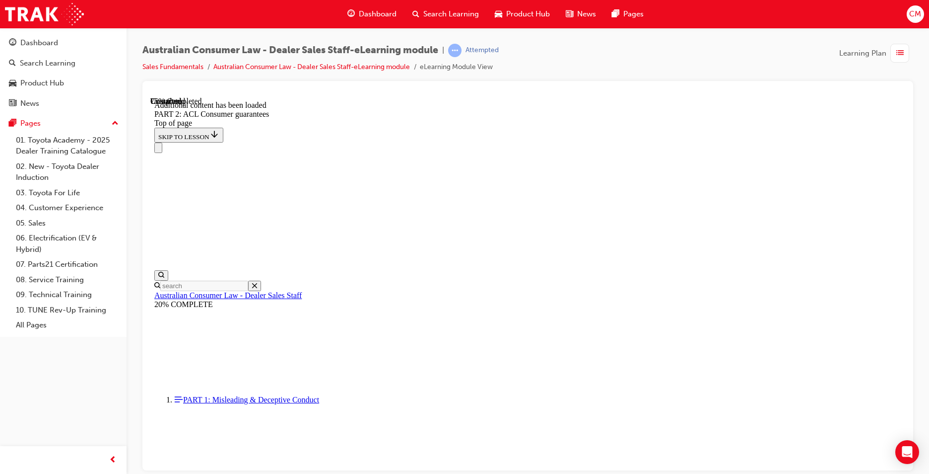
drag, startPoint x: 749, startPoint y: 420, endPoint x: 774, endPoint y: 430, distance: 26.9
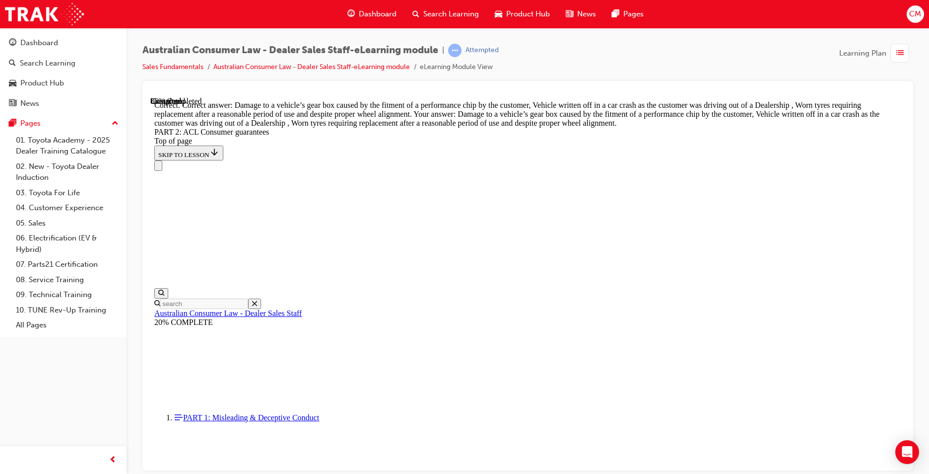
scroll to position [9919, 0]
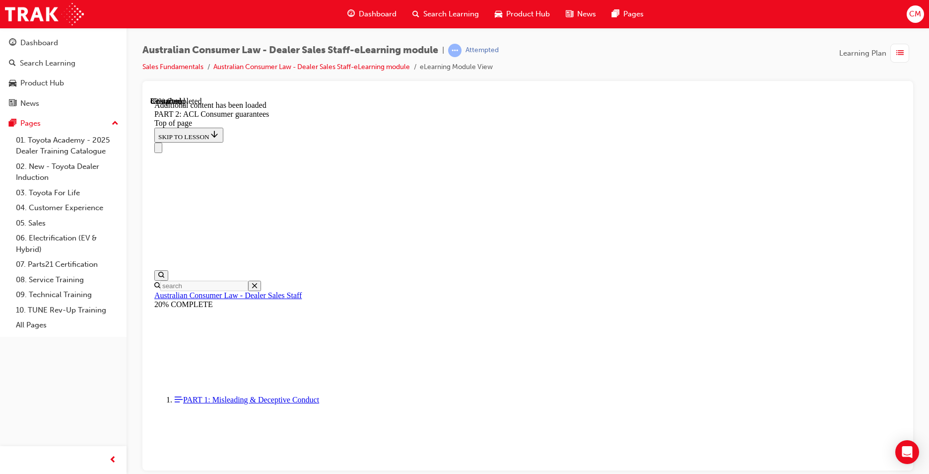
scroll to position [10783, 0]
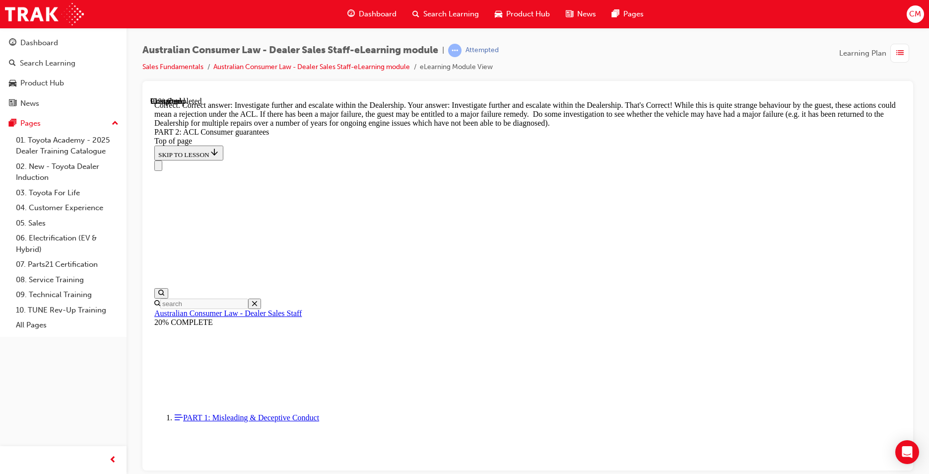
scroll to position [11031, 0]
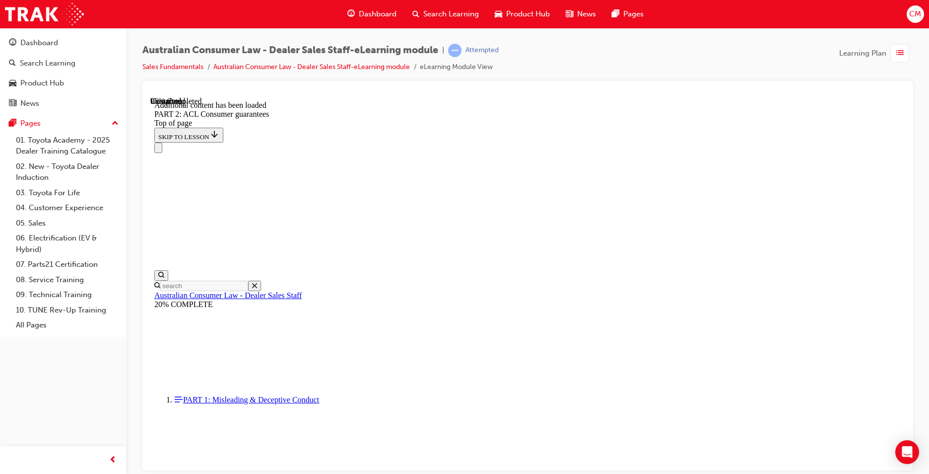
scroll to position [11916, 0]
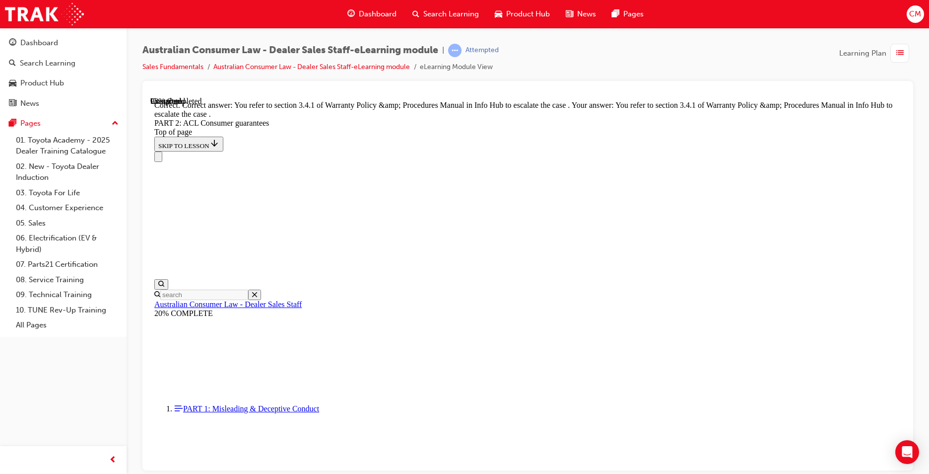
scroll to position [12451, 0]
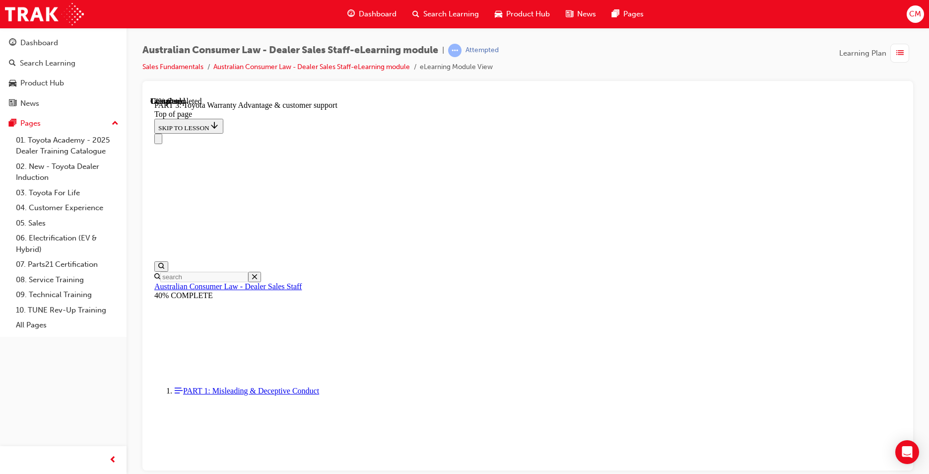
scroll to position [557, 0]
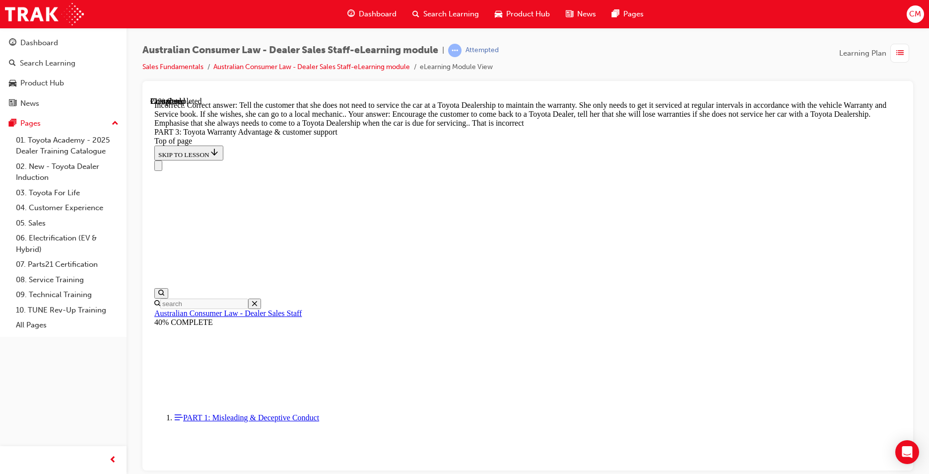
scroll to position [677, 0]
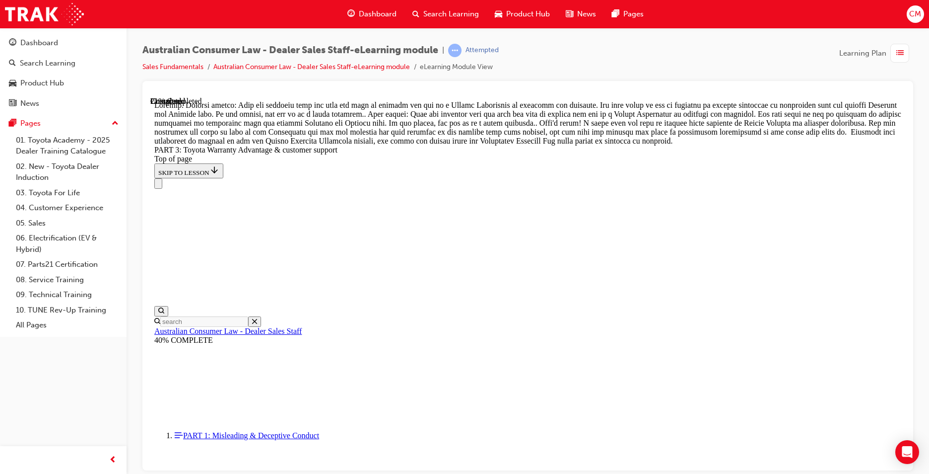
scroll to position [876, 0]
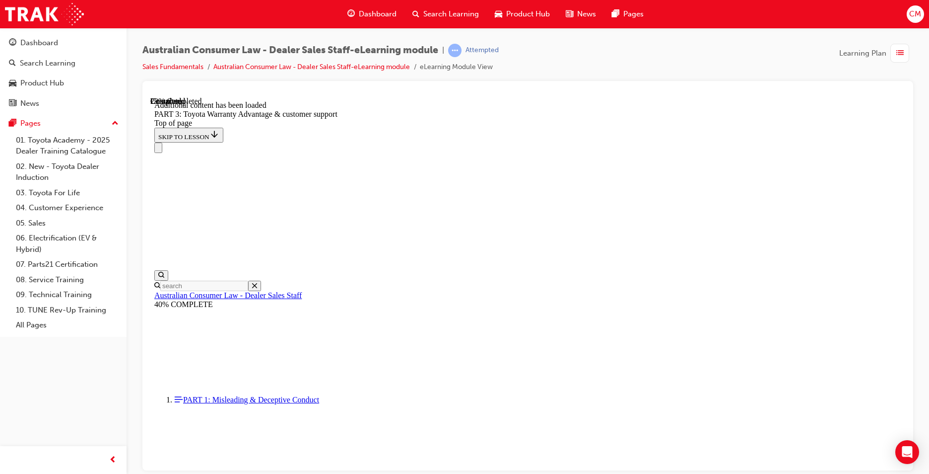
scroll to position [1158, 0]
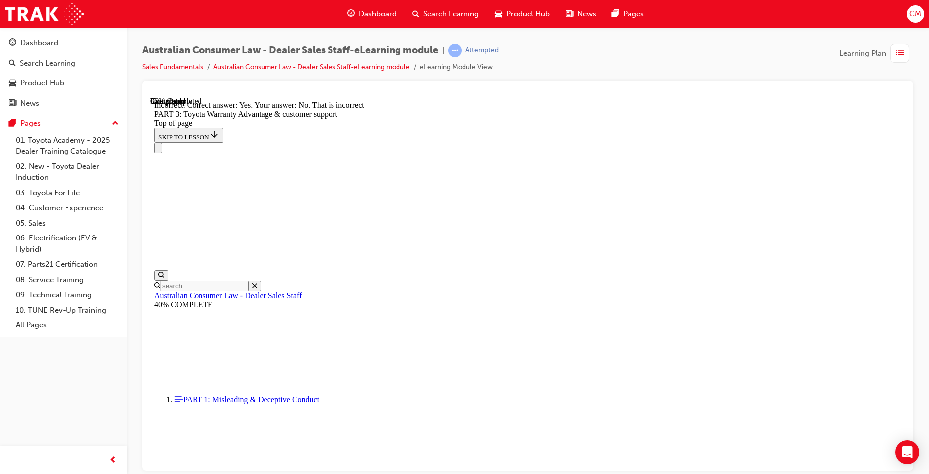
scroll to position [1223, 0]
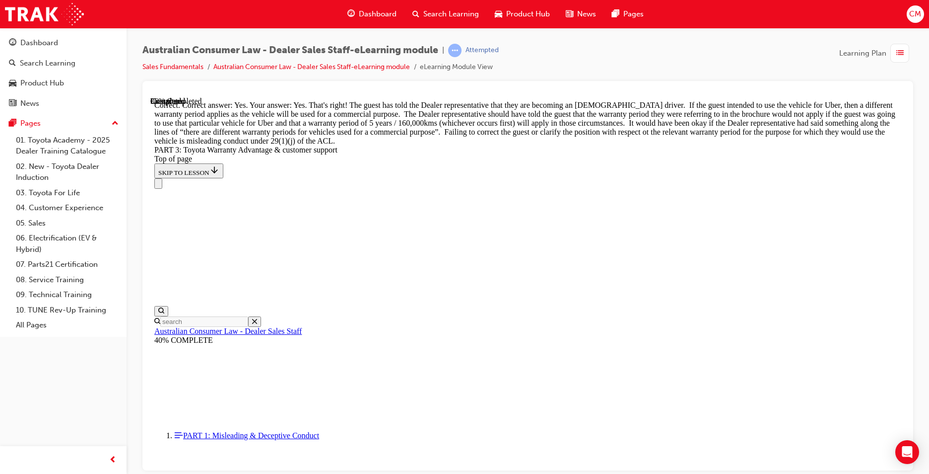
scroll to position [1422, 0]
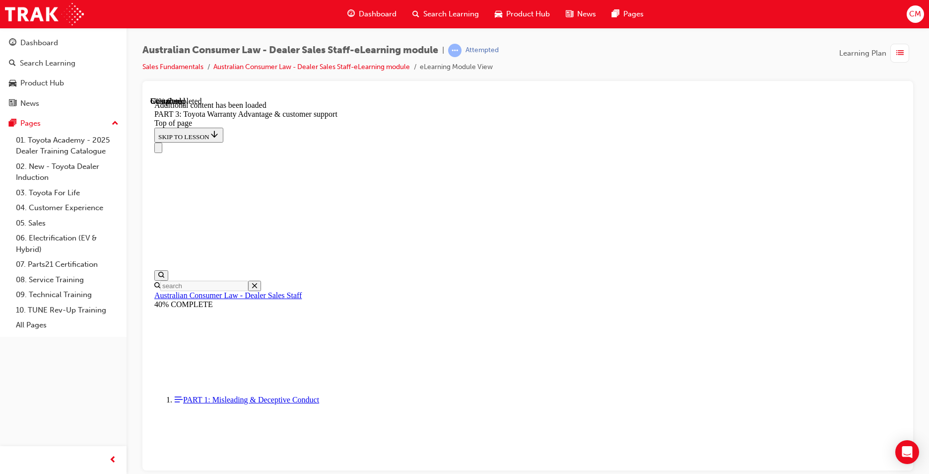
scroll to position [2641, 0]
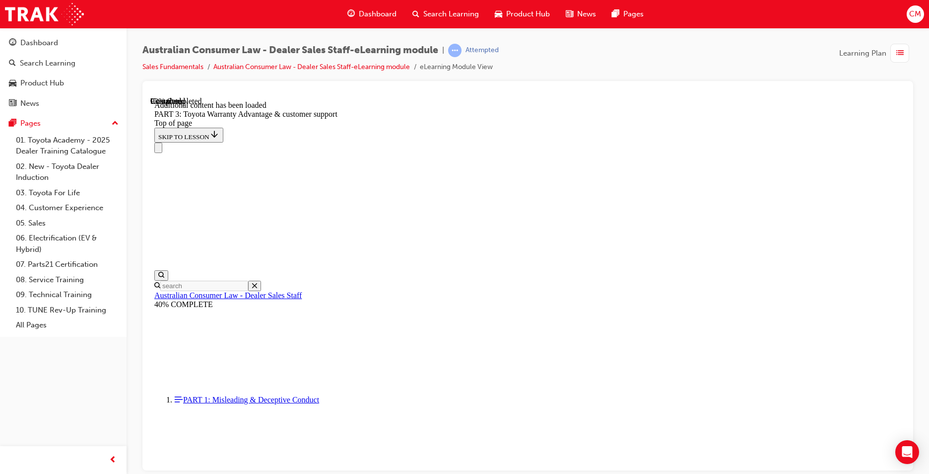
scroll to position [3137, 0]
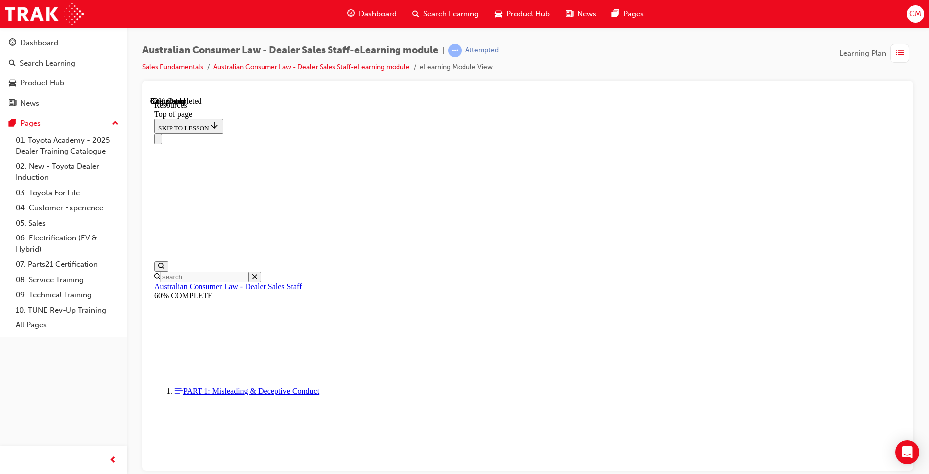
scroll to position [487, 0]
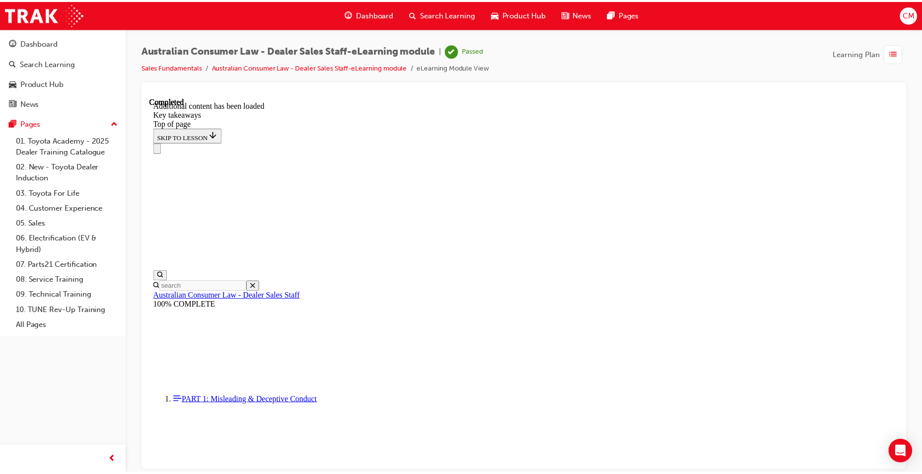
scroll to position [208, 0]
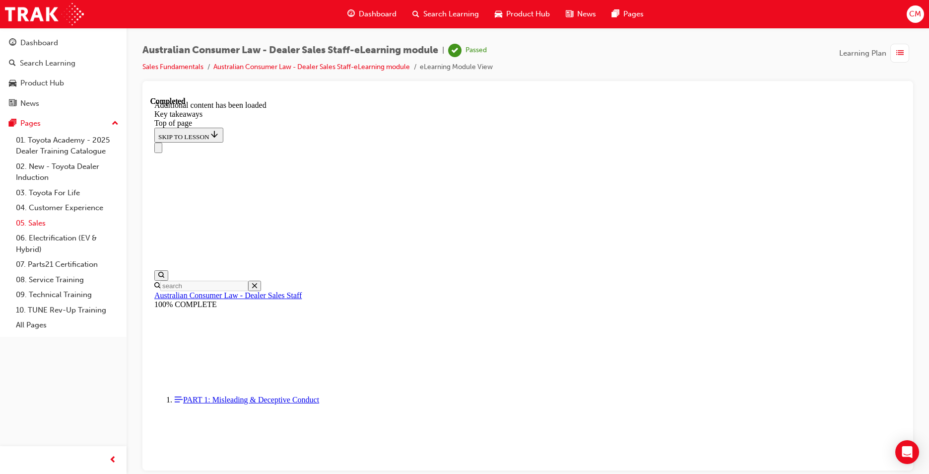
click at [36, 222] on link "05. Sales" at bounding box center [67, 222] width 111 height 15
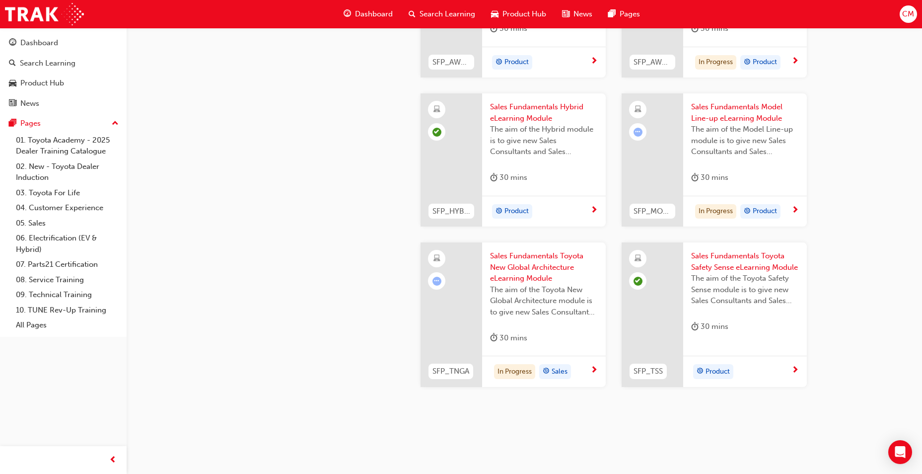
scroll to position [400, 0]
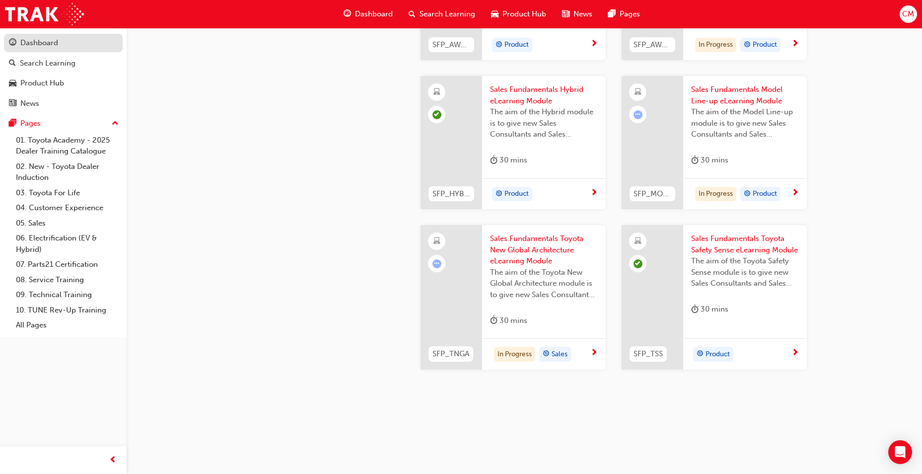
click at [35, 43] on div "Dashboard" at bounding box center [39, 42] width 38 height 11
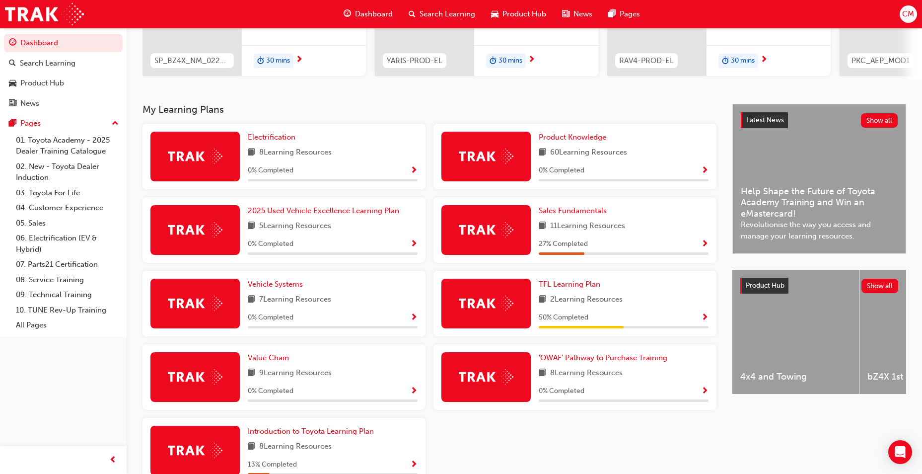
scroll to position [199, 0]
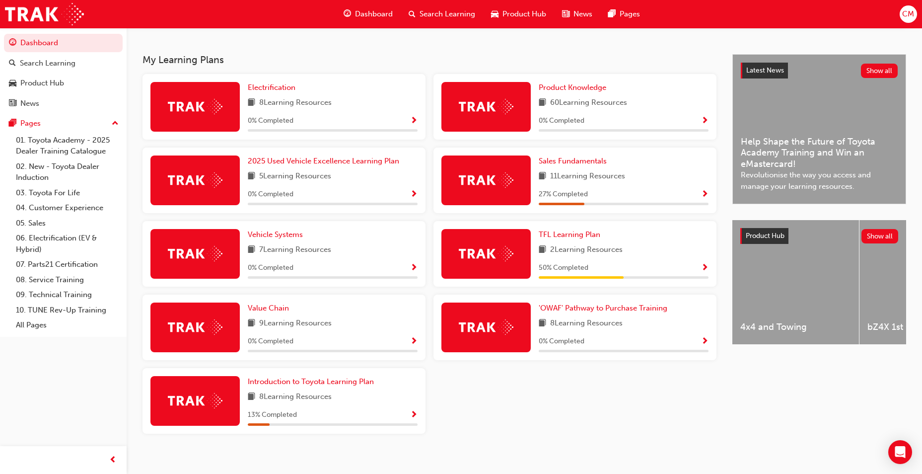
click at [705, 196] on span "Show Progress" at bounding box center [704, 194] width 7 height 9
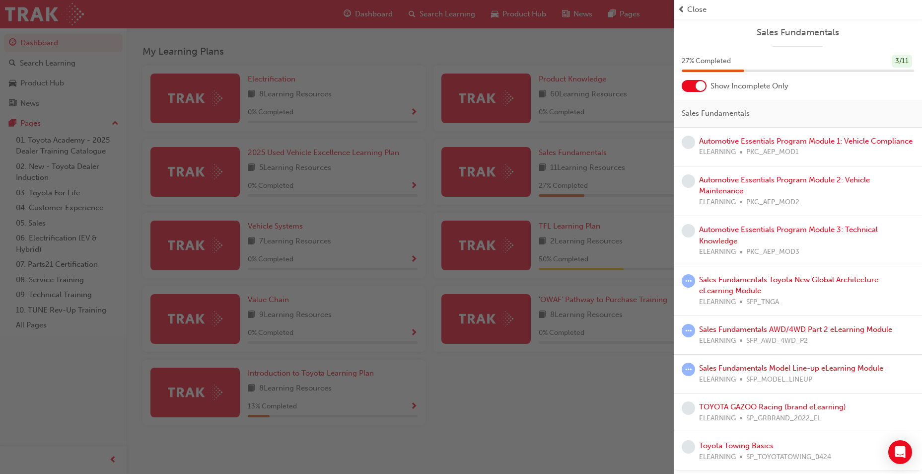
scroll to position [8, 0]
click at [724, 294] on link "Sales Fundamentals Toyota New Global Architecture eLearning Module" at bounding box center [788, 285] width 179 height 20
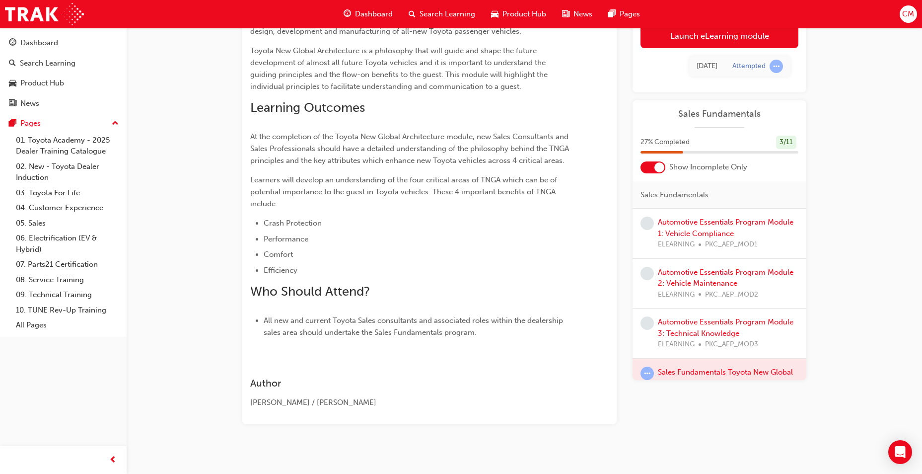
scroll to position [200, 0]
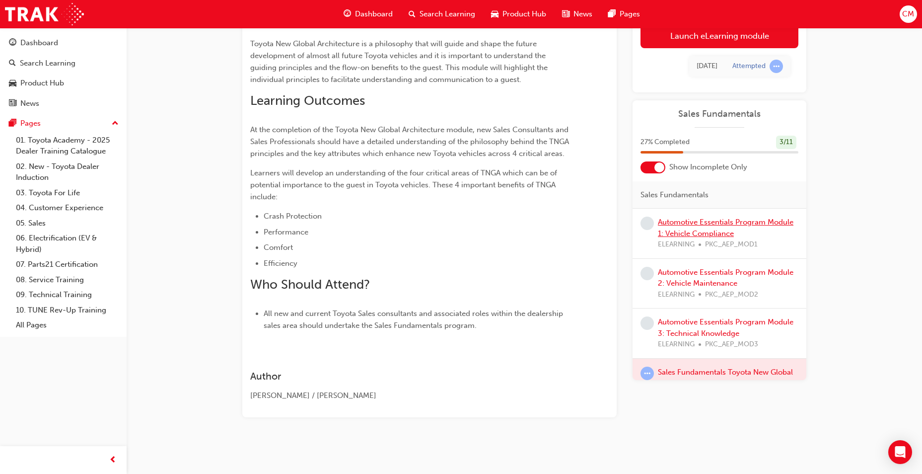
click at [724, 229] on link "Automotive Essentials Program Module 1: Vehicle Compliance" at bounding box center [725, 227] width 135 height 20
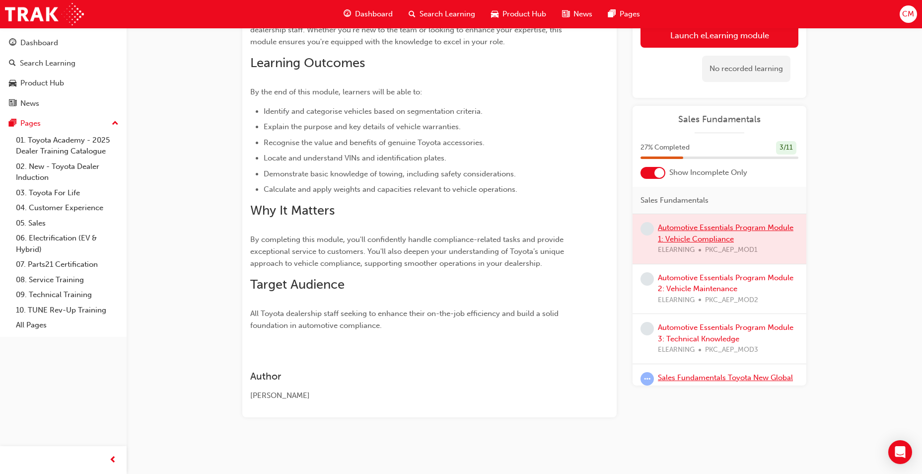
scroll to position [50, 0]
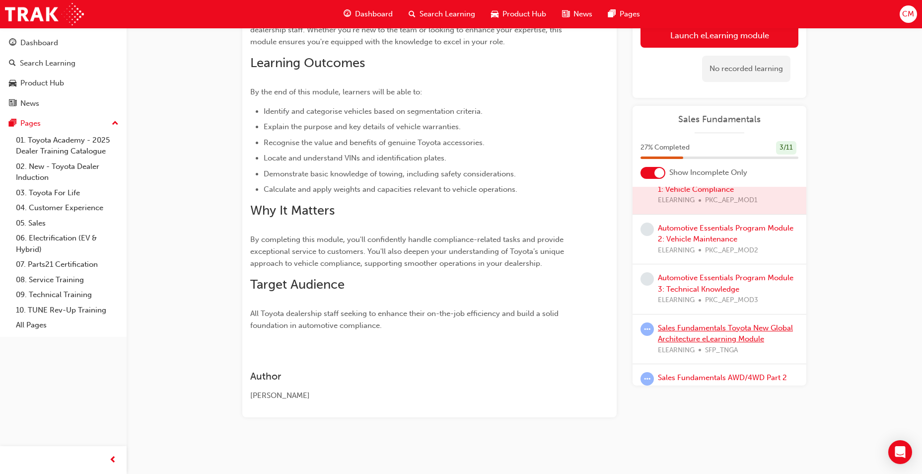
click at [692, 331] on link "Sales Fundamentals Toyota New Global Architecture eLearning Module" at bounding box center [725, 333] width 135 height 20
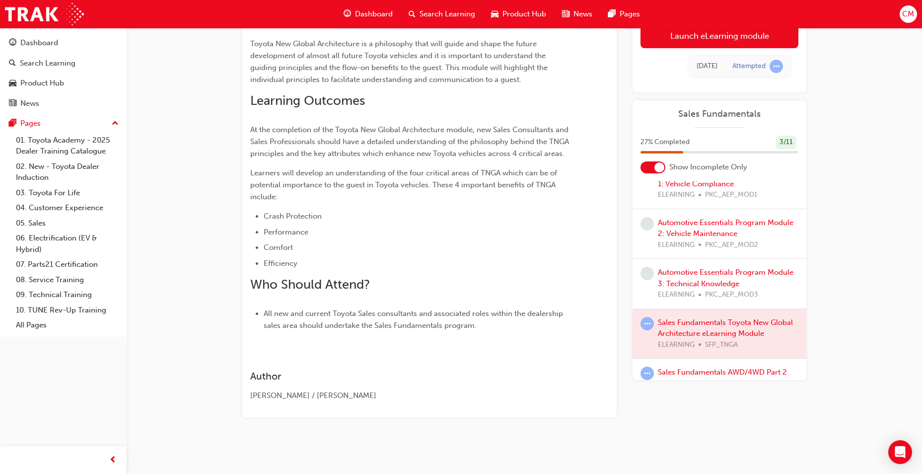
click at [674, 333] on div at bounding box center [719, 333] width 174 height 50
click at [680, 324] on div at bounding box center [719, 333] width 174 height 50
click at [684, 321] on div at bounding box center [719, 333] width 174 height 50
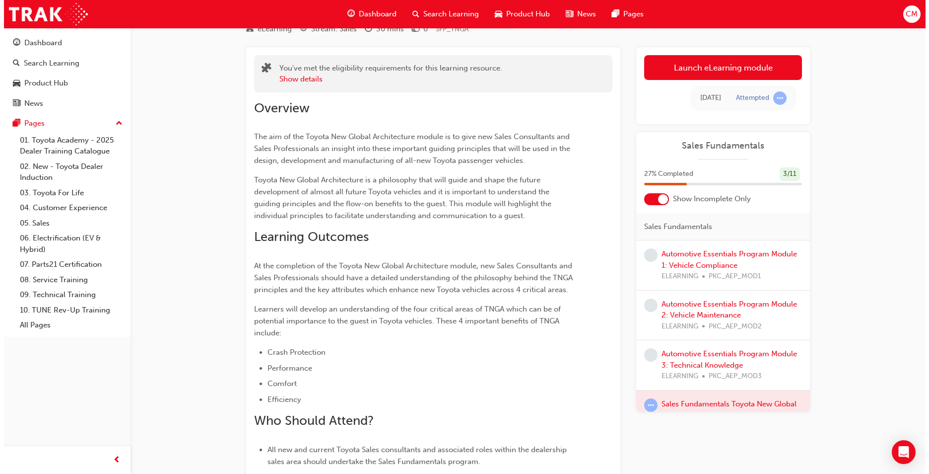
scroll to position [0, 0]
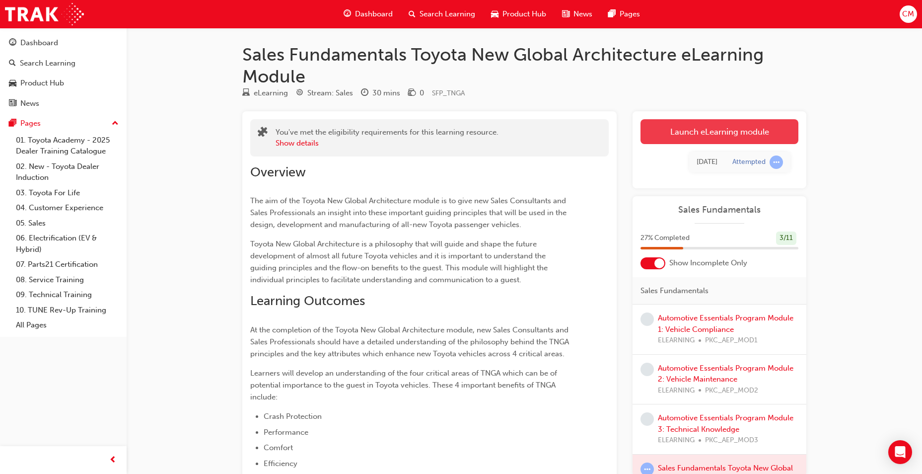
click at [715, 130] on link "Launch eLearning module" at bounding box center [719, 131] width 158 height 25
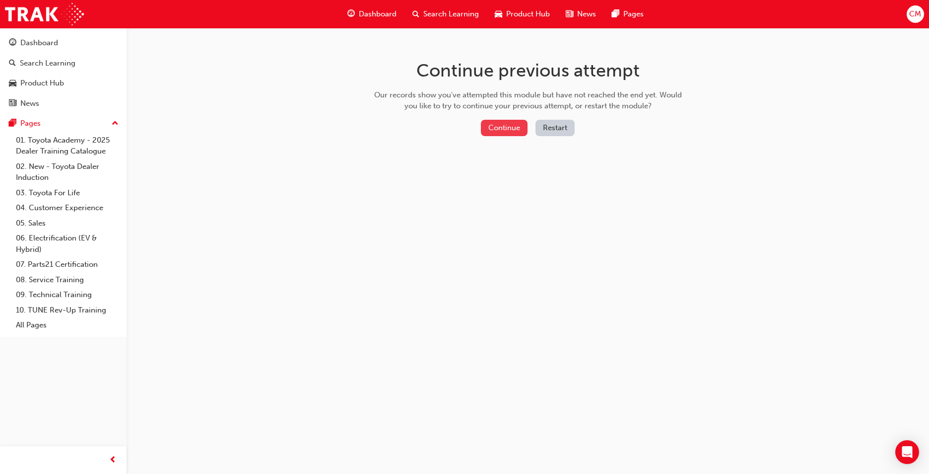
click at [510, 133] on button "Continue" at bounding box center [504, 128] width 47 height 16
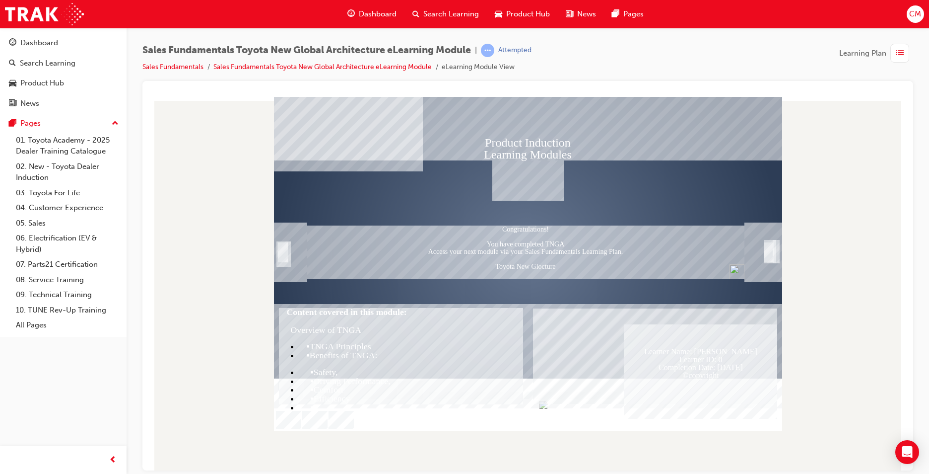
click at [375, 14] on span "Dashboard" at bounding box center [378, 13] width 38 height 11
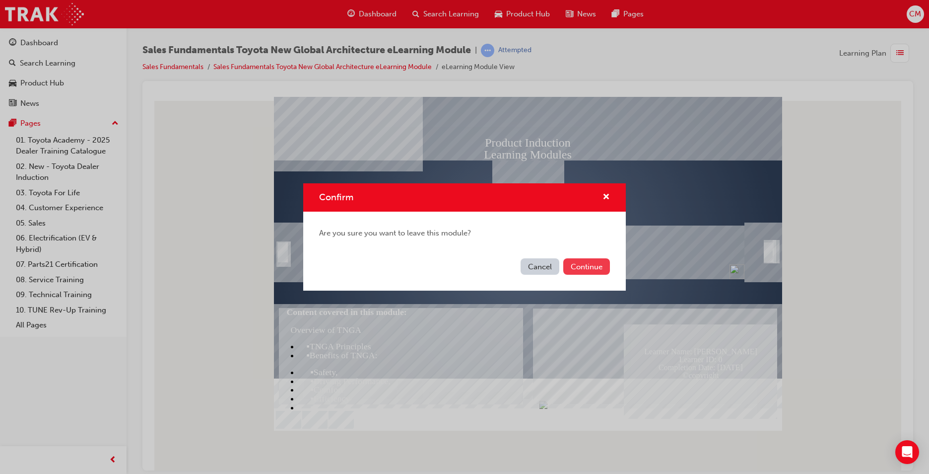
click at [594, 266] on button "Continue" at bounding box center [586, 266] width 47 height 16
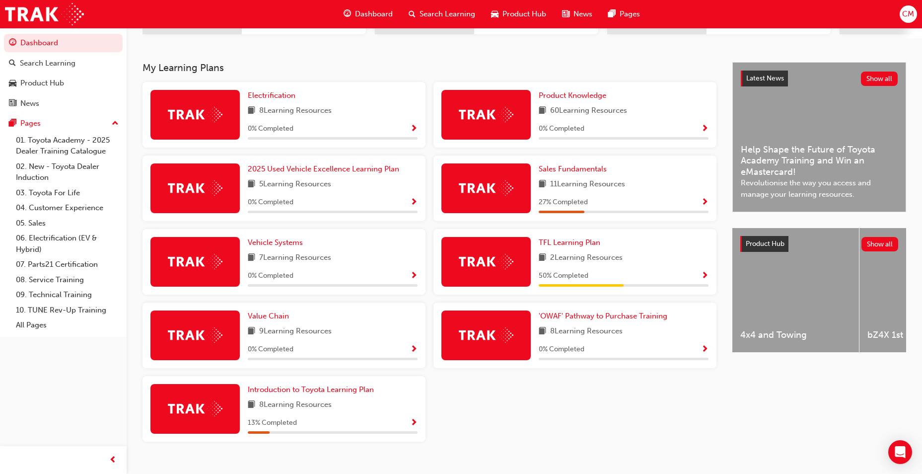
scroll to position [211, 0]
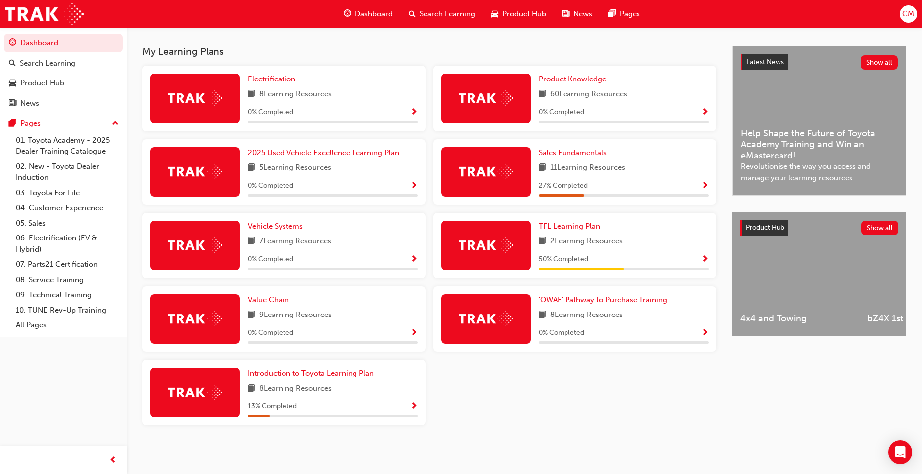
click at [593, 155] on span "Sales Fundamentals" at bounding box center [573, 152] width 68 height 9
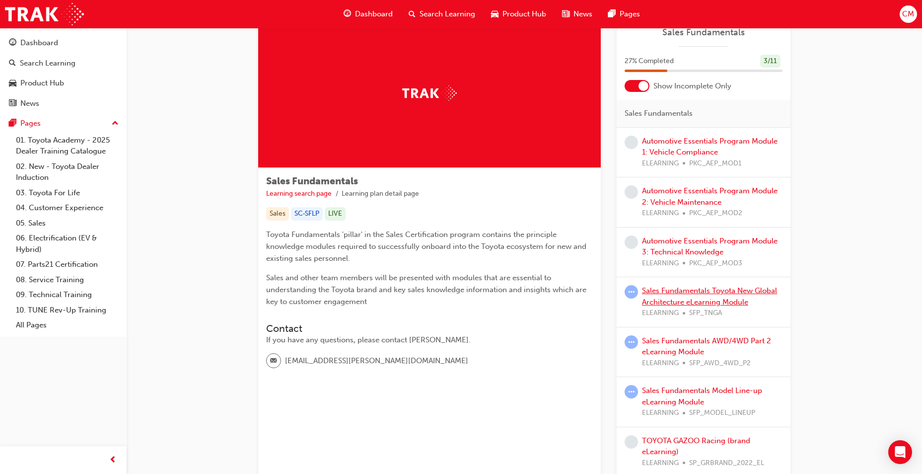
scroll to position [50, 0]
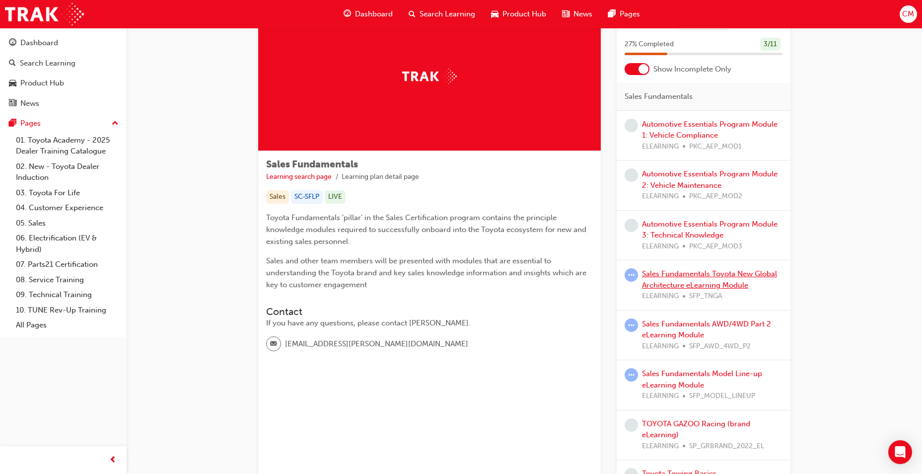
click at [685, 276] on link "Sales Fundamentals Toyota New Global Architecture eLearning Module" at bounding box center [709, 279] width 135 height 20
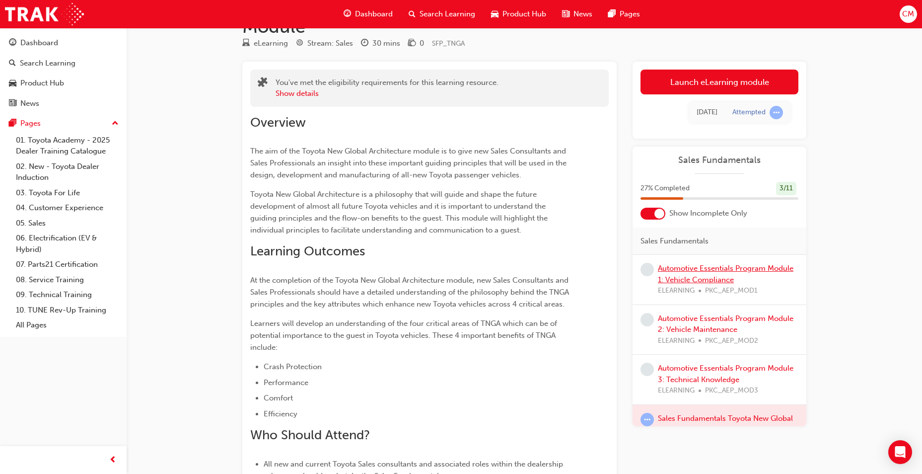
click at [683, 277] on link "Automotive Essentials Program Module 1: Vehicle Compliance" at bounding box center [725, 274] width 135 height 20
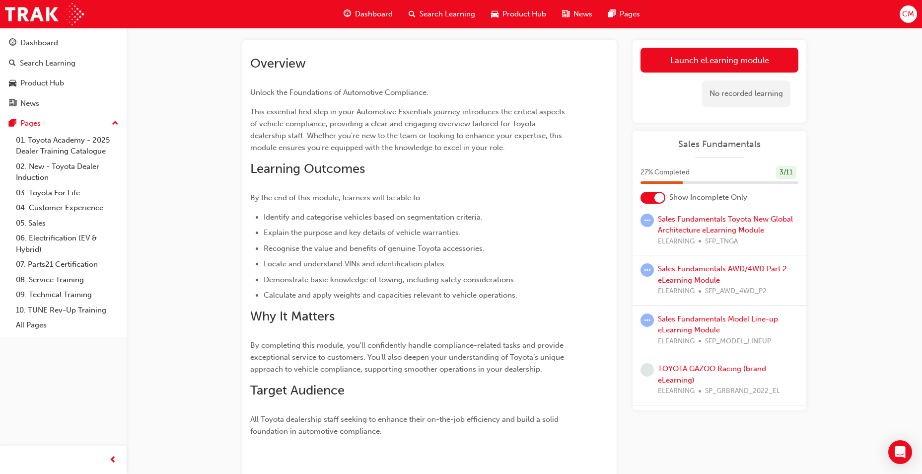
scroll to position [217, 0]
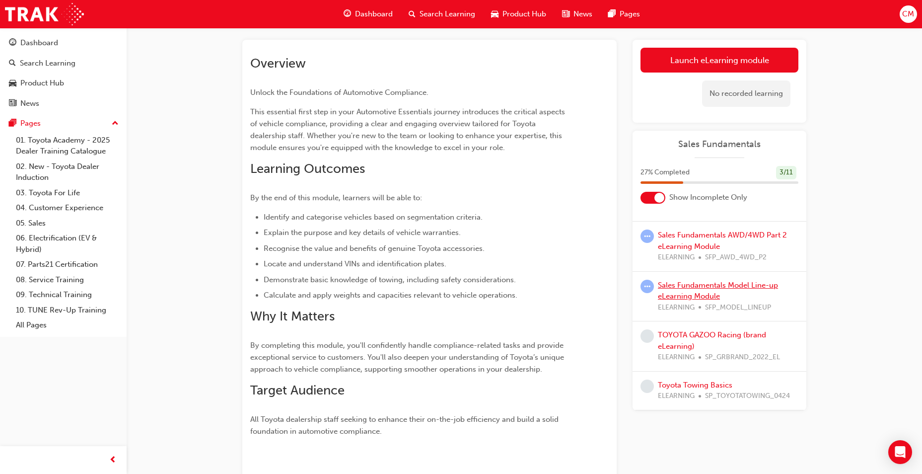
click at [685, 287] on link "Sales Fundamentals Model Line-up eLearning Module" at bounding box center [718, 290] width 120 height 20
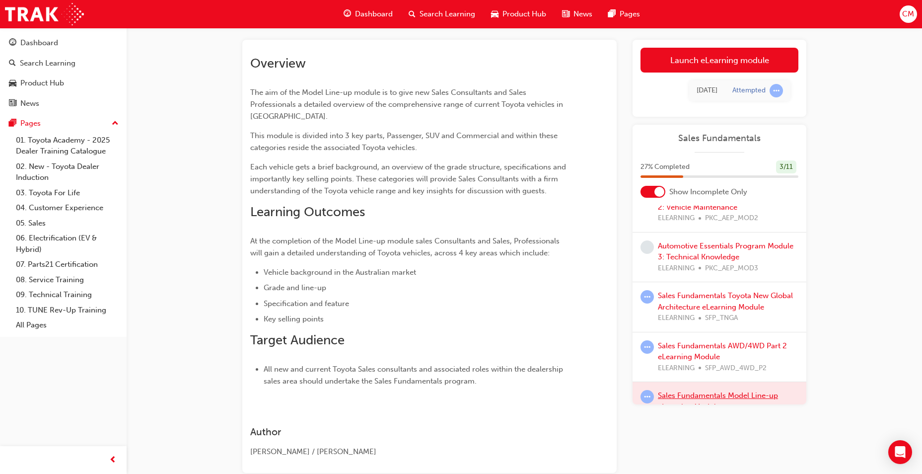
scroll to position [118, 0]
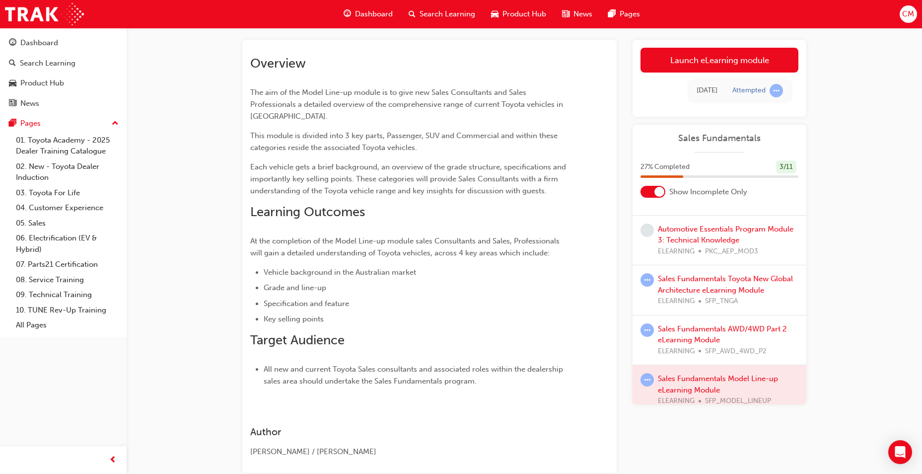
click at [680, 333] on div "Sales Fundamentals AWD/4WD Part 2 eLearning Module ELEARNING SFP_AWD_4WD_P2" at bounding box center [728, 340] width 140 height 34
click at [683, 336] on link "Sales Fundamentals AWD/4WD Part 2 eLearning Module" at bounding box center [722, 334] width 129 height 20
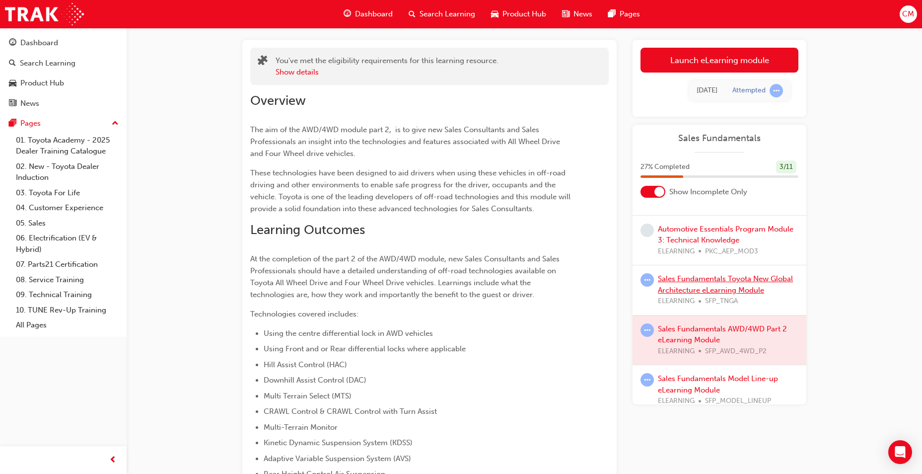
click at [684, 288] on link "Sales Fundamentals Toyota New Global Architecture eLearning Module" at bounding box center [725, 284] width 135 height 20
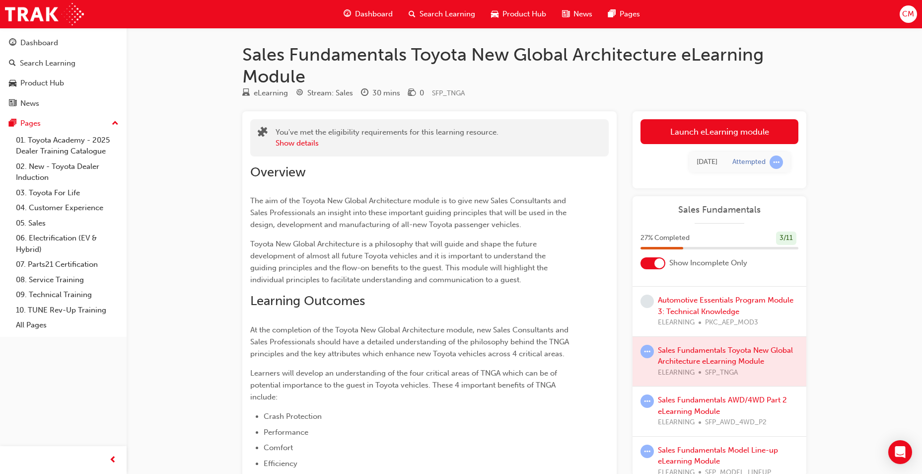
click at [703, 208] on span "Sales Fundamentals" at bounding box center [719, 209] width 158 height 11
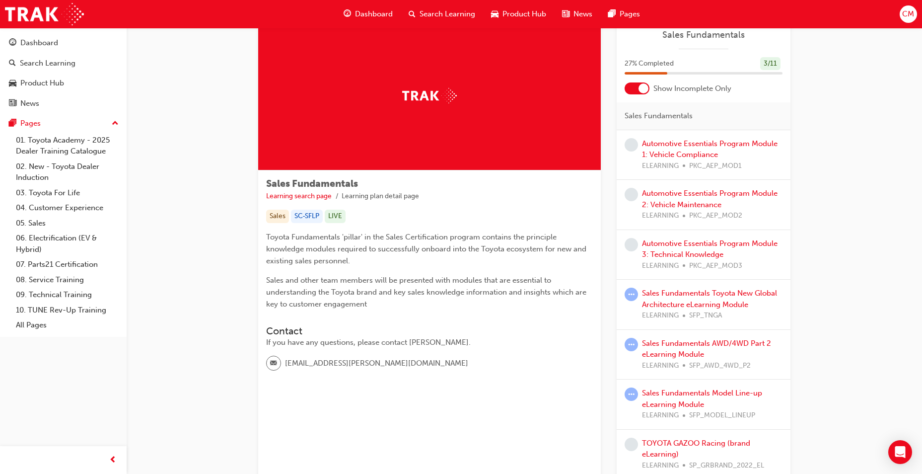
scroll to position [147, 0]
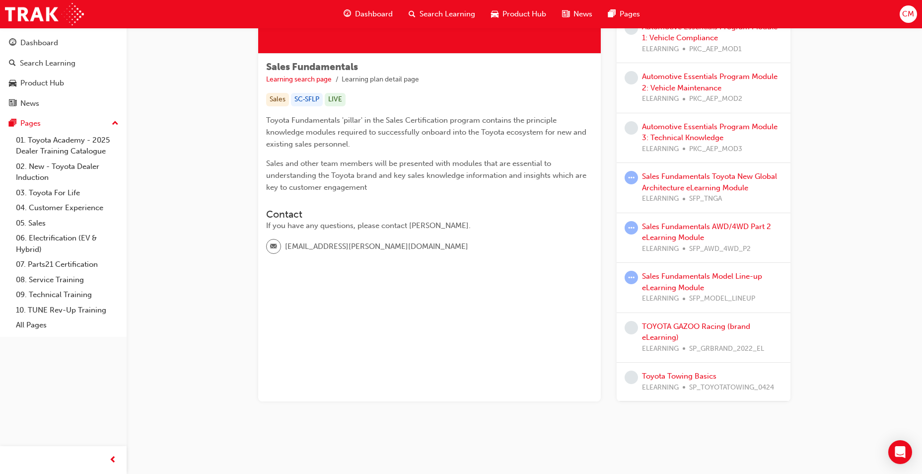
click at [651, 181] on div "Sales Fundamentals Toyota New Global Architecture eLearning Module ELEARNING SF…" at bounding box center [712, 188] width 140 height 34
click at [655, 175] on link "Sales Fundamentals Toyota New Global Architecture eLearning Module" at bounding box center [709, 182] width 135 height 20
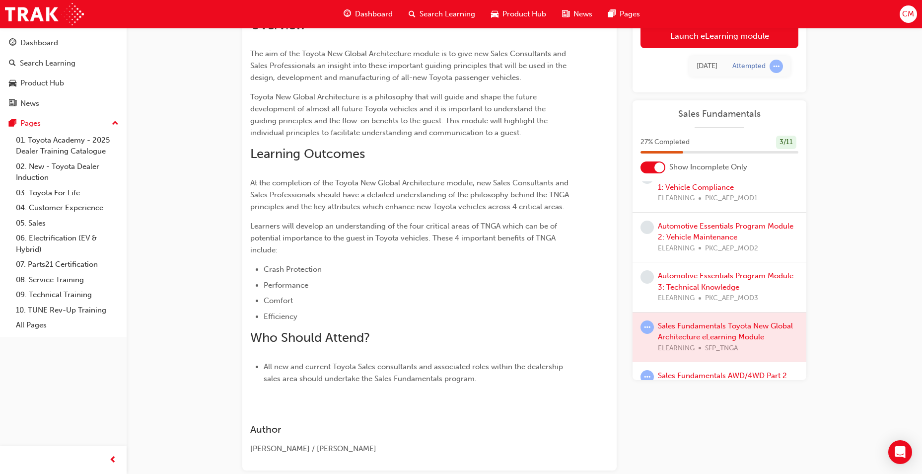
scroll to position [149, 0]
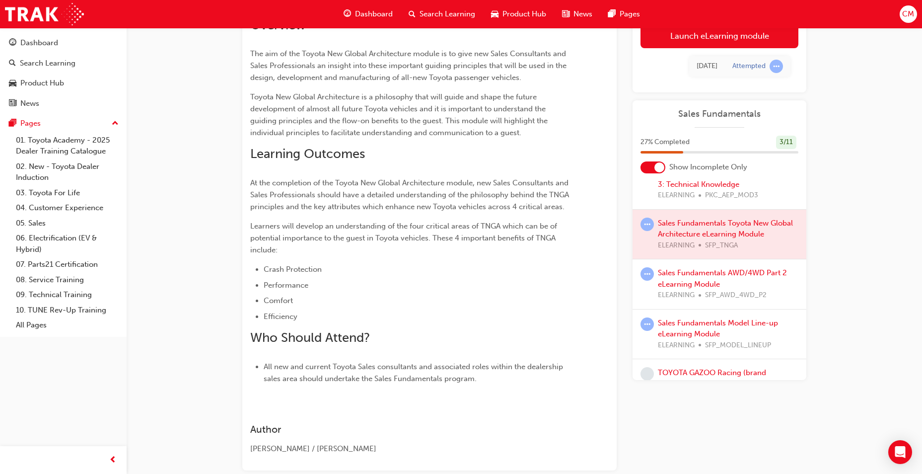
click at [677, 224] on div at bounding box center [719, 234] width 174 height 50
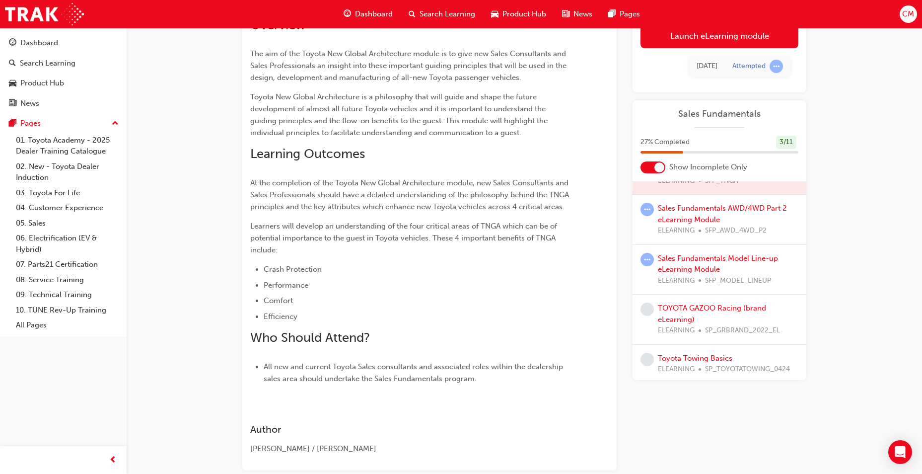
scroll to position [217, 0]
click at [695, 204] on link "Sales Fundamentals AWD/4WD Part 2 eLearning Module" at bounding box center [722, 210] width 129 height 20
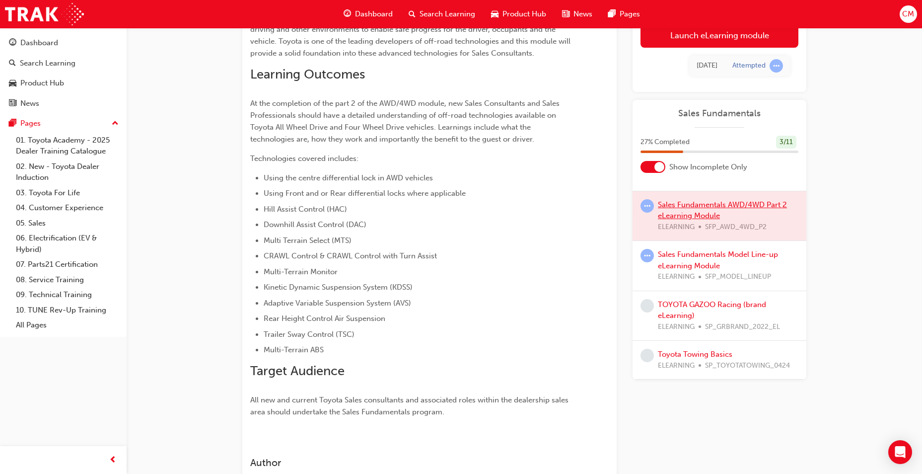
scroll to position [291, 0]
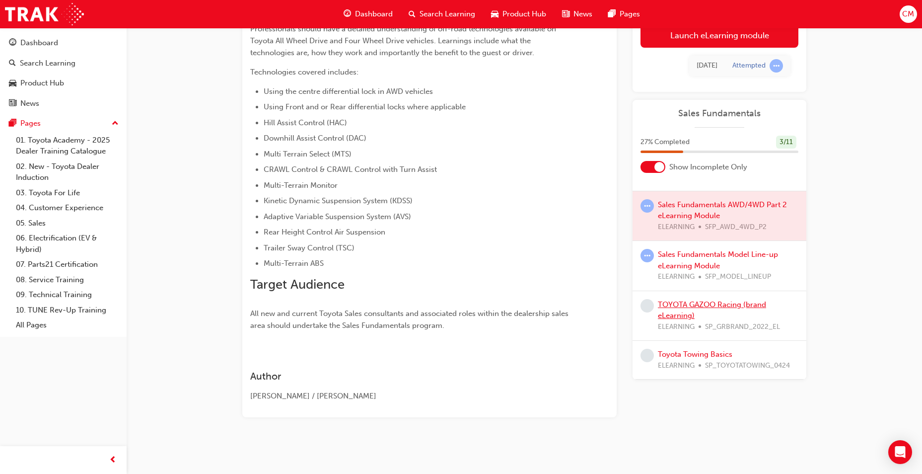
click at [719, 300] on link "TOYOTA GAZOO Racing (brand eLearning)" at bounding box center [712, 310] width 108 height 20
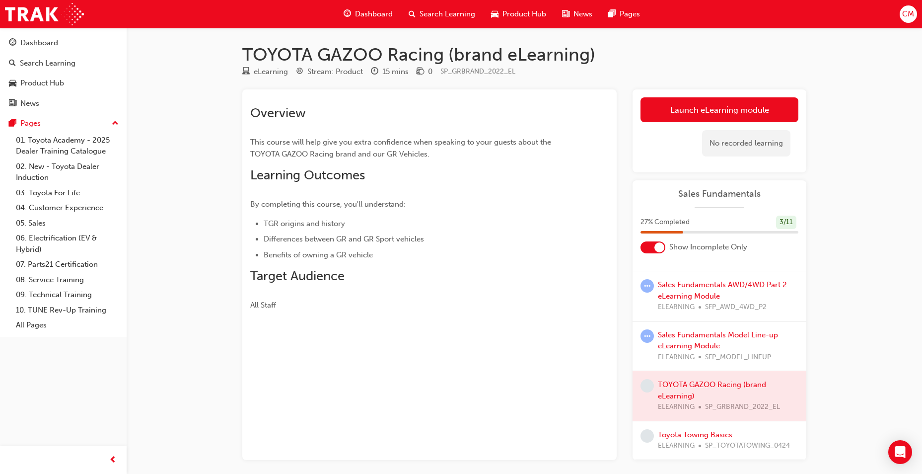
click at [732, 143] on div "No recorded learning" at bounding box center [746, 143] width 88 height 26
click at [732, 116] on link "Launch eLearning module" at bounding box center [719, 109] width 158 height 25
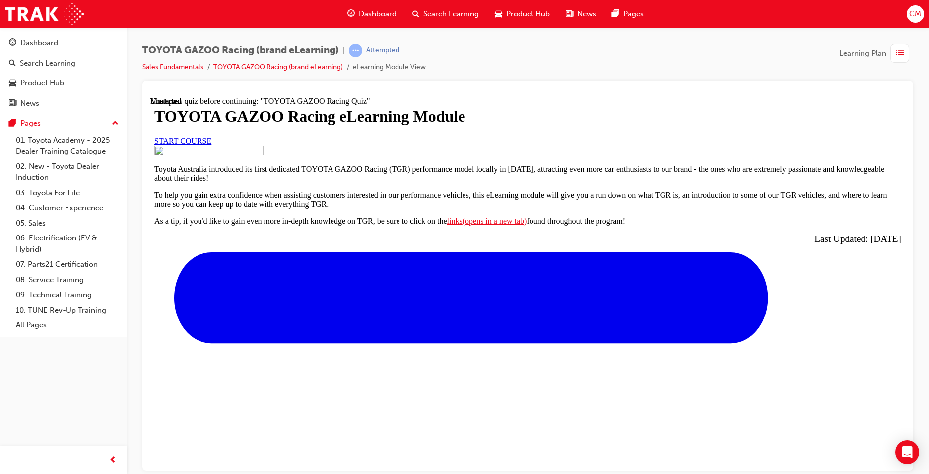
scroll to position [360, 0]
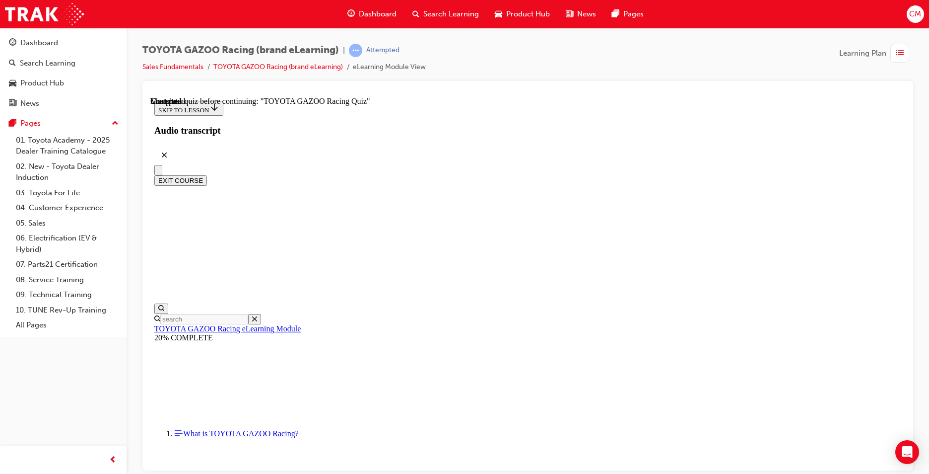
scroll to position [3547, 0]
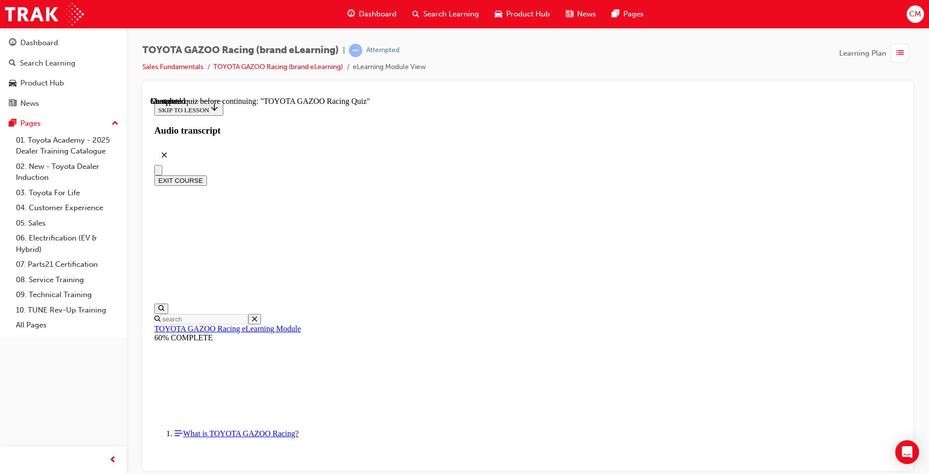
radio input "true"
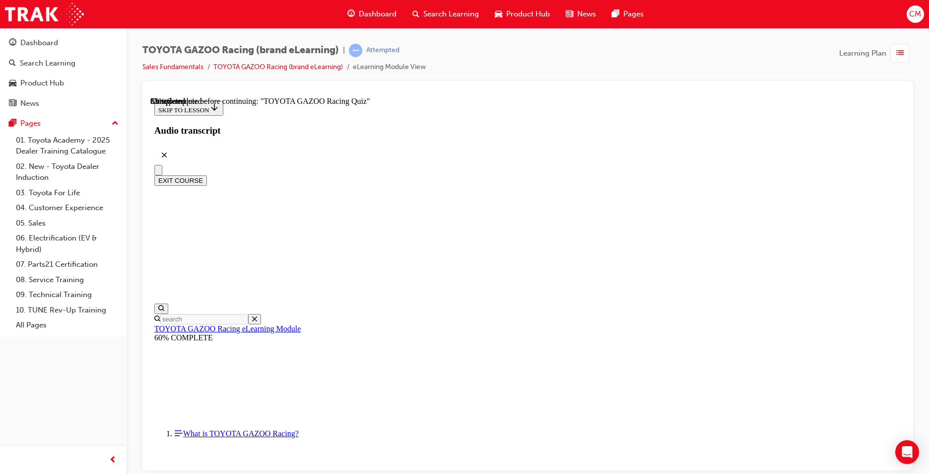
radio input "true"
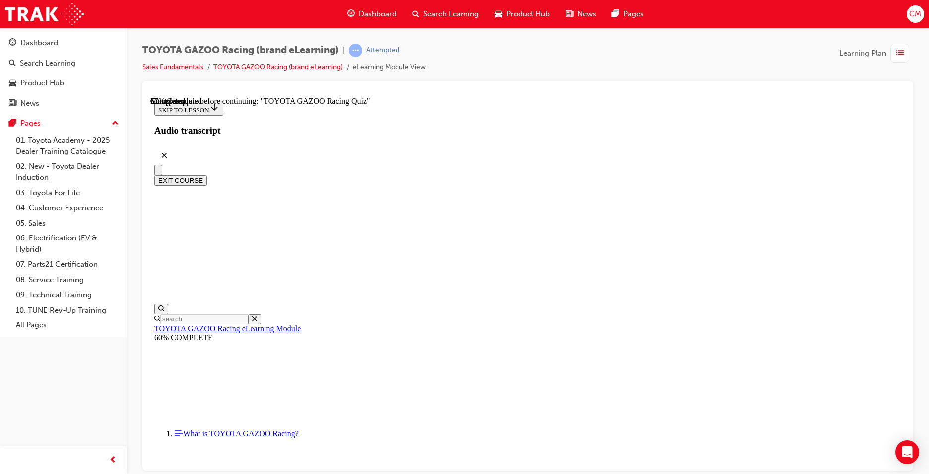
radio input "true"
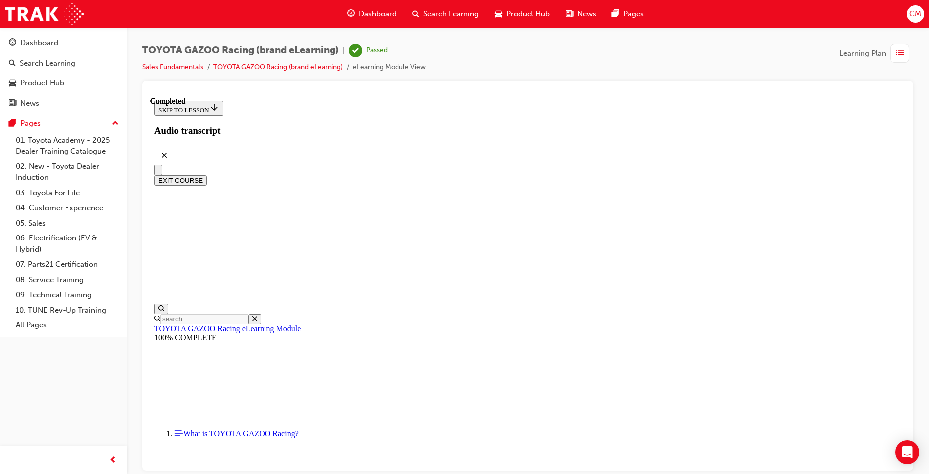
scroll to position [1079, 0]
click at [207, 175] on button "EXIT COURSE" at bounding box center [180, 180] width 53 height 10
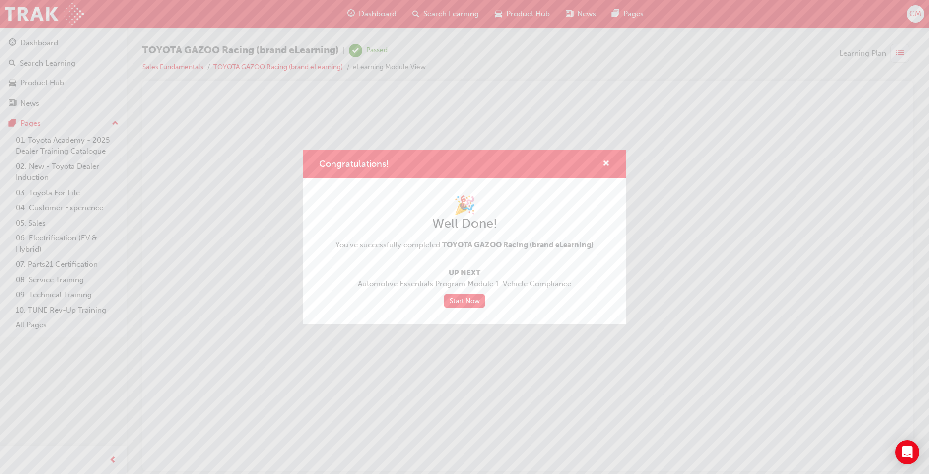
scroll to position [0, 0]
click at [464, 302] on link "Start Now" at bounding box center [465, 300] width 42 height 14
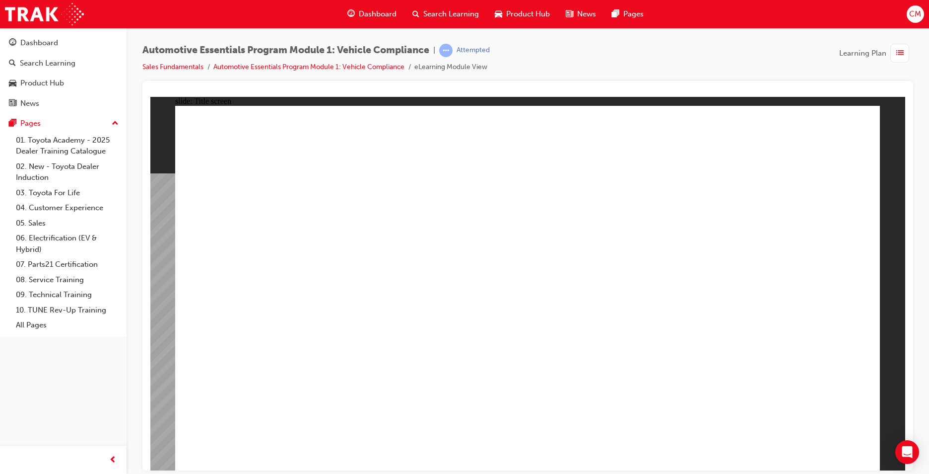
drag, startPoint x: 802, startPoint y: 455, endPoint x: 813, endPoint y: 444, distance: 15.5
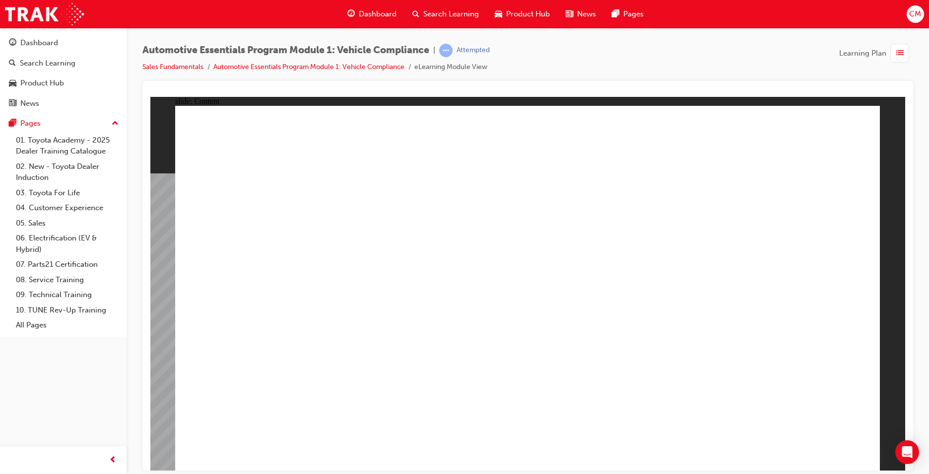
drag, startPoint x: 509, startPoint y: 386, endPoint x: 534, endPoint y: 392, distance: 25.4
drag, startPoint x: 834, startPoint y: 132, endPoint x: 843, endPoint y: 127, distance: 9.8
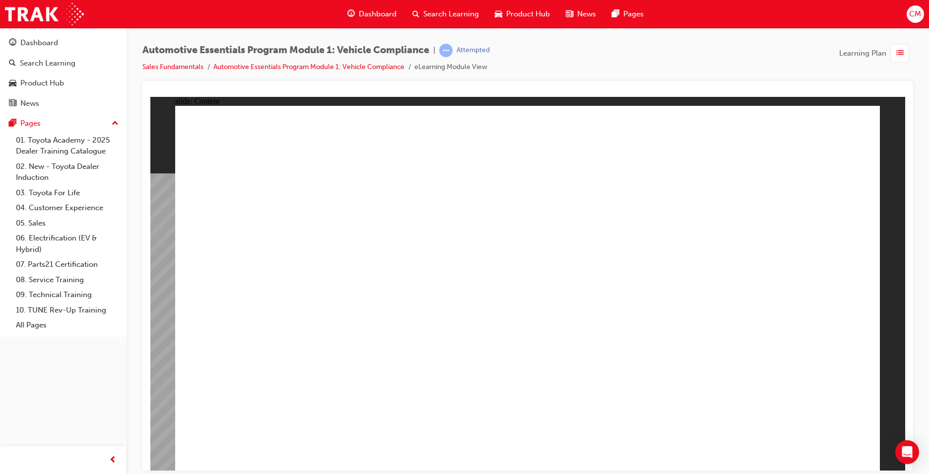
drag, startPoint x: 768, startPoint y: 282, endPoint x: 373, endPoint y: 271, distance: 395.2
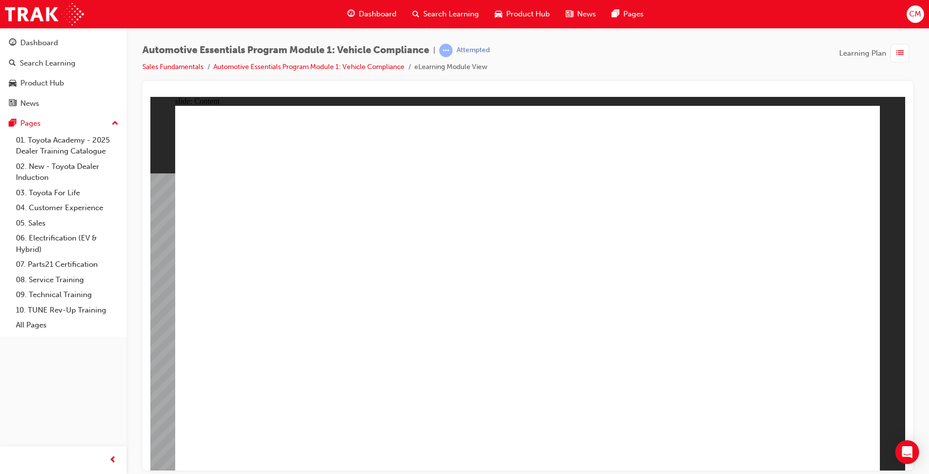
drag, startPoint x: 821, startPoint y: 433, endPoint x: 821, endPoint y: 440, distance: 6.5
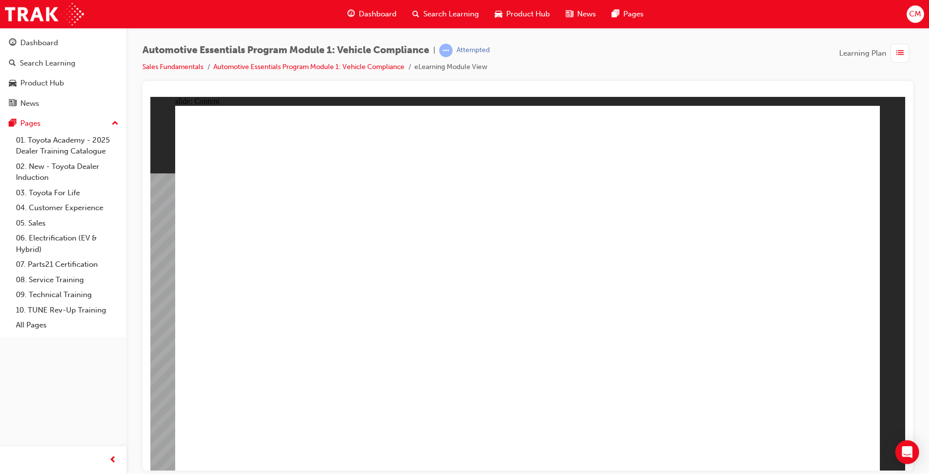
drag, startPoint x: 477, startPoint y: 339, endPoint x: 490, endPoint y: 373, distance: 36.3
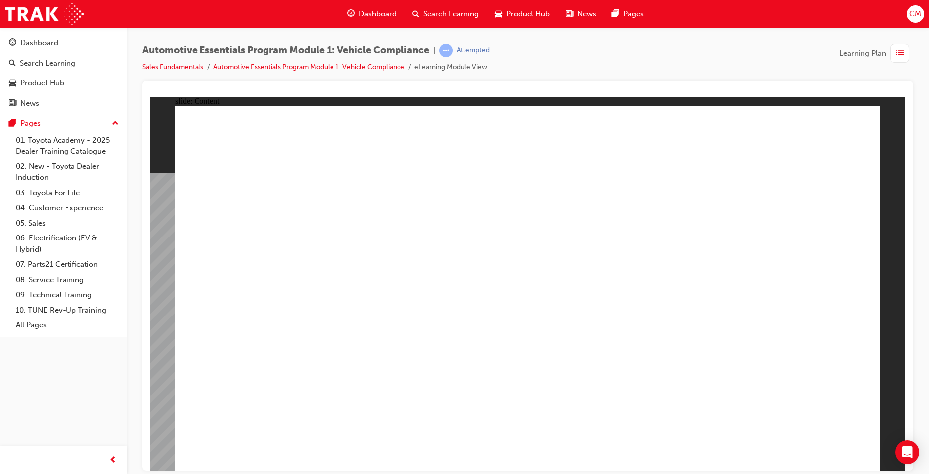
drag, startPoint x: 395, startPoint y: 259, endPoint x: 406, endPoint y: 251, distance: 13.1
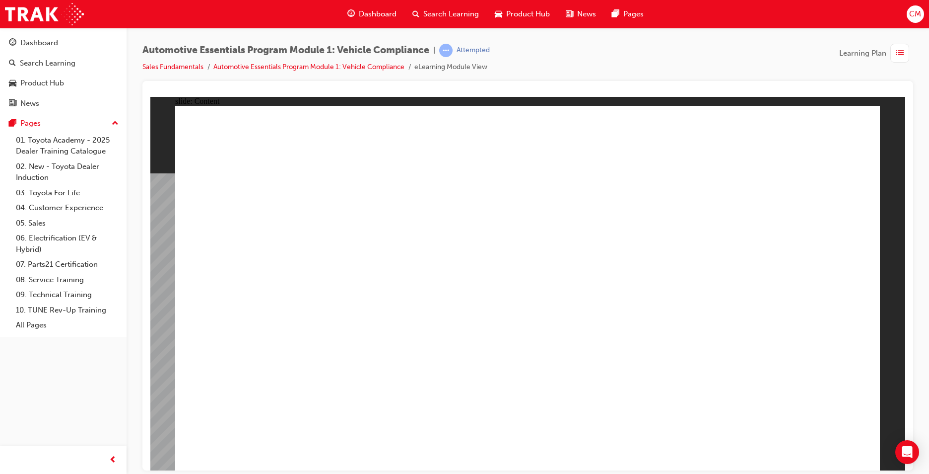
drag, startPoint x: 415, startPoint y: 402, endPoint x: 428, endPoint y: 394, distance: 15.2
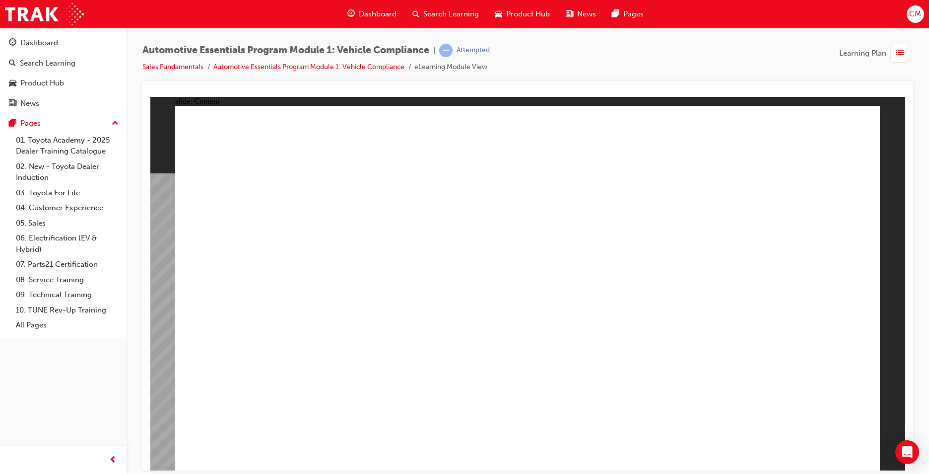
drag, startPoint x: 870, startPoint y: 420, endPoint x: 532, endPoint y: 324, distance: 351.9
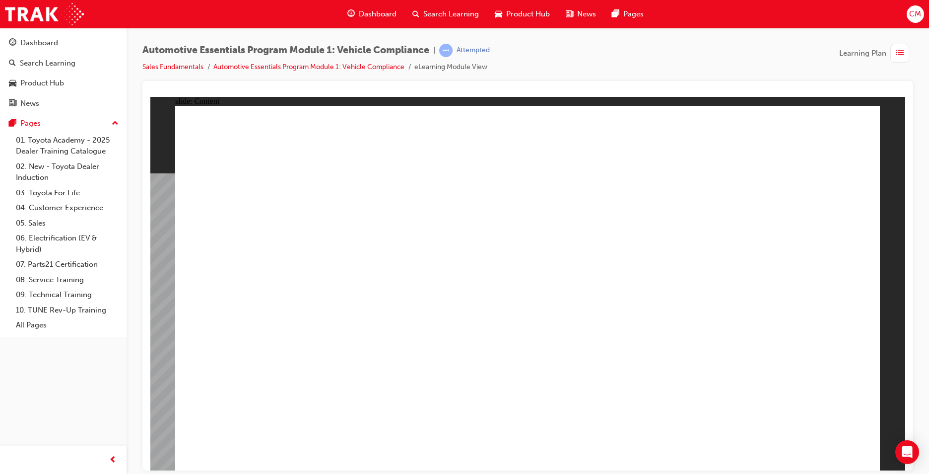
drag, startPoint x: 386, startPoint y: 296, endPoint x: 480, endPoint y: 320, distance: 96.8
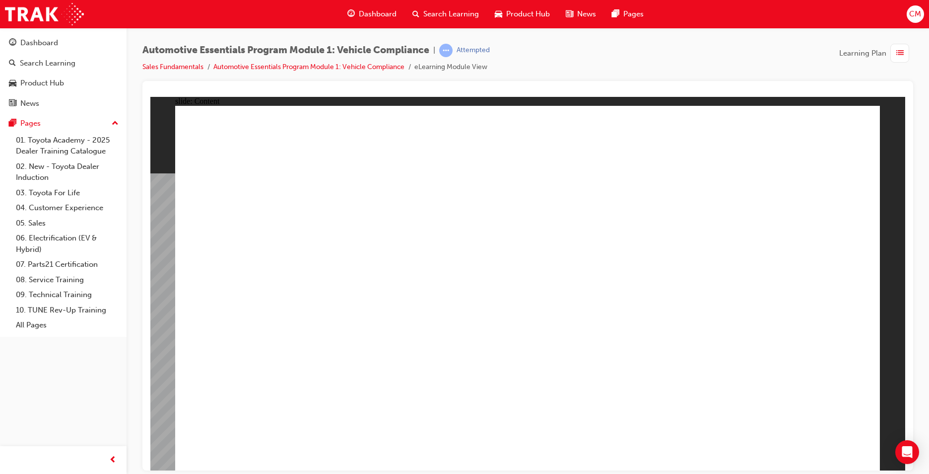
drag, startPoint x: 884, startPoint y: 462, endPoint x: 831, endPoint y: 410, distance: 73.7
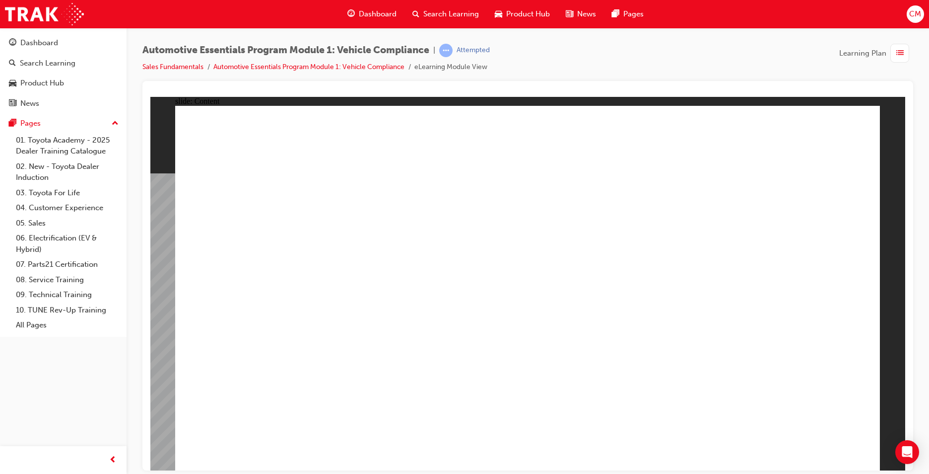
click at [820, 430] on div "slide: Content Passenger Vehicles1.png Rectangle 1 Vehicle Segmentation FAQ.png…" at bounding box center [527, 282] width 755 height 373
drag, startPoint x: 870, startPoint y: 370, endPoint x: 649, endPoint y: 350, distance: 221.3
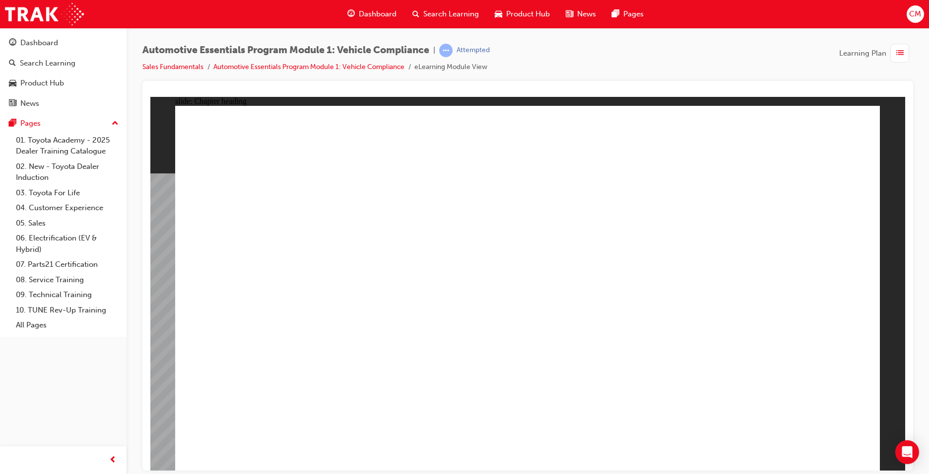
drag, startPoint x: 474, startPoint y: 244, endPoint x: 472, endPoint y: 249, distance: 5.3
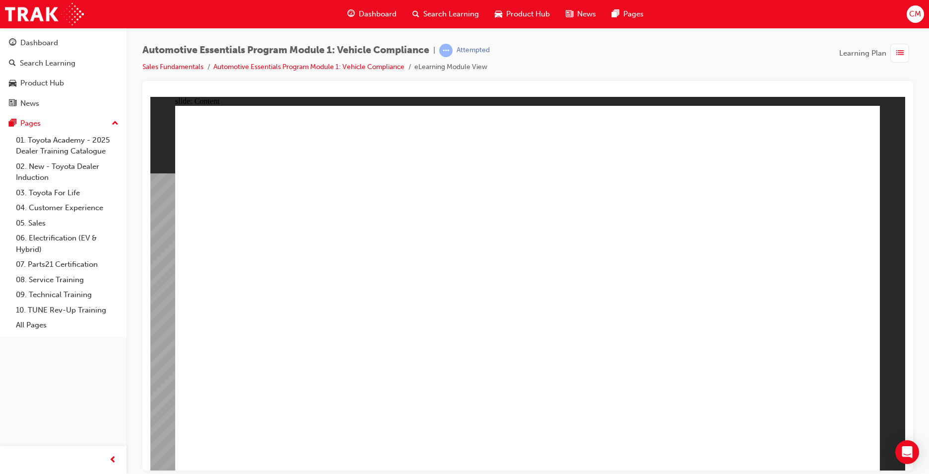
drag, startPoint x: 498, startPoint y: 311, endPoint x: 533, endPoint y: 245, distance: 74.6
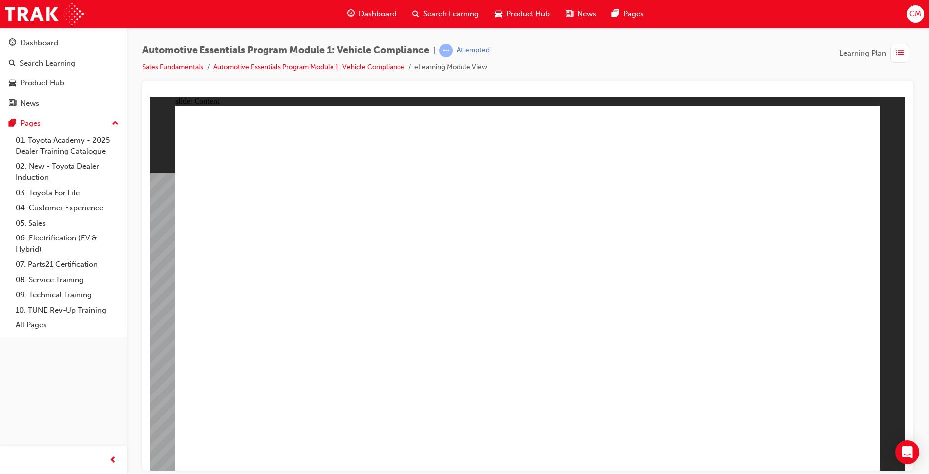
click at [880, 282] on div "slide: Content Passenger Vehicles1.png Rectangle 1 Vehicle Segmentation FAQ.png…" at bounding box center [527, 282] width 755 height 373
click at [904, 286] on div "slide: Content Passenger Vehicles1.png Rectangle 1 Vehicle Segmentation FAQ.png…" at bounding box center [527, 282] width 755 height 373
click at [889, 293] on div "slide: Content Passenger Vehicles1.png Rectangle 1 Vehicle Segmentation FAQ.png…" at bounding box center [527, 282] width 755 height 373
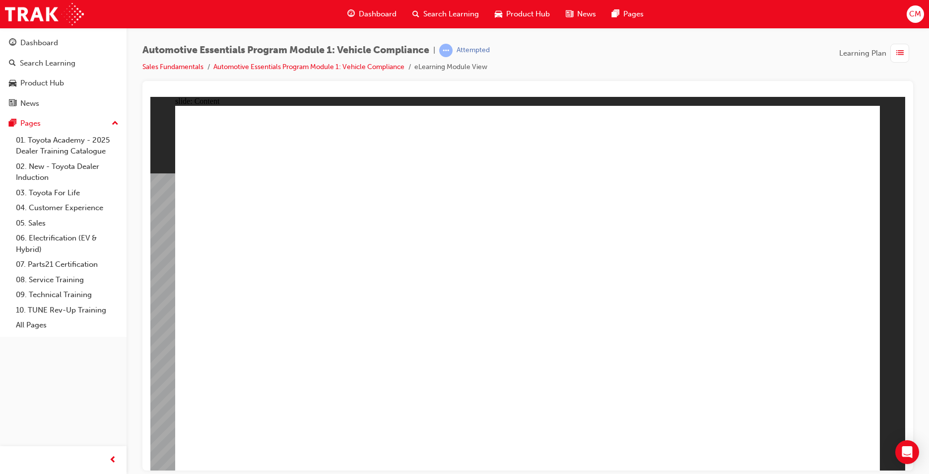
drag, startPoint x: 866, startPoint y: 227, endPoint x: 868, endPoint y: 252, distance: 24.9
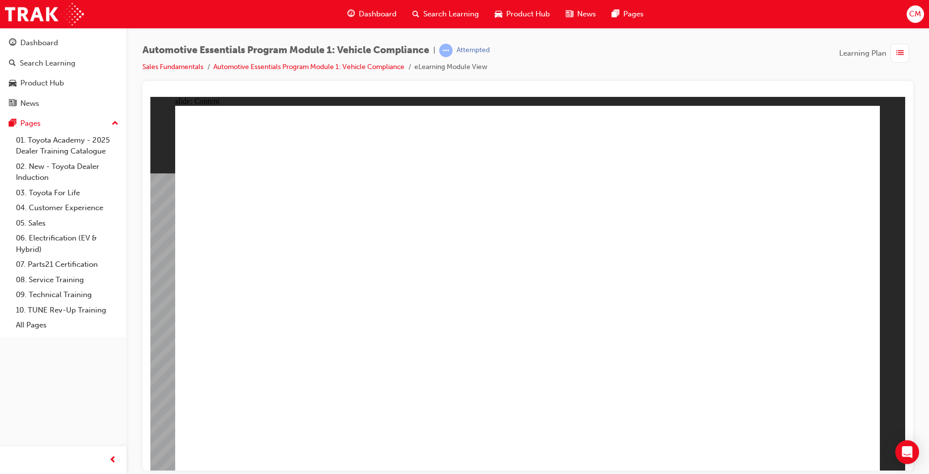
drag, startPoint x: 866, startPoint y: 316, endPoint x: 877, endPoint y: 320, distance: 11.5
click at [32, 219] on link "05. Sales" at bounding box center [67, 222] width 111 height 15
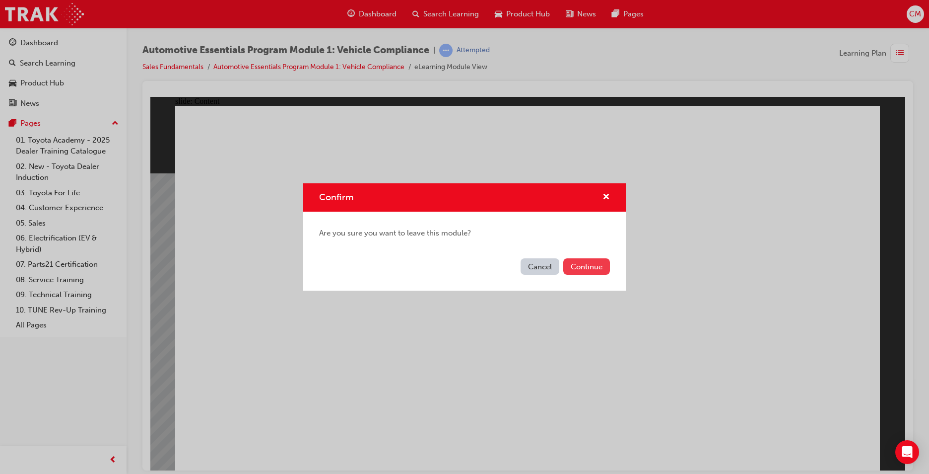
click at [579, 265] on button "Continue" at bounding box center [586, 266] width 47 height 16
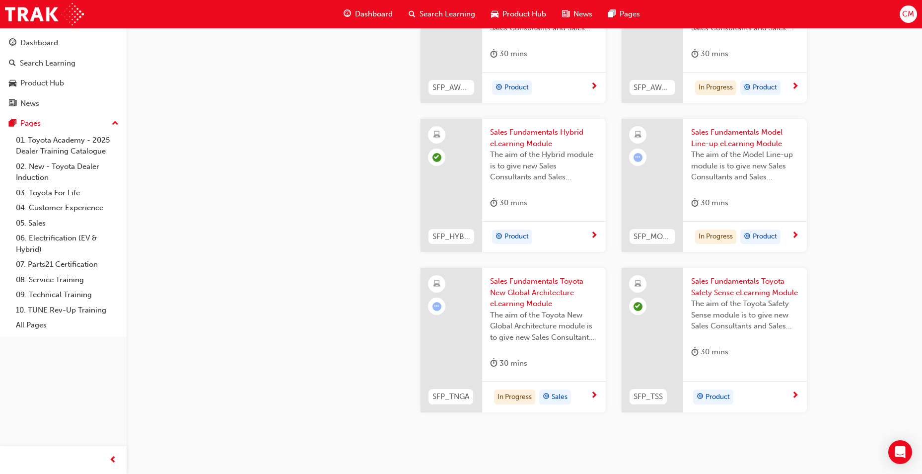
scroll to position [400, 0]
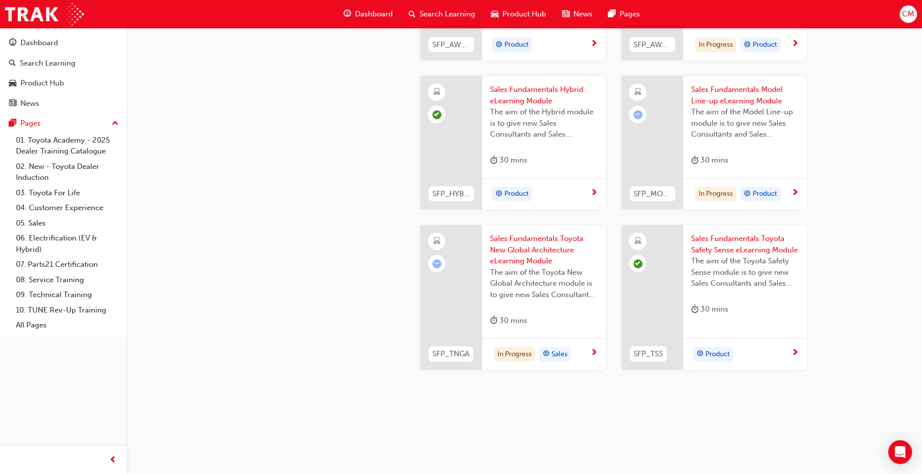
click at [380, 13] on span "Dashboard" at bounding box center [374, 13] width 38 height 11
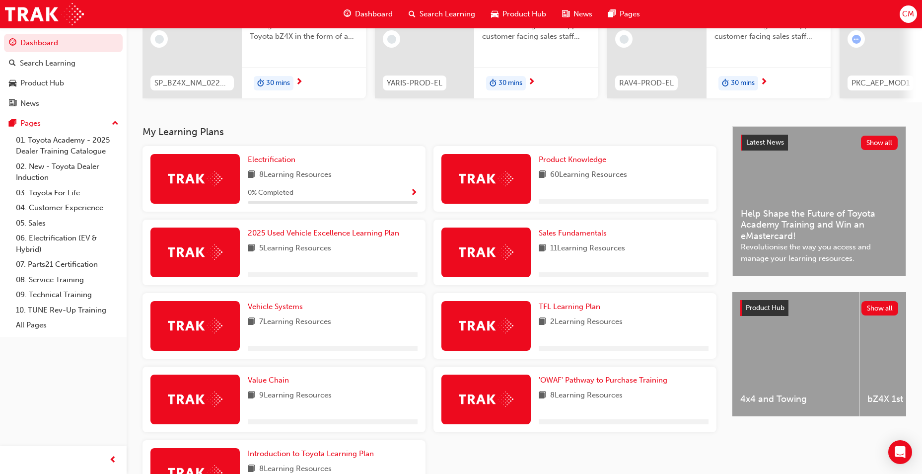
scroll to position [211, 0]
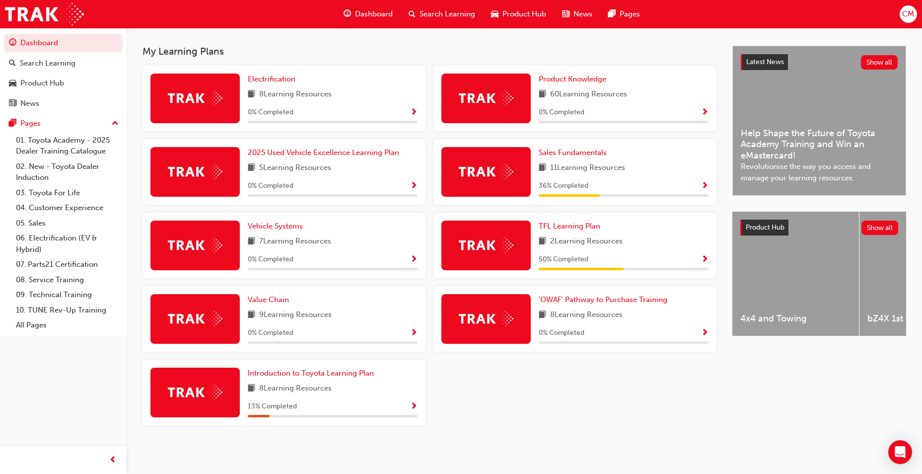
click at [703, 187] on span "Show Progress" at bounding box center [704, 186] width 7 height 9
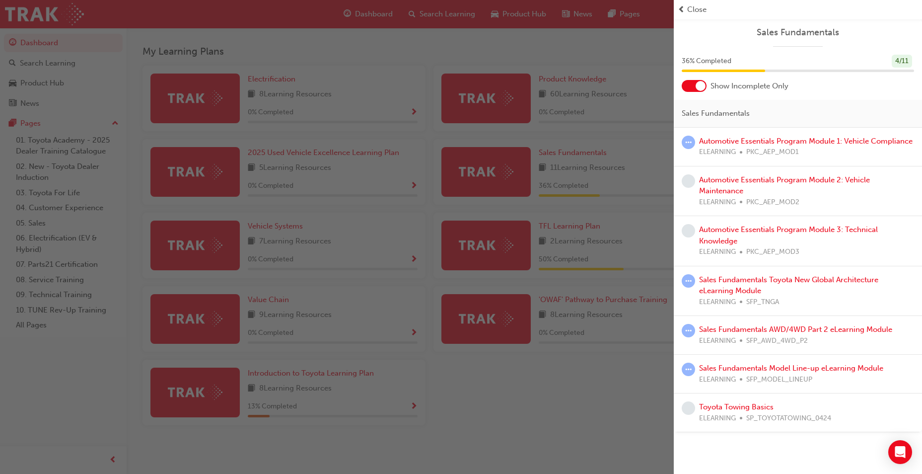
click at [809, 34] on span "Sales Fundamentals" at bounding box center [797, 32] width 232 height 11
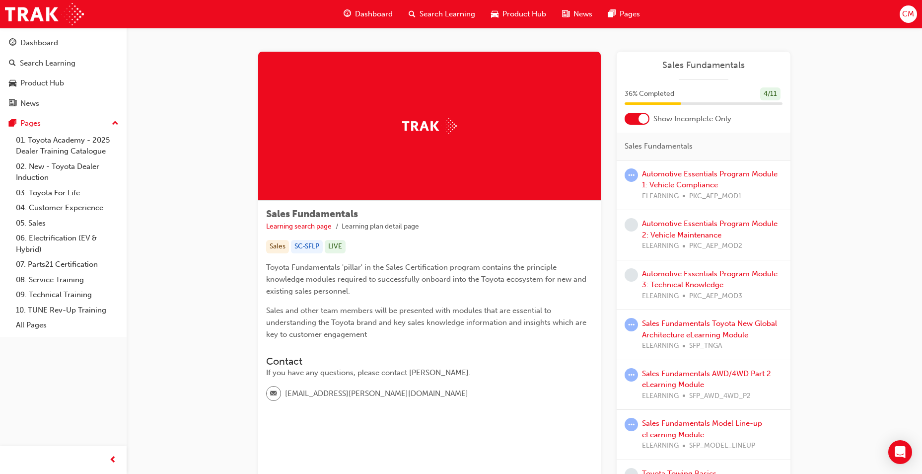
click at [497, 140] on div at bounding box center [429, 126] width 342 height 149
click at [440, 125] on img at bounding box center [429, 125] width 55 height 15
click at [767, 87] on div "4 / 11" at bounding box center [770, 93] width 20 height 13
click at [715, 63] on span "Sales Fundamentals" at bounding box center [703, 65] width 158 height 11
click at [664, 95] on span "36 % Completed" at bounding box center [649, 93] width 50 height 11
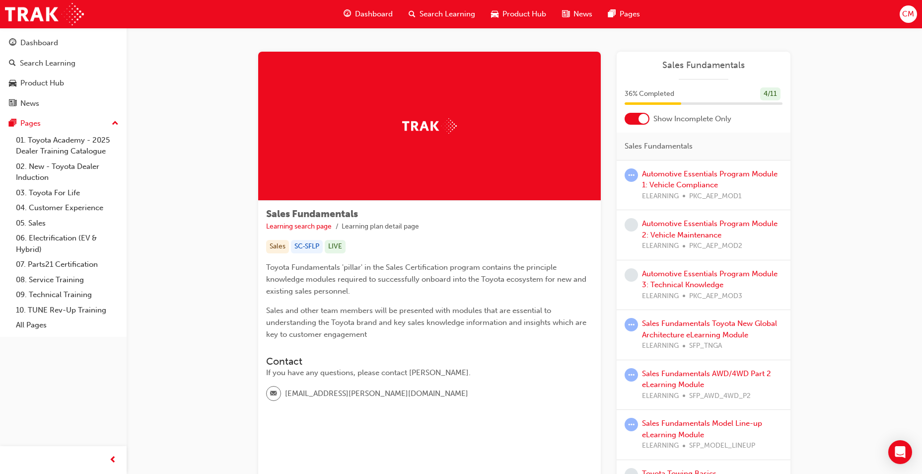
click at [704, 77] on div "Sales Fundamentals" at bounding box center [703, 70] width 174 height 20
click at [694, 174] on link "Automotive Essentials Program Module 1: Vehicle Compliance" at bounding box center [709, 179] width 135 height 20
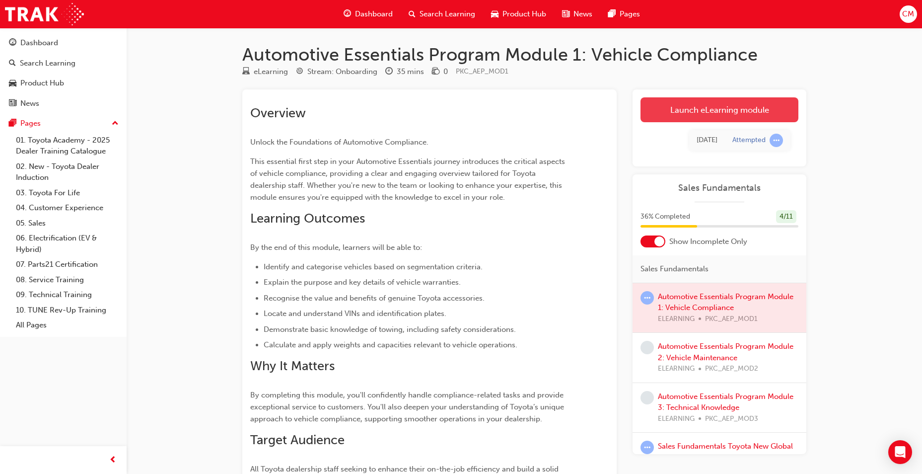
click at [718, 105] on link "Launch eLearning module" at bounding box center [719, 109] width 158 height 25
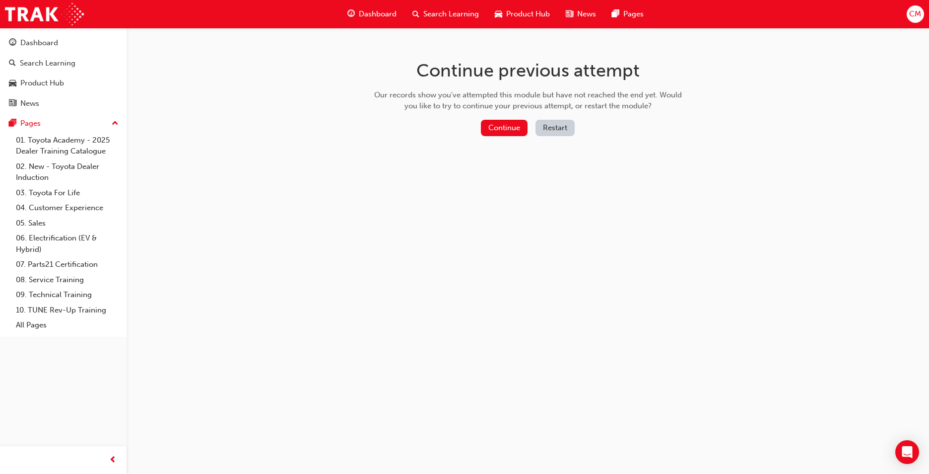
click at [560, 130] on button "Restart" at bounding box center [555, 128] width 39 height 16
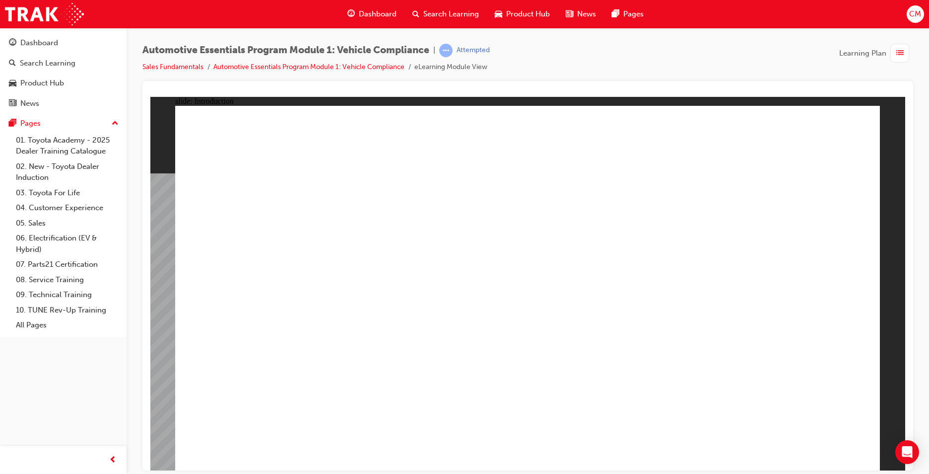
drag, startPoint x: 460, startPoint y: 441, endPoint x: 452, endPoint y: 441, distance: 8.4
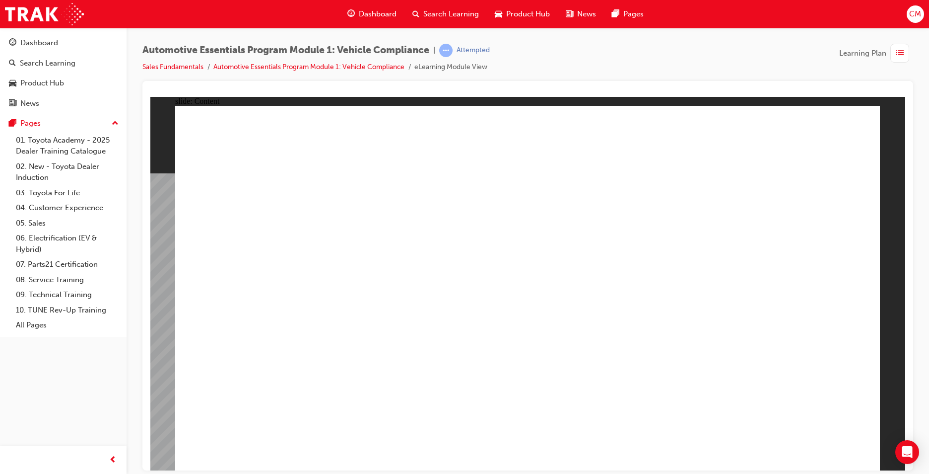
drag, startPoint x: 851, startPoint y: 255, endPoint x: 214, endPoint y: 229, distance: 637.3
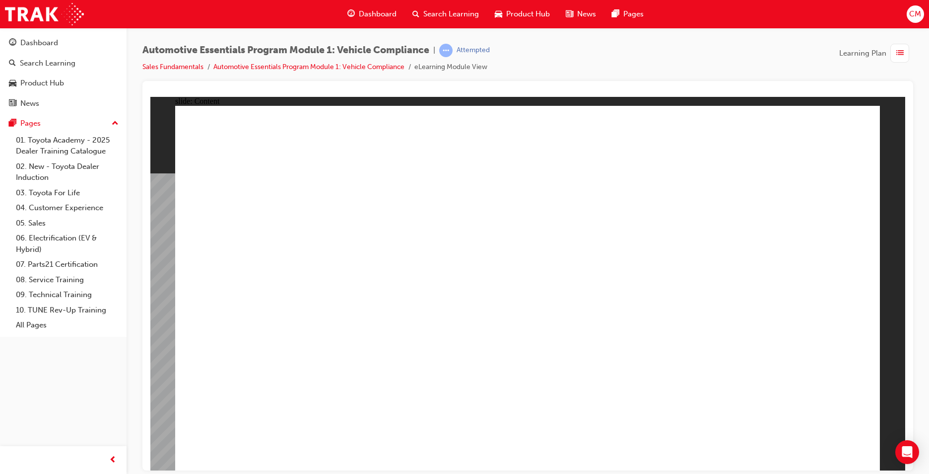
drag, startPoint x: 347, startPoint y: 286, endPoint x: 765, endPoint y: 368, distance: 426.3
drag, startPoint x: 741, startPoint y: 420, endPoint x: 633, endPoint y: 259, distance: 194.2
click at [888, 143] on div "slide: Content Rectangle 1 close_white.png Rectangle 1 Group 1 How are vehicles…" at bounding box center [527, 282] width 755 height 373
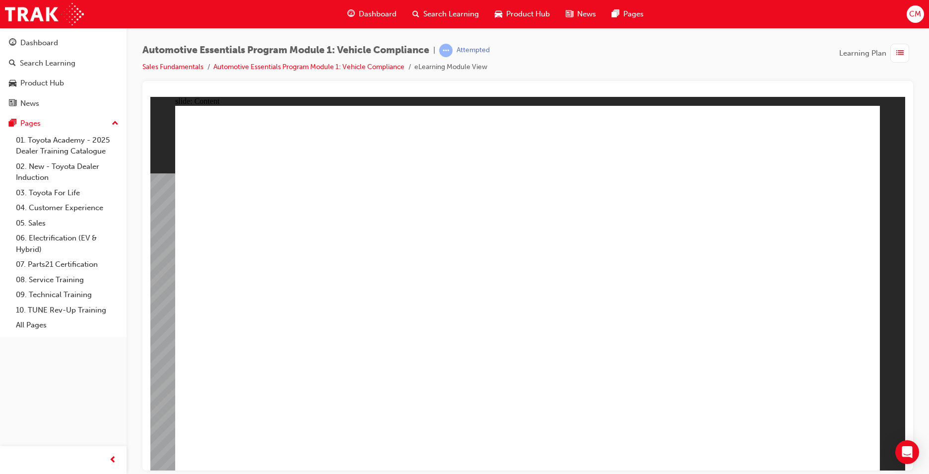
click at [895, 51] on div "button" at bounding box center [899, 53] width 19 height 19
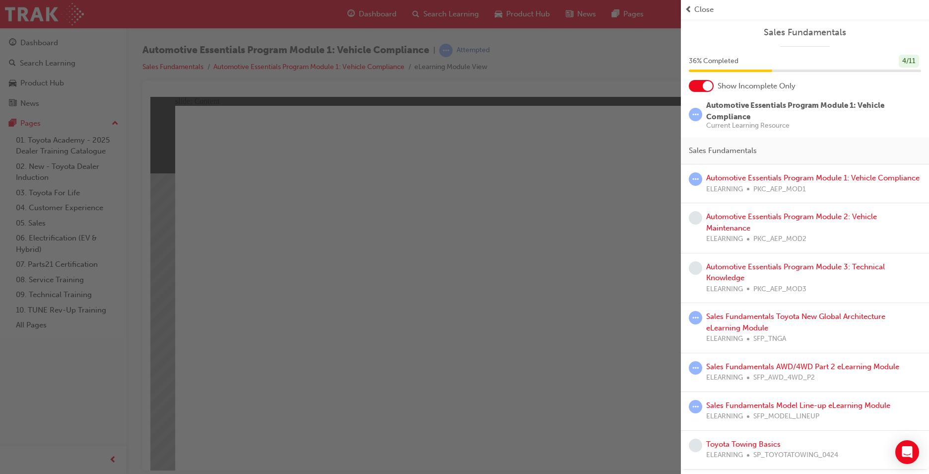
click at [715, 183] on div "Automotive Essentials Program Module 1: Vehicle Compliance ELEARNING PKC_AEP_MO…" at bounding box center [812, 183] width 213 height 22
click at [719, 177] on link "Automotive Essentials Program Module 1: Vehicle Compliance" at bounding box center [812, 177] width 213 height 9
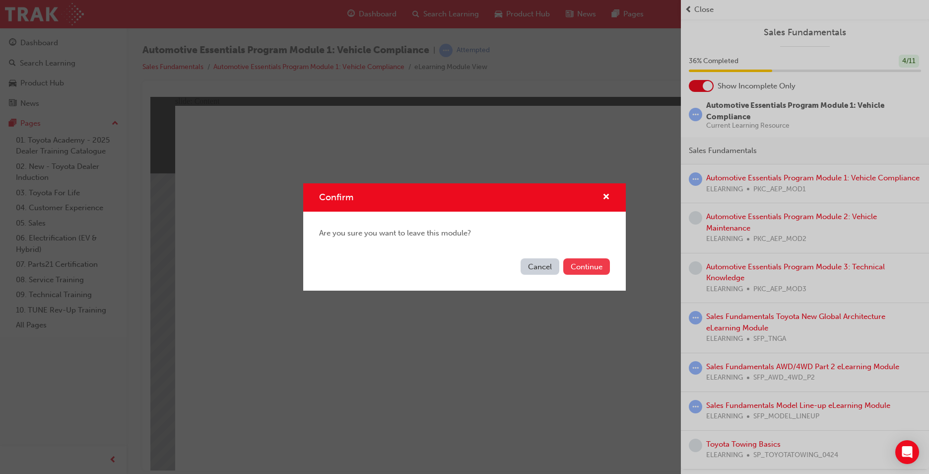
click at [591, 270] on button "Continue" at bounding box center [586, 266] width 47 height 16
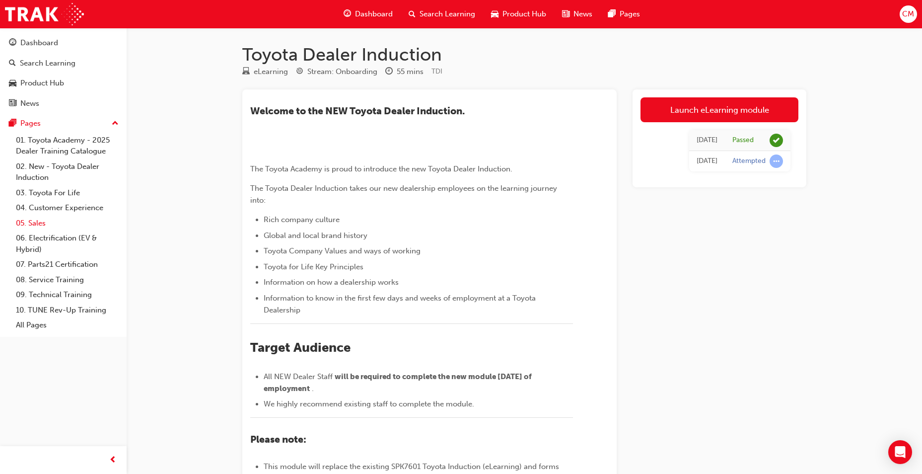
click at [35, 223] on link "05. Sales" at bounding box center [67, 222] width 111 height 15
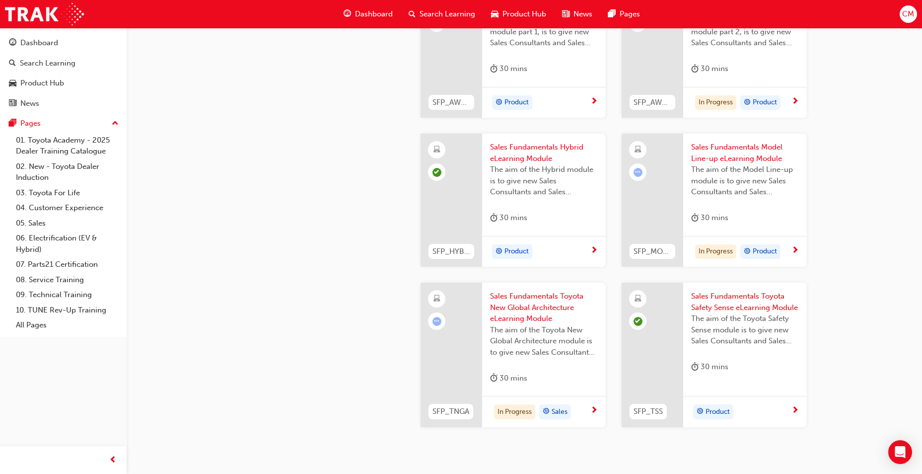
scroll to position [347, 0]
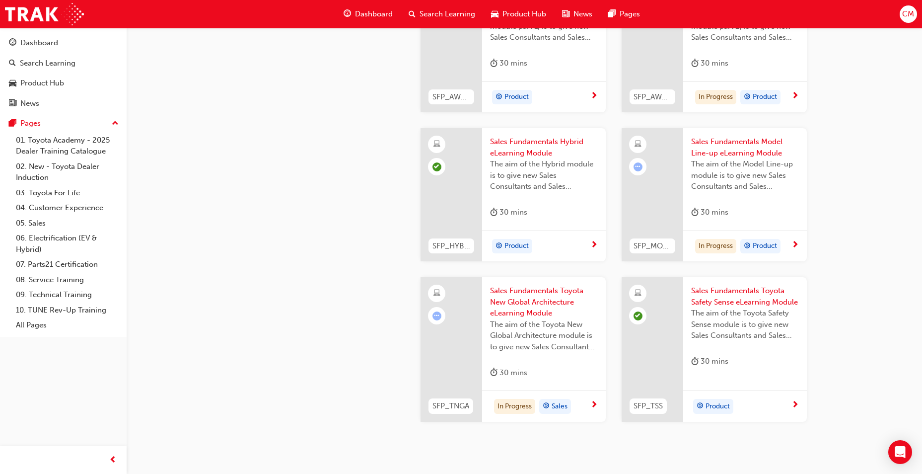
click at [434, 315] on span "learningRecordVerb_ATTEMPT-icon" at bounding box center [436, 315] width 9 height 9
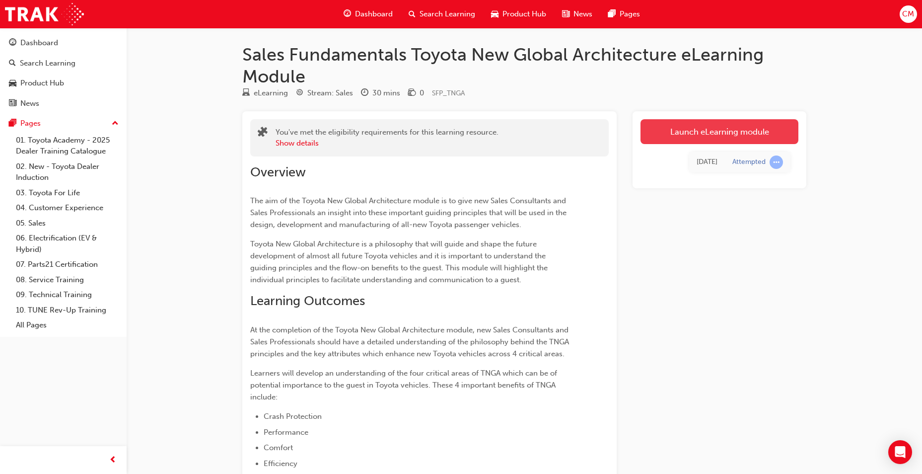
click at [698, 123] on link "Launch eLearning module" at bounding box center [719, 131] width 158 height 25
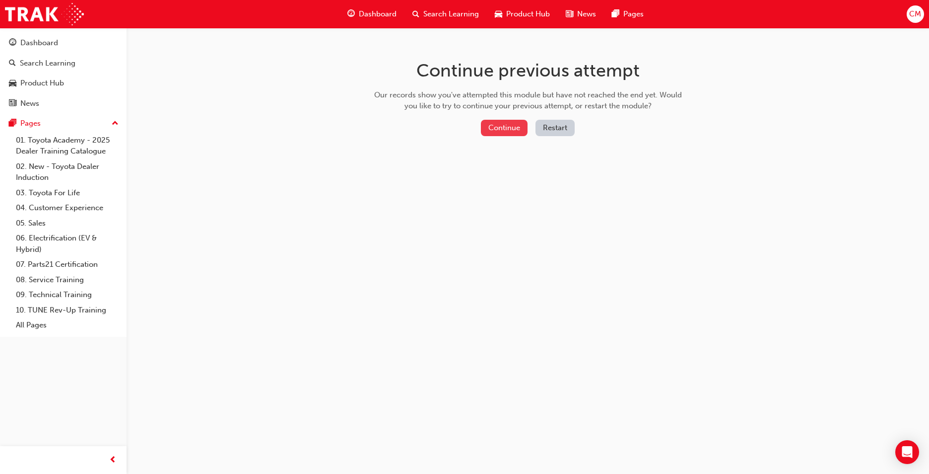
click at [496, 128] on button "Continue" at bounding box center [504, 128] width 47 height 16
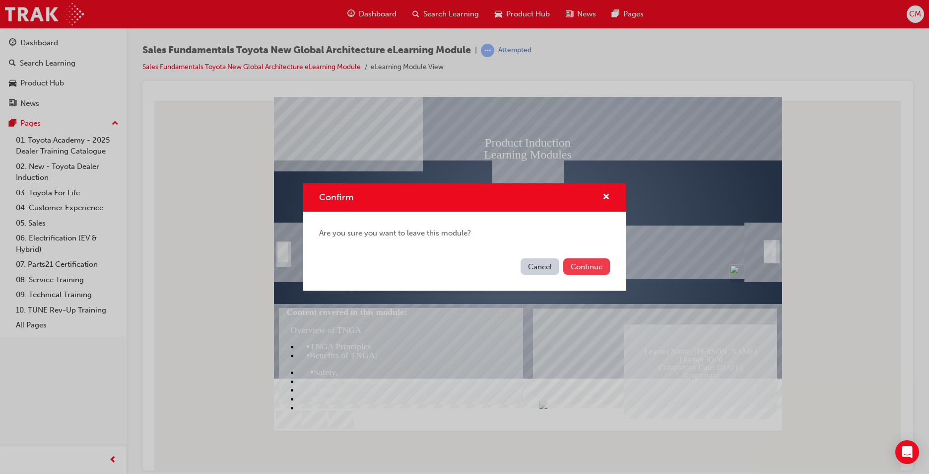
click at [586, 267] on button "Continue" at bounding box center [586, 266] width 47 height 16
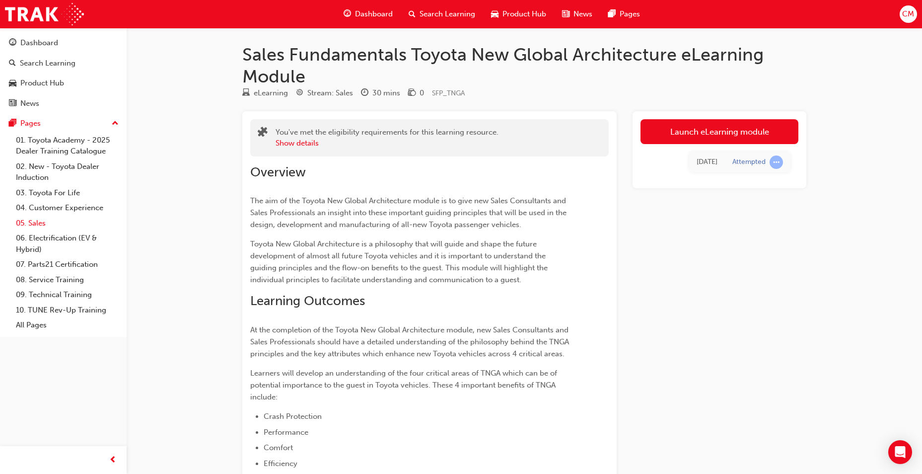
click at [45, 218] on link "05. Sales" at bounding box center [67, 222] width 111 height 15
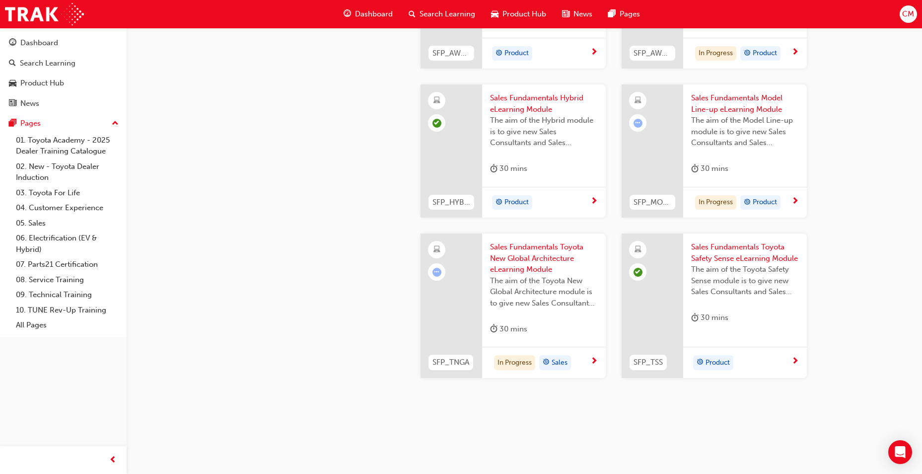
scroll to position [400, 0]
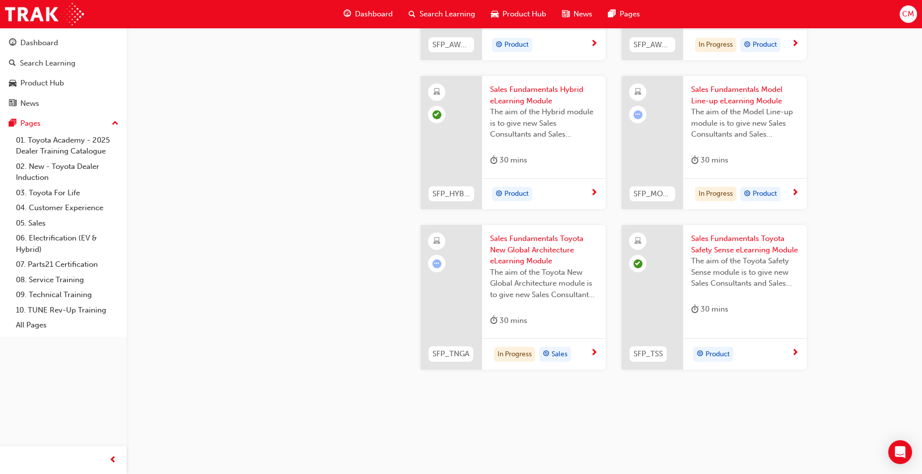
click at [731, 249] on span "Sales Fundamentals Toyota Safety Sense eLearning Module" at bounding box center [745, 244] width 108 height 22
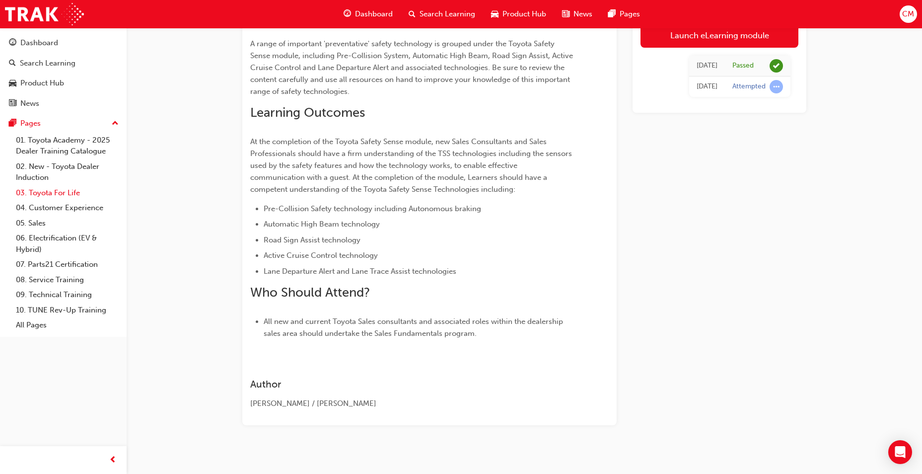
scroll to position [137, 0]
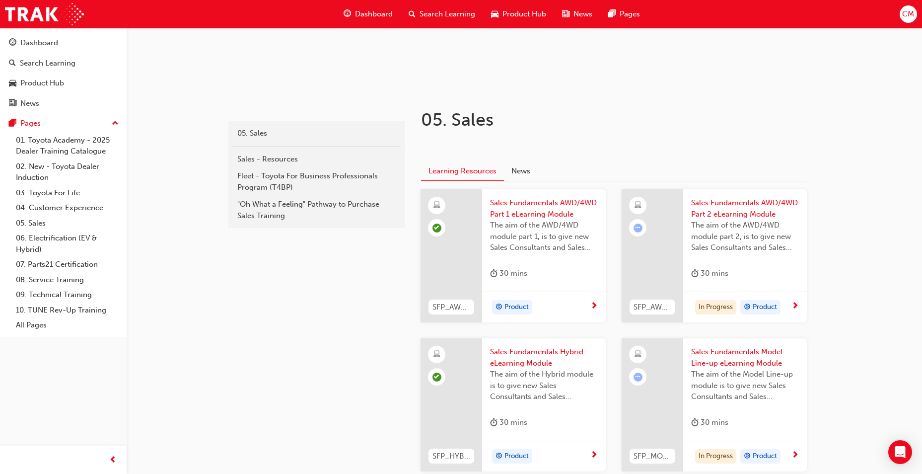
scroll to position [400, 0]
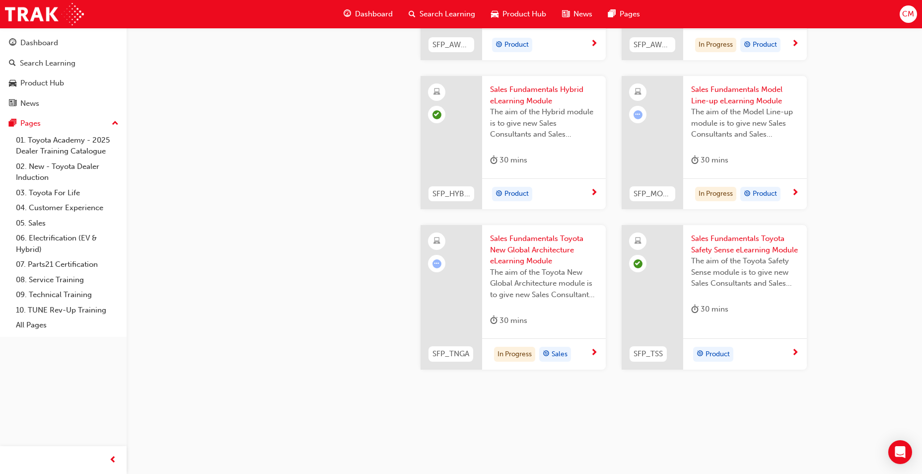
click at [526, 256] on span "Sales Fundamentals Toyota New Global Architecture eLearning Module" at bounding box center [544, 250] width 108 height 34
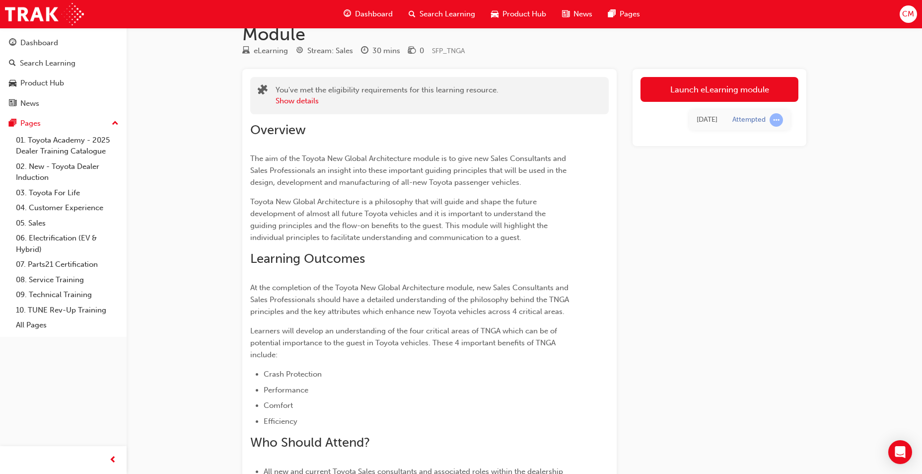
scroll to position [200, 0]
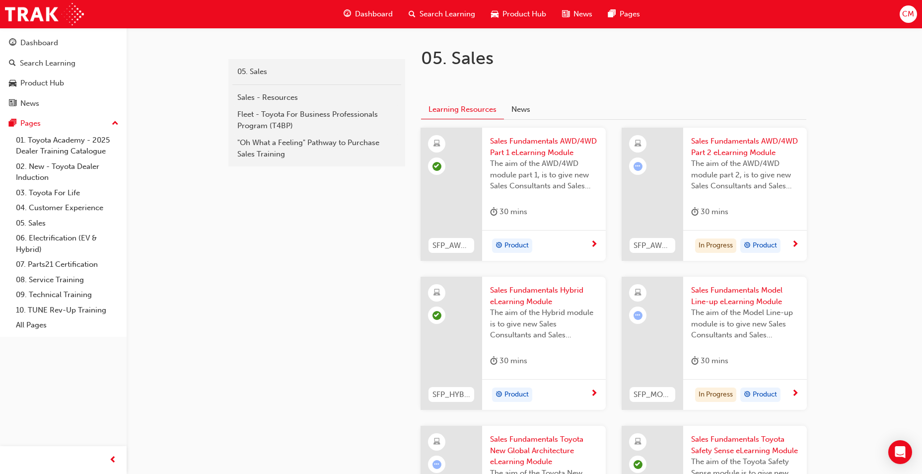
scroll to position [201, 0]
click at [764, 148] on span "Sales Fundamentals AWD/4WD Part 2 eLearning Module" at bounding box center [745, 145] width 108 height 22
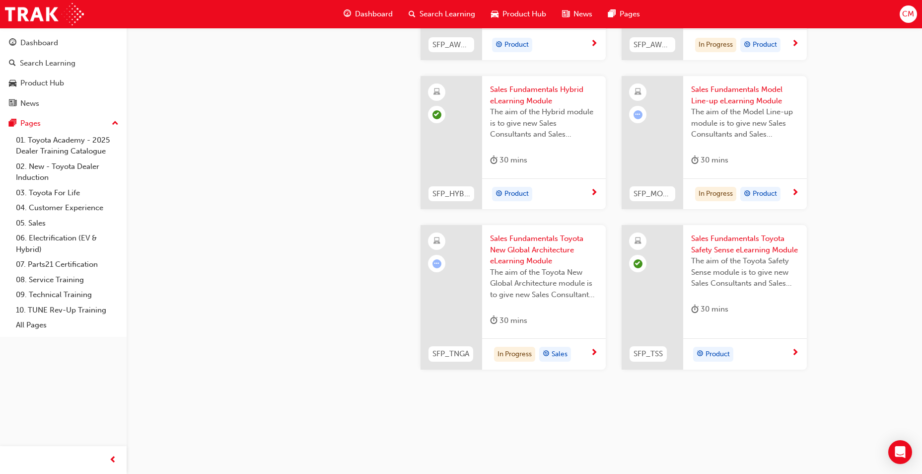
scroll to position [350, 0]
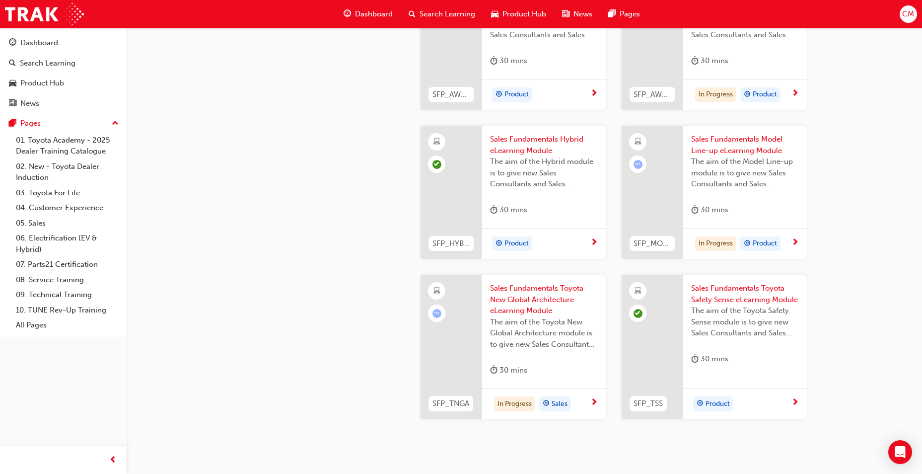
click at [539, 298] on span "Sales Fundamentals Toyota New Global Architecture eLearning Module" at bounding box center [544, 299] width 108 height 34
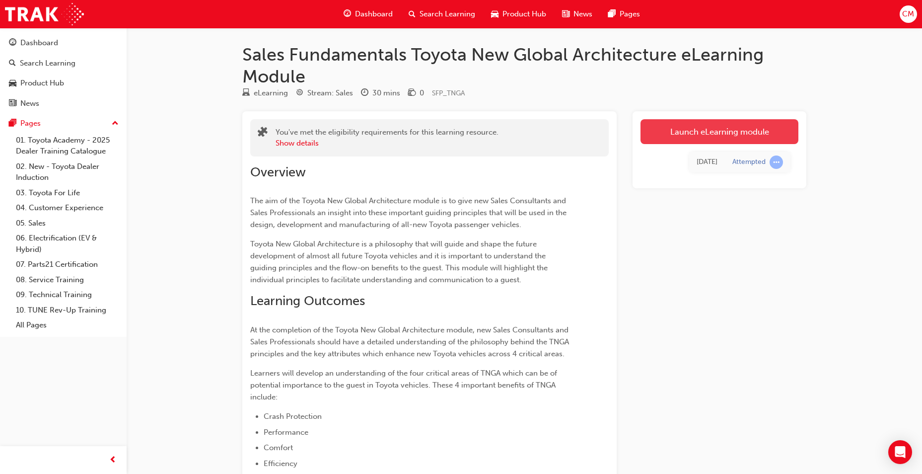
click at [719, 134] on link "Launch eLearning module" at bounding box center [719, 131] width 158 height 25
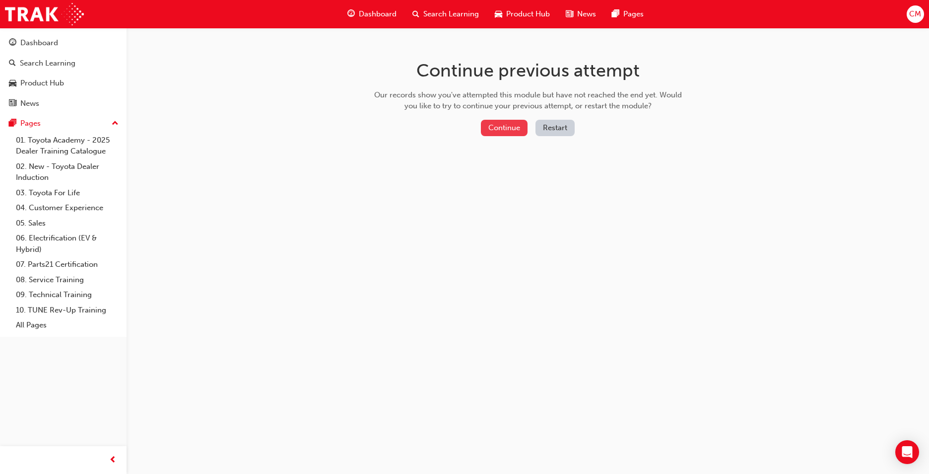
click at [499, 127] on button "Continue" at bounding box center [504, 128] width 47 height 16
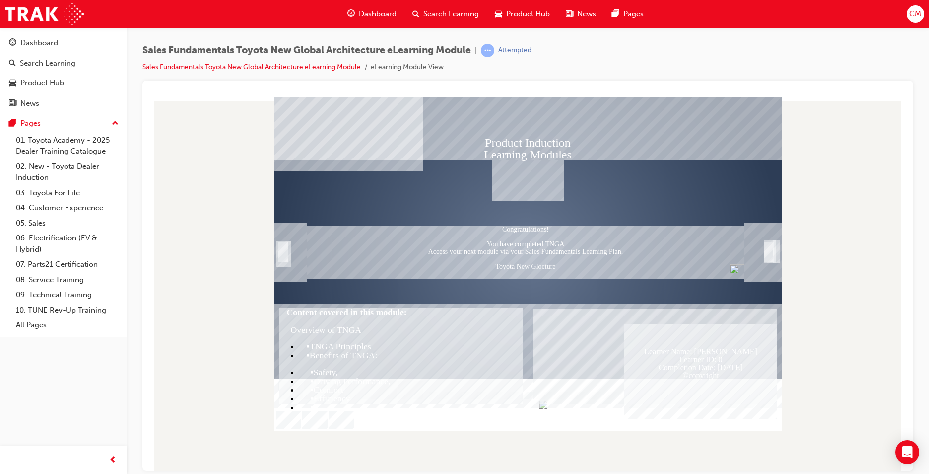
drag, startPoint x: 865, startPoint y: 213, endPoint x: 856, endPoint y: 227, distance: 16.5
click at [864, 213] on div at bounding box center [527, 282] width 755 height 373
click at [493, 50] on span "learningRecordVerb_ATTEMPT-icon" at bounding box center [487, 50] width 13 height 13
click at [770, 252] on div "Trigger this button to exit" at bounding box center [769, 262] width 10 height 21
click at [777, 248] on div "Text" at bounding box center [764, 252] width 38 height 60
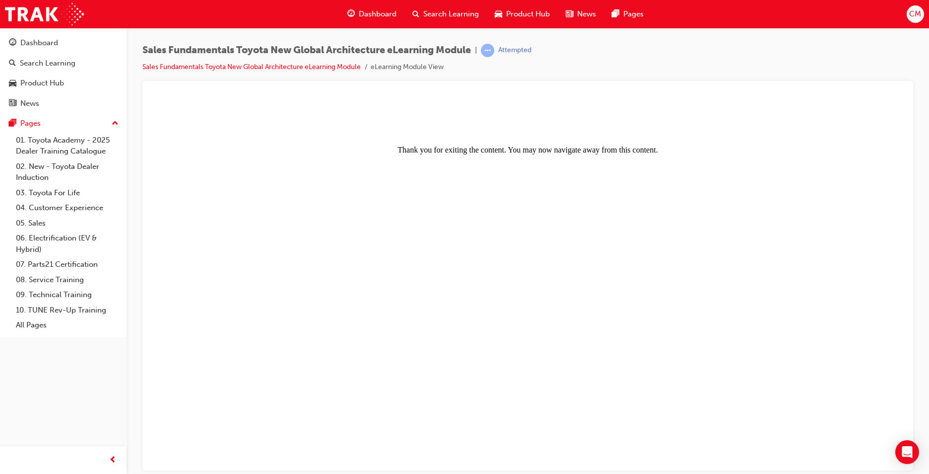
click at [562, 220] on body "Thank you for exiting the content. You may now navigate away from this content." at bounding box center [527, 282] width 747 height 365
drag, startPoint x: 699, startPoint y: 208, endPoint x: 732, endPoint y: 196, distance: 35.5
click at [701, 208] on body "Thank you for exiting the content. You may now navigate away from this content." at bounding box center [527, 282] width 747 height 365
click at [685, 142] on center "Thank you for exiting the content. You may now navigate away from this content." at bounding box center [527, 127] width 747 height 54
click at [34, 221] on link "05. Sales" at bounding box center [67, 222] width 111 height 15
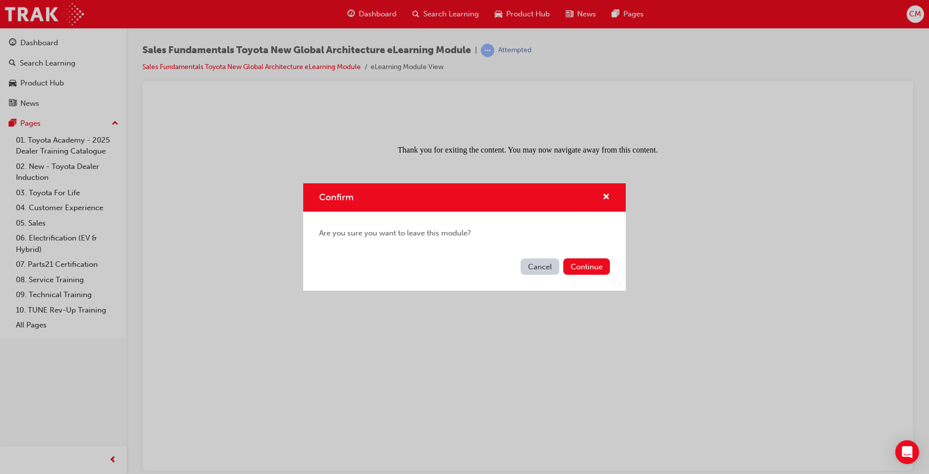
click at [610, 267] on div "Cancel Continue" at bounding box center [464, 272] width 323 height 36
click at [608, 196] on span "cross-icon" at bounding box center [606, 197] width 7 height 9
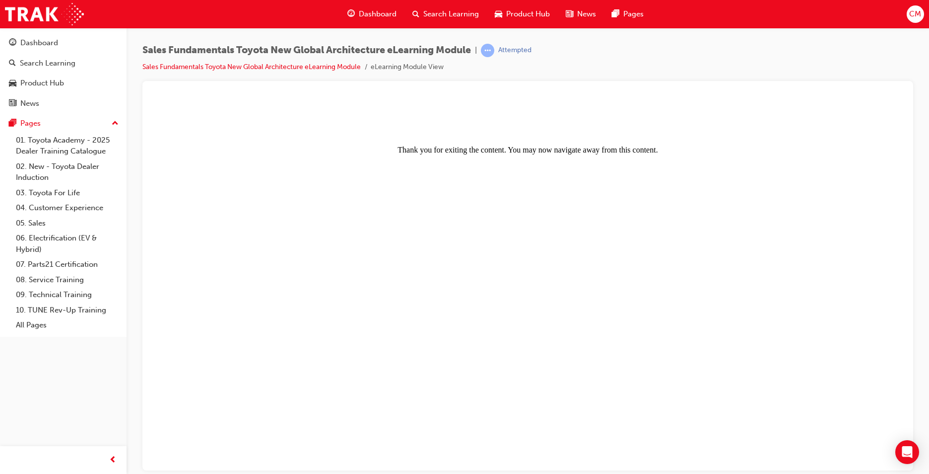
click at [511, 49] on div "Attempted" at bounding box center [514, 50] width 33 height 9
click at [449, 10] on span "Search Learning" at bounding box center [451, 13] width 56 height 11
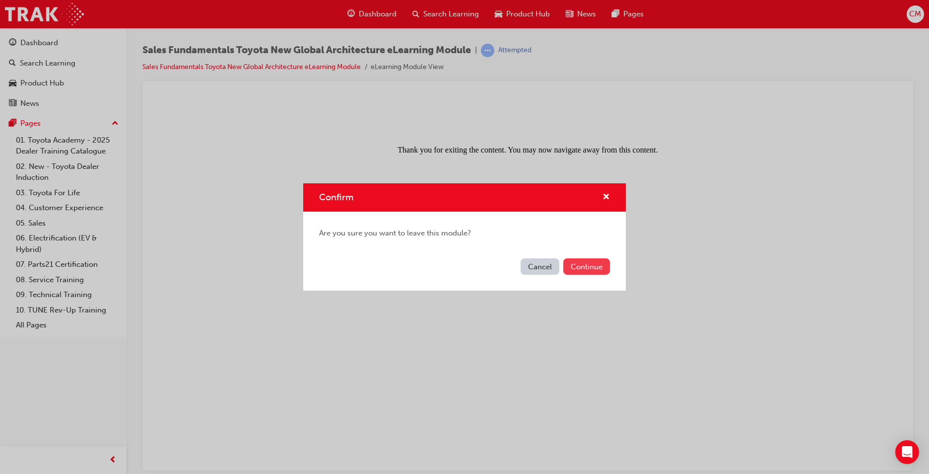
click at [579, 273] on button "Continue" at bounding box center [586, 266] width 47 height 16
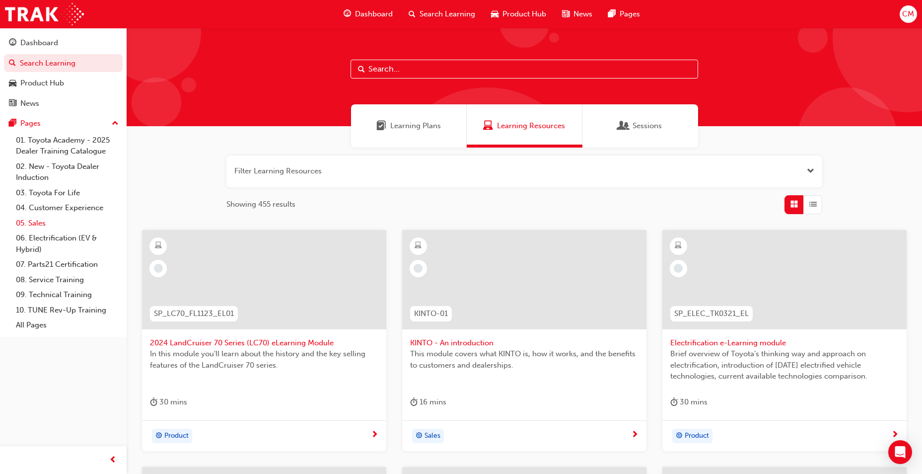
click at [40, 222] on link "05. Sales" at bounding box center [67, 222] width 111 height 15
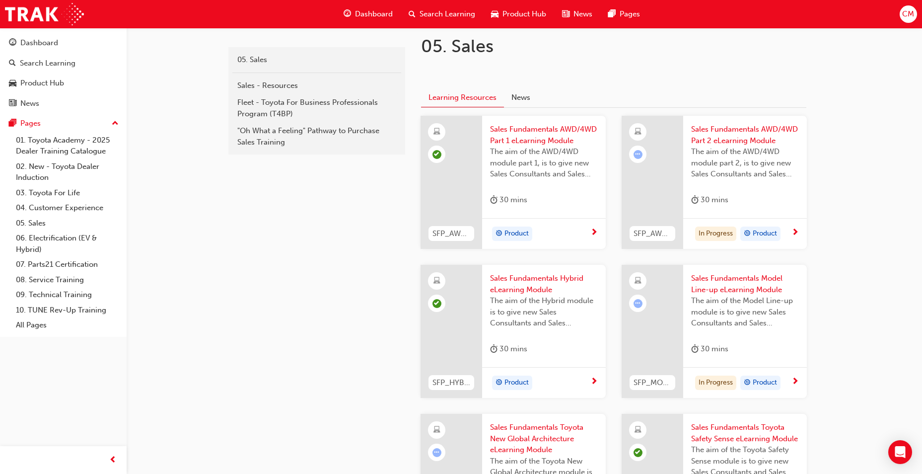
scroll to position [199, 0]
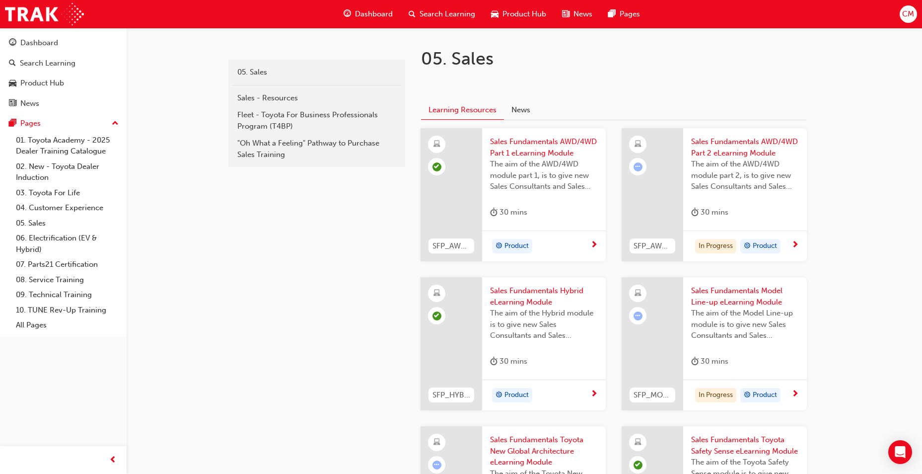
click at [662, 179] on div at bounding box center [652, 194] width 62 height 133
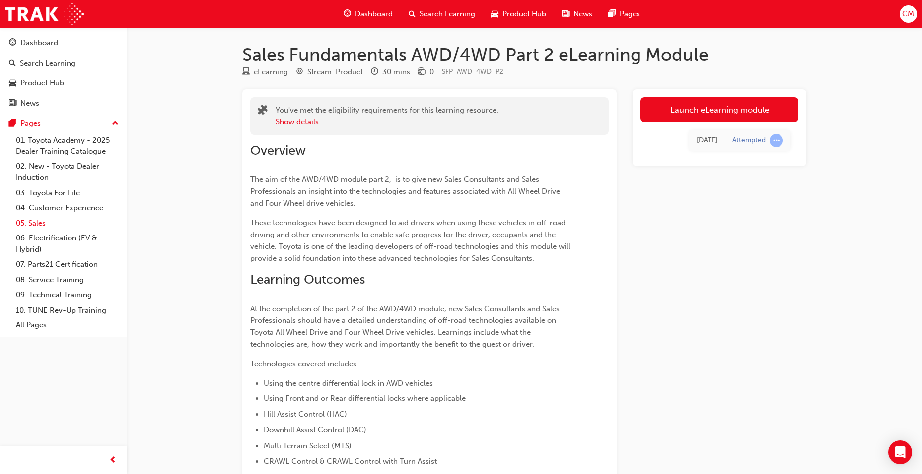
drag, startPoint x: 43, startPoint y: 225, endPoint x: 52, endPoint y: 229, distance: 9.1
click at [43, 225] on link "05. Sales" at bounding box center [67, 222] width 111 height 15
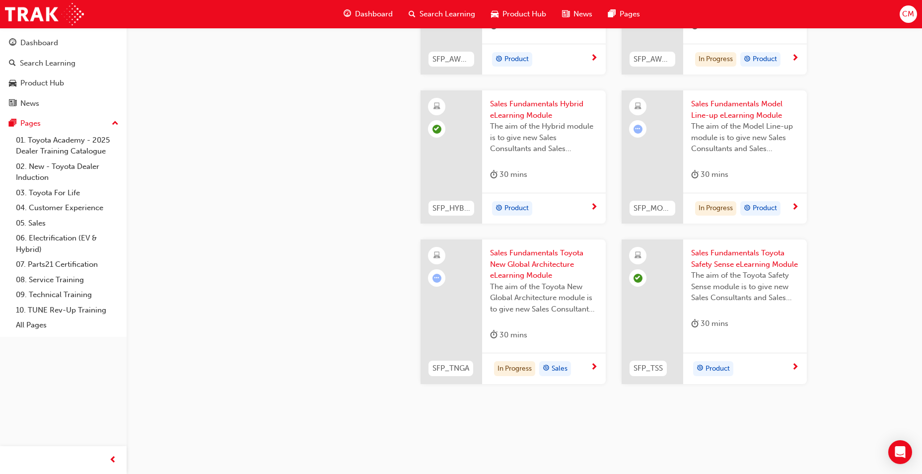
scroll to position [400, 0]
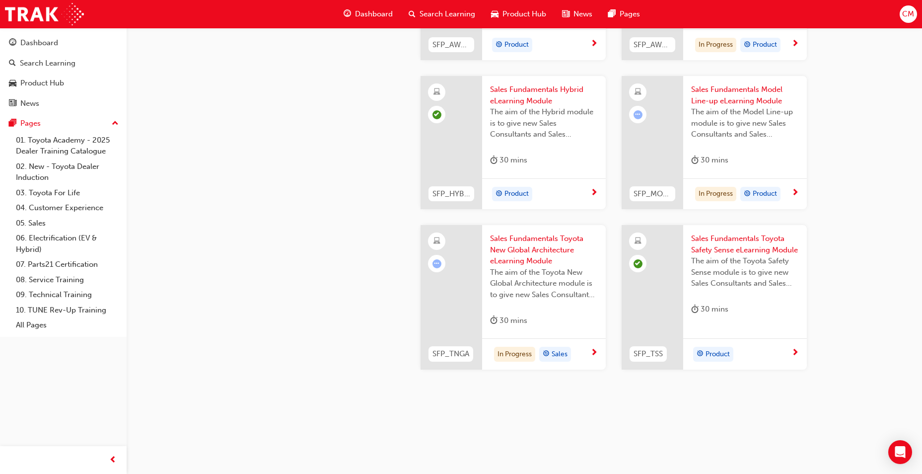
click at [521, 236] on span "Sales Fundamentals Toyota New Global Architecture eLearning Module" at bounding box center [544, 250] width 108 height 34
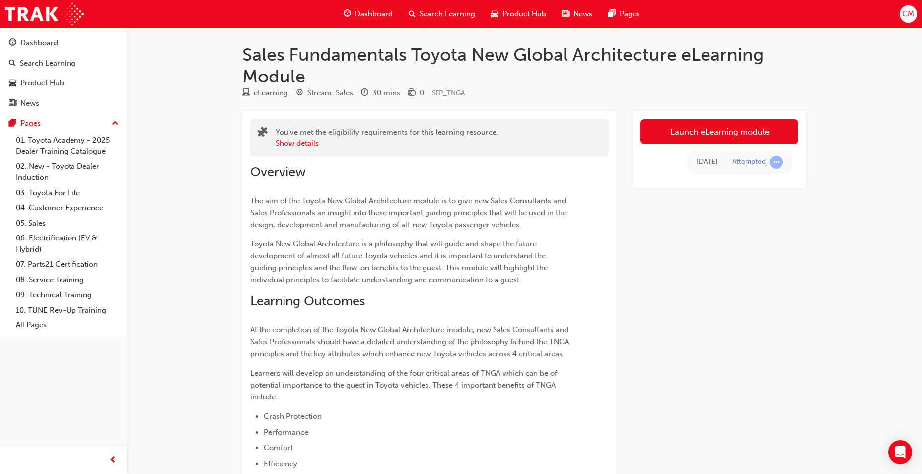
click at [747, 387] on div "Launch eLearning module [DATE] Attempted" at bounding box center [719, 364] width 174 height 506
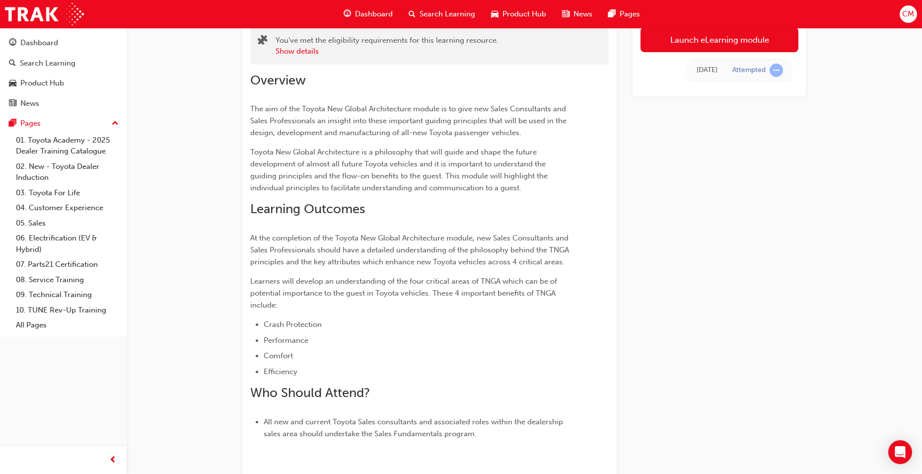
scroll to position [200, 0]
